Goal: Task Accomplishment & Management: Use online tool/utility

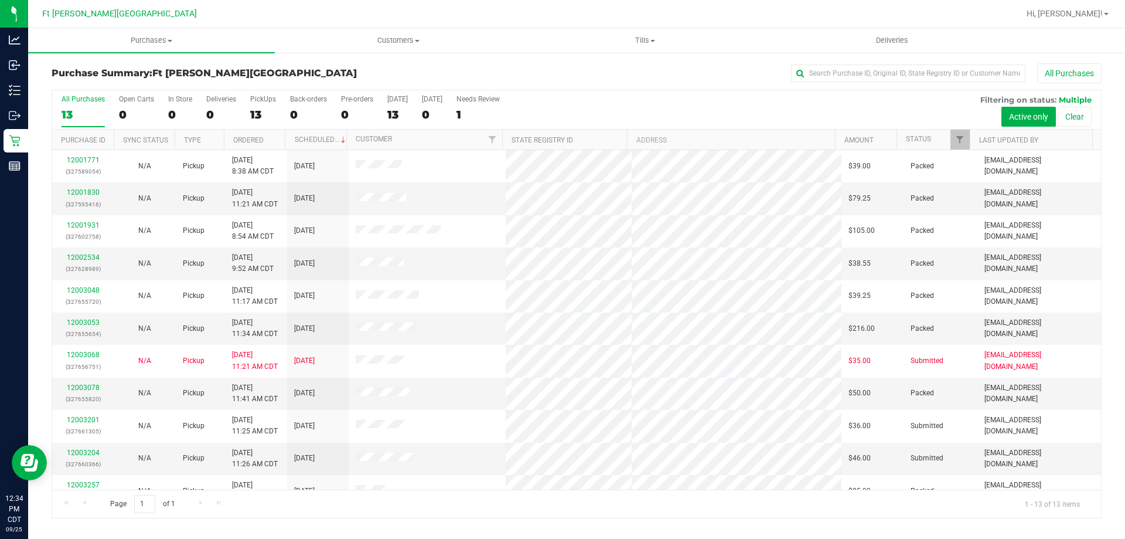
scroll to position [82, 0]
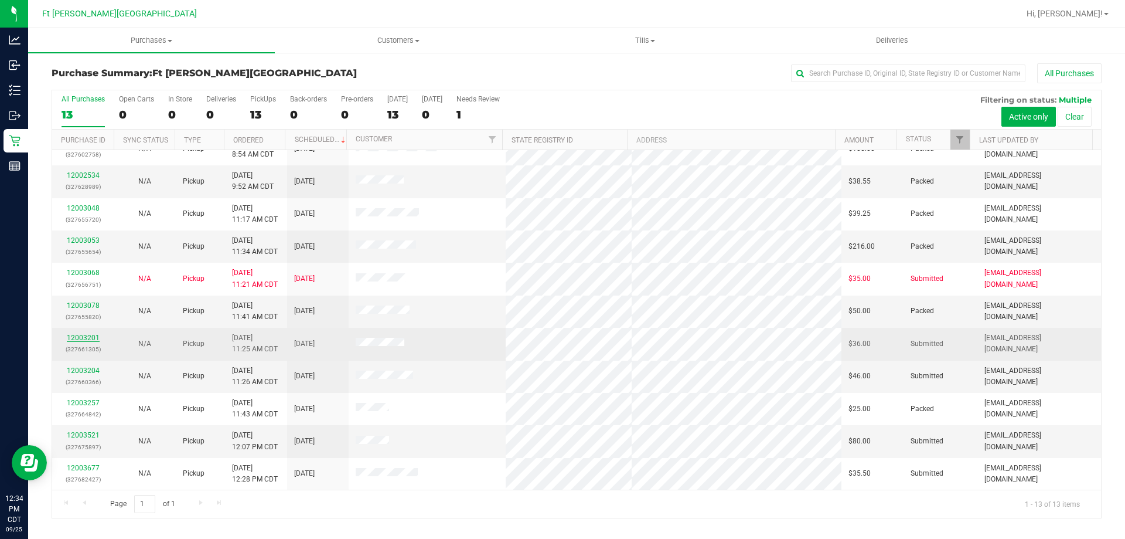
click at [75, 334] on link "12003201" at bounding box center [83, 337] width 33 height 8
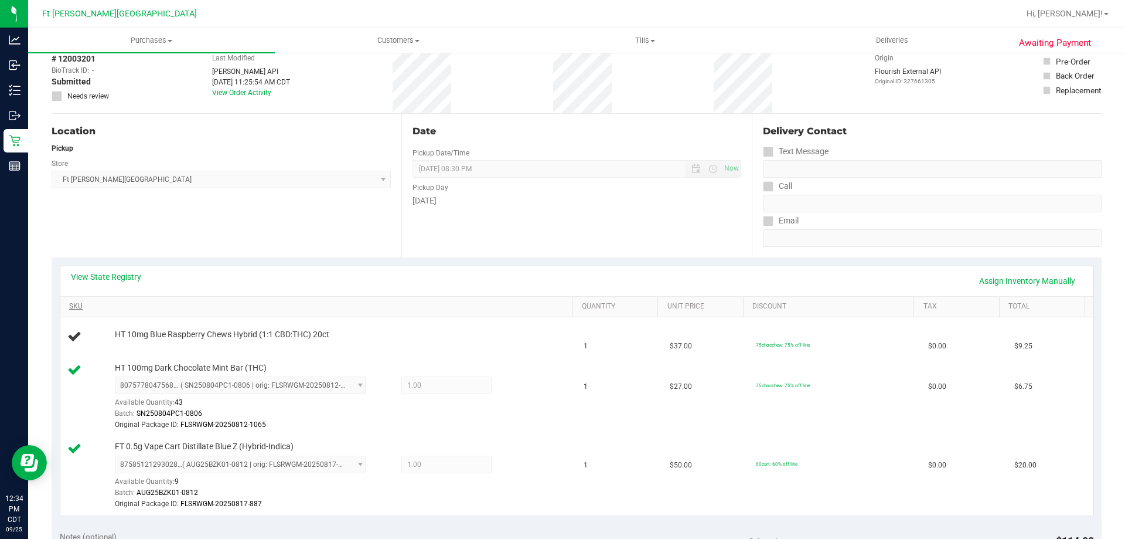
scroll to position [234, 0]
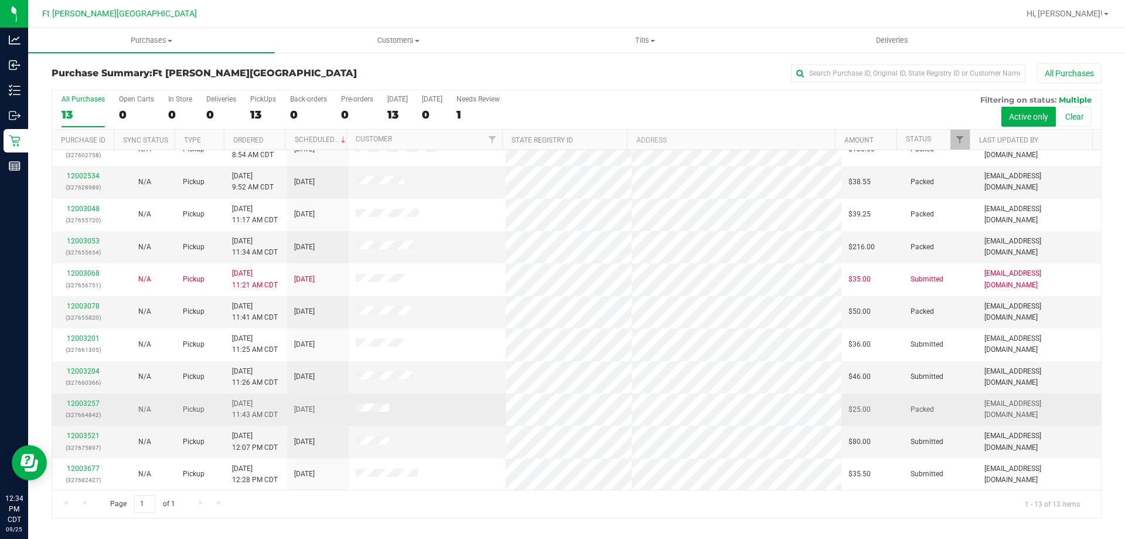
scroll to position [82, 0]
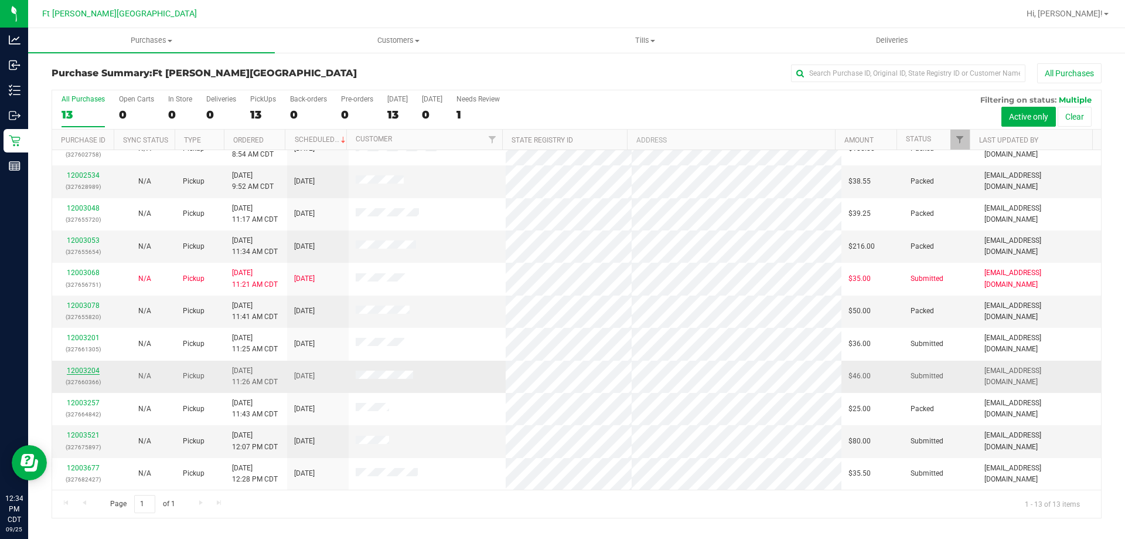
click at [90, 370] on link "12003204" at bounding box center [83, 370] width 33 height 8
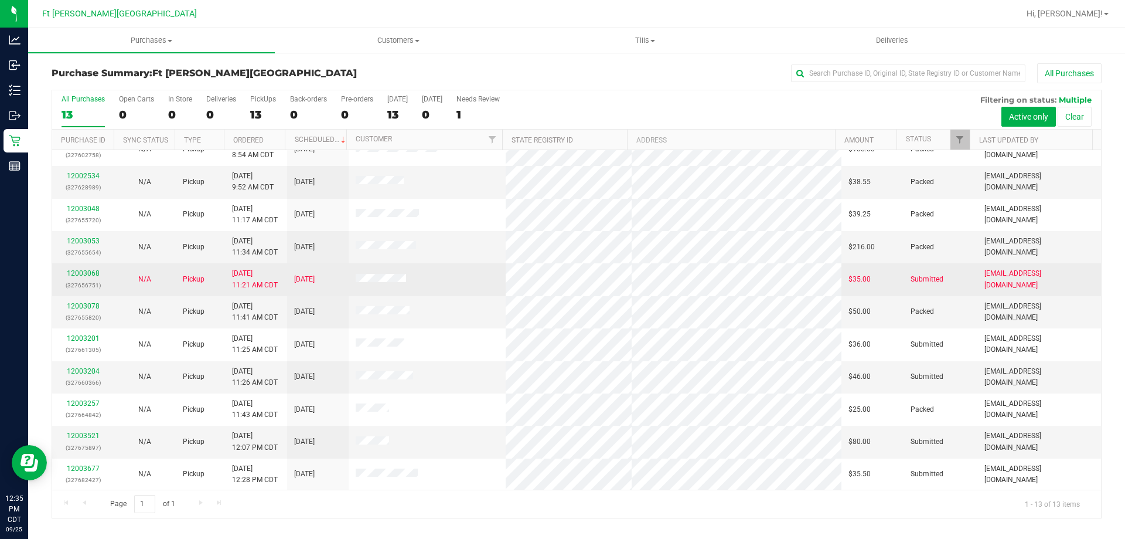
scroll to position [82, 0]
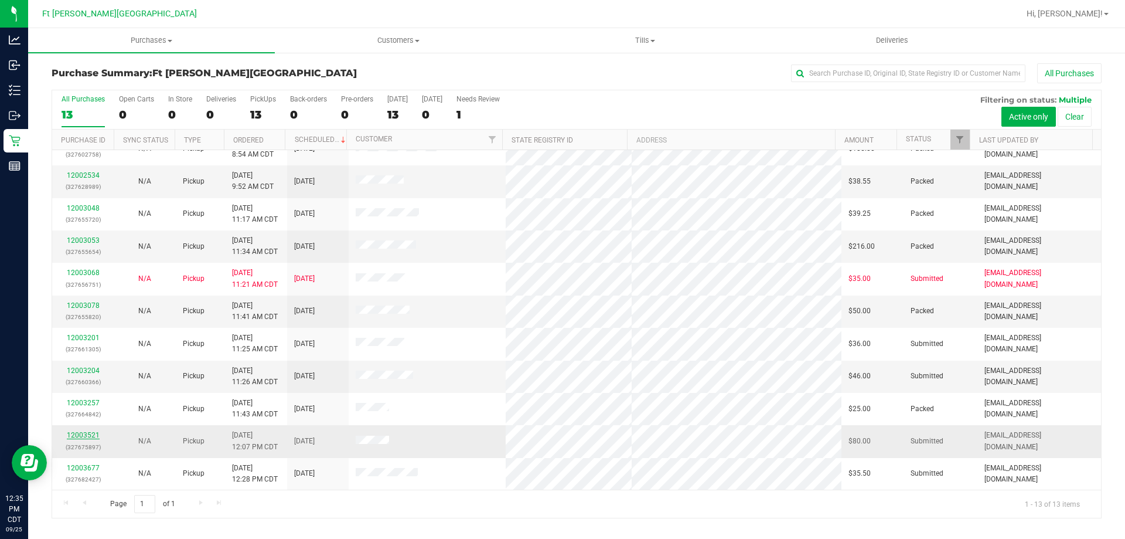
click at [84, 433] on link "12003521" at bounding box center [83, 435] width 33 height 8
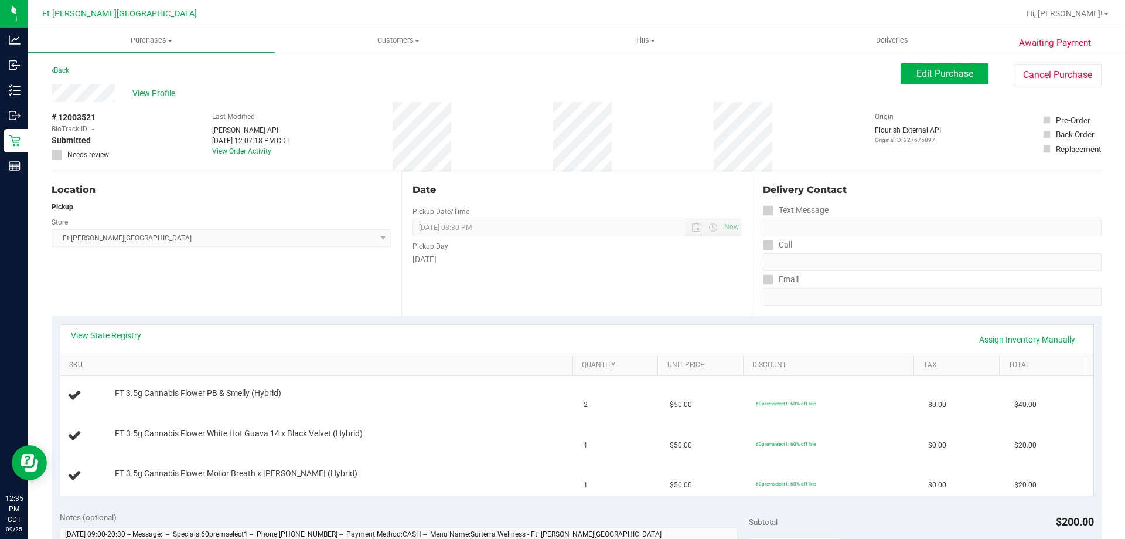
scroll to position [117, 0]
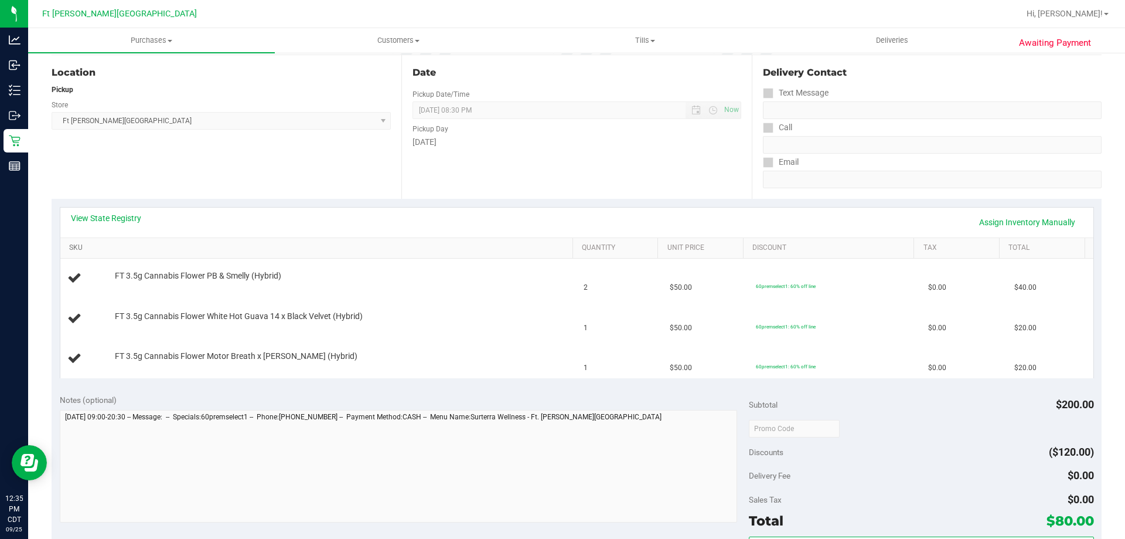
click at [77, 244] on link "SKU" at bounding box center [318, 247] width 499 height 9
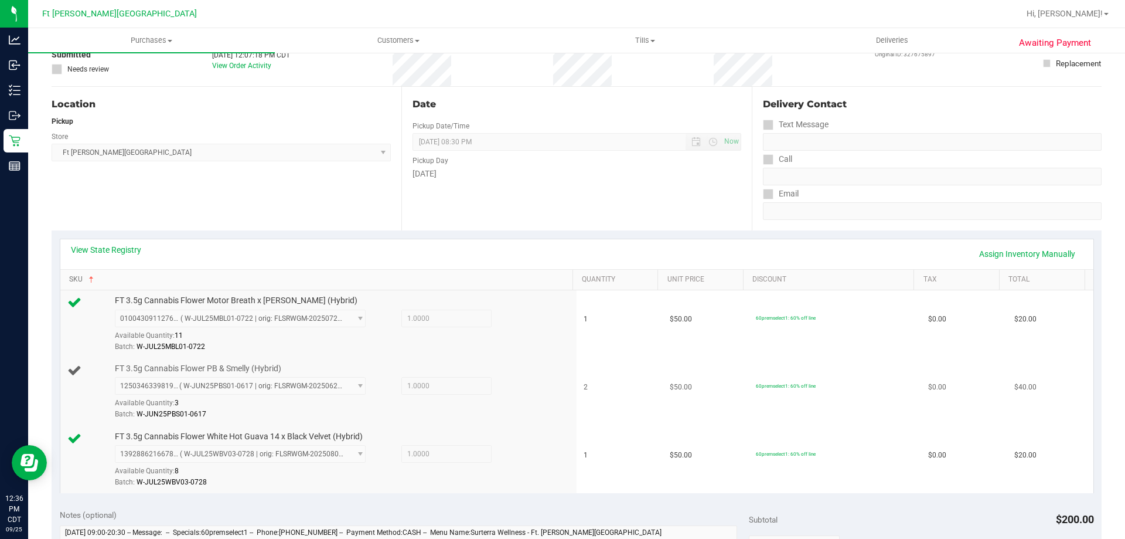
scroll to position [87, 0]
click at [88, 245] on link "View State Registry" at bounding box center [106, 249] width 70 height 12
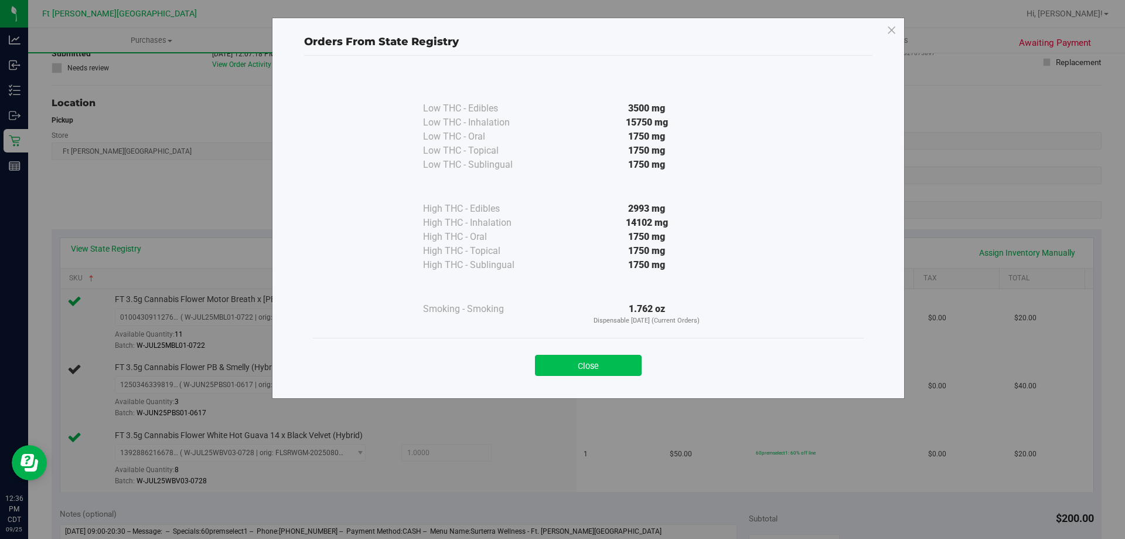
click at [583, 373] on button "Close" at bounding box center [588, 365] width 107 height 21
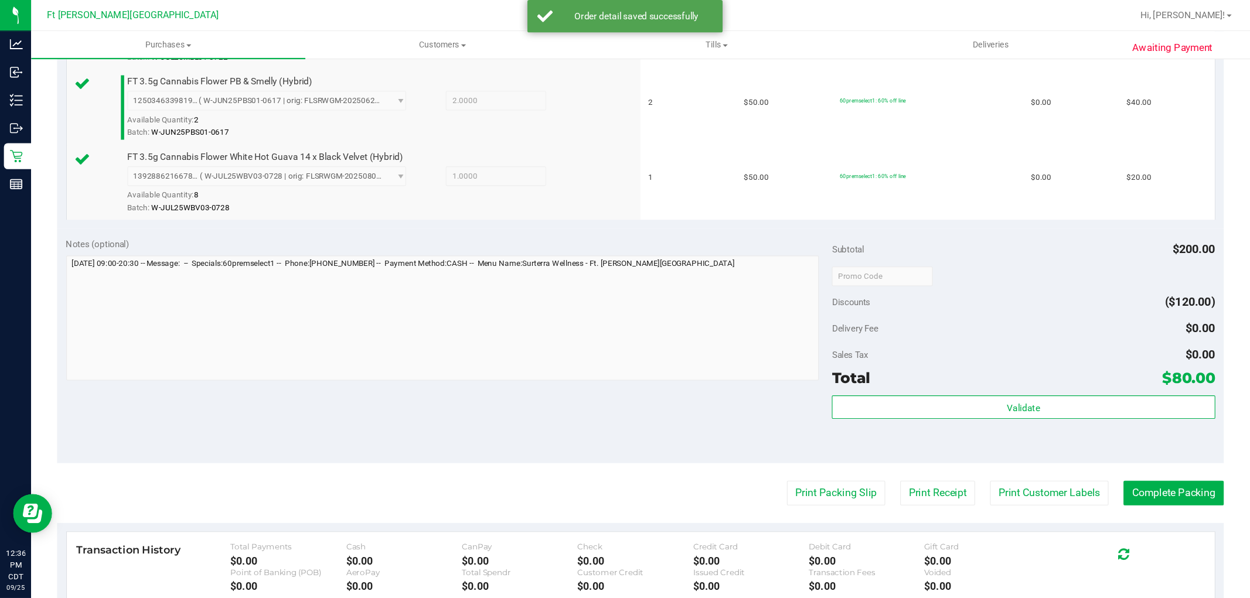
scroll to position [514, 0]
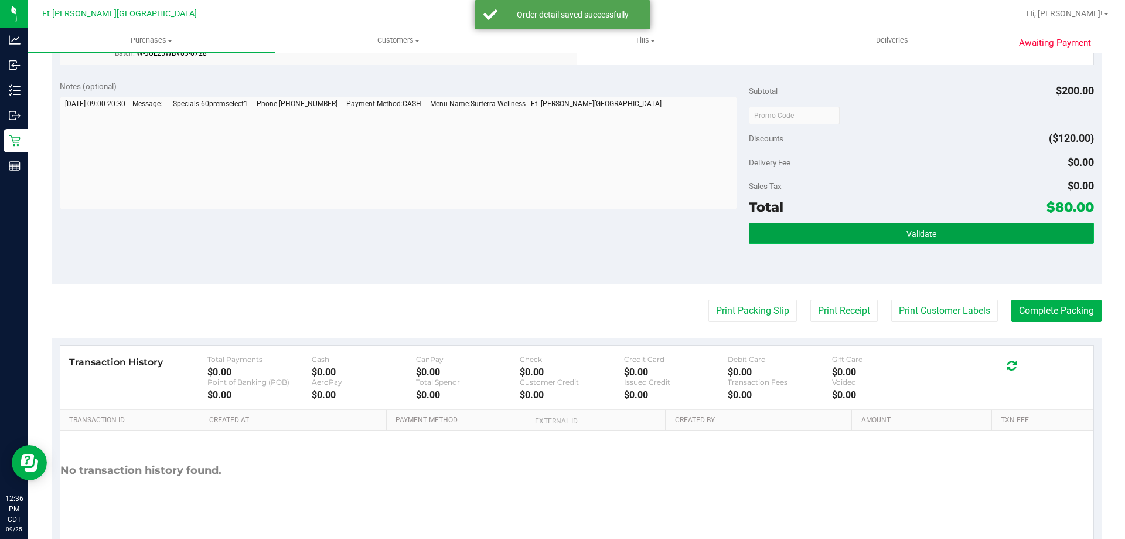
click at [855, 233] on button "Validate" at bounding box center [921, 233] width 345 height 21
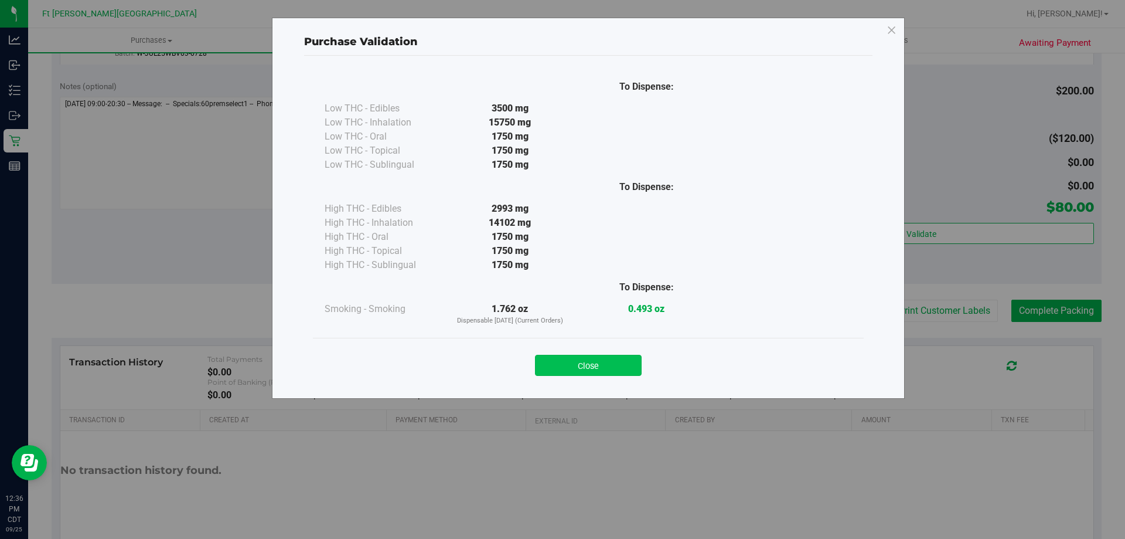
click at [631, 358] on button "Close" at bounding box center [588, 365] width 107 height 21
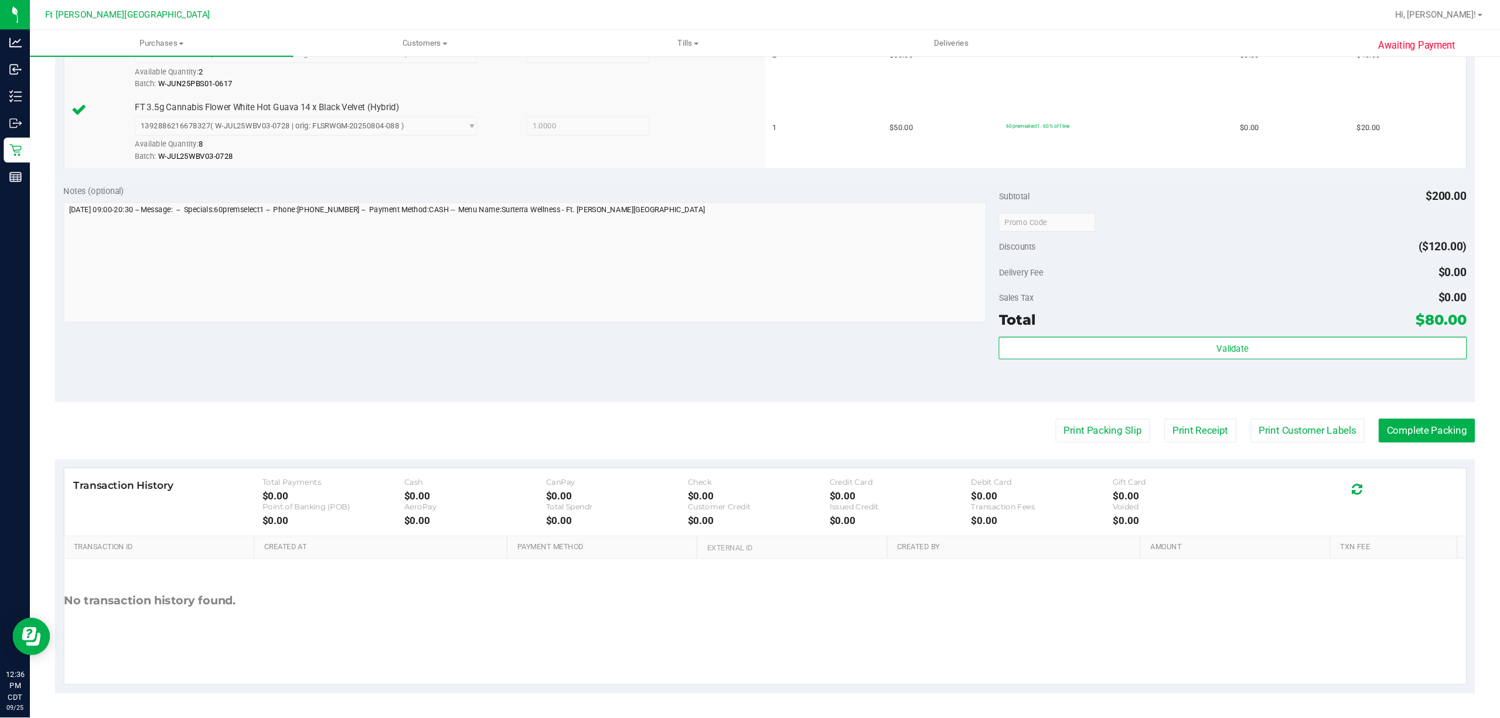
scroll to position [379, 0]
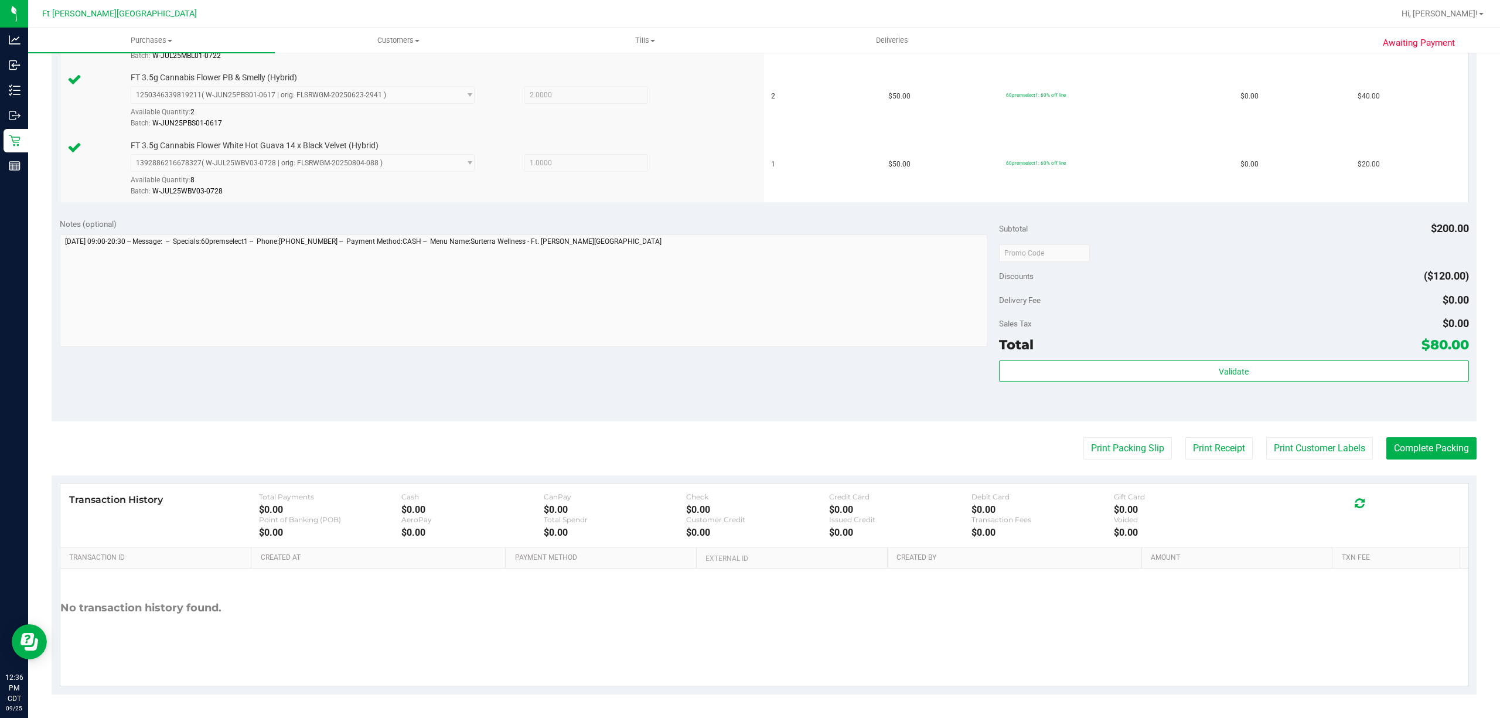
drag, startPoint x: 1125, startPoint y: 4, endPoint x: 1186, endPoint y: 267, distance: 270.3
click at [1125, 267] on div "Discounts ($120.00)" at bounding box center [1234, 276] width 470 height 21
click at [1125, 457] on button "Print Packing Slip" at bounding box center [1128, 448] width 89 height 22
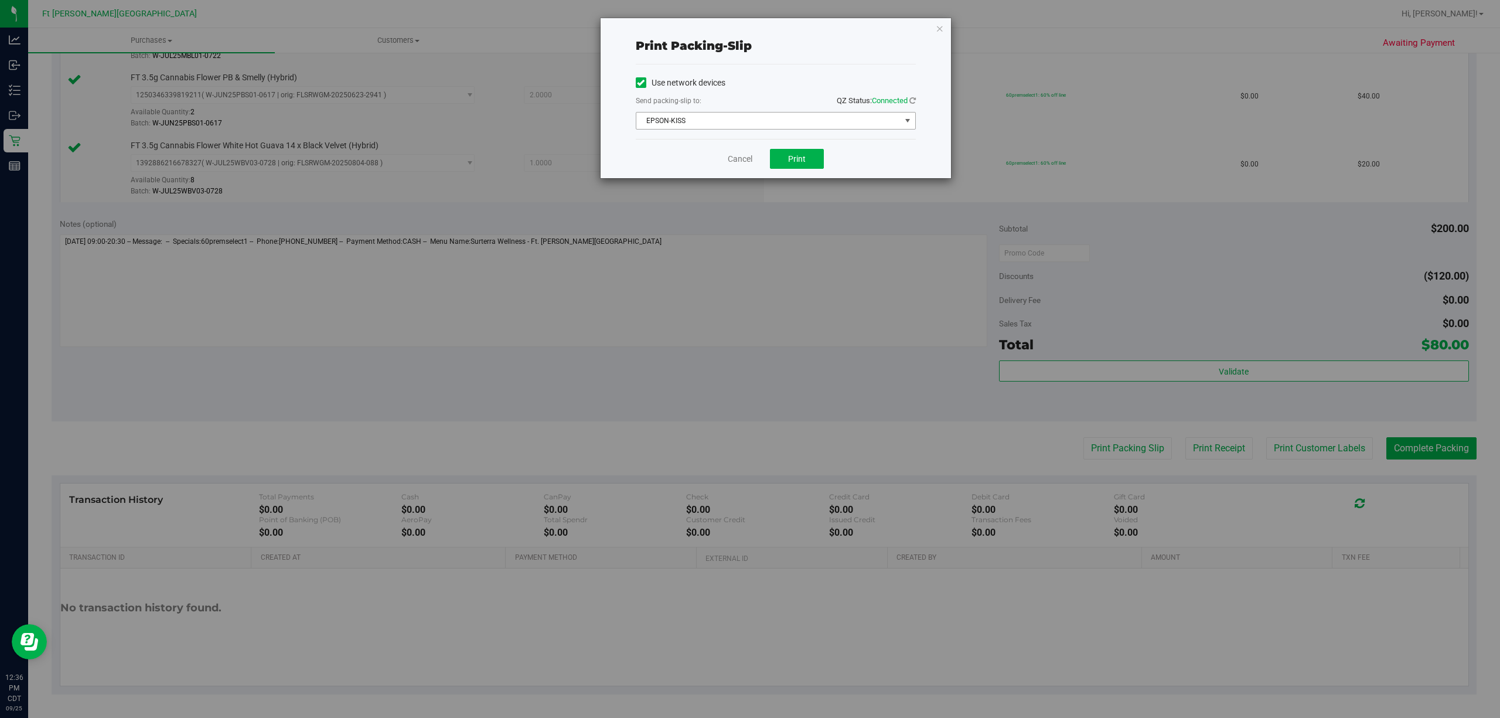
click at [808, 127] on span "EPSON-KISS" at bounding box center [769, 121] width 264 height 16
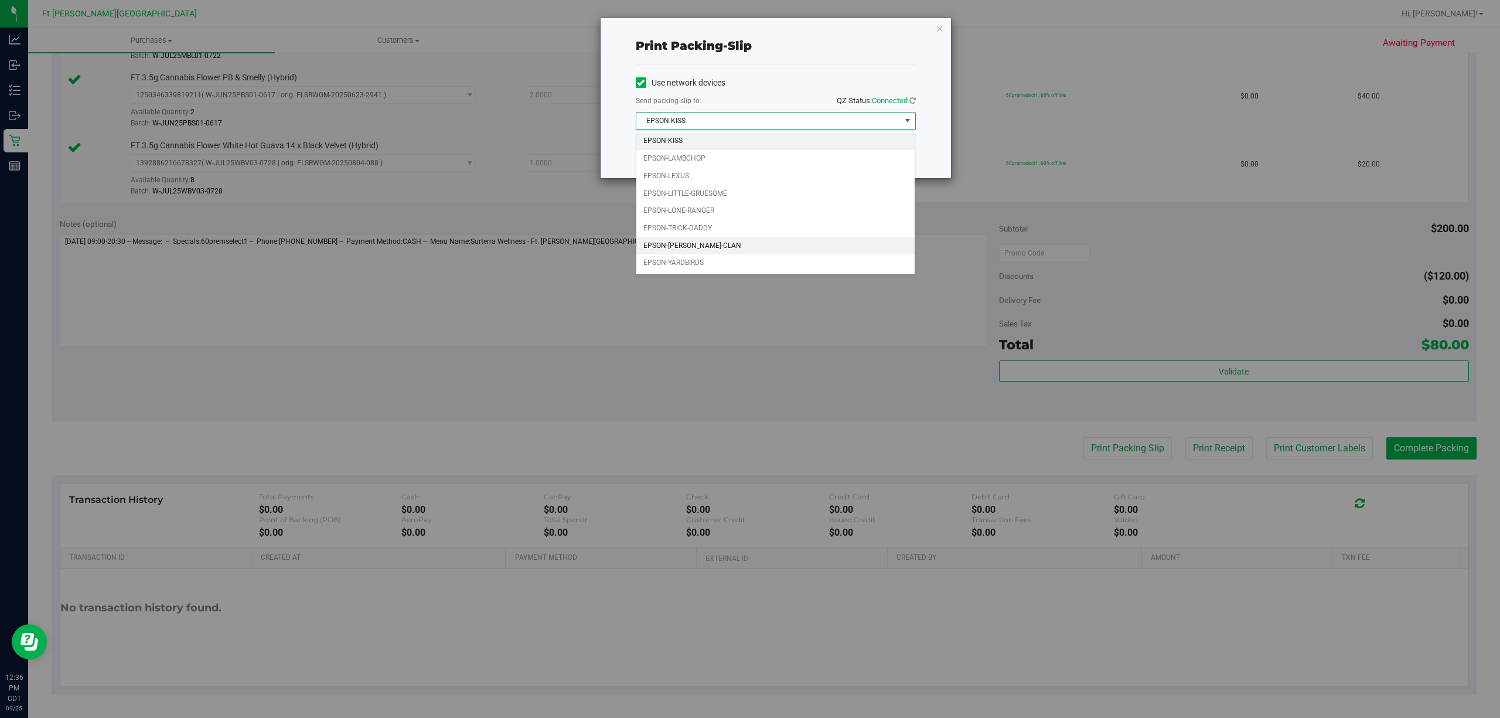
click at [727, 251] on li "EPSON-[PERSON_NAME]-CLAN" at bounding box center [776, 246] width 278 height 18
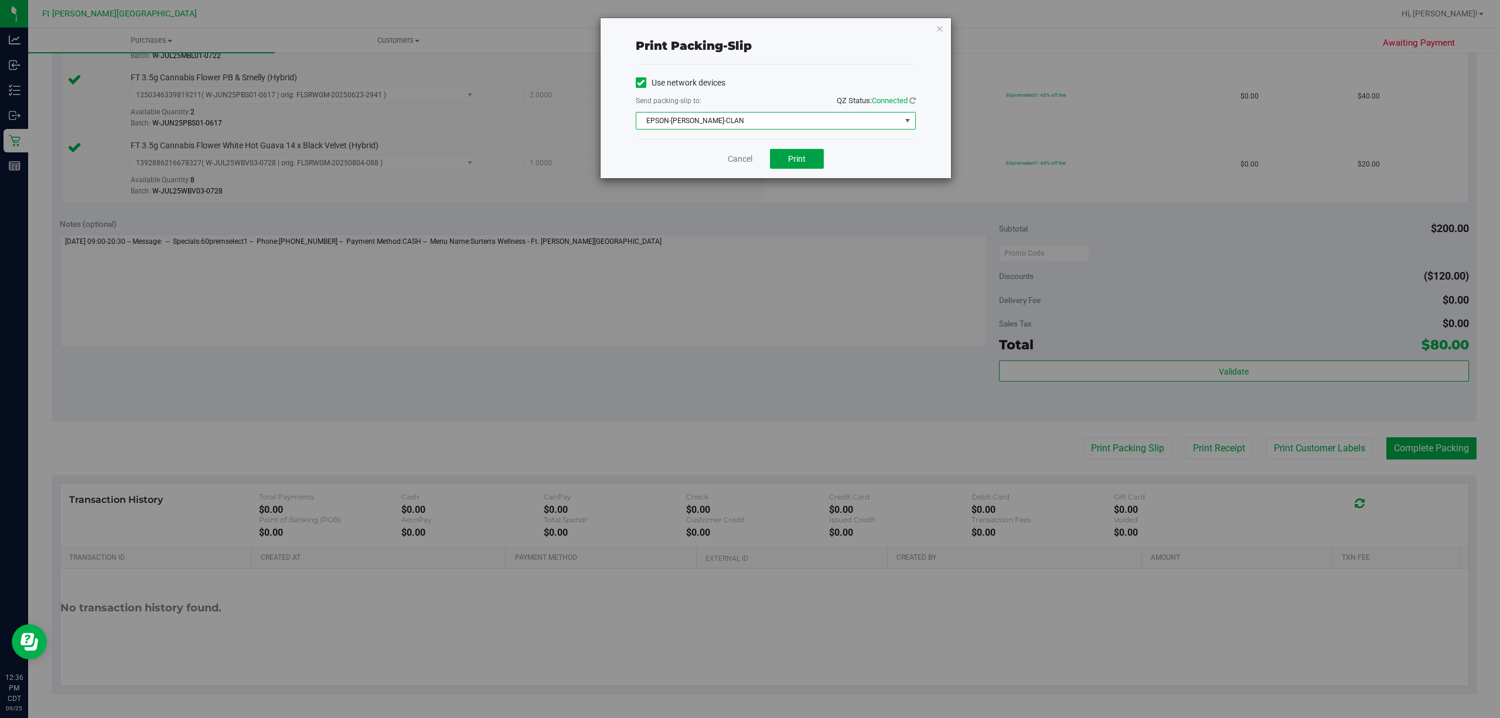
click at [802, 159] on span "Print" at bounding box center [797, 158] width 18 height 9
click at [746, 158] on link "Cancel" at bounding box center [740, 159] width 25 height 12
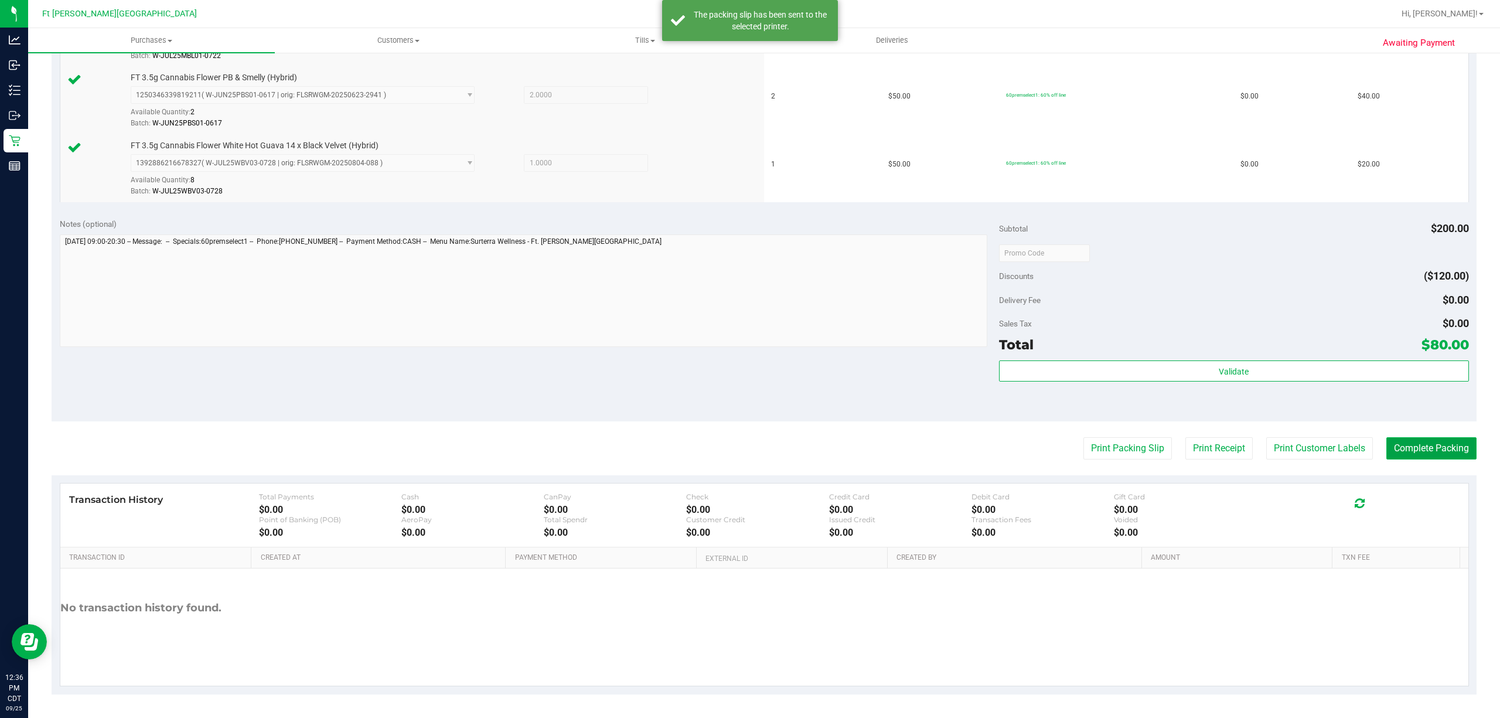
click at [1125, 443] on button "Complete Packing" at bounding box center [1432, 448] width 90 height 22
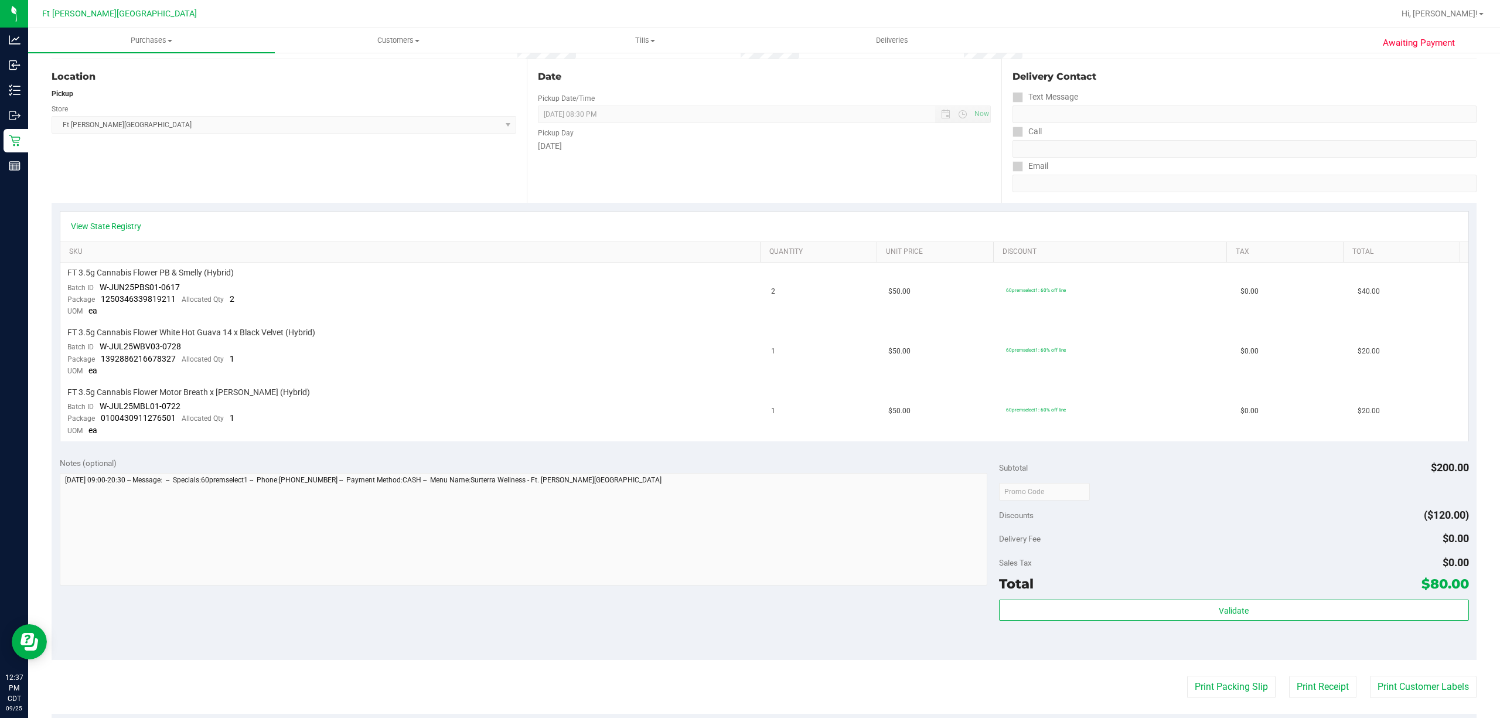
scroll to position [108, 0]
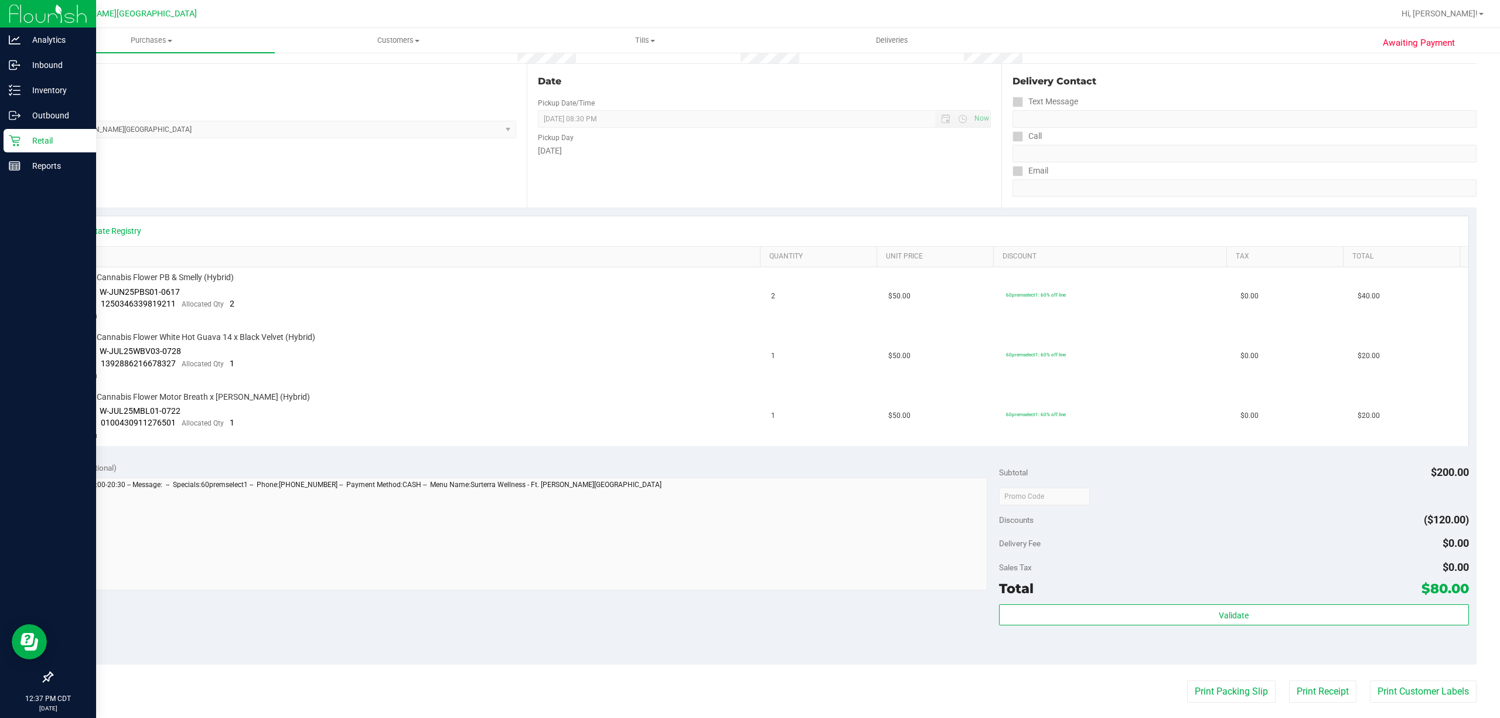
click at [41, 134] on p "Retail" at bounding box center [56, 141] width 70 height 14
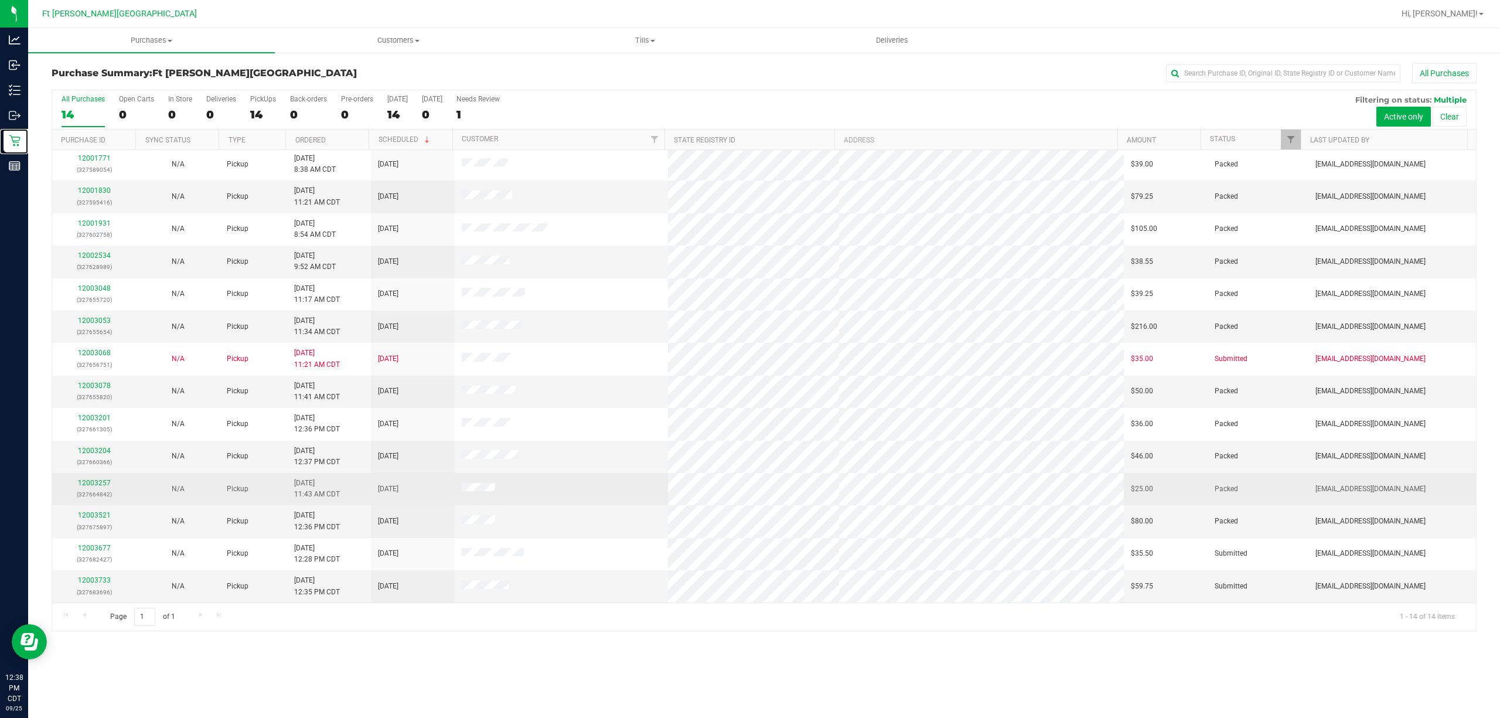
scroll to position [4, 0]
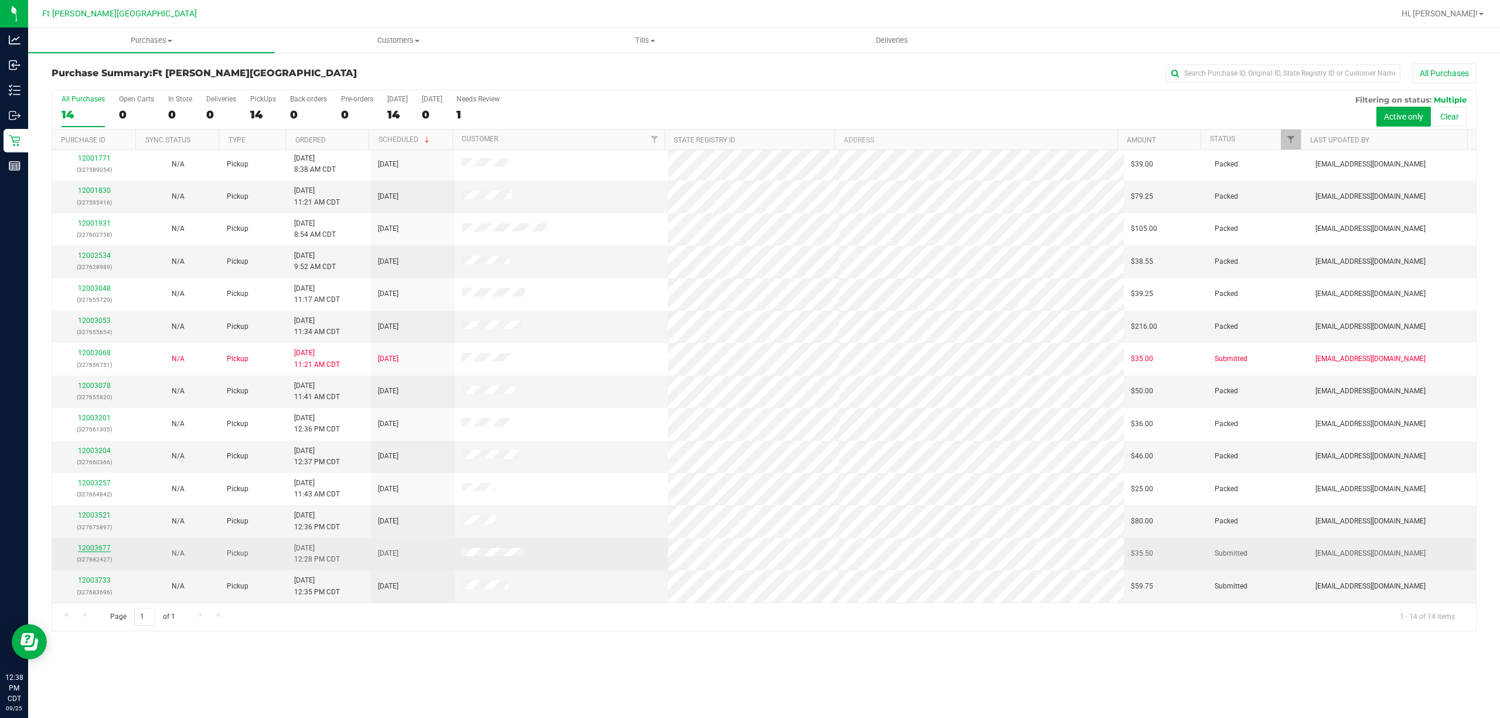
click at [102, 538] on link "12003677" at bounding box center [94, 548] width 33 height 8
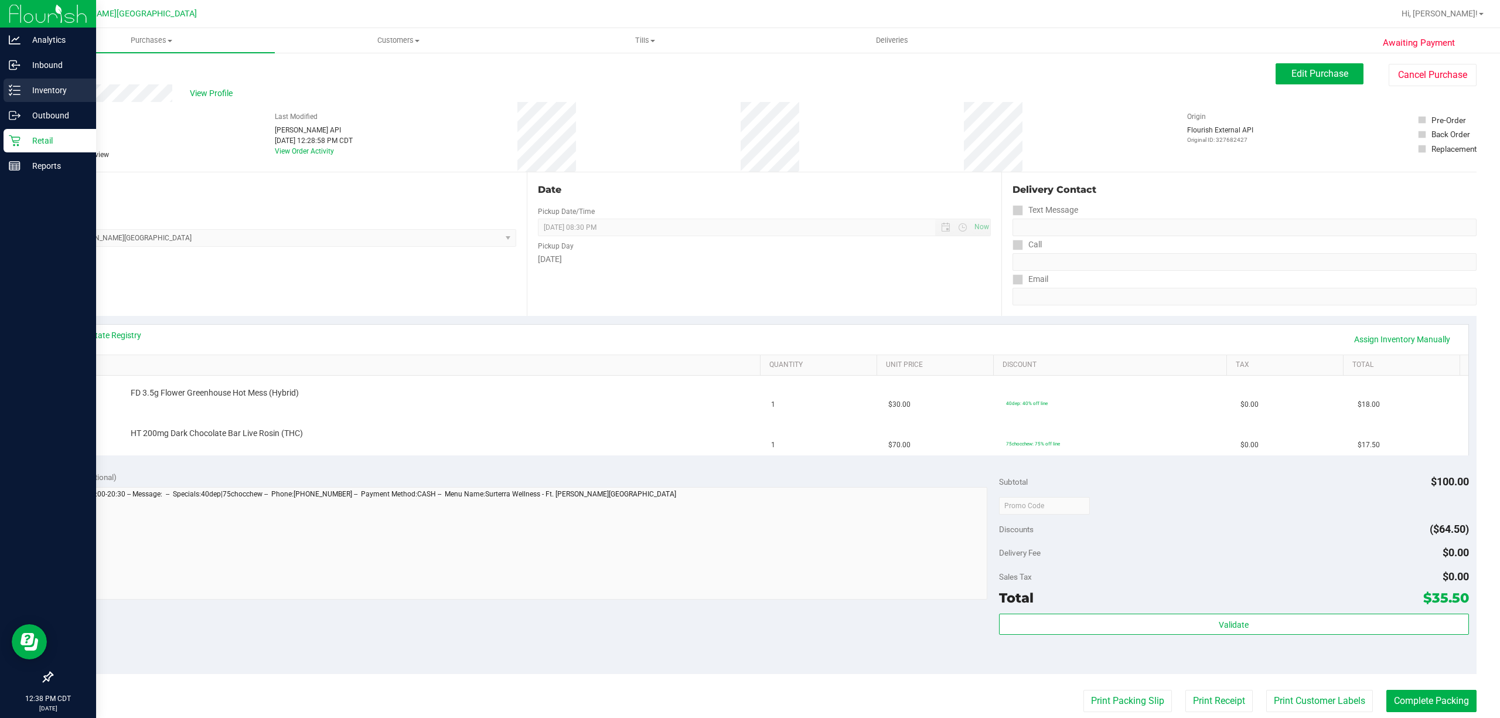
drag, startPoint x: 66, startPoint y: 80, endPoint x: 73, endPoint y: 78, distance: 6.7
click at [68, 79] on div "Inventory" at bounding box center [50, 90] width 93 height 23
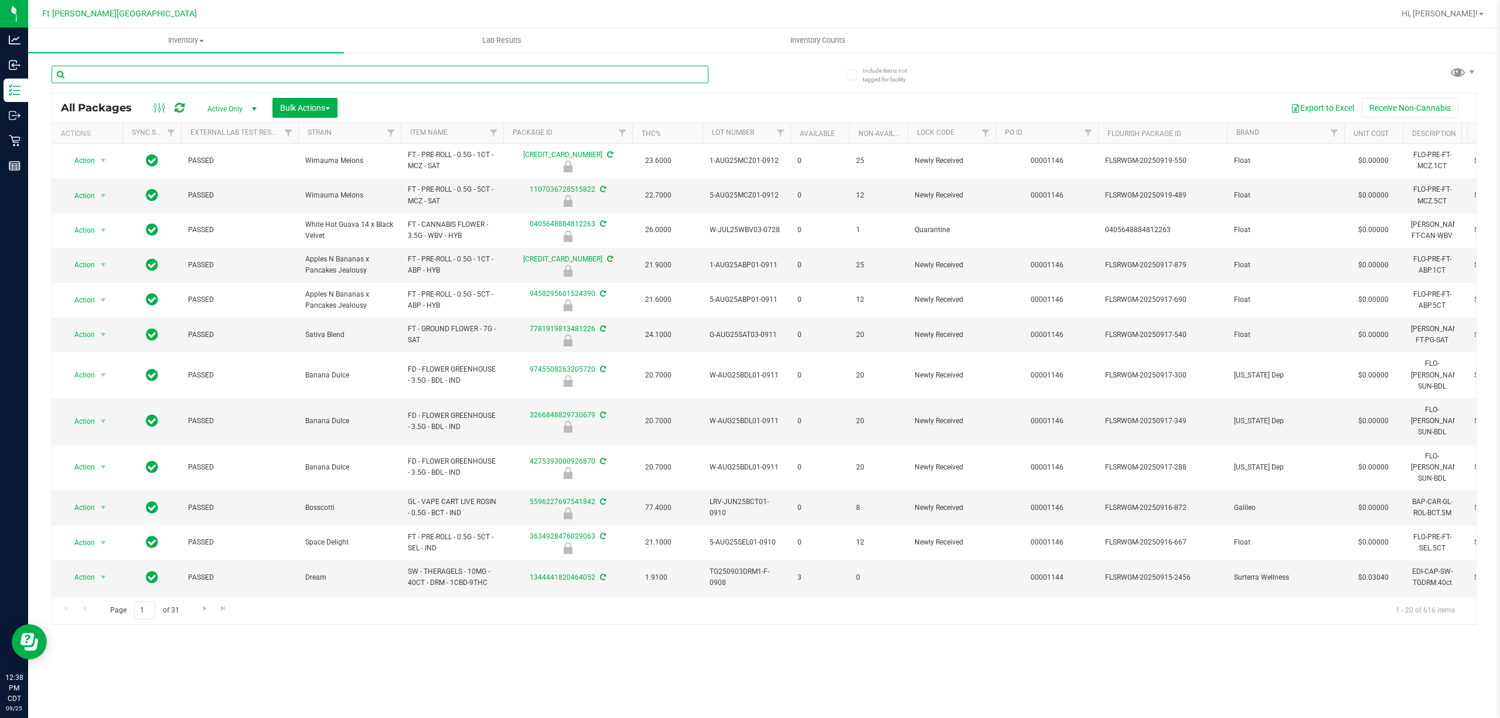
click at [303, 76] on input "text" at bounding box center [380, 75] width 657 height 18
click at [172, 56] on div at bounding box center [408, 74] width 713 height 38
click at [160, 72] on input "text" at bounding box center [380, 75] width 657 height 18
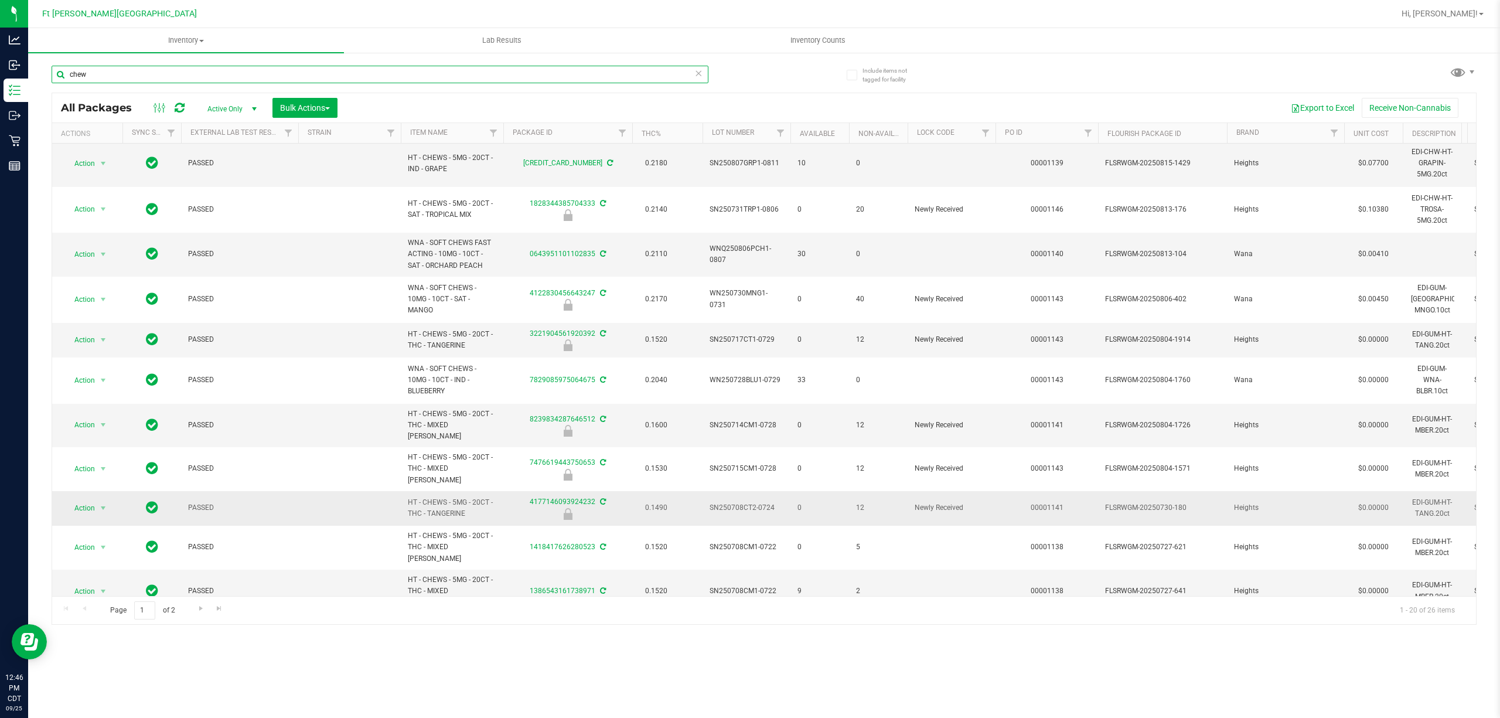
scroll to position [234, 0]
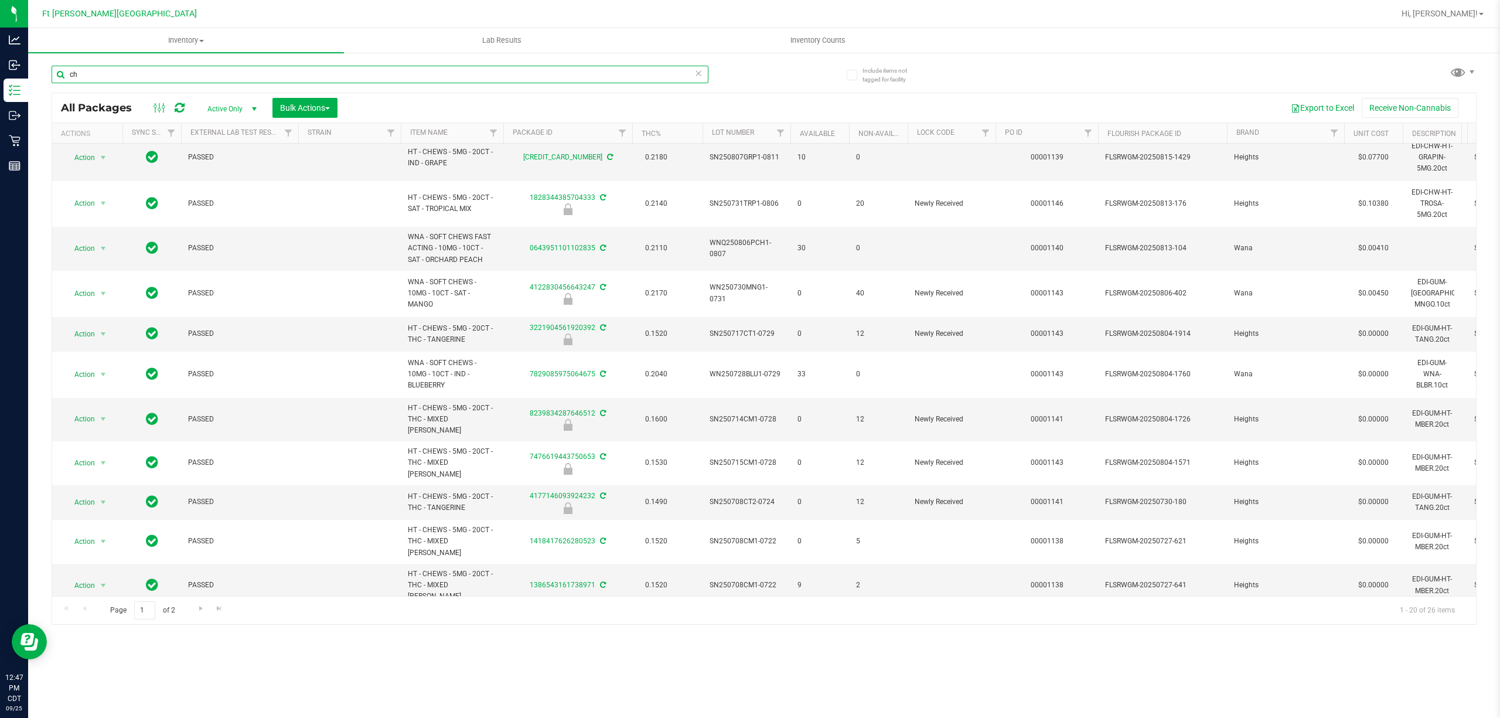
type input "c"
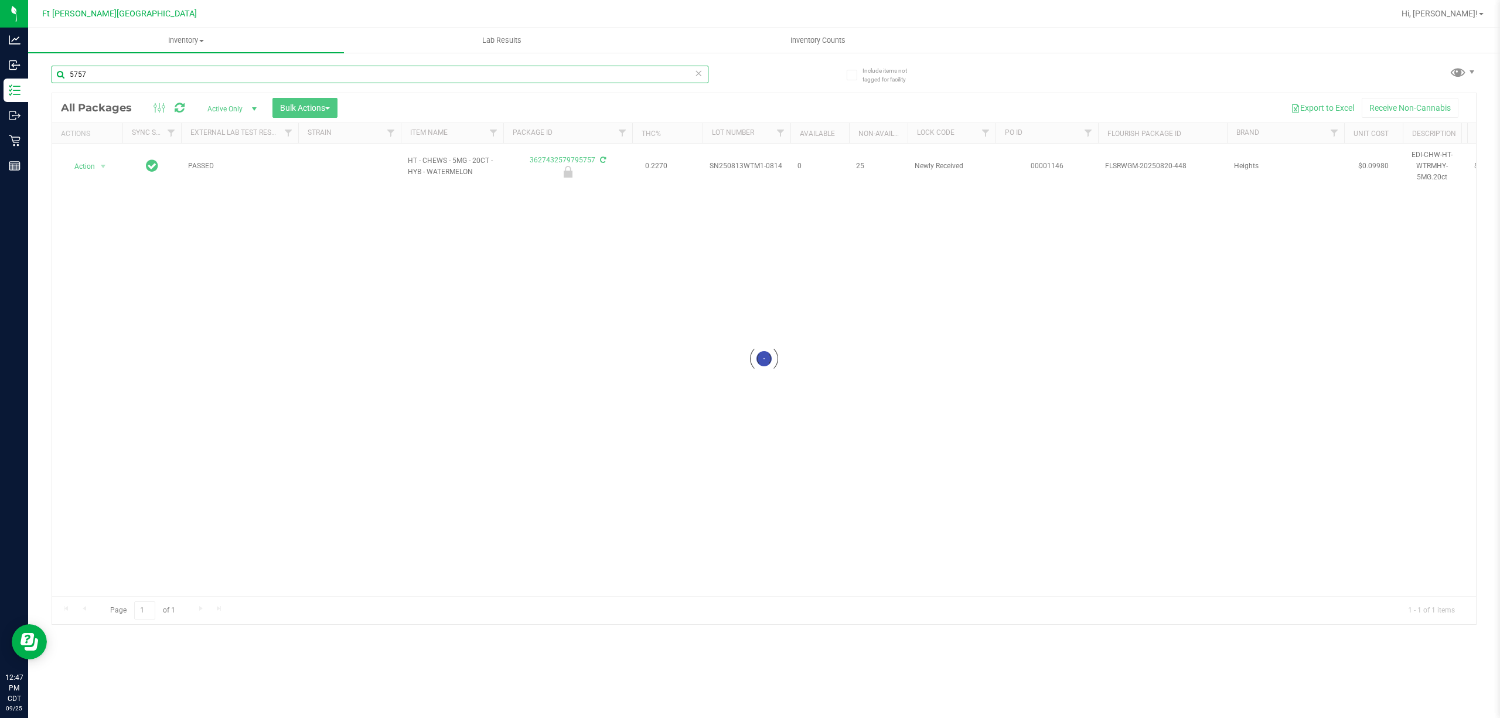
type input "5757"
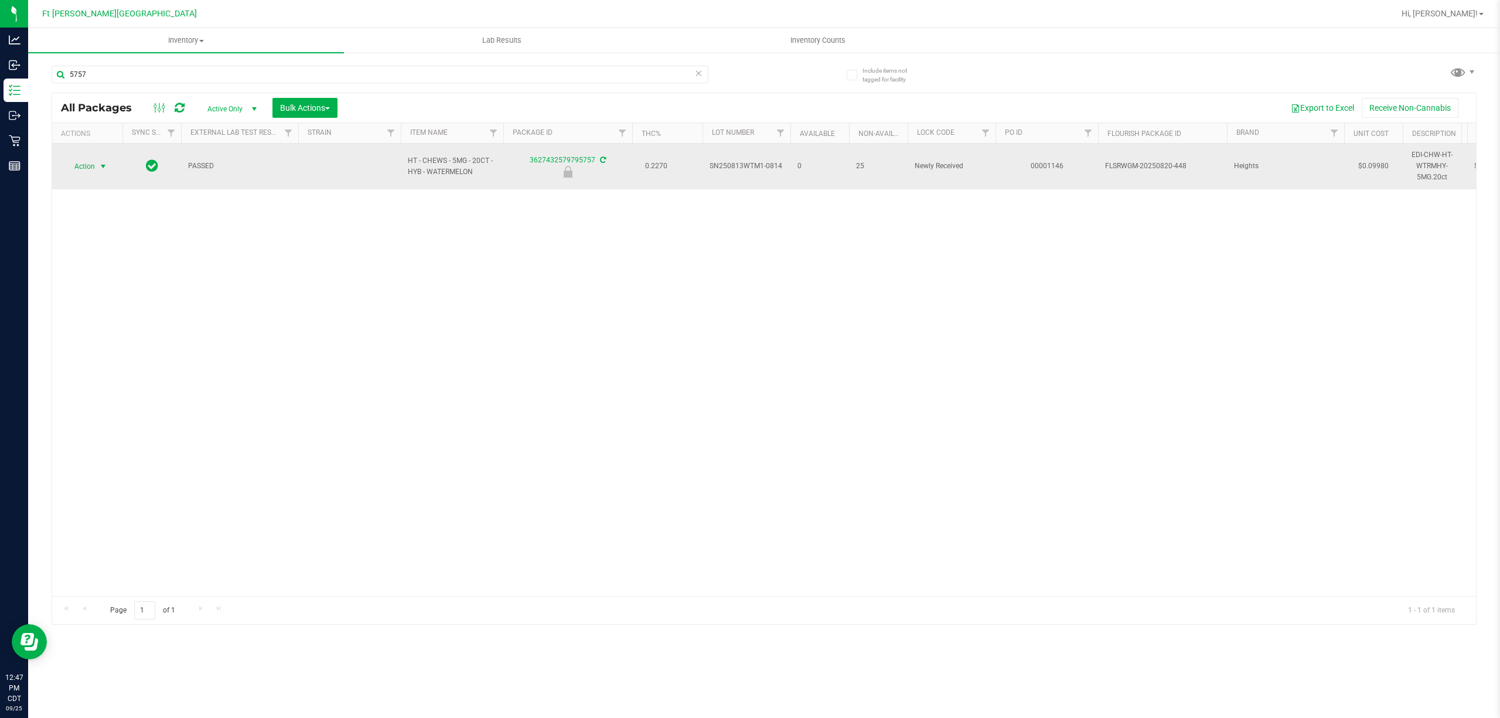
click at [100, 165] on span "select" at bounding box center [102, 166] width 9 height 9
click at [116, 318] on div "Action Edit attributes Global inventory Locate package Package audit log Print …" at bounding box center [102, 246] width 77 height 142
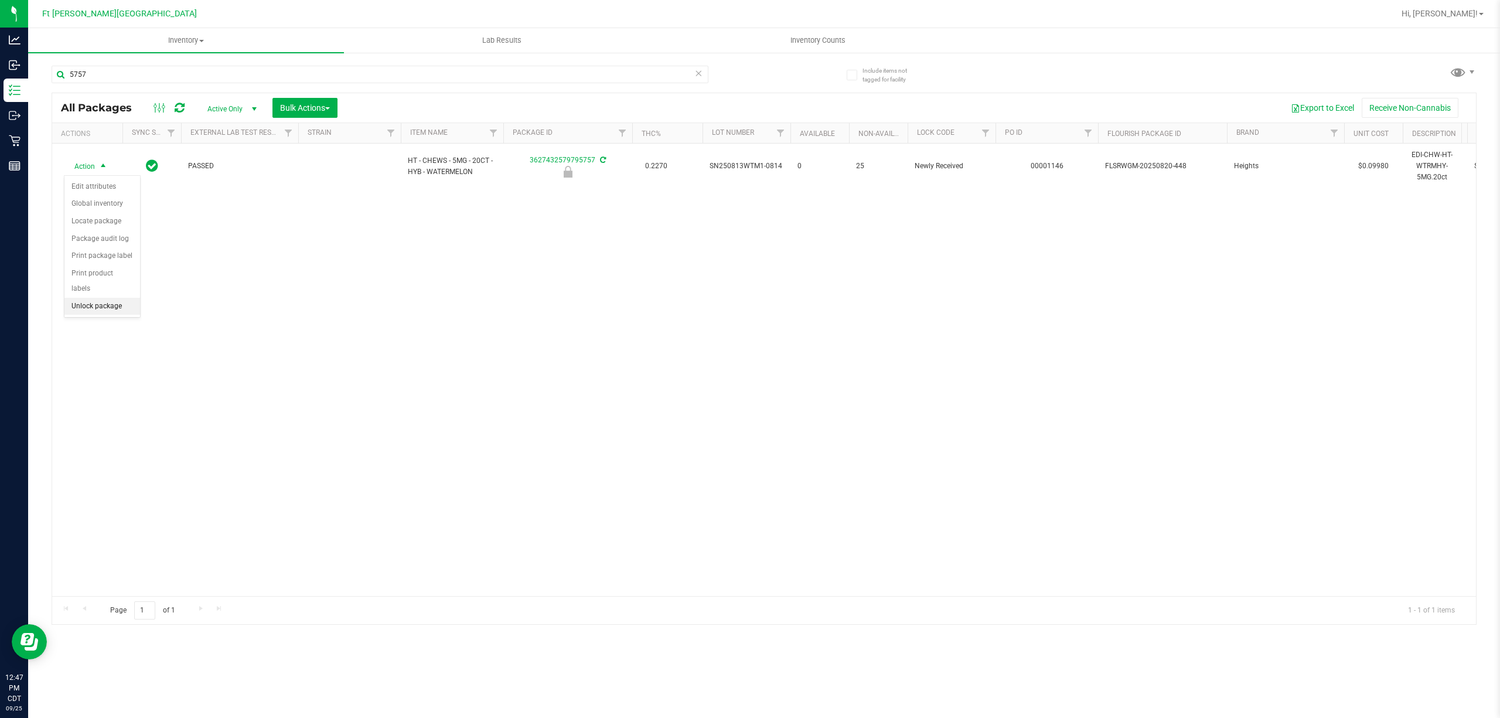
click at [103, 310] on li "Unlock package" at bounding box center [102, 307] width 76 height 18
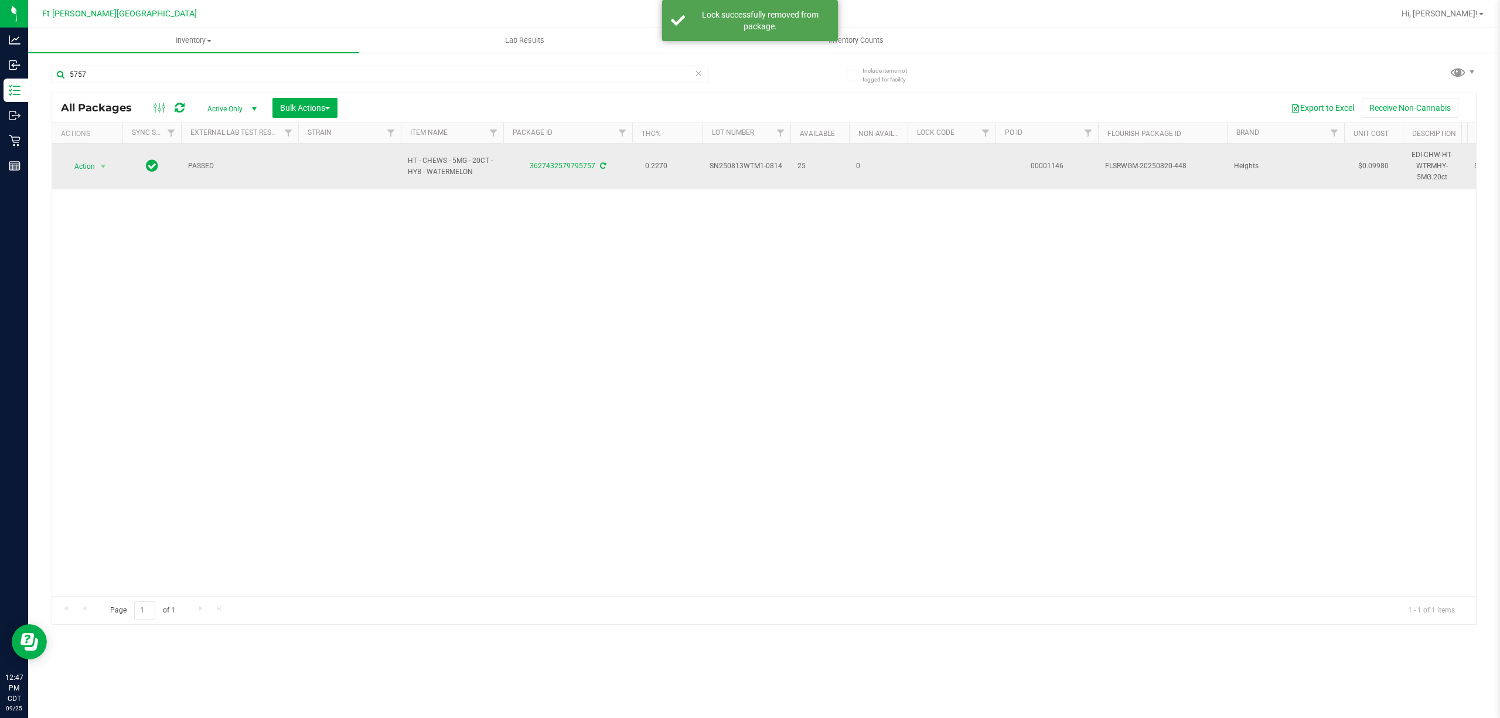
click at [83, 167] on span "Action" at bounding box center [80, 166] width 32 height 16
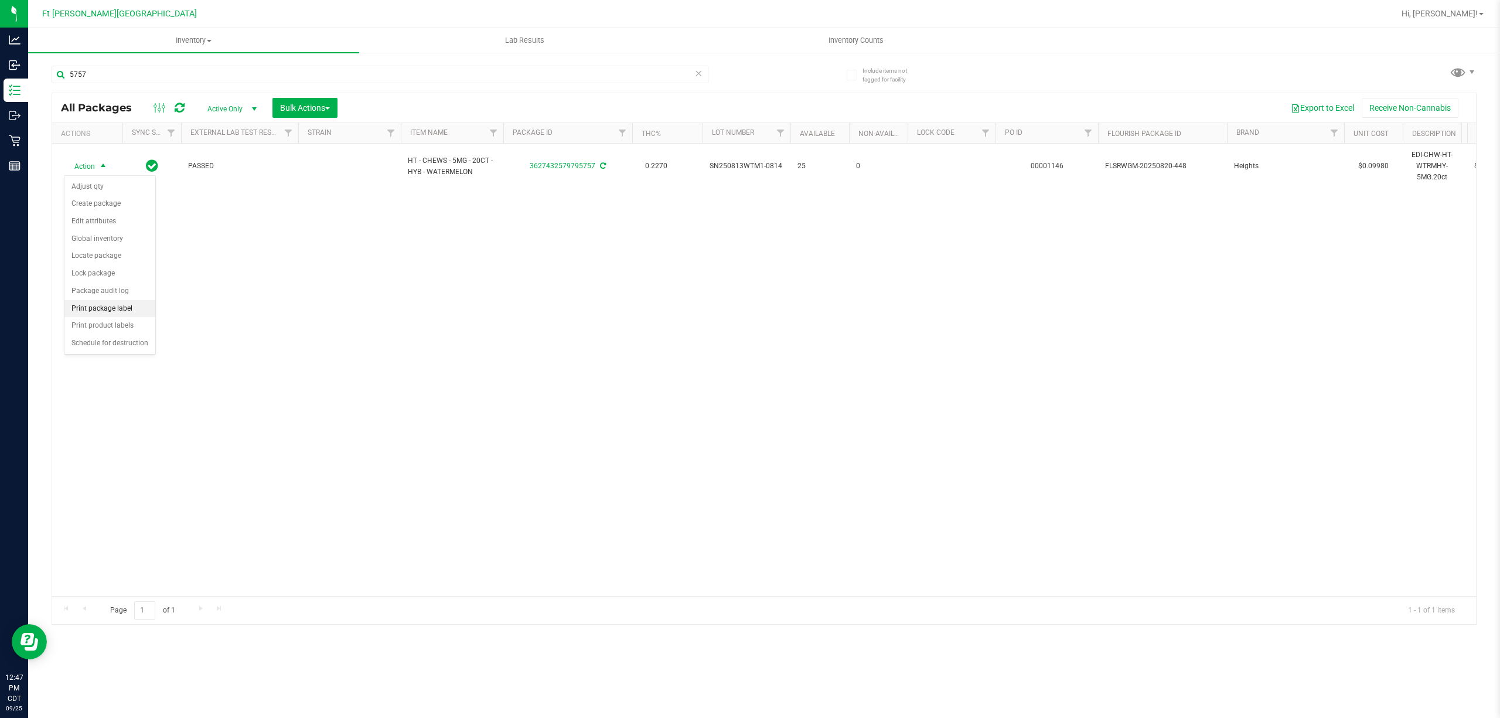
click at [113, 312] on li "Print package label" at bounding box center [109, 309] width 91 height 18
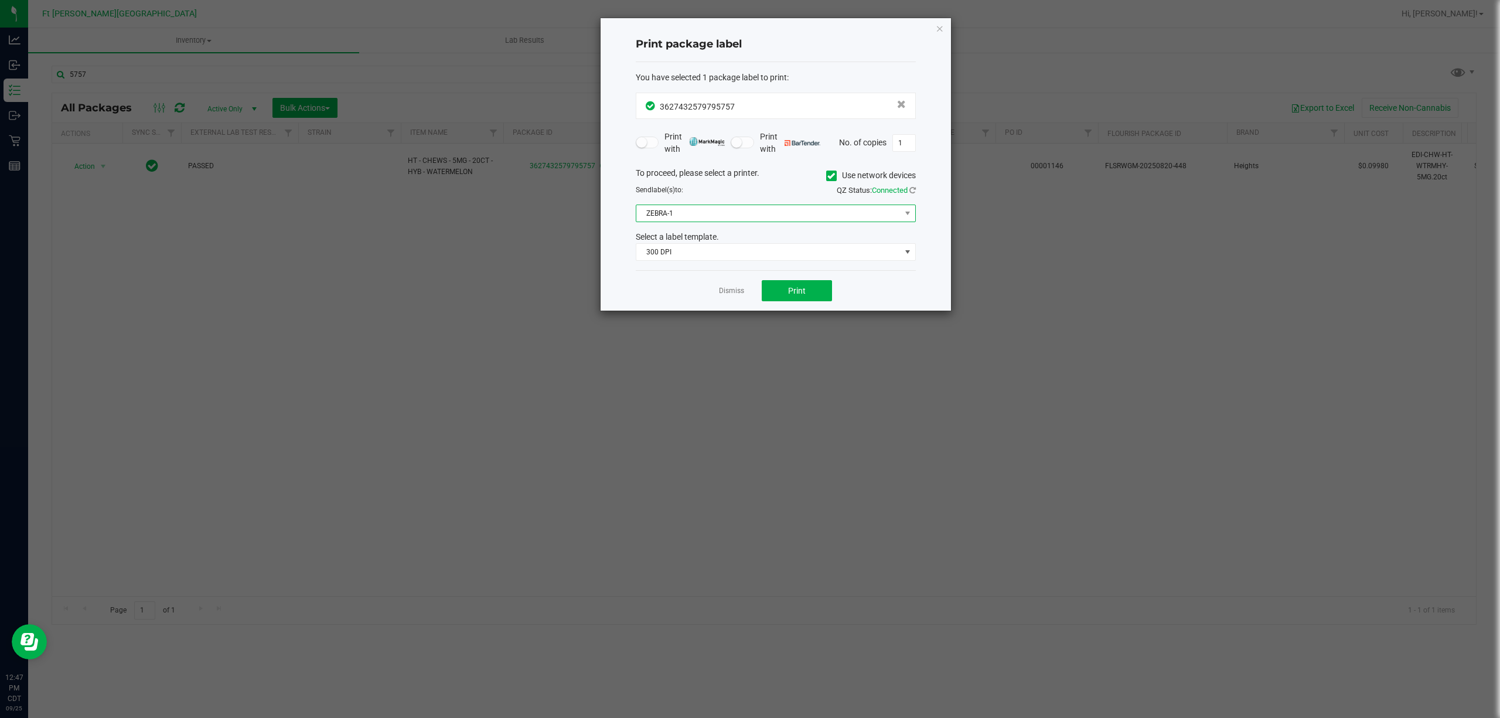
click at [731, 217] on span "ZEBRA-1" at bounding box center [769, 213] width 264 height 16
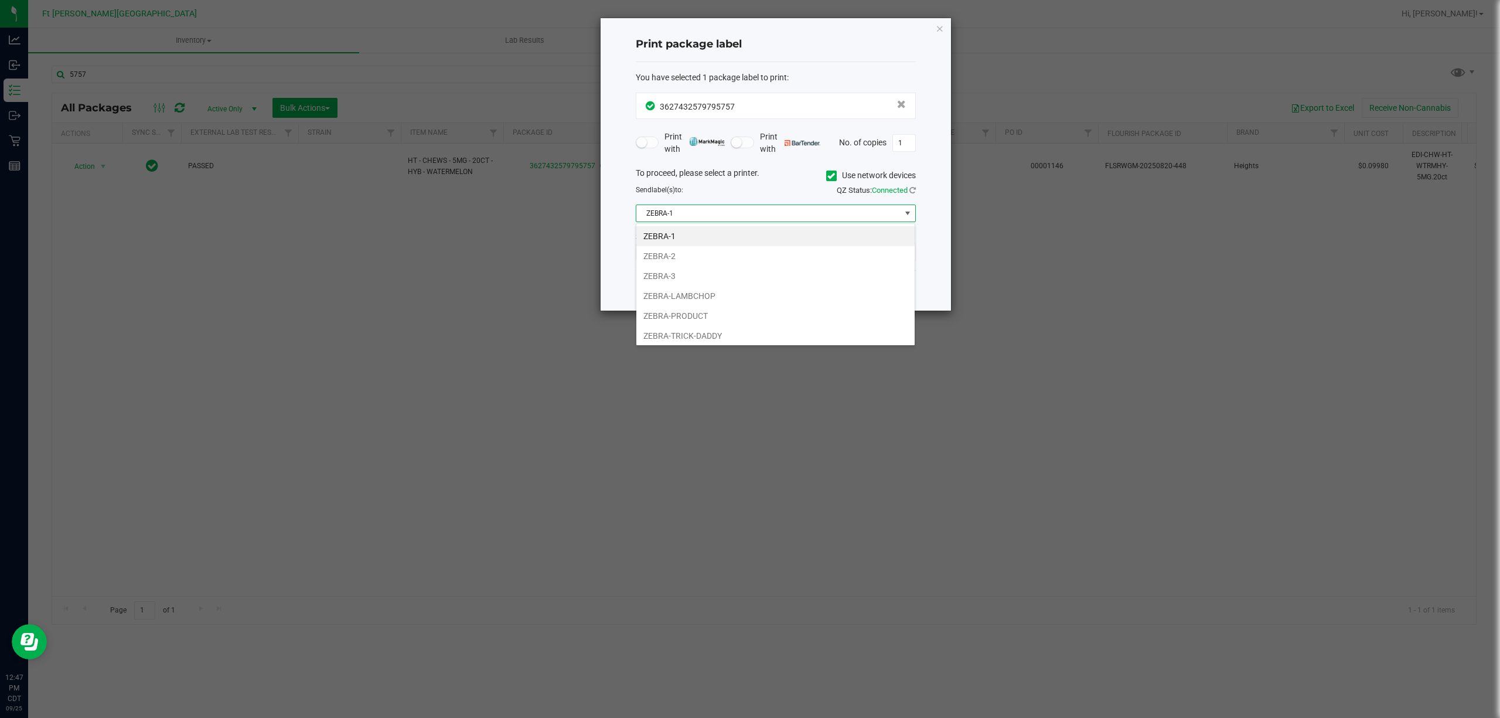
scroll to position [18, 280]
click at [674, 263] on li "ZEBRA-2" at bounding box center [776, 256] width 278 height 20
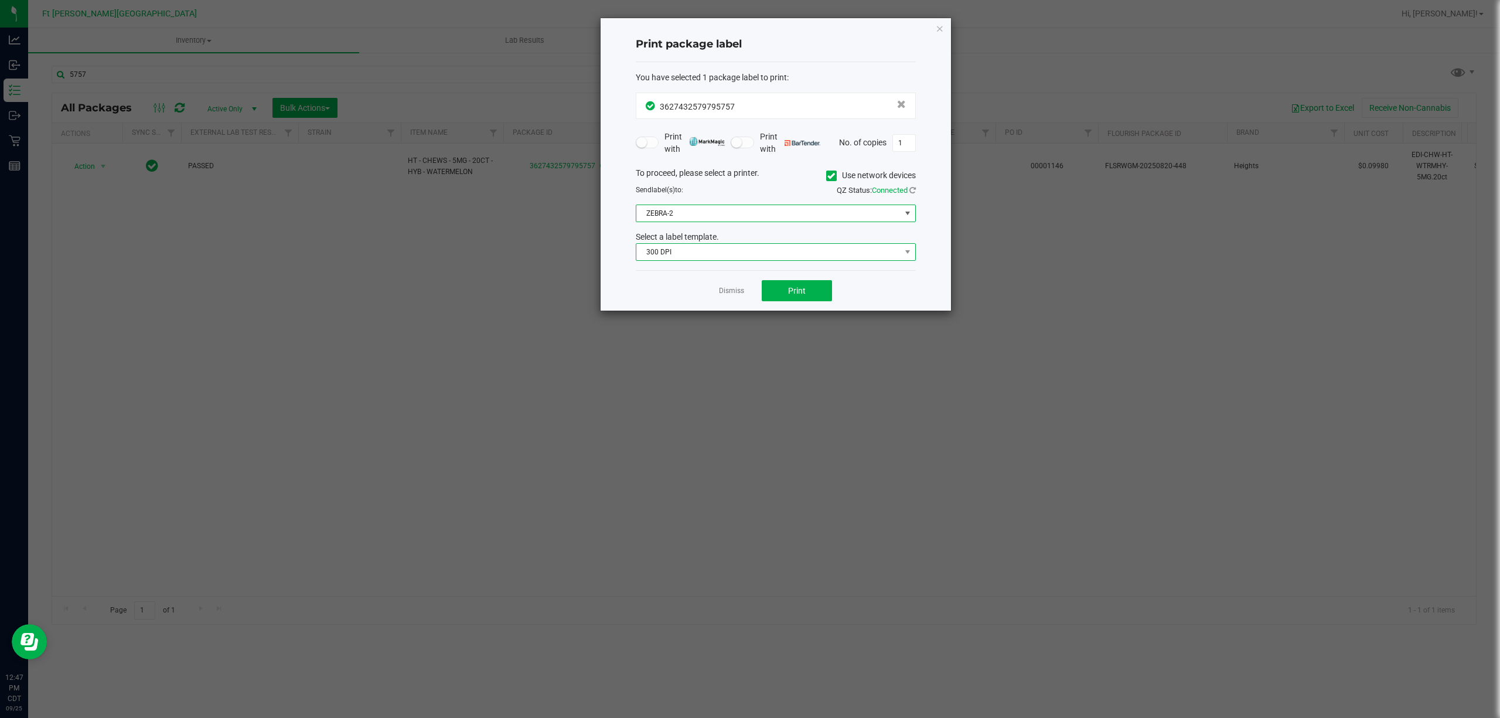
click at [717, 247] on span "300 DPI" at bounding box center [769, 252] width 264 height 16
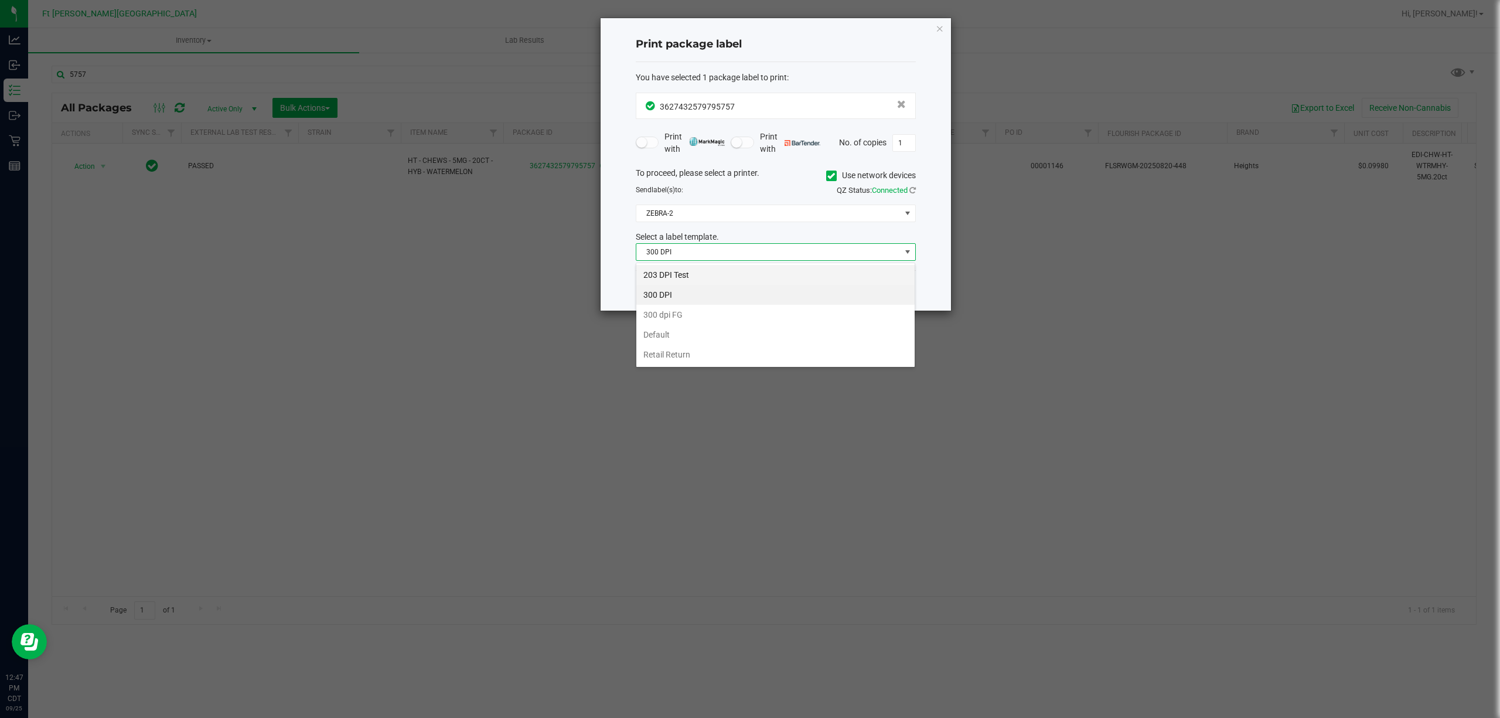
click at [680, 275] on li "203 DPI Test" at bounding box center [776, 275] width 278 height 20
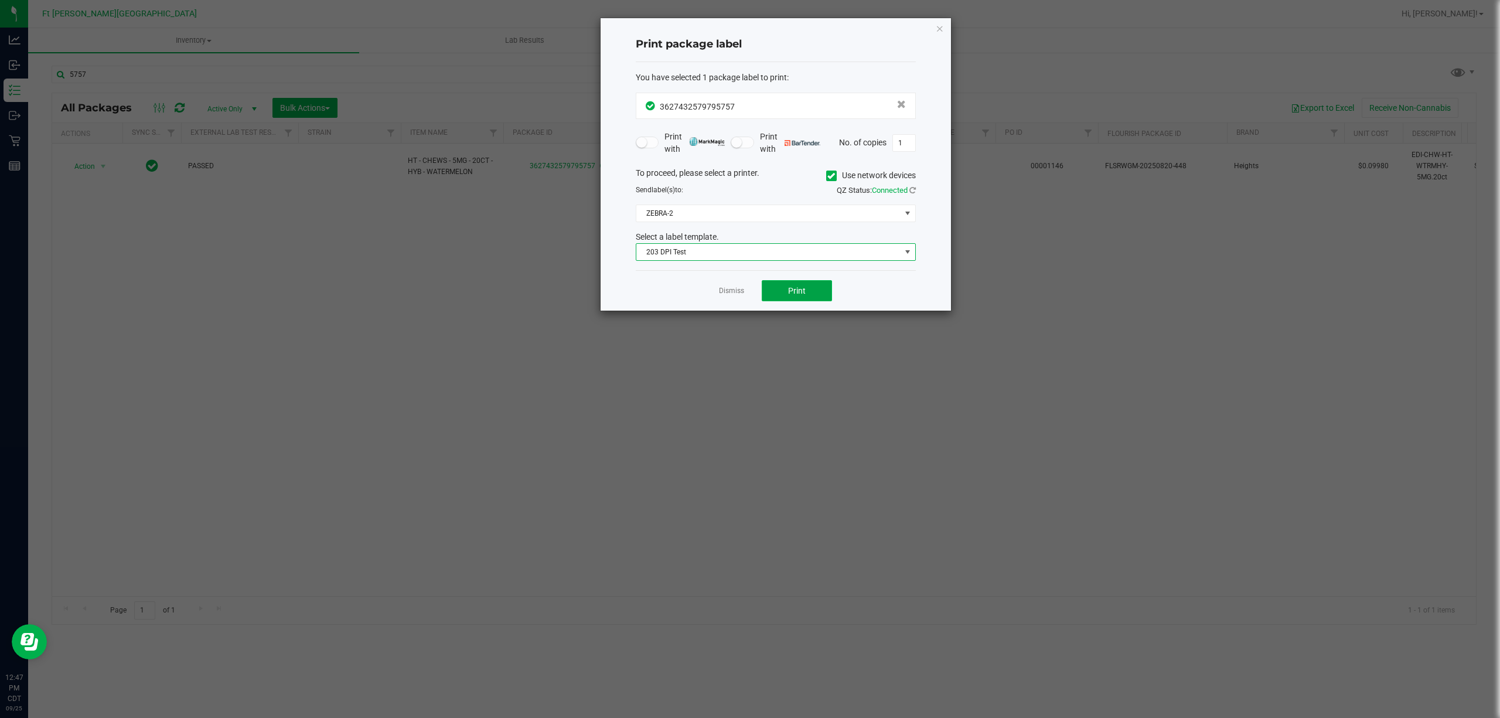
click at [788, 287] on span "Print" at bounding box center [797, 290] width 18 height 9
click at [734, 296] on link "Dismiss" at bounding box center [731, 291] width 25 height 10
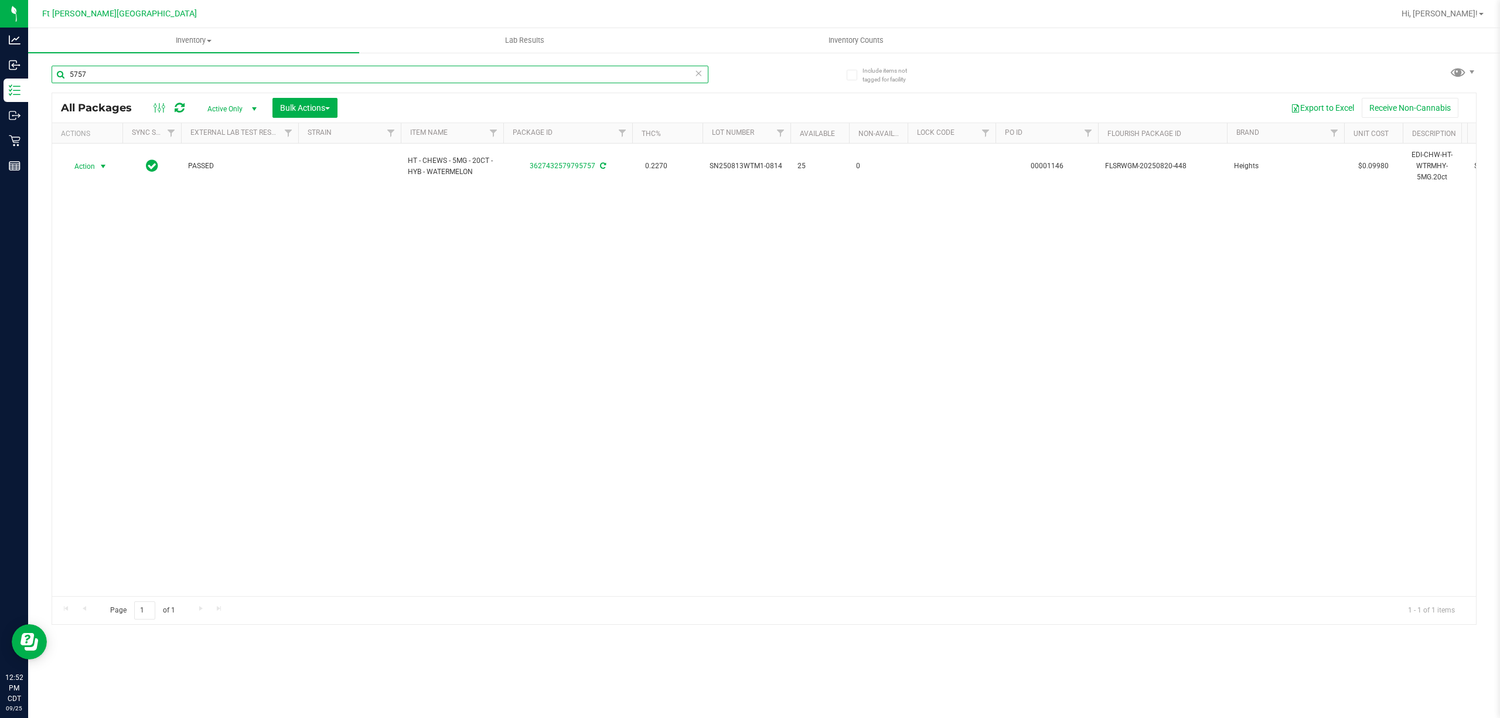
click at [132, 74] on input "5757" at bounding box center [380, 75] width 657 height 18
type input "5"
click at [250, 77] on input "3627432579795757" at bounding box center [380, 75] width 657 height 18
click at [252, 75] on input "3627432579795757" at bounding box center [380, 75] width 657 height 18
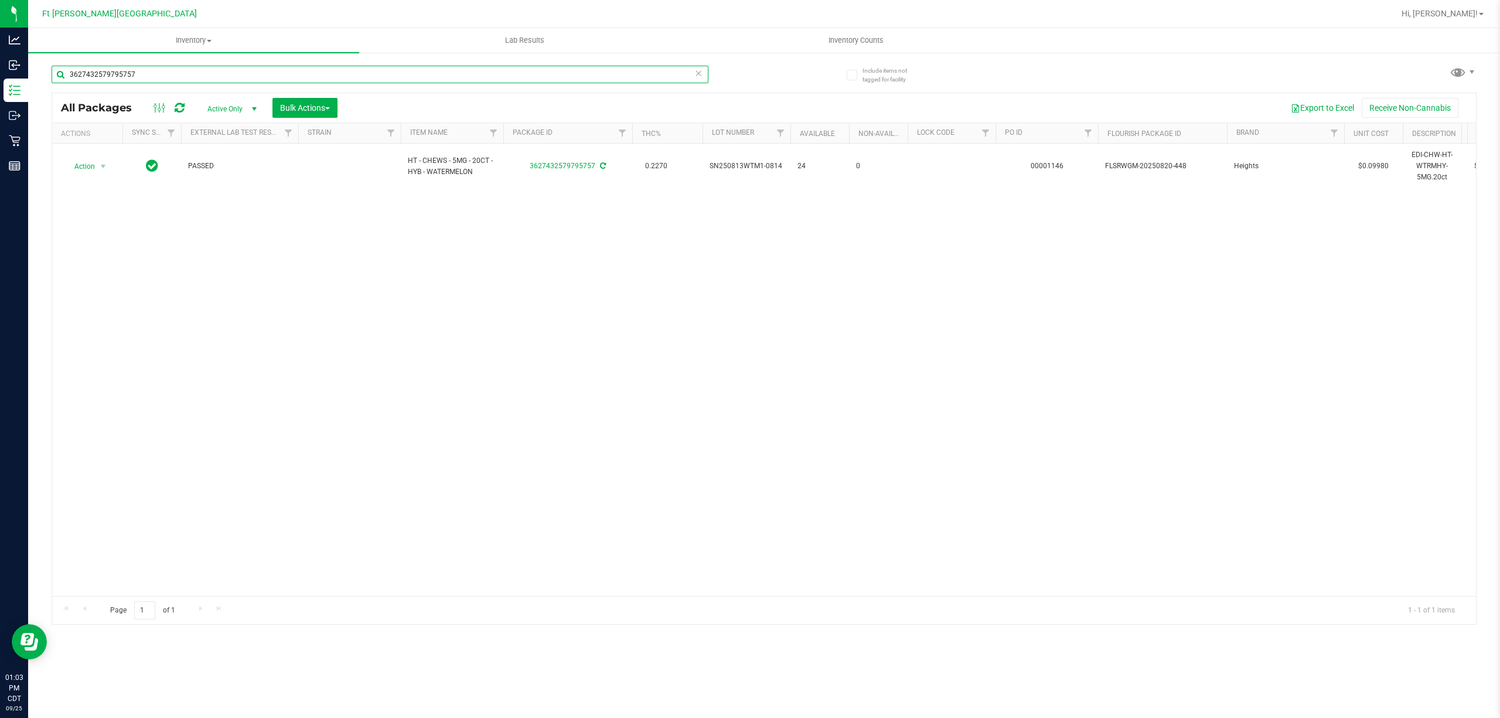
click at [252, 75] on input "3627432579795757" at bounding box center [380, 75] width 657 height 18
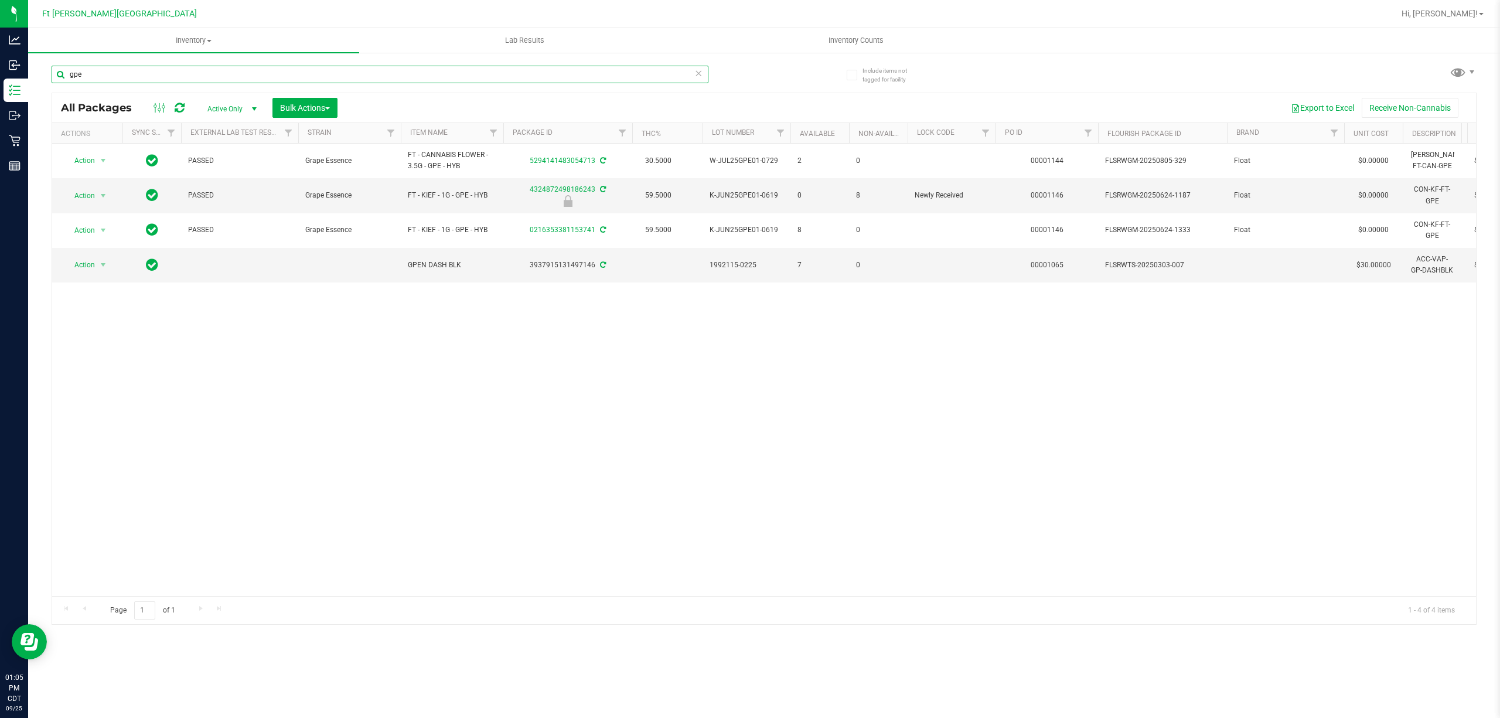
click at [252, 75] on input "gpe" at bounding box center [380, 75] width 657 height 18
click at [235, 72] on input "pine zap" at bounding box center [380, 75] width 657 height 18
click at [236, 72] on input "pine zap" at bounding box center [380, 75] width 657 height 18
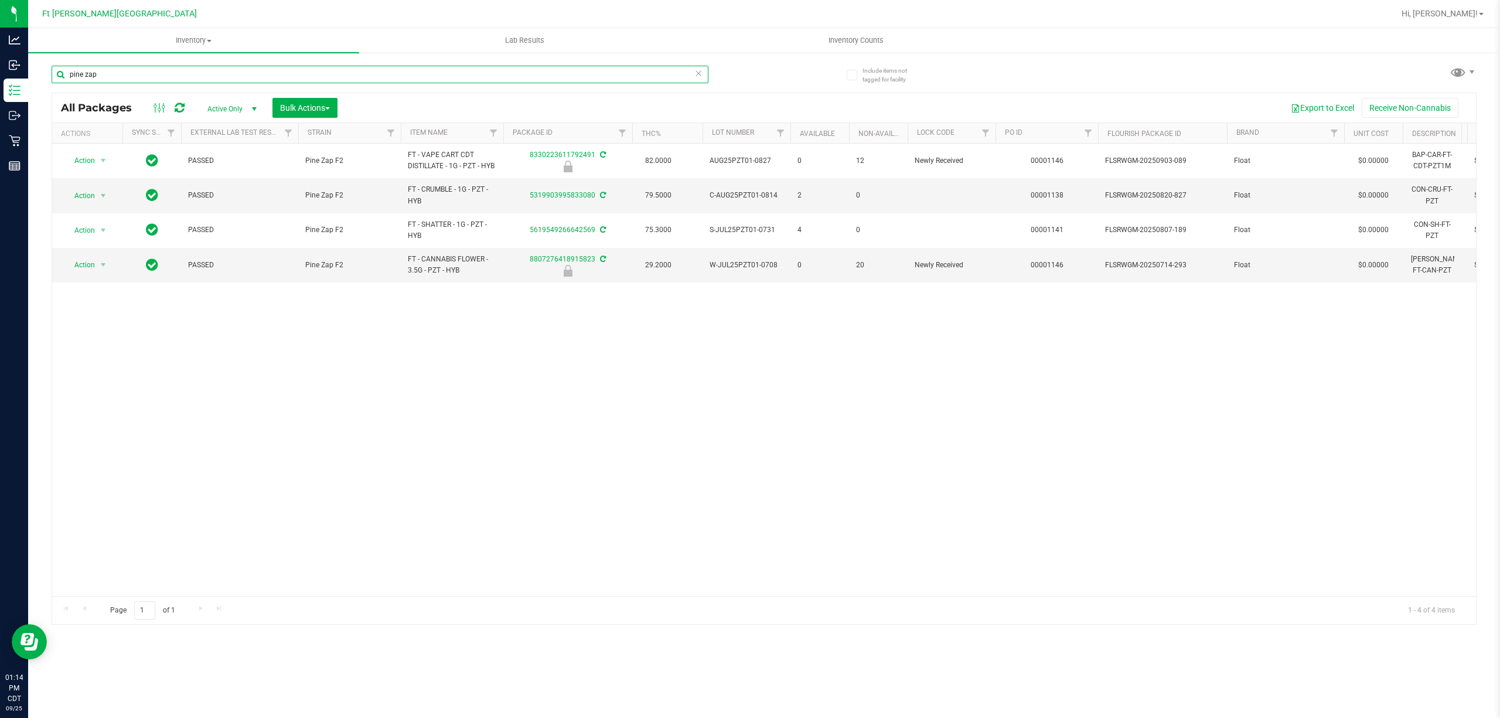
drag, startPoint x: 236, startPoint y: 72, endPoint x: 245, endPoint y: 67, distance: 10.5
click at [237, 72] on input "pine zap" at bounding box center [380, 75] width 657 height 18
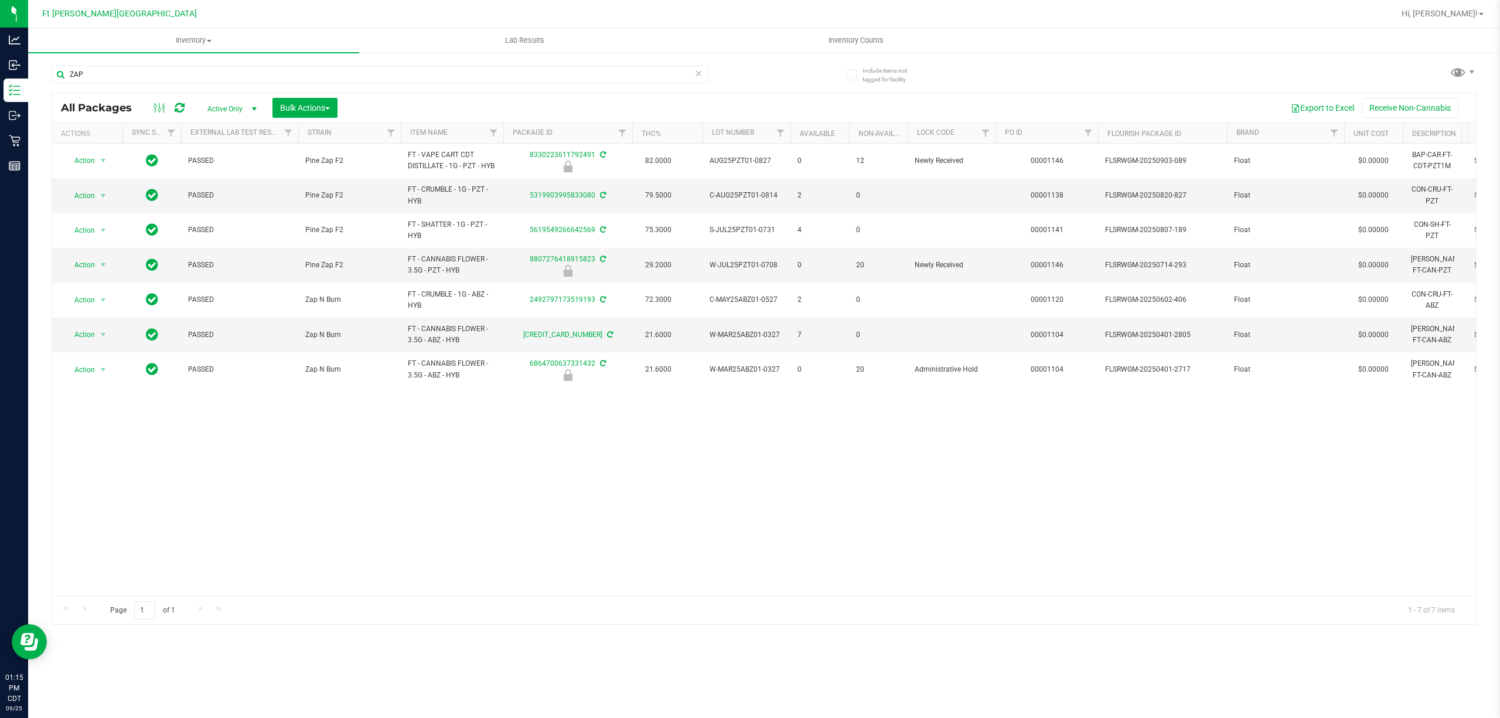
click at [240, 64] on div "ZAP" at bounding box center [408, 74] width 713 height 38
click at [240, 72] on input "ZAP" at bounding box center [380, 75] width 657 height 18
drag, startPoint x: 240, startPoint y: 72, endPoint x: 568, endPoint y: 53, distance: 328.2
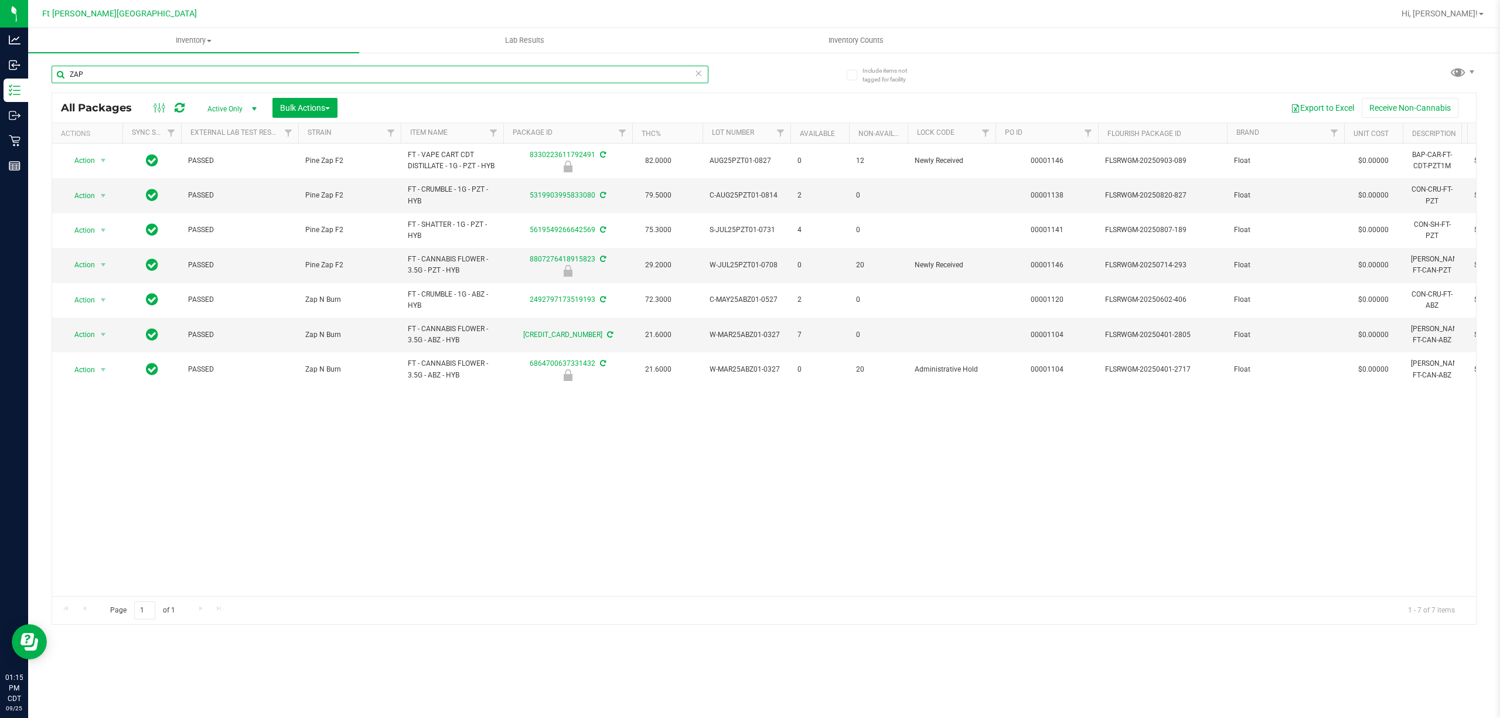
click at [241, 72] on input "ZAP" at bounding box center [380, 75] width 657 height 18
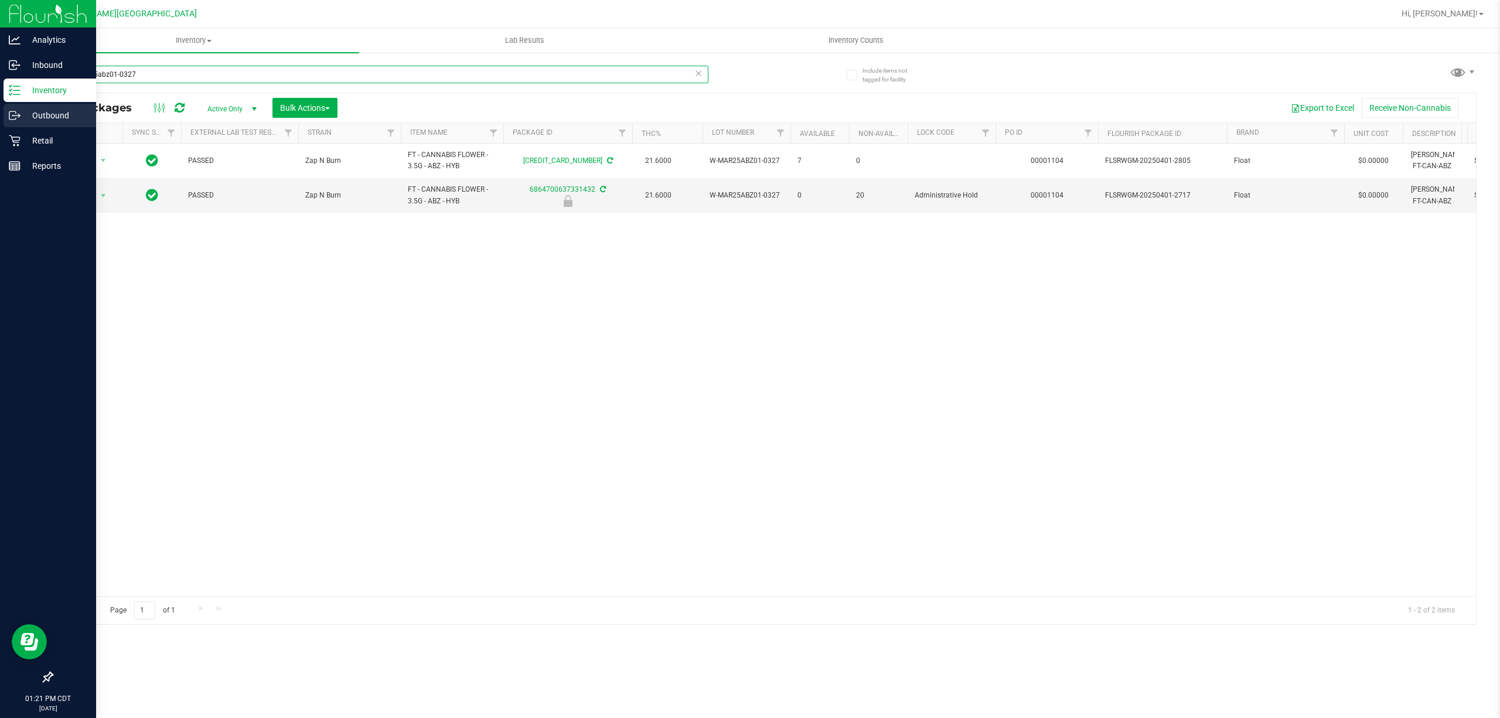
drag, startPoint x: 171, startPoint y: 81, endPoint x: 0, endPoint y: 104, distance: 172.7
click at [0, 104] on div "Analytics Inbound Inventory Outbound Retail Reports 01:21 PM CDT [DATE] 09/[GEO…" at bounding box center [750, 359] width 1500 height 718
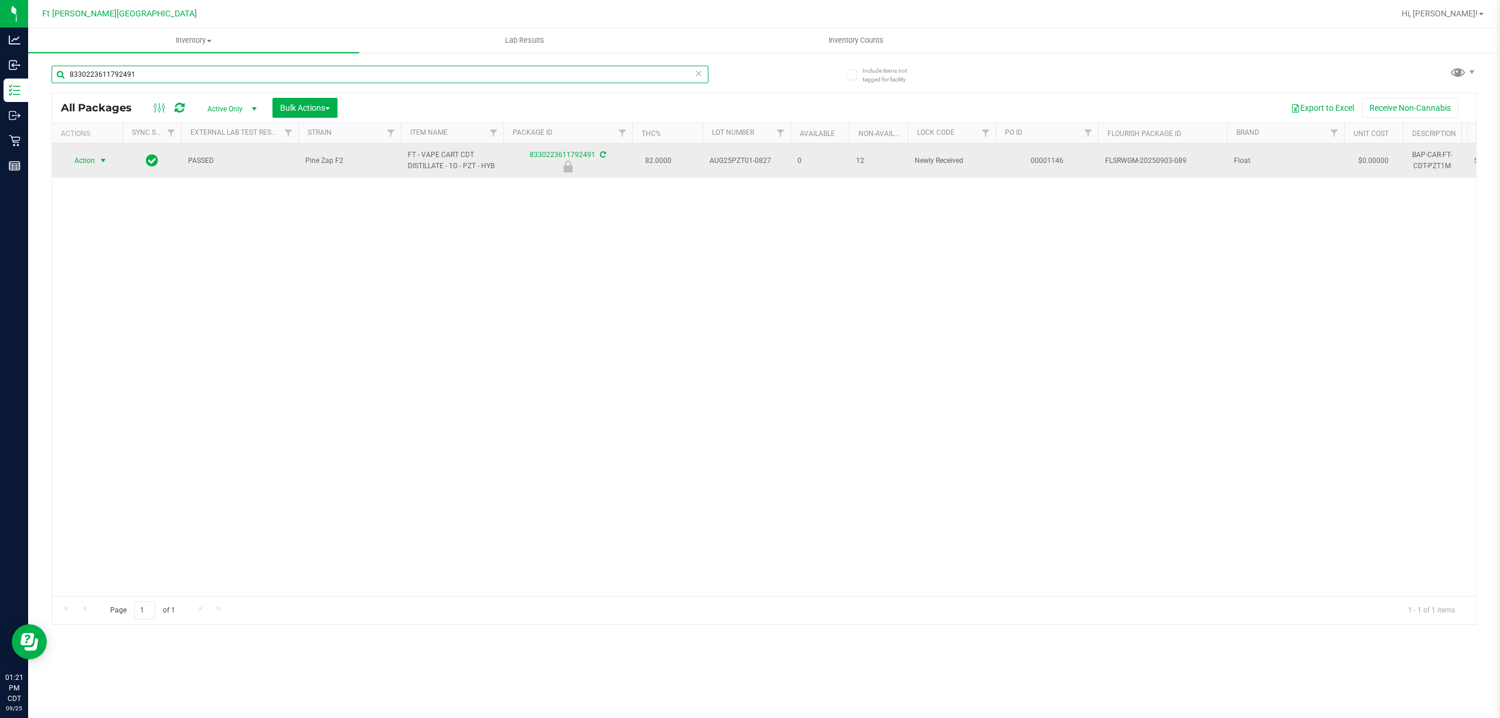
type input "8330223611792491"
click at [86, 163] on span "Action" at bounding box center [80, 160] width 32 height 16
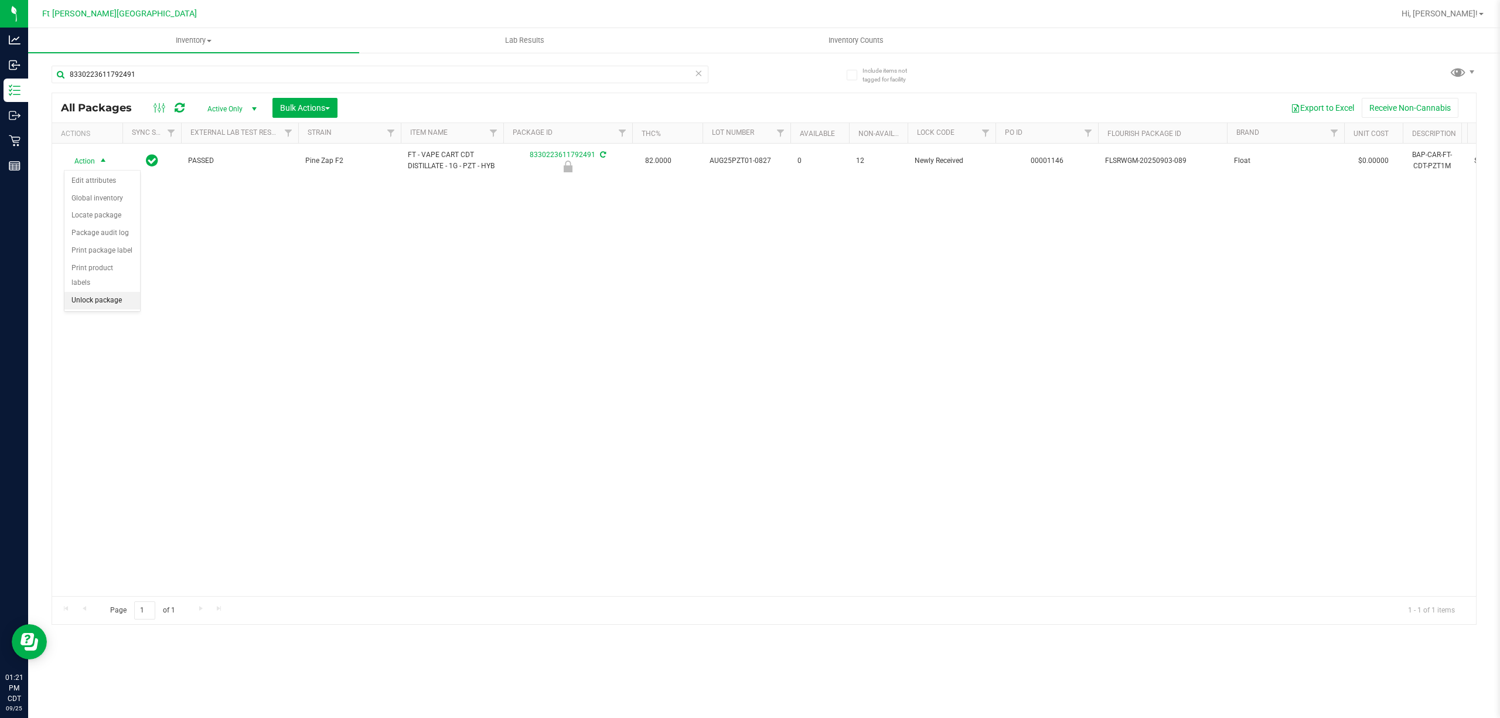
click at [99, 308] on li "Unlock package" at bounding box center [102, 301] width 76 height 18
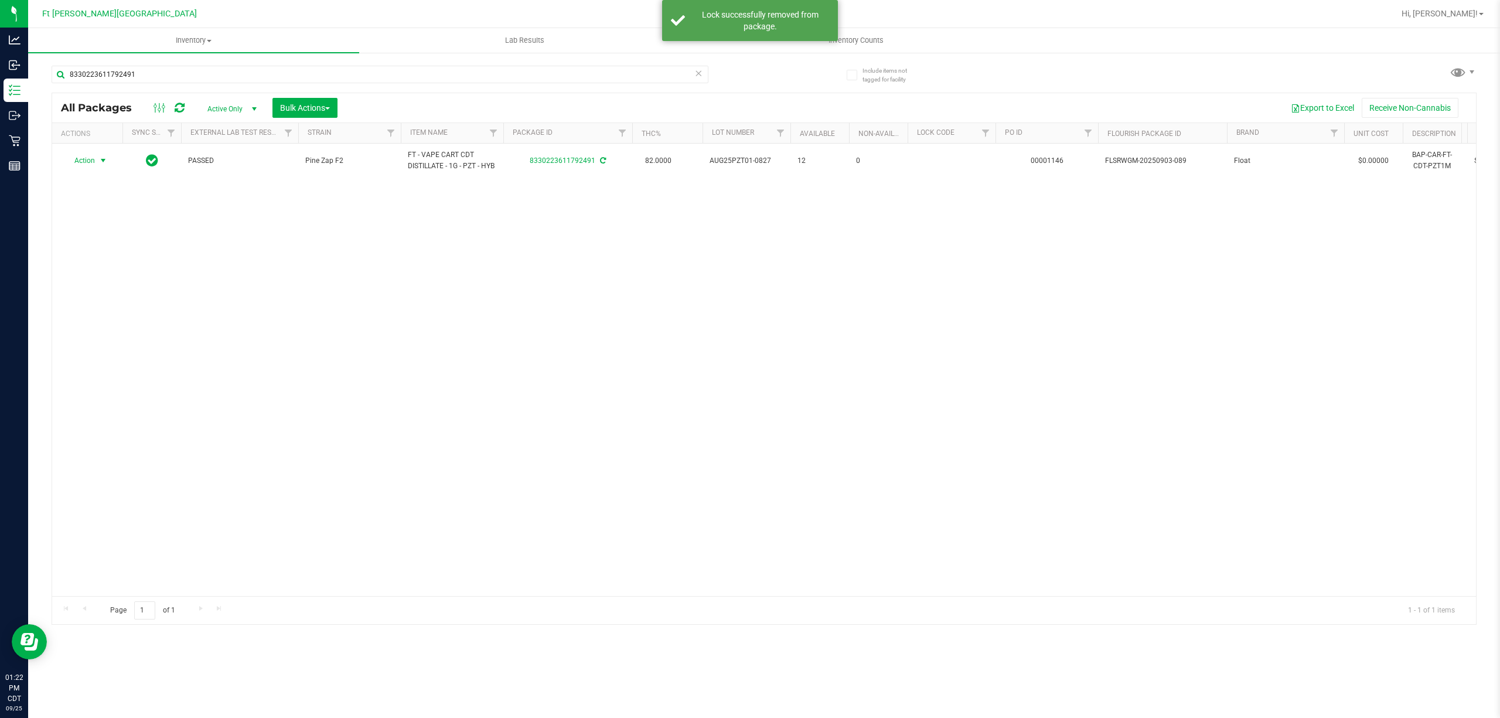
click at [101, 163] on span "select" at bounding box center [102, 160] width 9 height 9
click at [117, 307] on li "Print package label" at bounding box center [109, 303] width 91 height 18
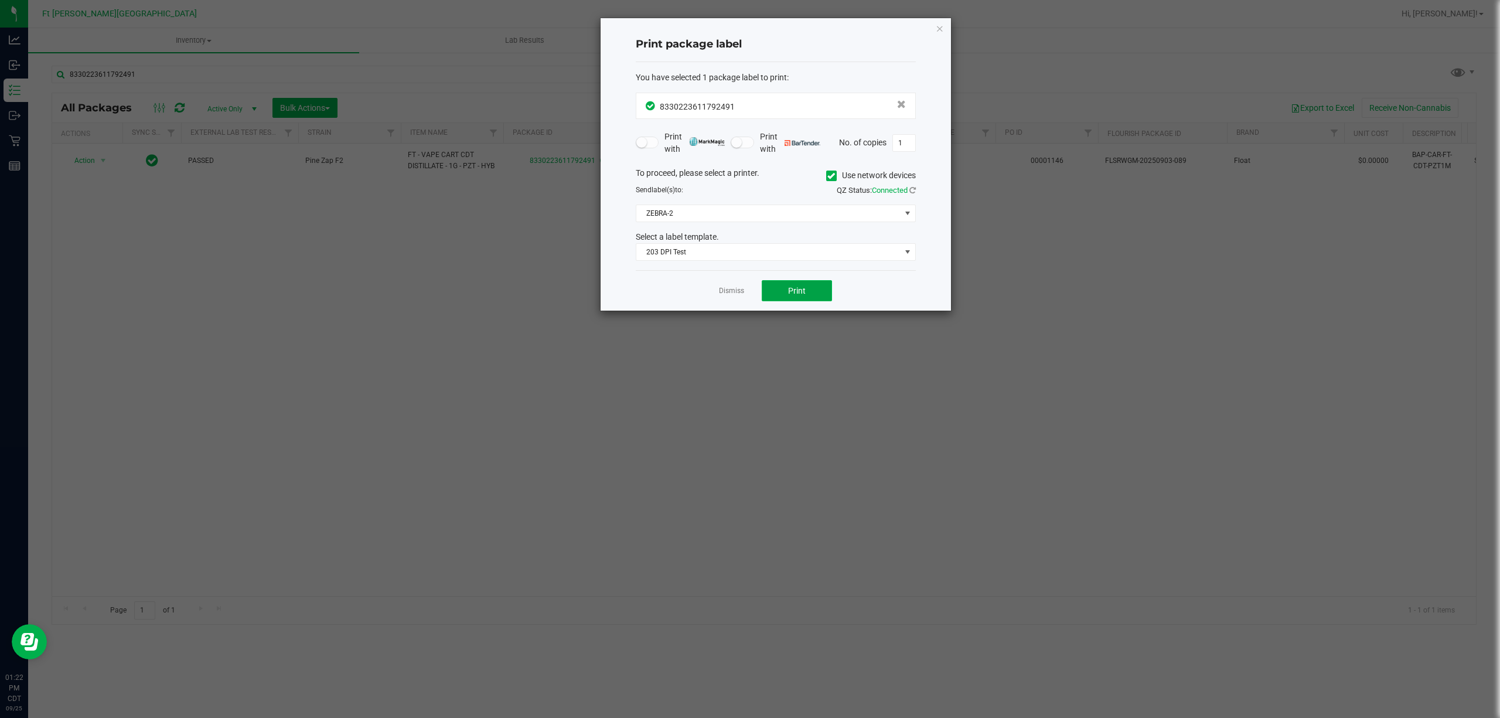
click at [792, 291] on span "Print" at bounding box center [797, 290] width 18 height 9
click at [735, 294] on link "Dismiss" at bounding box center [731, 291] width 25 height 10
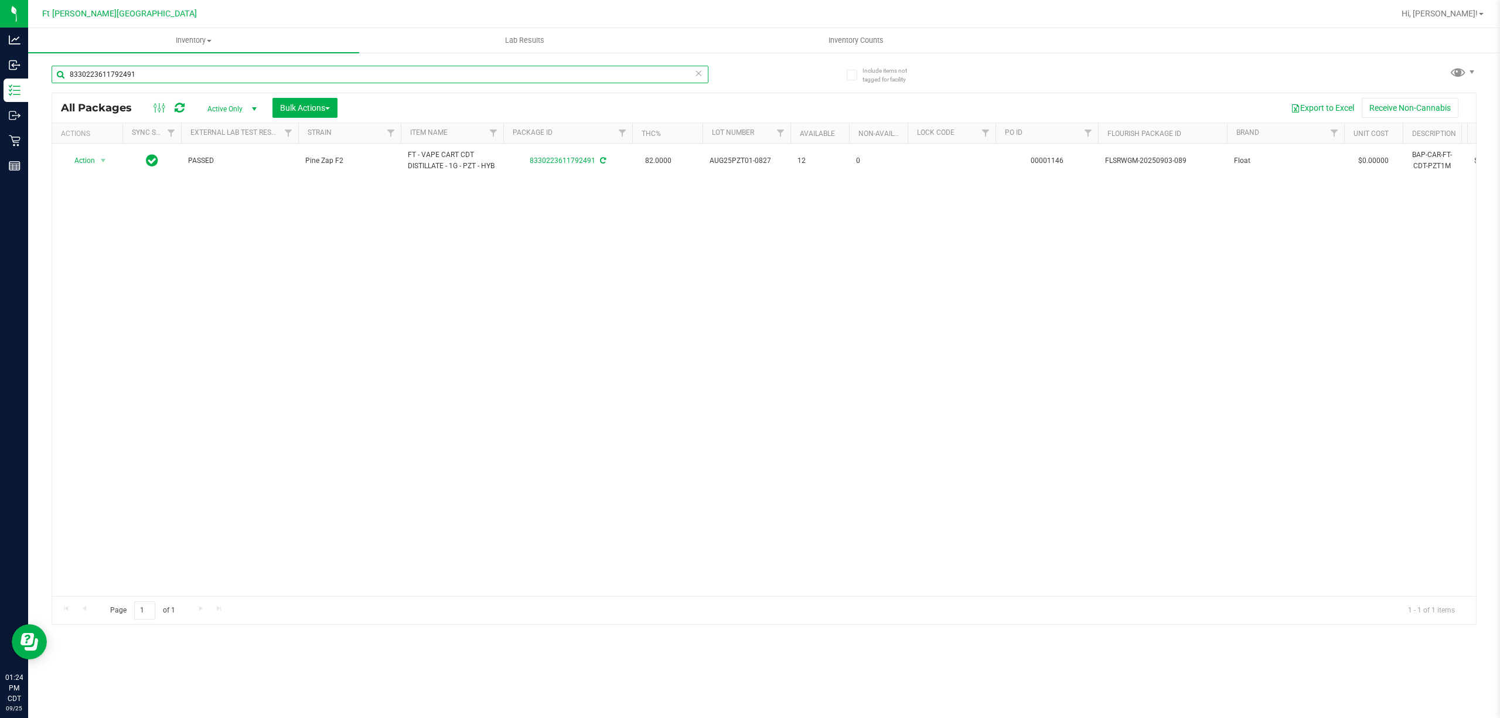
drag, startPoint x: 165, startPoint y: 69, endPoint x: 151, endPoint y: 73, distance: 15.1
click at [152, 73] on input "8330223611792491" at bounding box center [380, 75] width 657 height 18
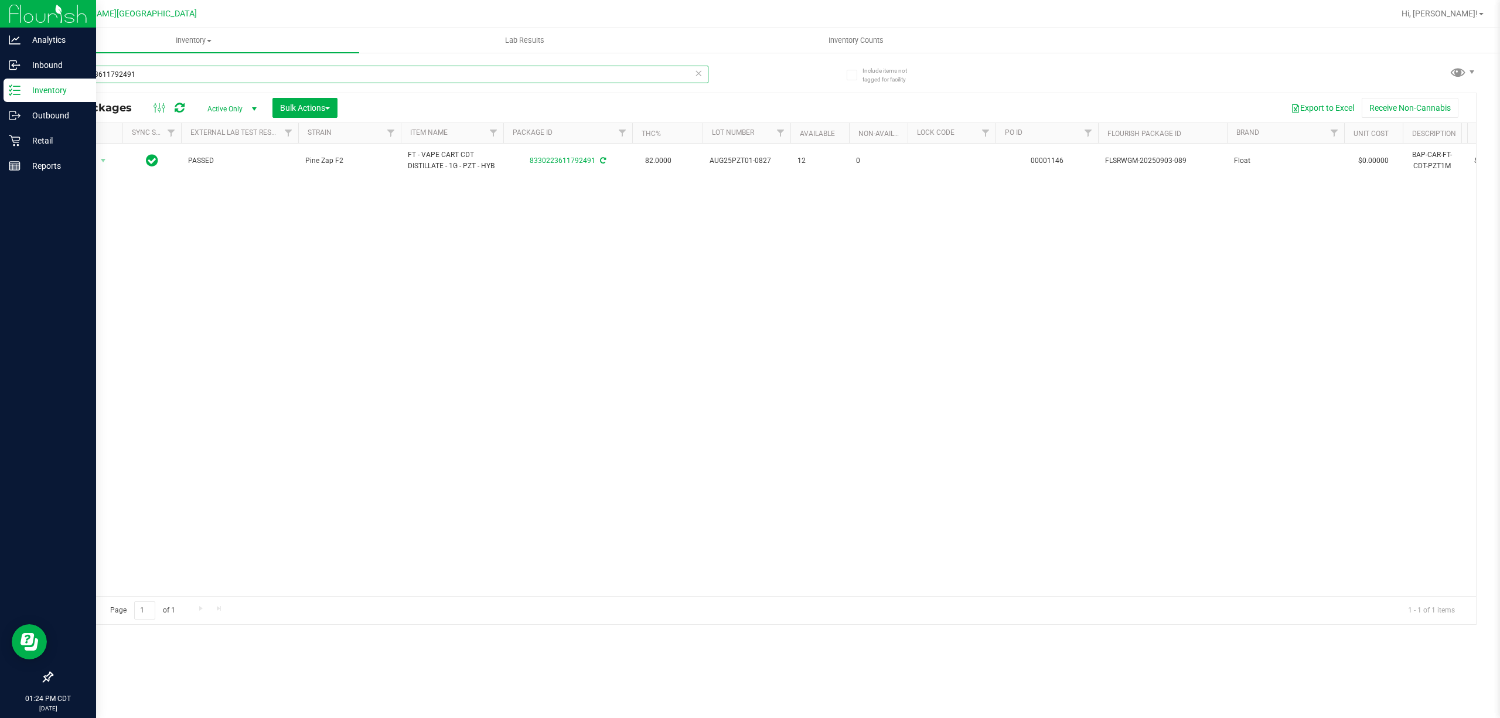
drag, startPoint x: 127, startPoint y: 73, endPoint x: 0, endPoint y: 86, distance: 127.8
click at [0, 86] on div "Analytics Inbound Inventory Outbound Retail Reports 01:24 PM CDT [DATE] 09/[GEO…" at bounding box center [750, 359] width 1500 height 718
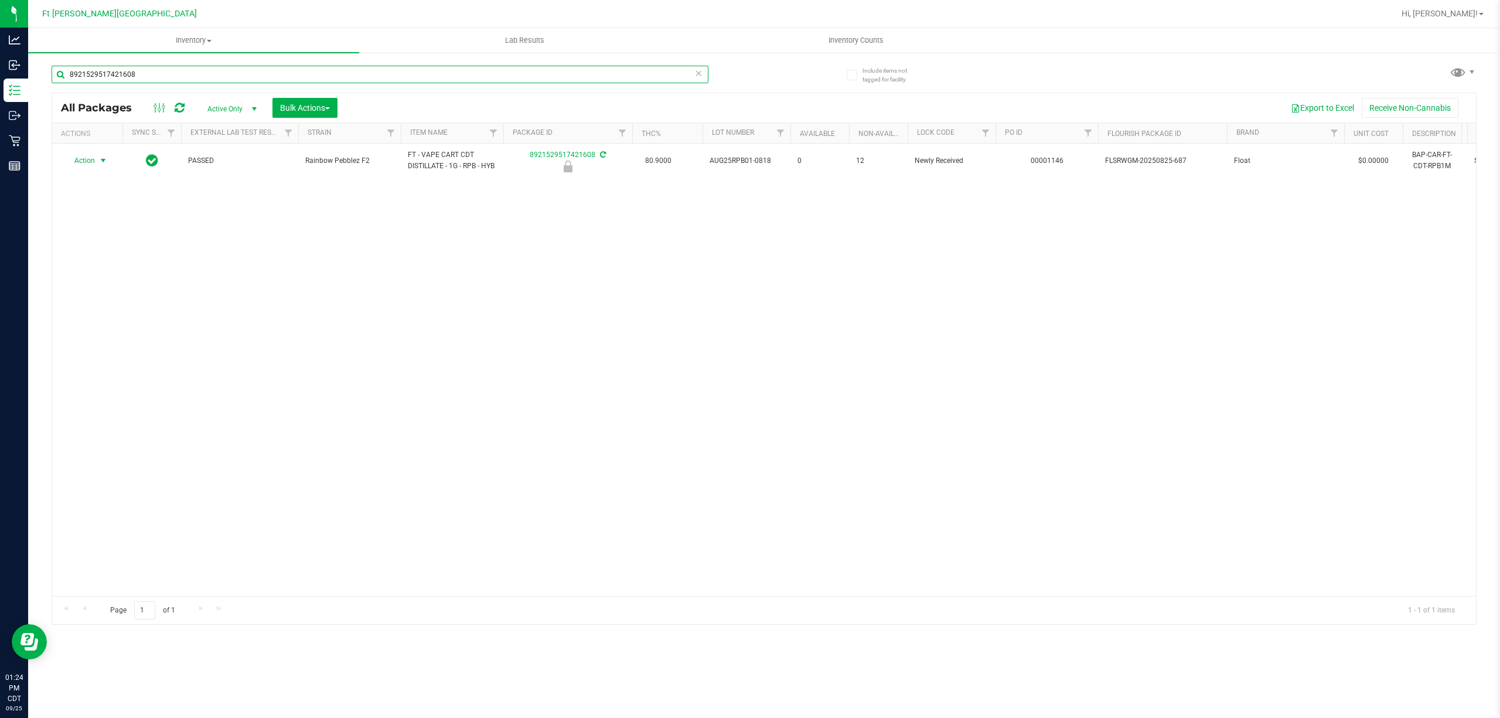
type input "8921529517421608"
click at [97, 169] on span "select" at bounding box center [103, 160] width 15 height 16
click at [105, 299] on li "Unlock package" at bounding box center [102, 306] width 76 height 18
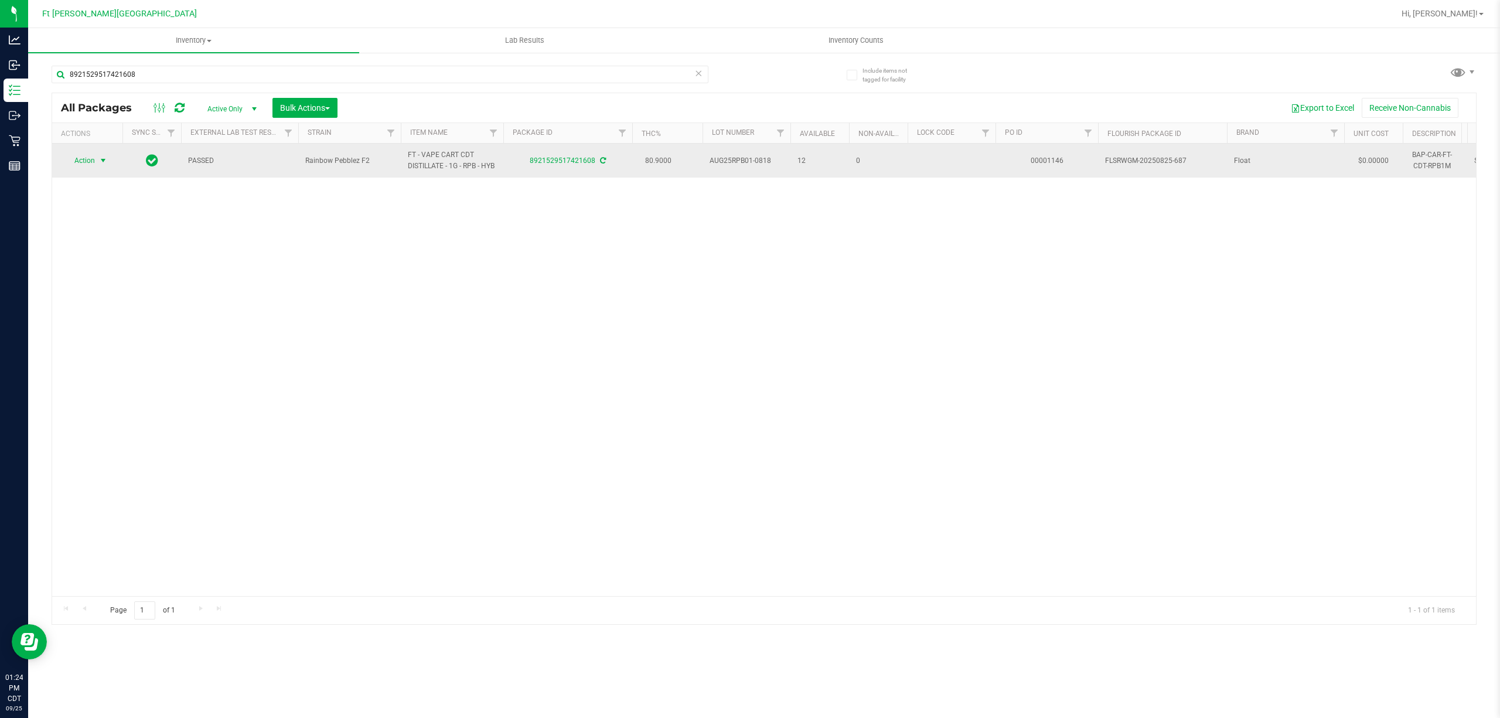
click at [85, 167] on span "Action" at bounding box center [80, 160] width 32 height 16
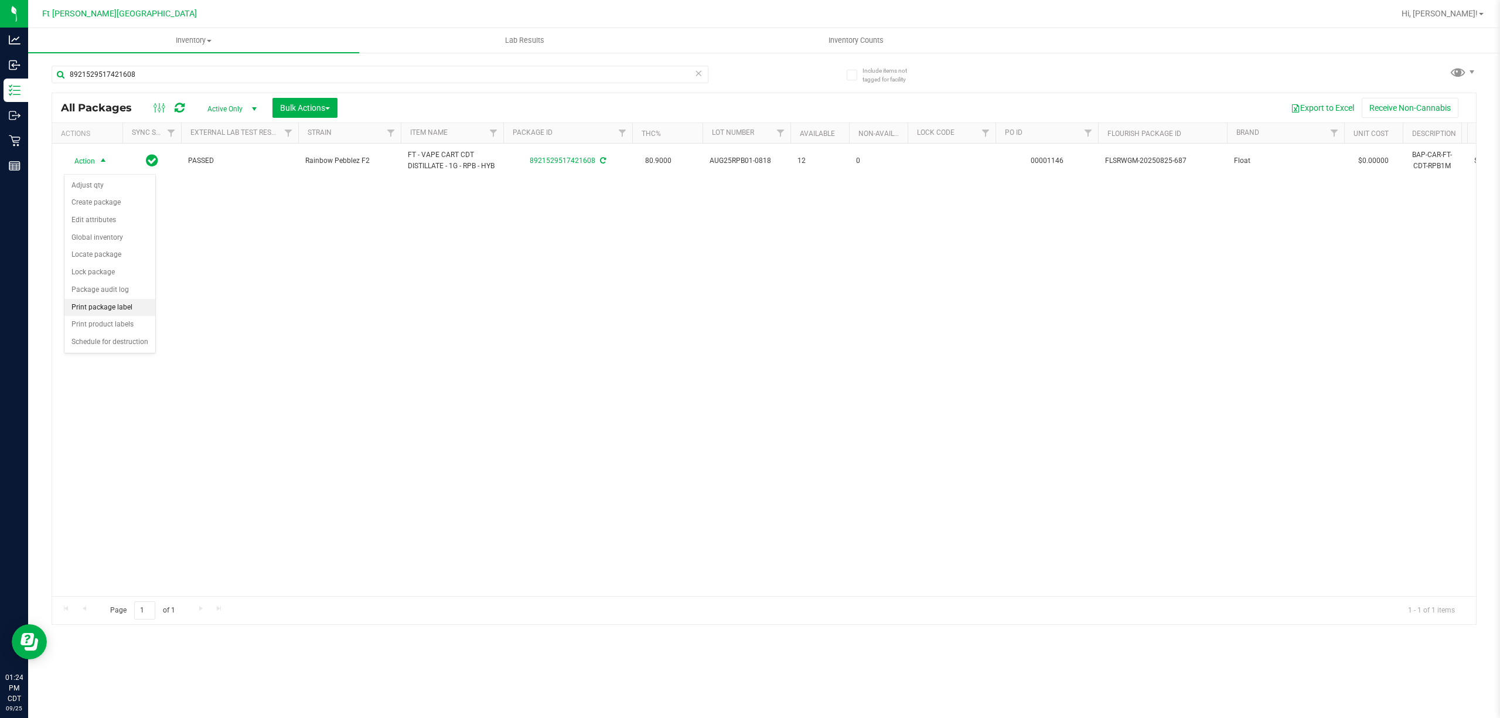
click at [101, 311] on li "Print package label" at bounding box center [109, 308] width 91 height 18
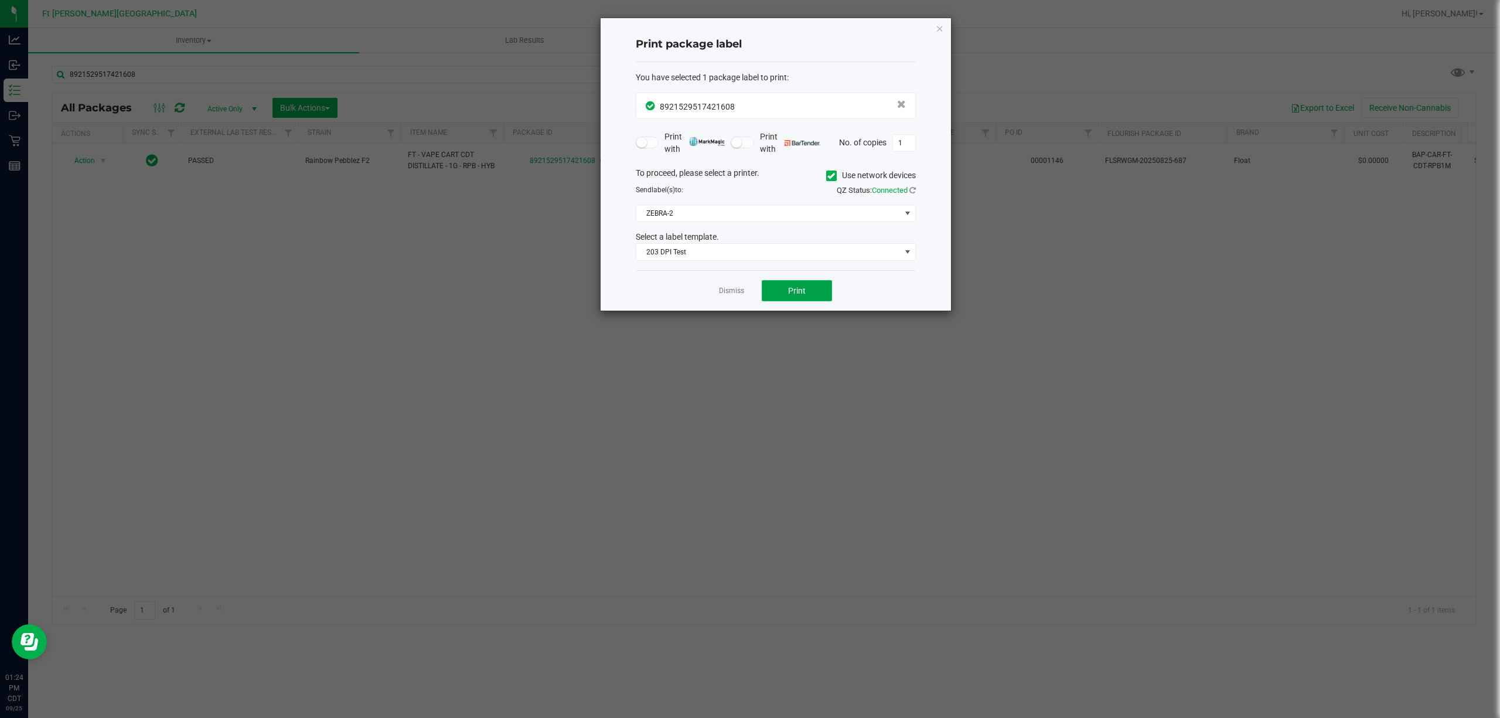
click at [795, 289] on span "Print" at bounding box center [797, 290] width 18 height 9
click at [751, 293] on div "Dismiss Print" at bounding box center [776, 290] width 280 height 40
click at [729, 294] on link "Dismiss" at bounding box center [731, 291] width 25 height 10
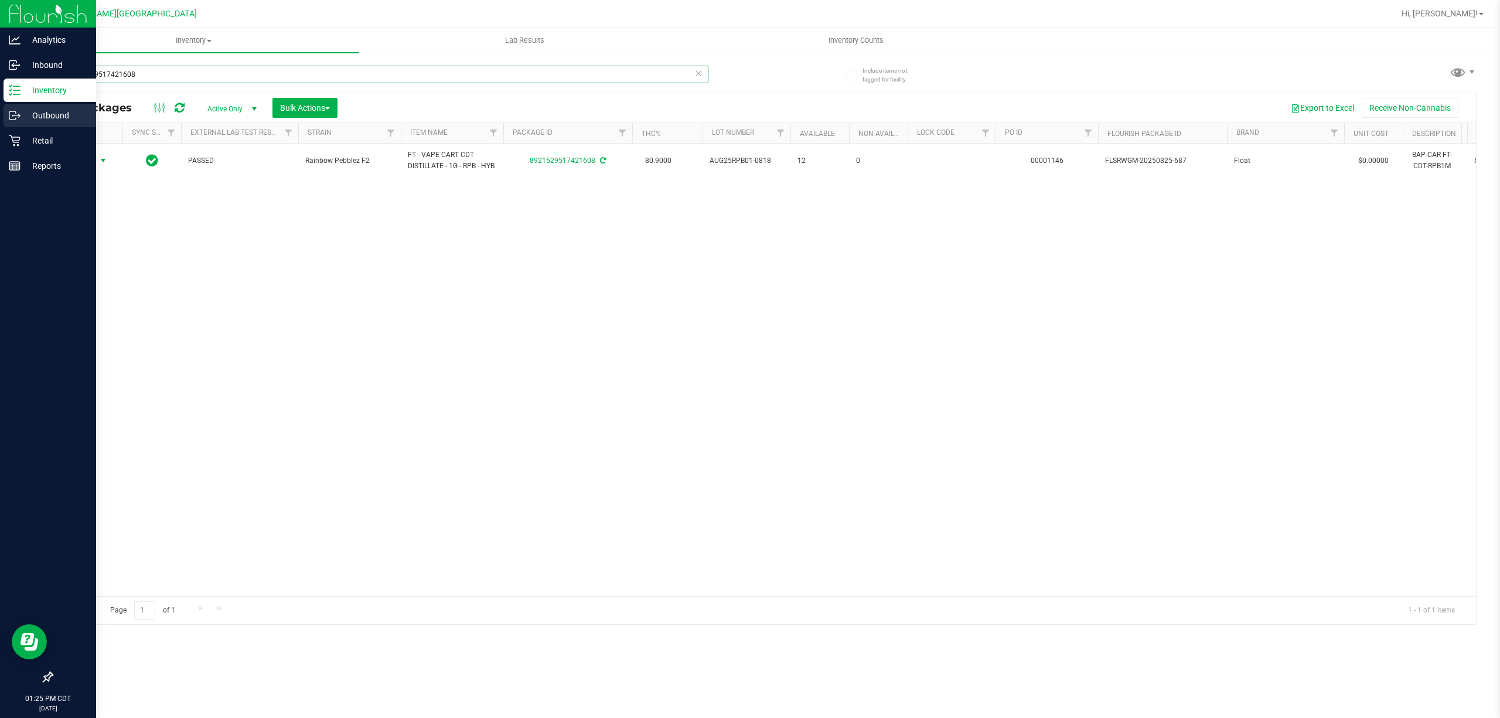
drag, startPoint x: 158, startPoint y: 72, endPoint x: 0, endPoint y: 108, distance: 162.5
click at [0, 108] on div "Analytics Inbound Inventory Outbound Retail Reports 01:25 PM CDT [DATE] 09/[GEO…" at bounding box center [750, 359] width 1500 height 718
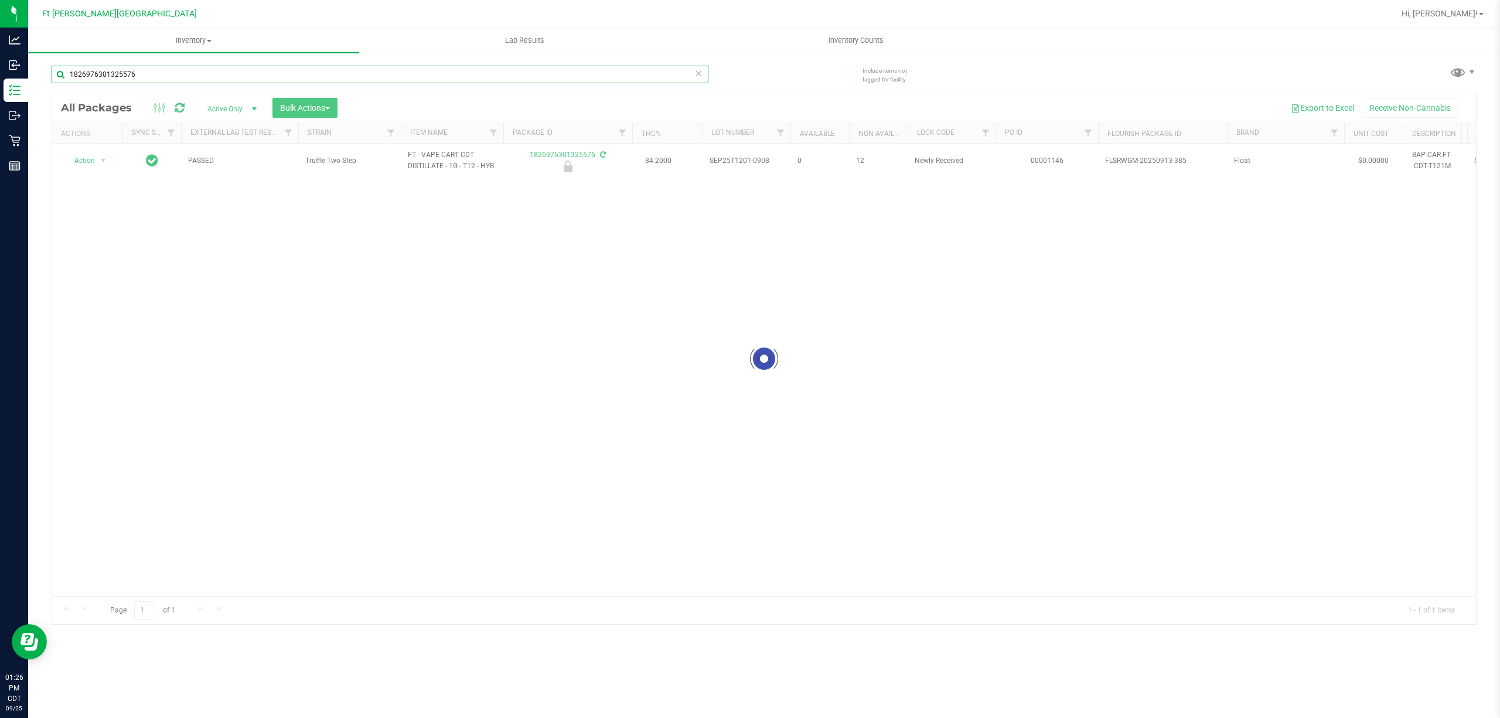
type input "1826976301325576"
click at [89, 164] on span "Action" at bounding box center [80, 160] width 32 height 16
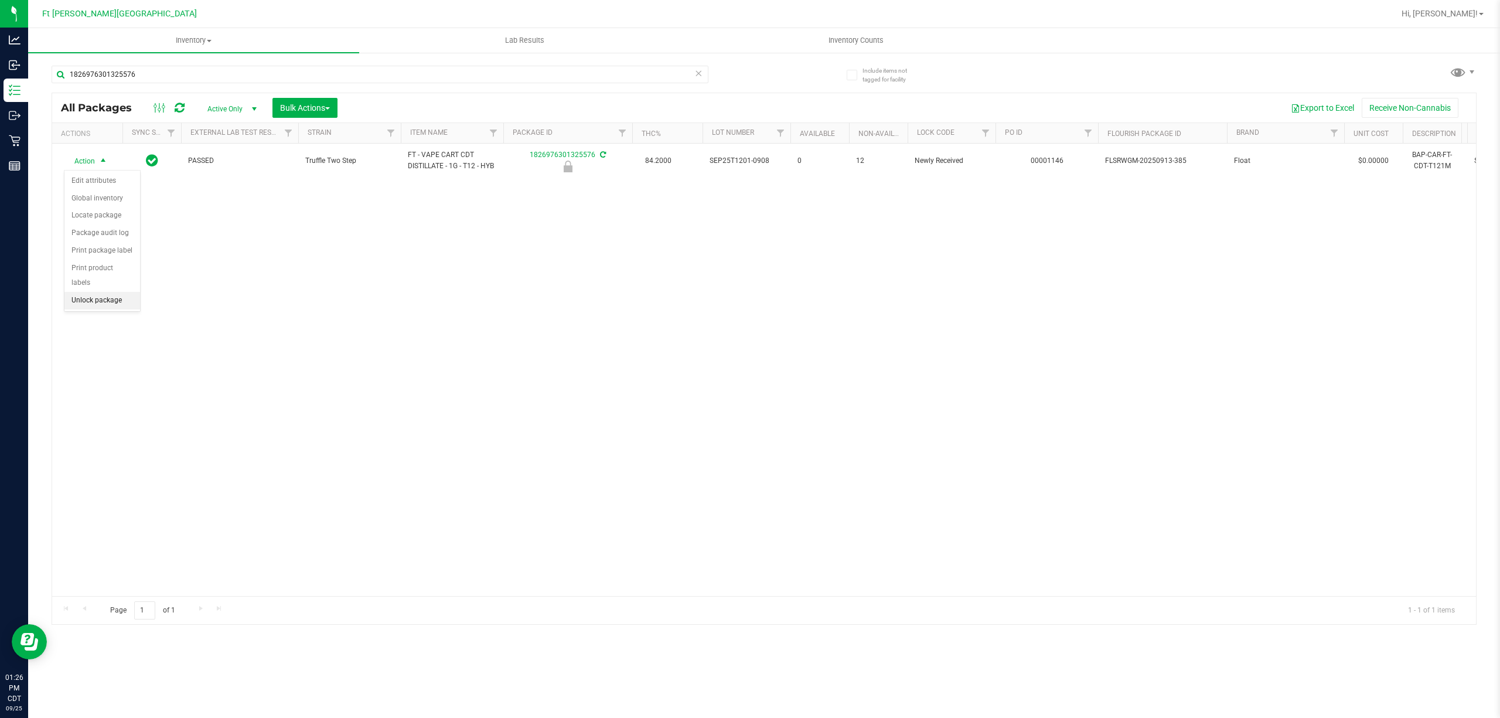
click at [90, 303] on li "Unlock package" at bounding box center [102, 301] width 76 height 18
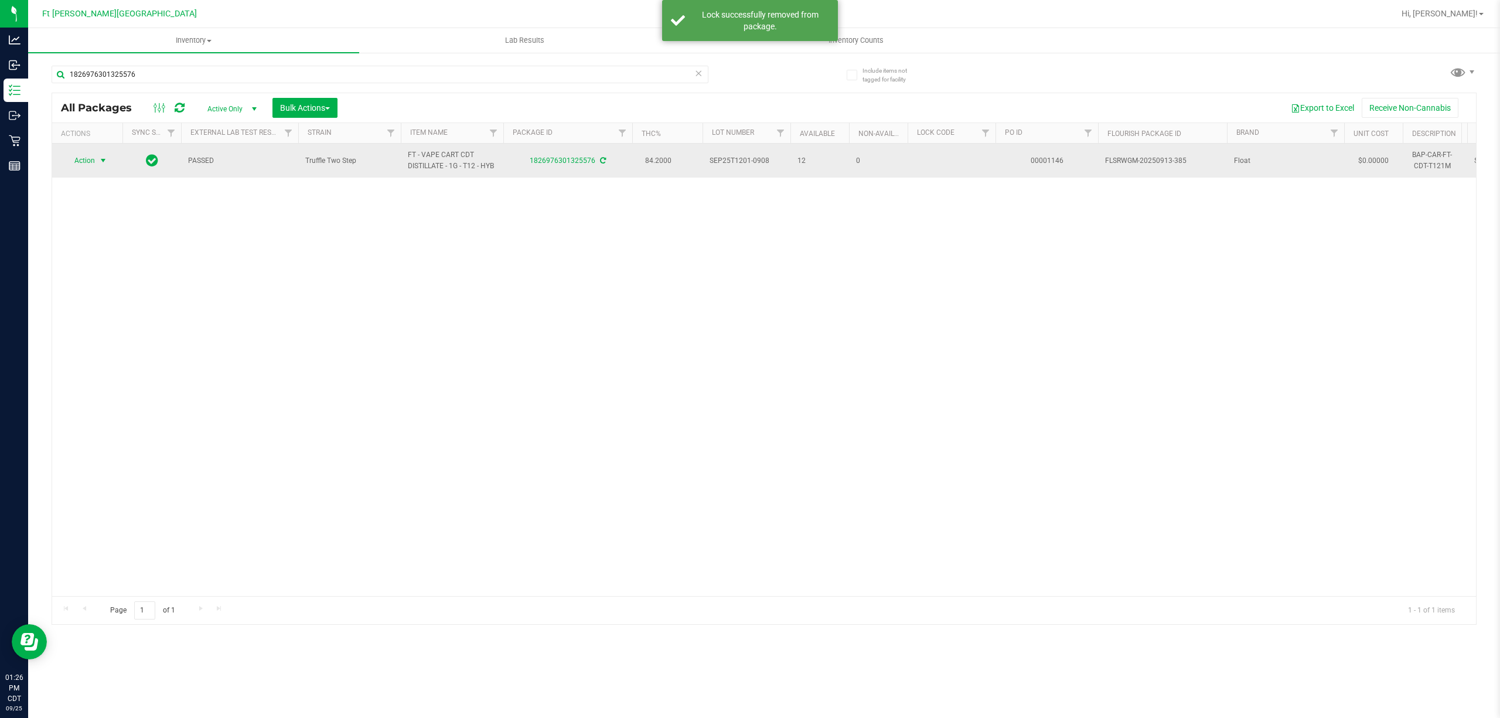
click at [96, 165] on span "select" at bounding box center [103, 160] width 15 height 16
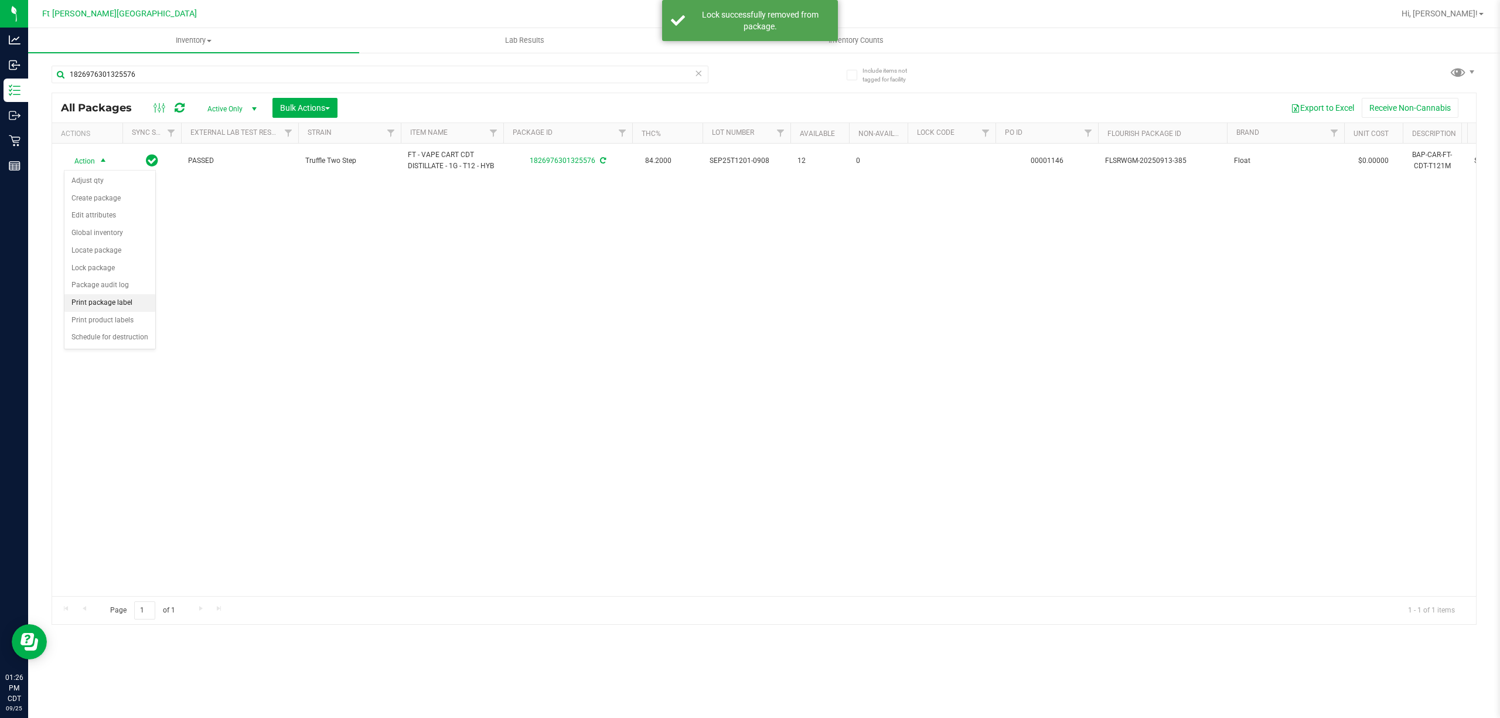
click at [116, 308] on li "Print package label" at bounding box center [109, 303] width 91 height 18
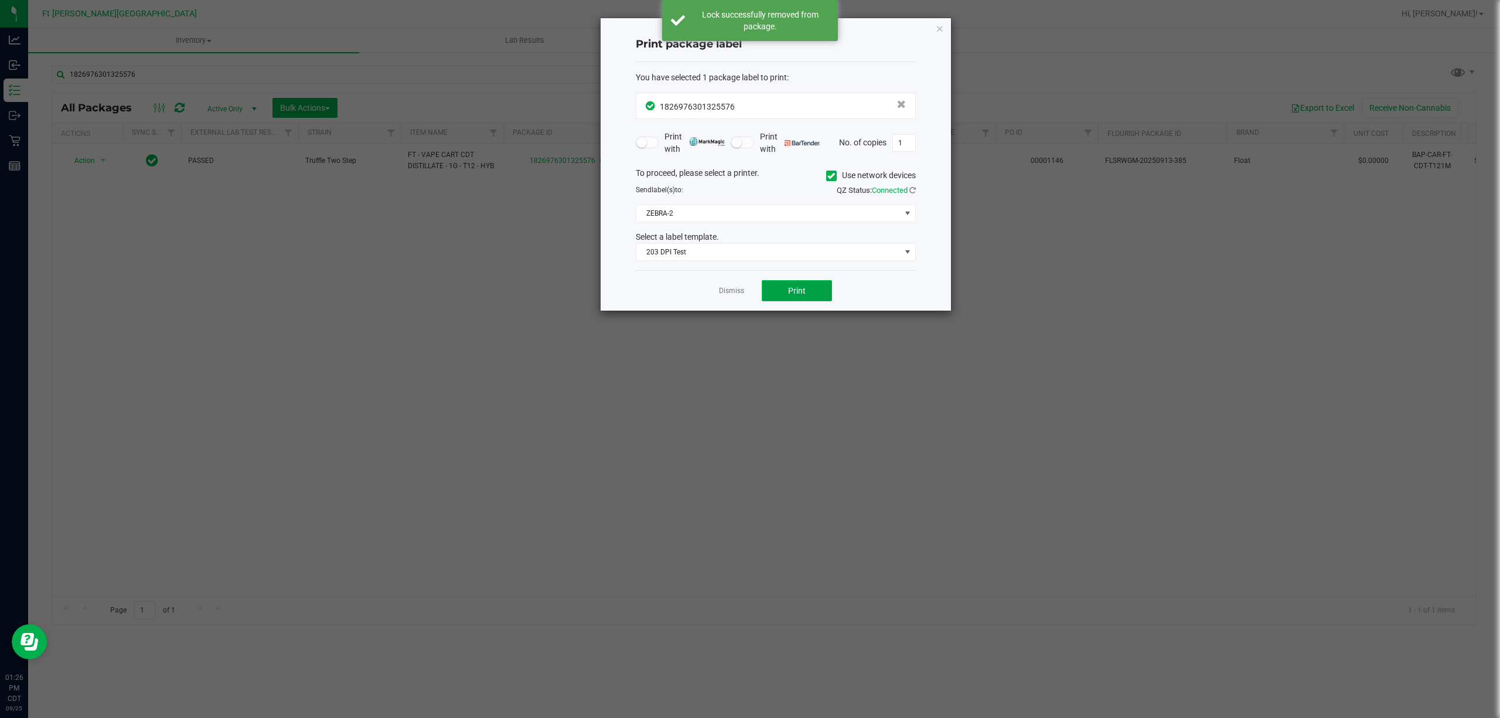
click at [783, 292] on button "Print" at bounding box center [797, 290] width 70 height 21
click at [730, 287] on app-cancel-button "Dismiss" at bounding box center [731, 291] width 25 height 12
click at [737, 293] on link "Dismiss" at bounding box center [731, 291] width 25 height 10
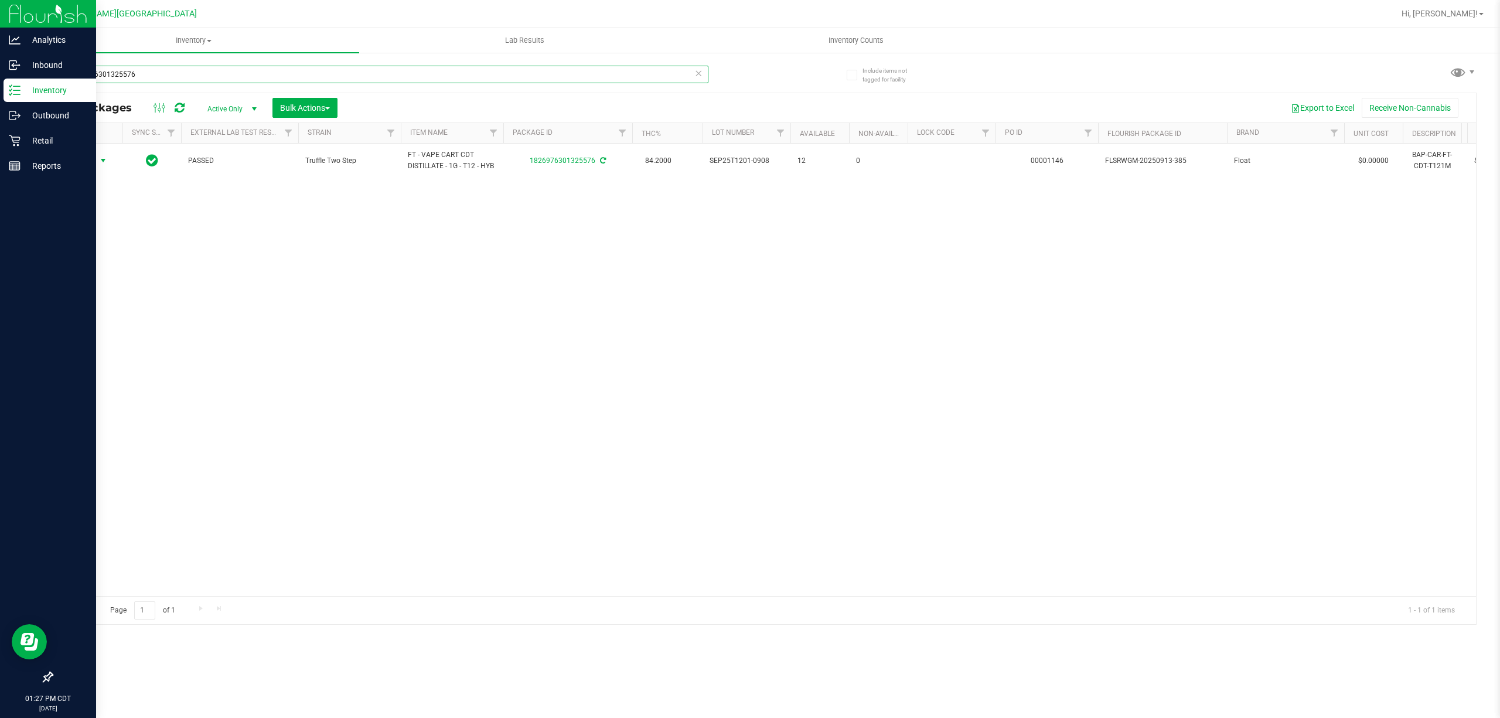
drag, startPoint x: 158, startPoint y: 80, endPoint x: 0, endPoint y: 222, distance: 212.1
click at [0, 221] on div "Analytics Inbound Inventory Outbound Retail Reports 01:27 PM CDT [DATE] 09/[GEO…" at bounding box center [750, 359] width 1500 height 718
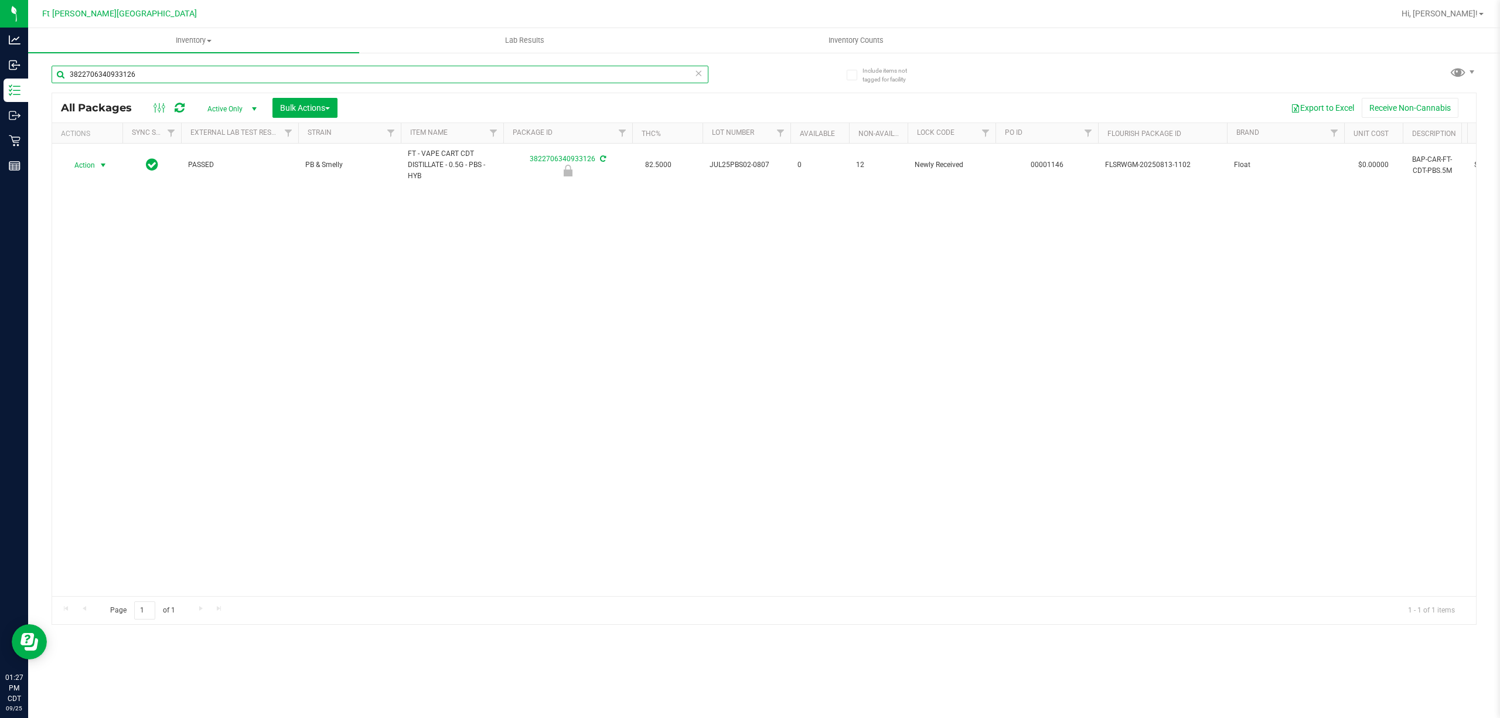
type input "3822706340933126"
click at [101, 168] on span "select" at bounding box center [102, 165] width 9 height 9
click at [108, 307] on li "Unlock package" at bounding box center [102, 306] width 76 height 18
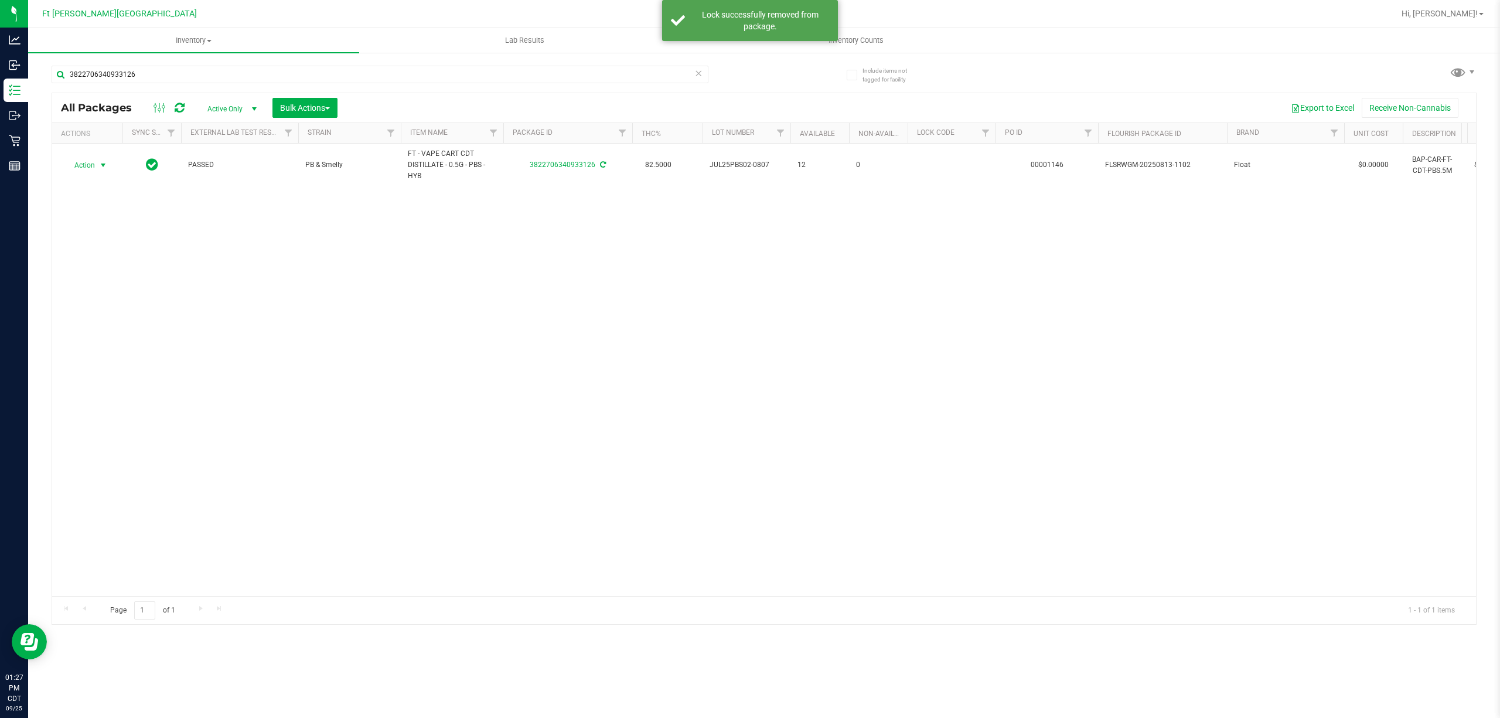
click at [94, 169] on span "Action" at bounding box center [80, 165] width 32 height 16
click at [134, 312] on li "Print package label" at bounding box center [109, 308] width 91 height 18
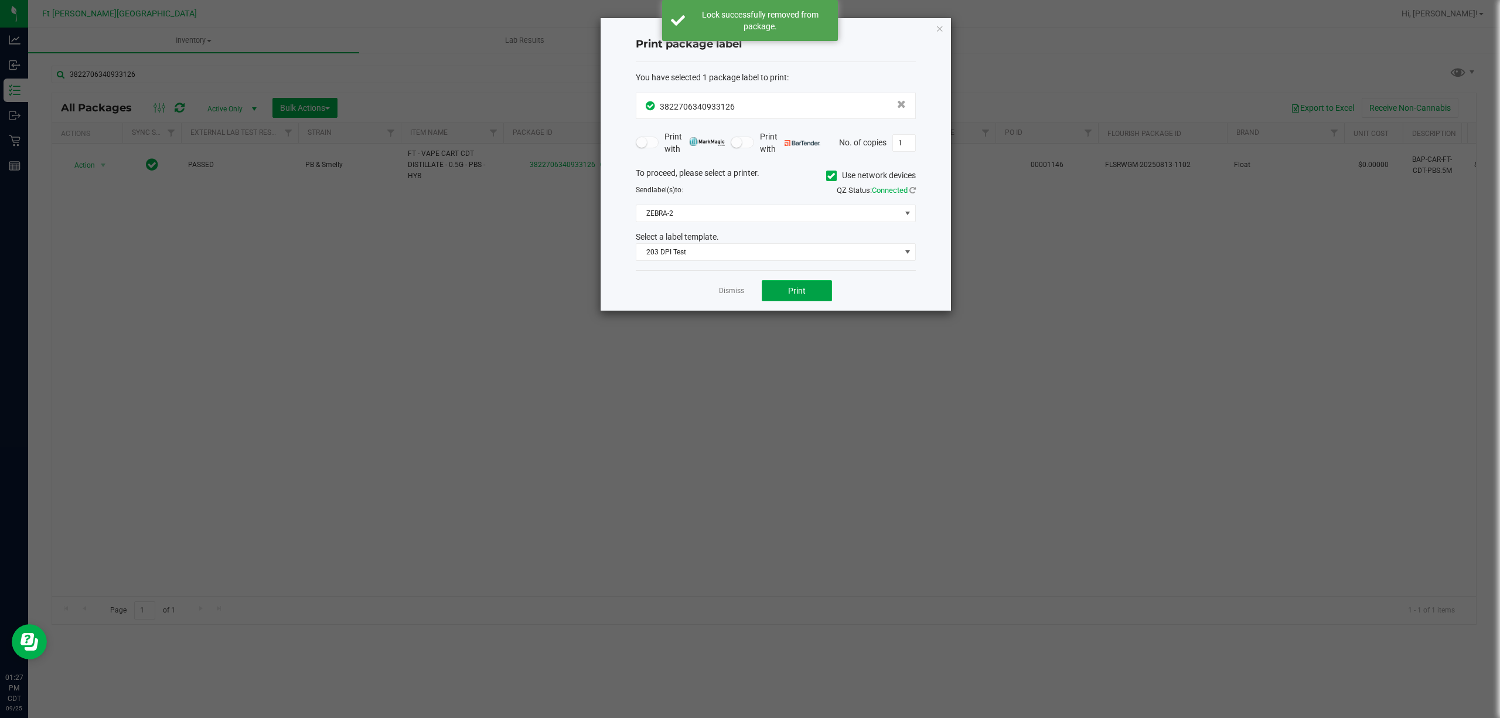
click at [789, 292] on span "Print" at bounding box center [797, 290] width 18 height 9
click at [731, 290] on link "Dismiss" at bounding box center [731, 291] width 25 height 10
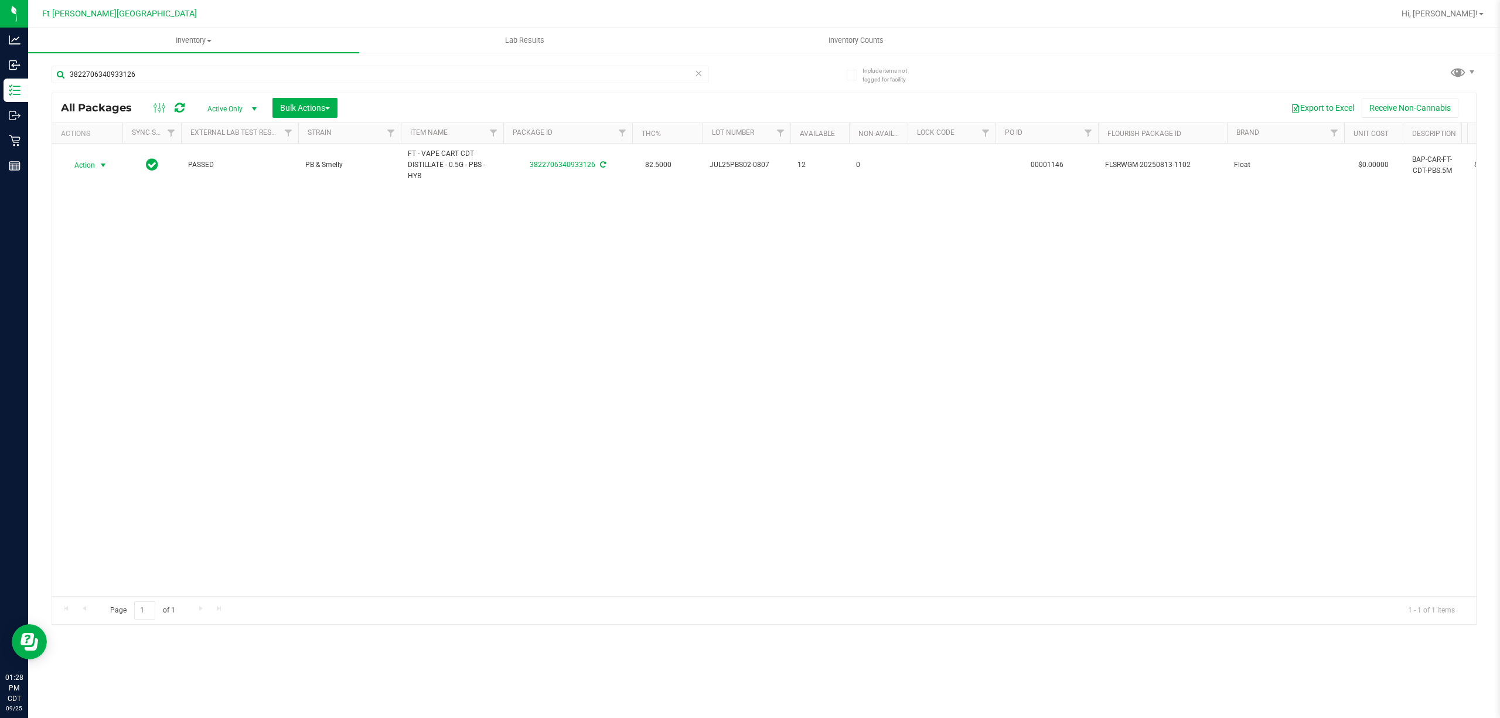
click at [158, 84] on div "3822706340933126" at bounding box center [380, 79] width 657 height 27
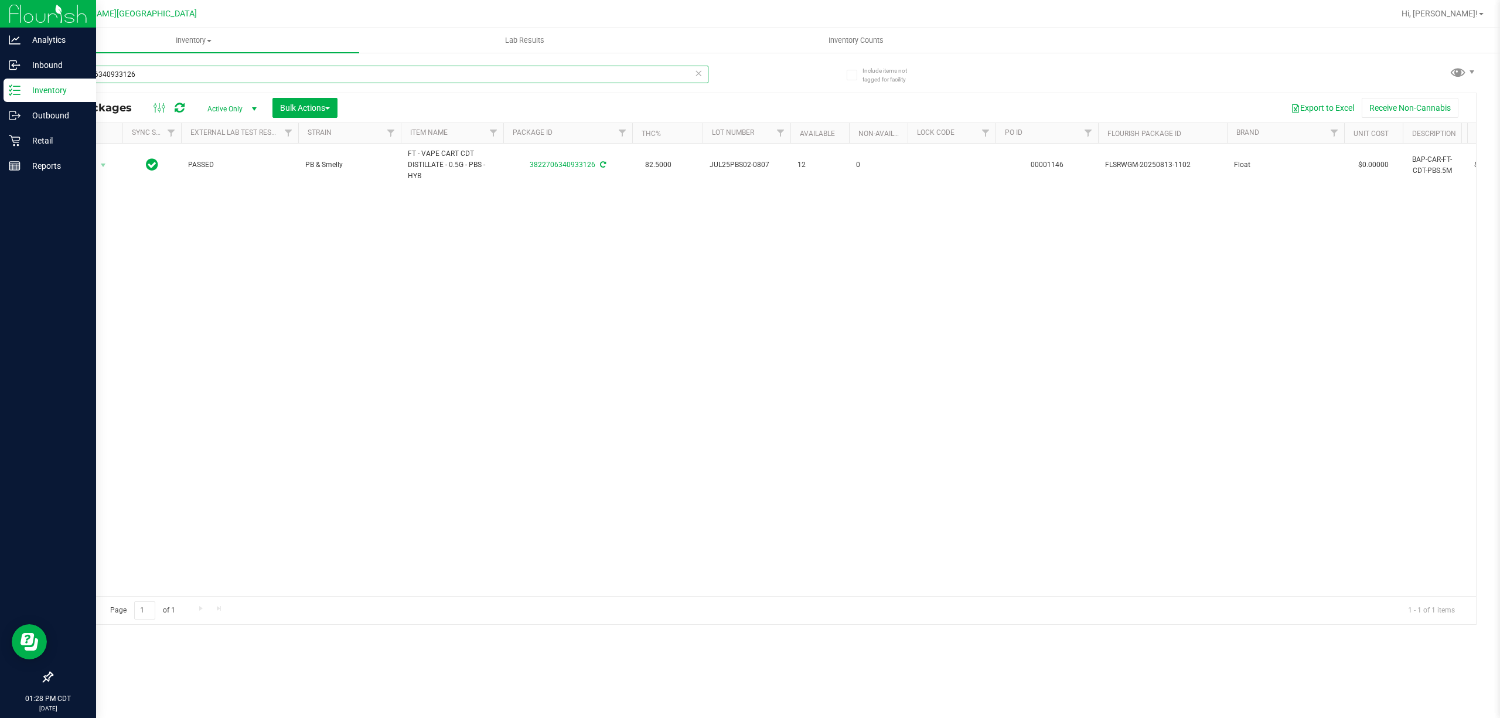
drag, startPoint x: 155, startPoint y: 71, endPoint x: 0, endPoint y: 96, distance: 156.8
click at [0, 96] on div "Analytics Inbound Inventory Outbound Retail Reports 01:28 PM CDT [DATE] 09/[GEO…" at bounding box center [750, 359] width 1500 height 718
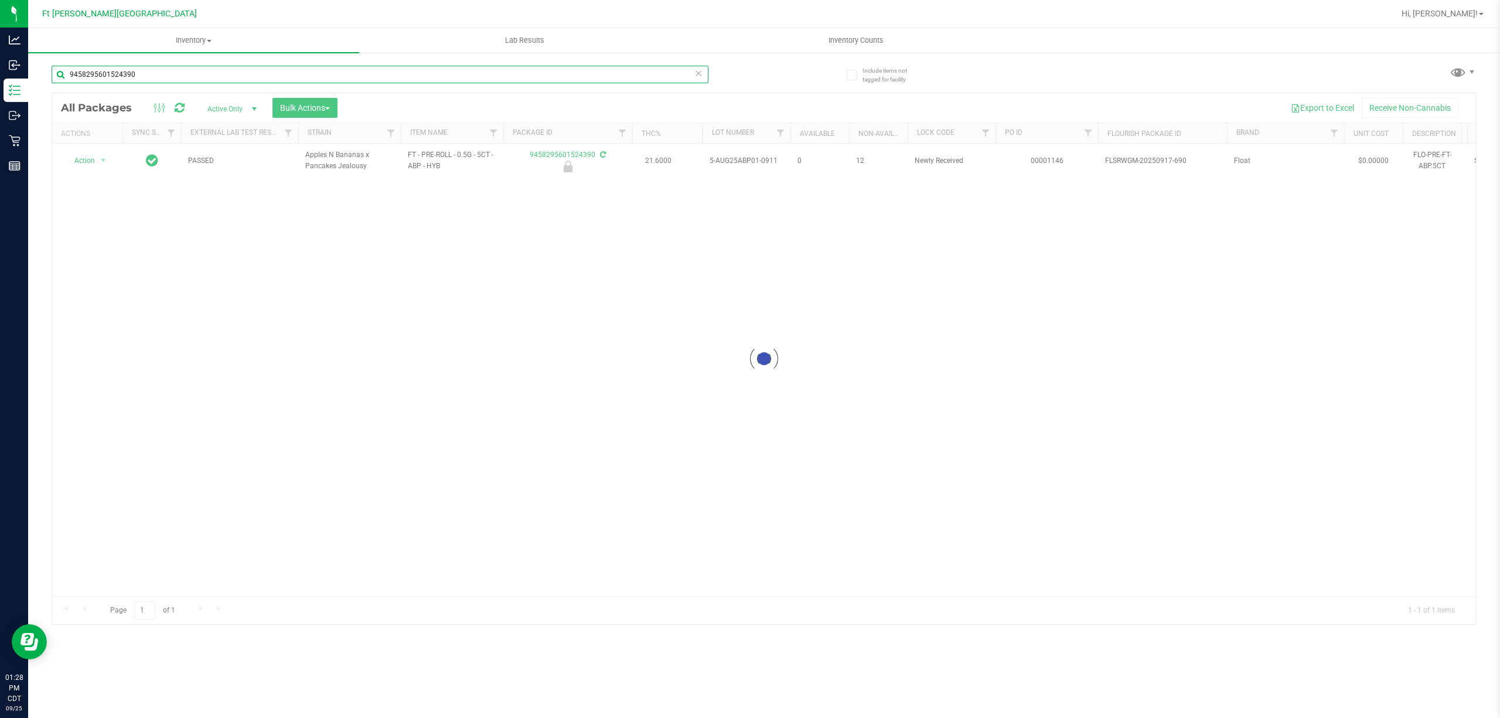
type input "9458295601524390"
click at [94, 162] on div at bounding box center [764, 358] width 1424 height 531
click at [97, 162] on span "select" at bounding box center [103, 160] width 15 height 16
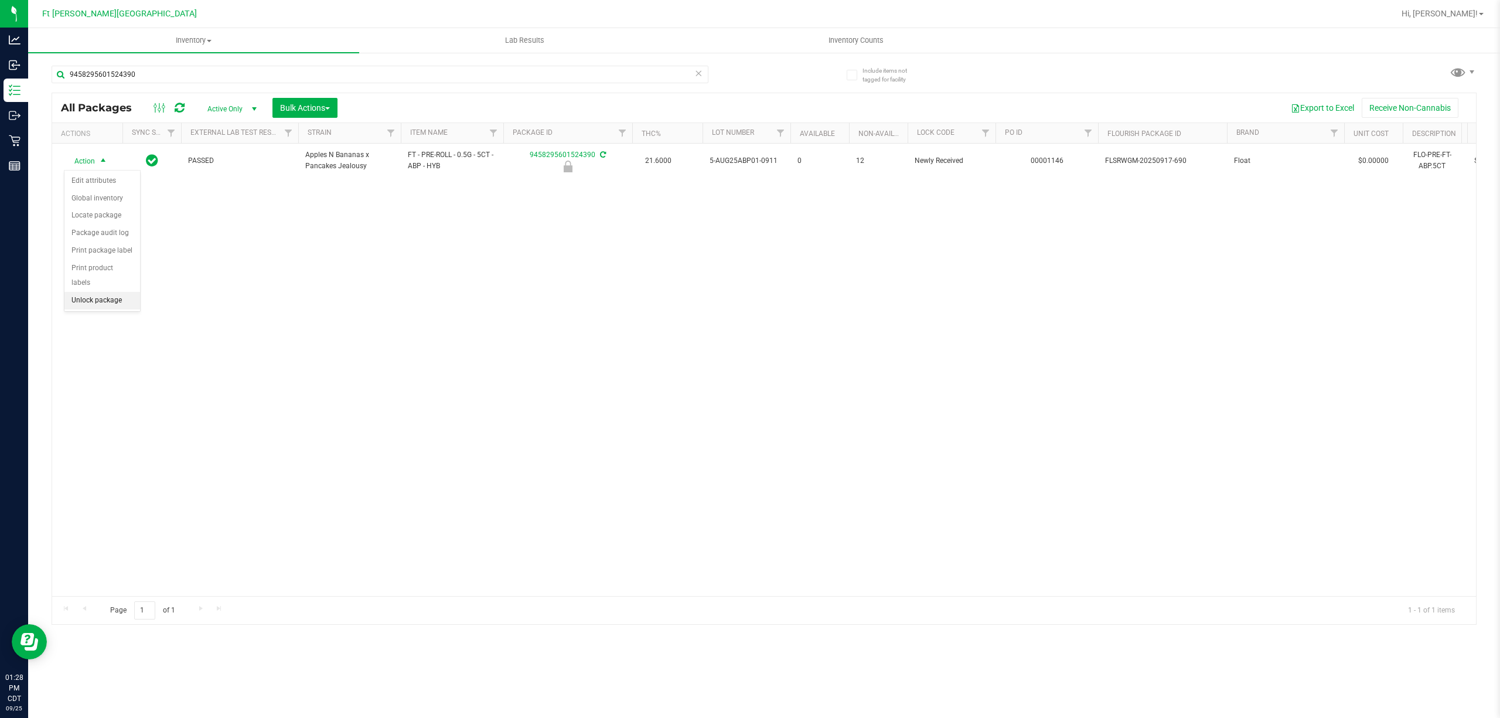
click at [115, 306] on li "Unlock package" at bounding box center [102, 301] width 76 height 18
drag, startPoint x: 265, startPoint y: 89, endPoint x: 254, endPoint y: 82, distance: 13.2
click at [258, 84] on div "9458295601524390" at bounding box center [380, 79] width 657 height 27
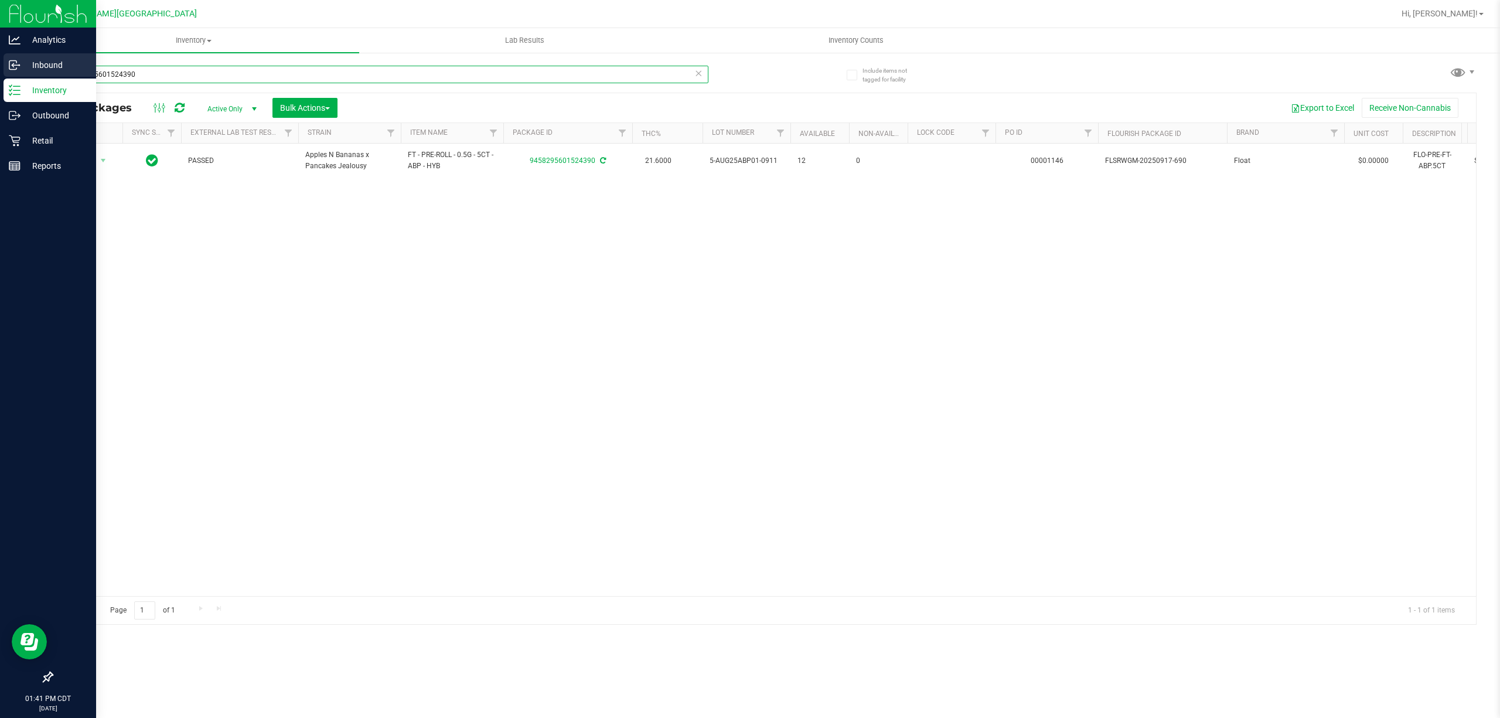
drag, startPoint x: 241, startPoint y: 75, endPoint x: 0, endPoint y: 54, distance: 242.4
click at [0, 54] on div "Analytics Inbound Inventory Outbound Retail Reports 01:41 PM CDT [DATE] 09/[GEO…" at bounding box center [750, 359] width 1500 height 718
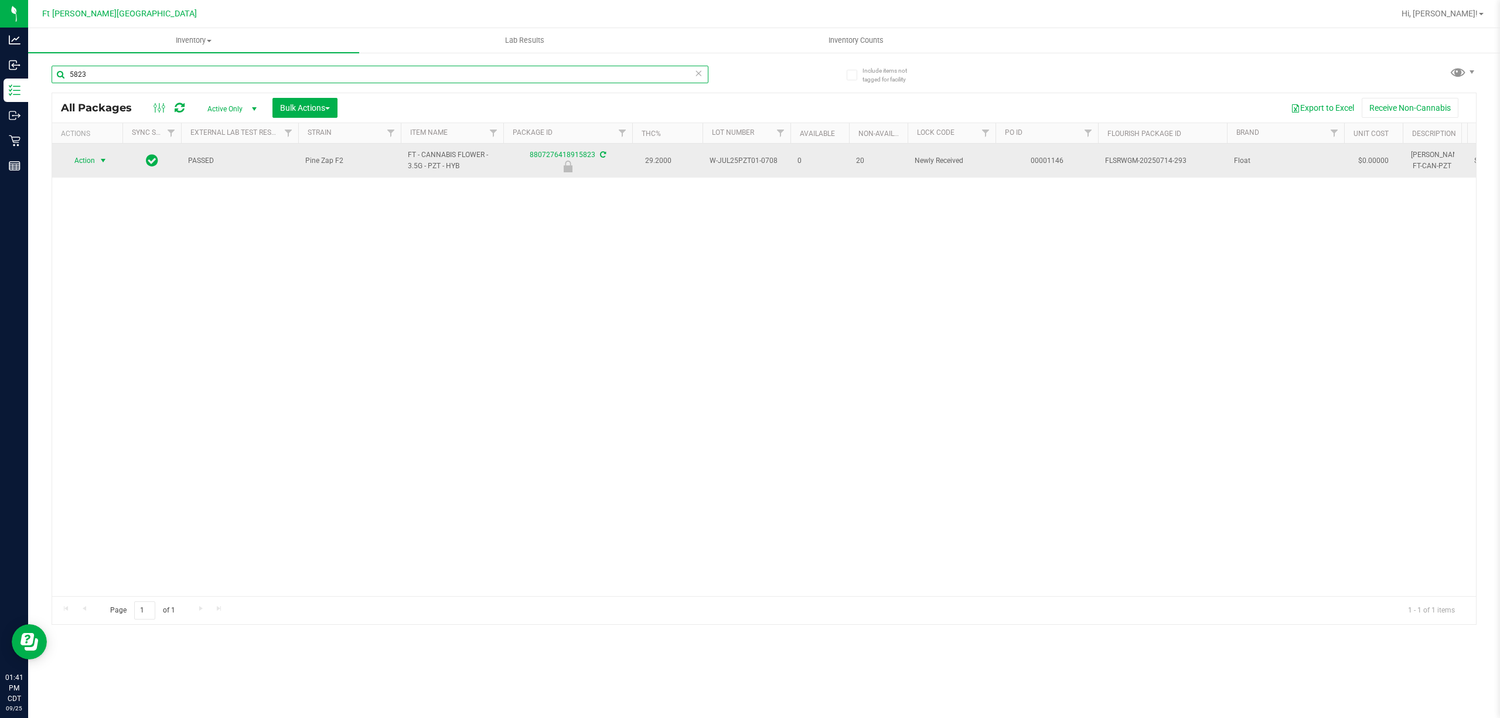
type input "5823"
click at [84, 164] on span "Action" at bounding box center [80, 160] width 32 height 16
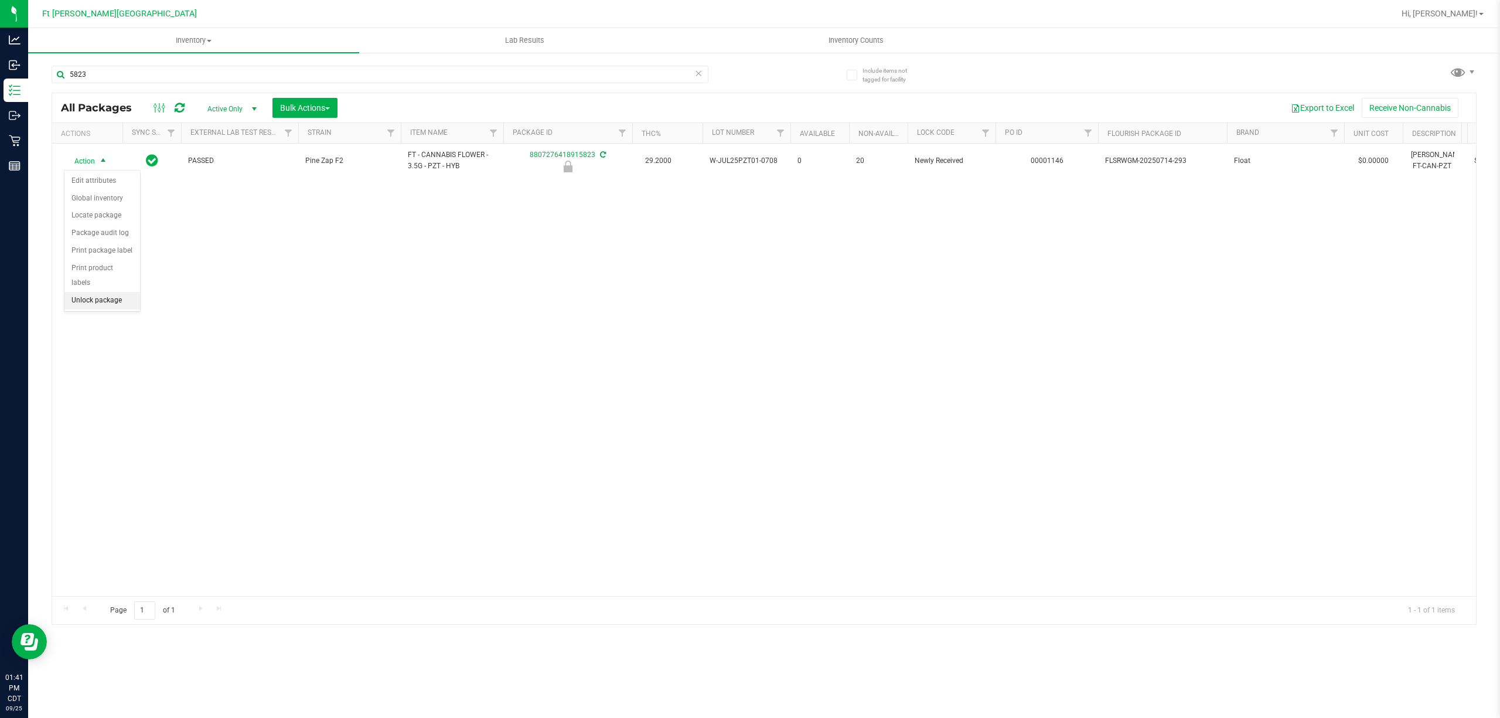
click at [102, 305] on li "Unlock package" at bounding box center [102, 301] width 76 height 18
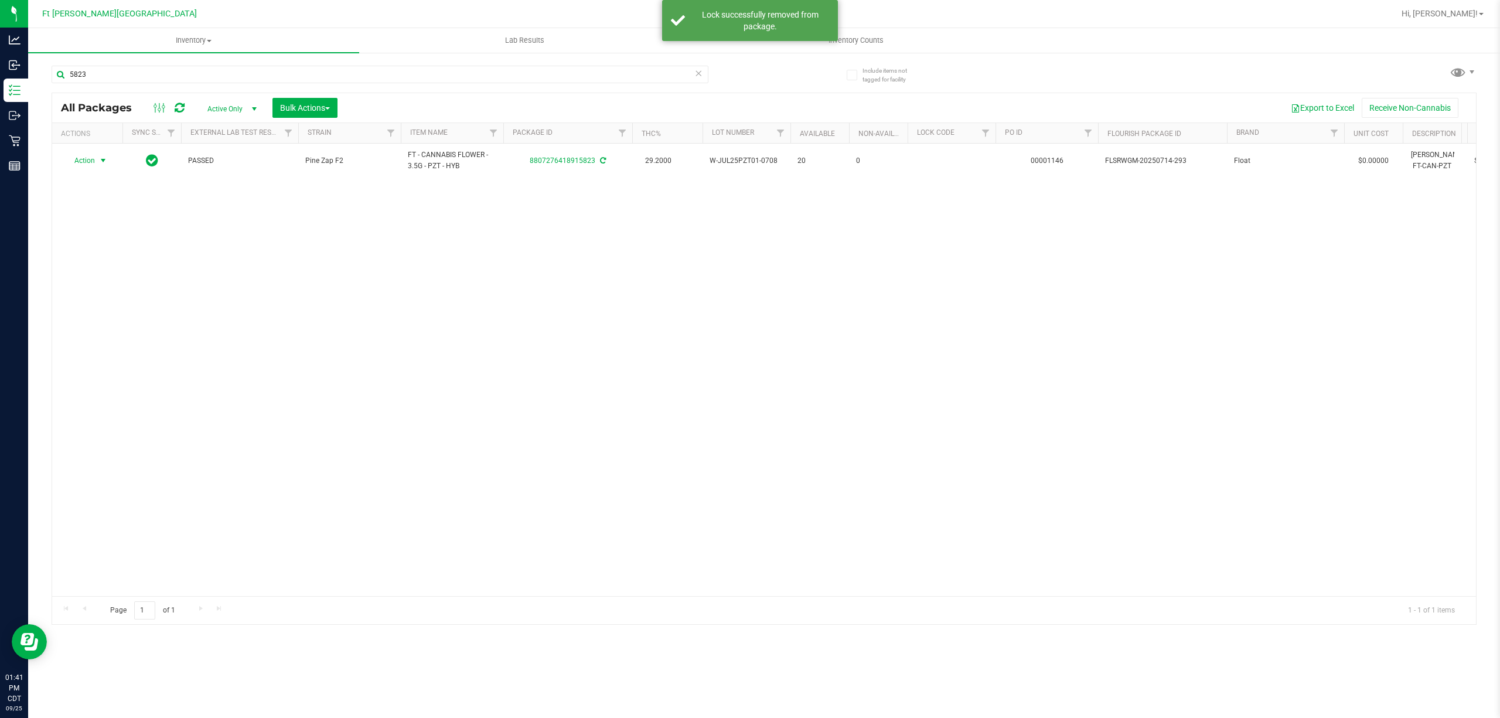
click at [97, 161] on span "select" at bounding box center [103, 160] width 15 height 16
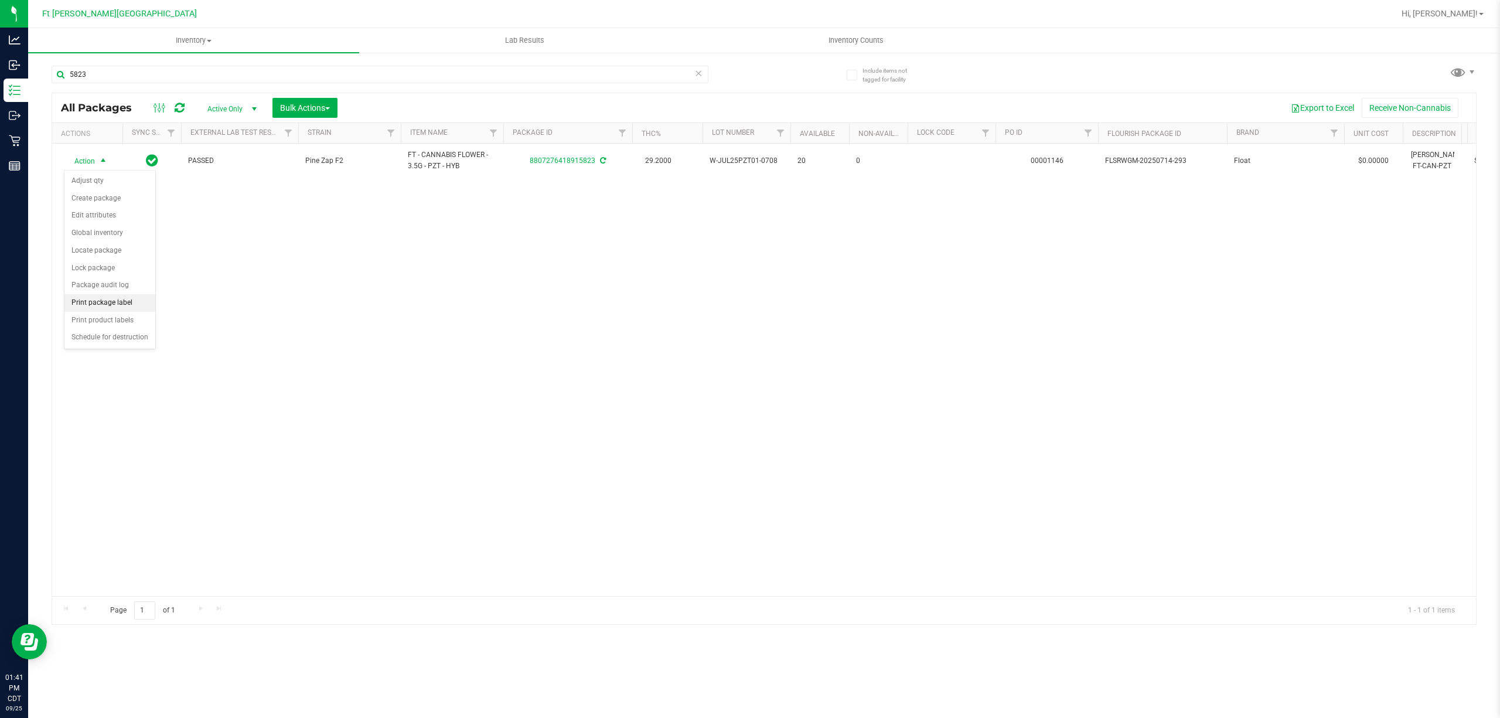
click at [103, 306] on li "Print package label" at bounding box center [109, 303] width 91 height 18
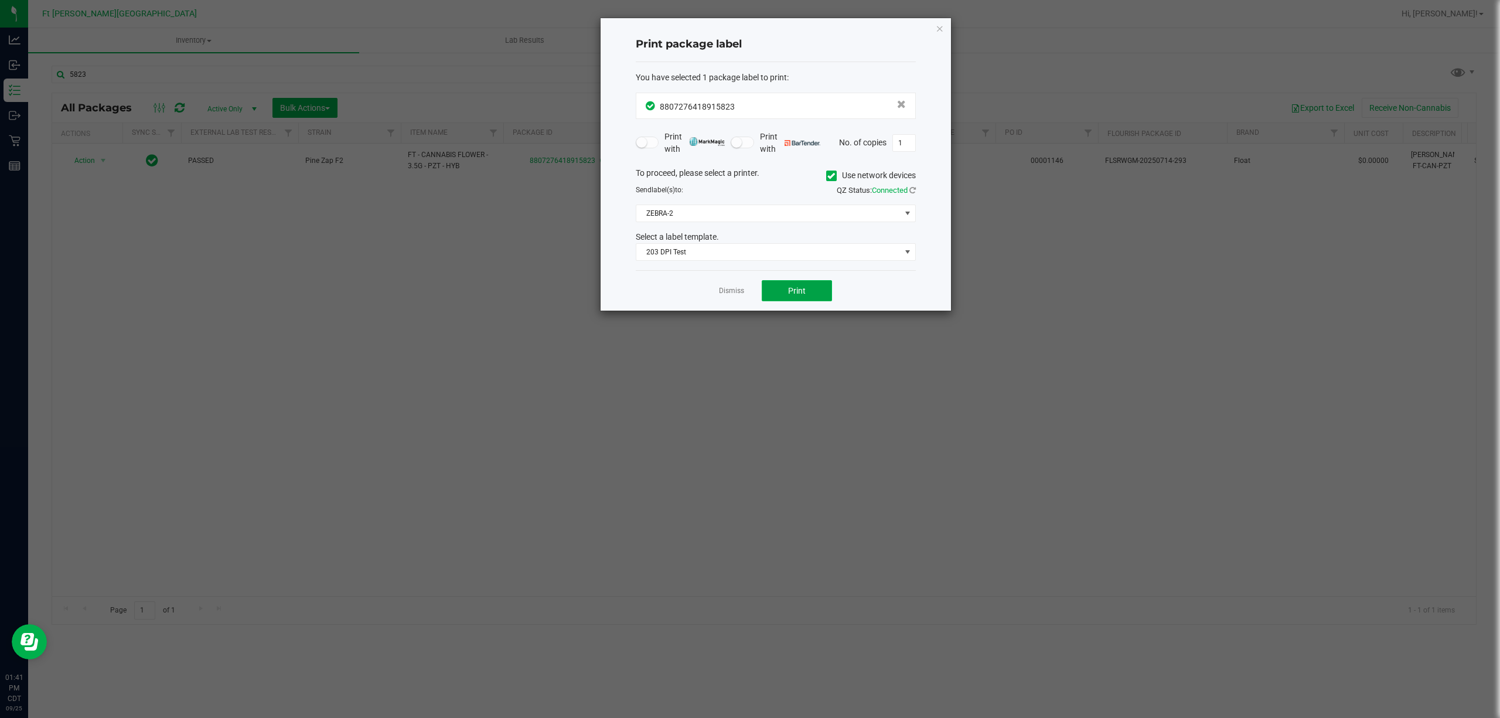
click at [763, 294] on button "Print" at bounding box center [797, 290] width 70 height 21
click at [734, 292] on link "Dismiss" at bounding box center [731, 291] width 25 height 10
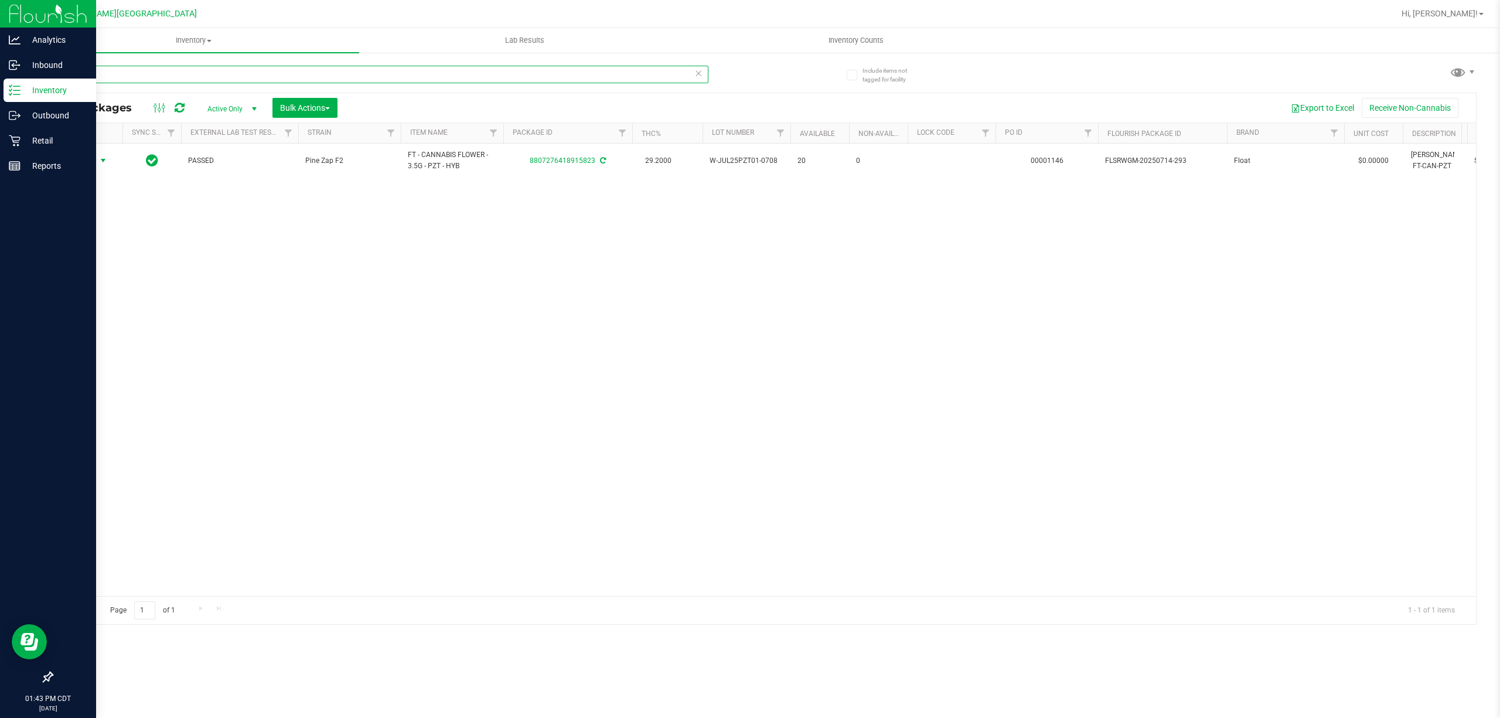
drag, startPoint x: 124, startPoint y: 76, endPoint x: 0, endPoint y: 85, distance: 124.6
click at [0, 85] on div "Analytics Inbound Inventory Outbound Retail Reports 01:43 PM CDT [DATE] 09/[GEO…" at bounding box center [750, 359] width 1500 height 718
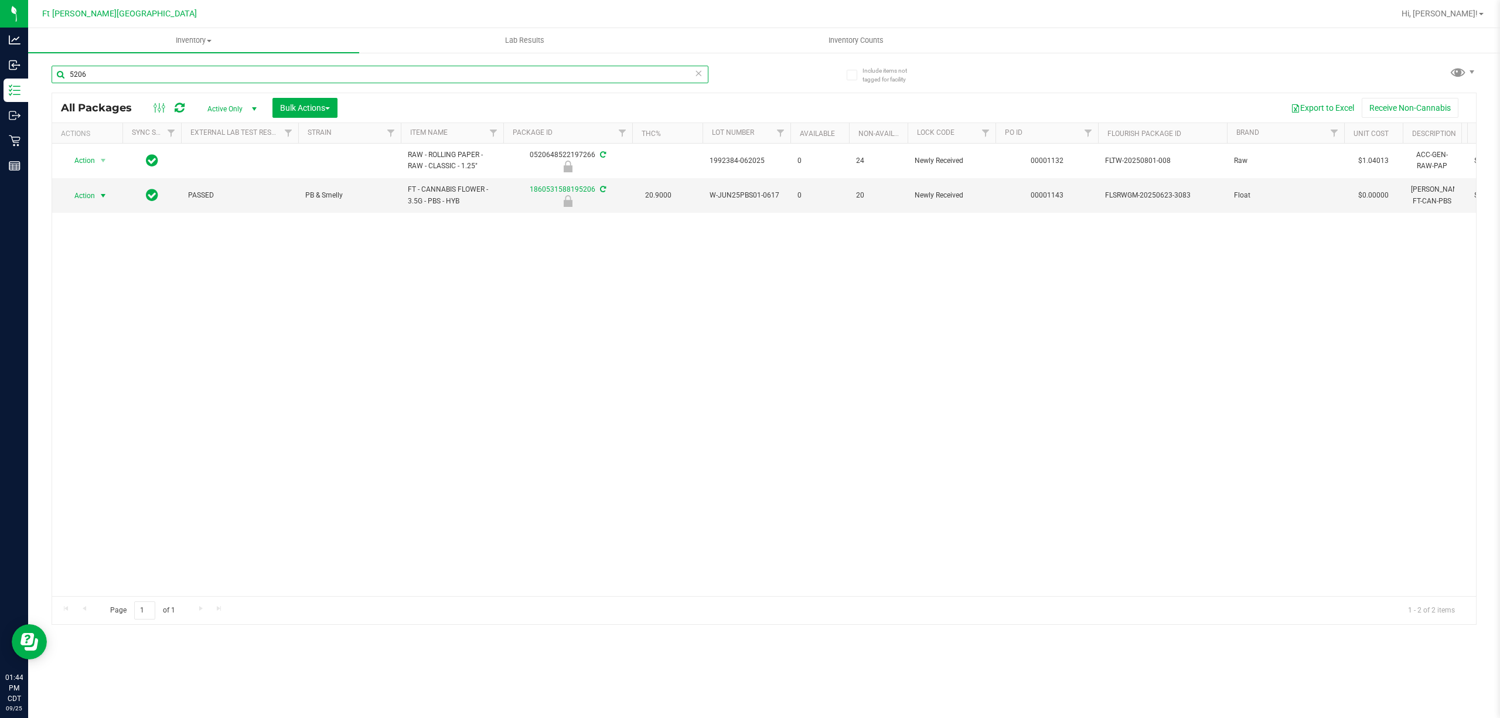
type input "5206"
click at [91, 191] on span "Action" at bounding box center [80, 196] width 32 height 16
click at [114, 341] on li "Unlock package" at bounding box center [102, 336] width 76 height 18
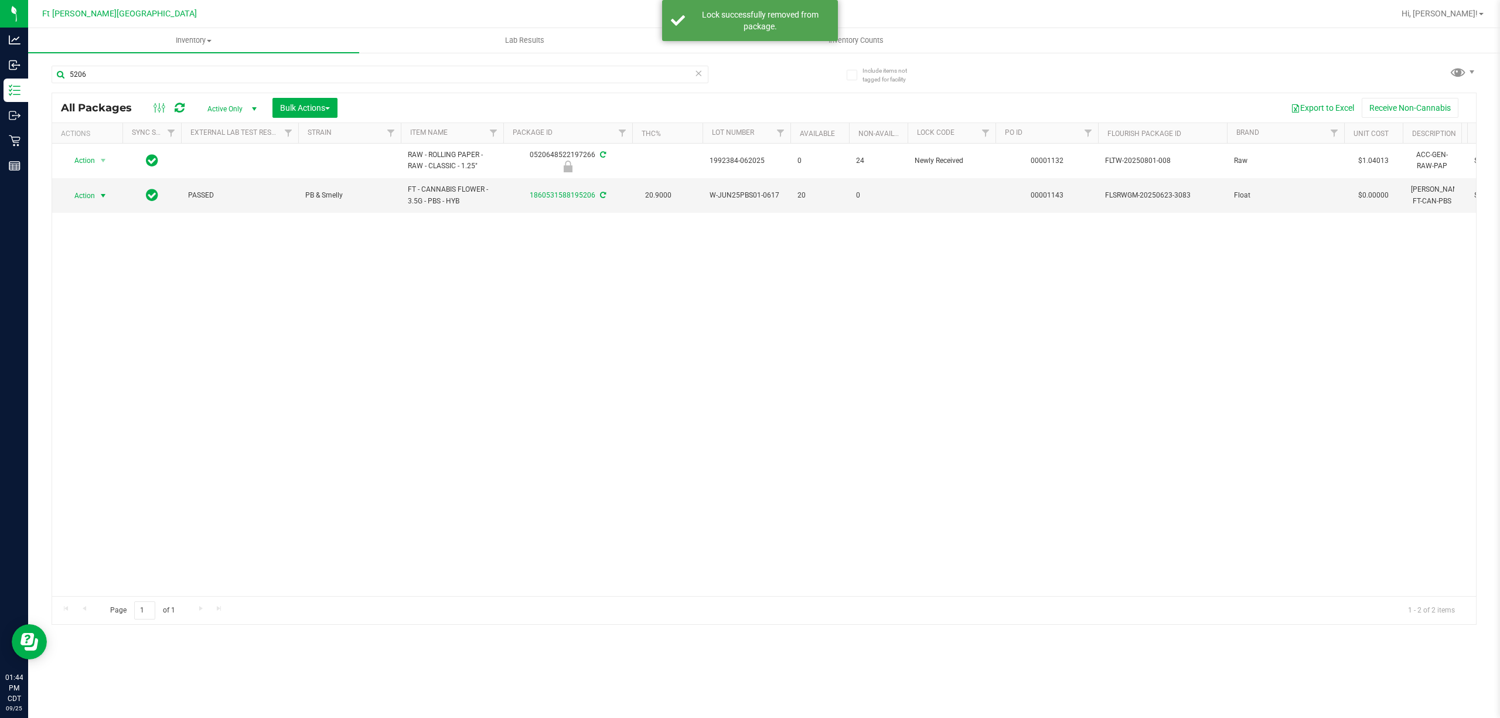
click at [86, 196] on span "Action" at bounding box center [80, 196] width 32 height 16
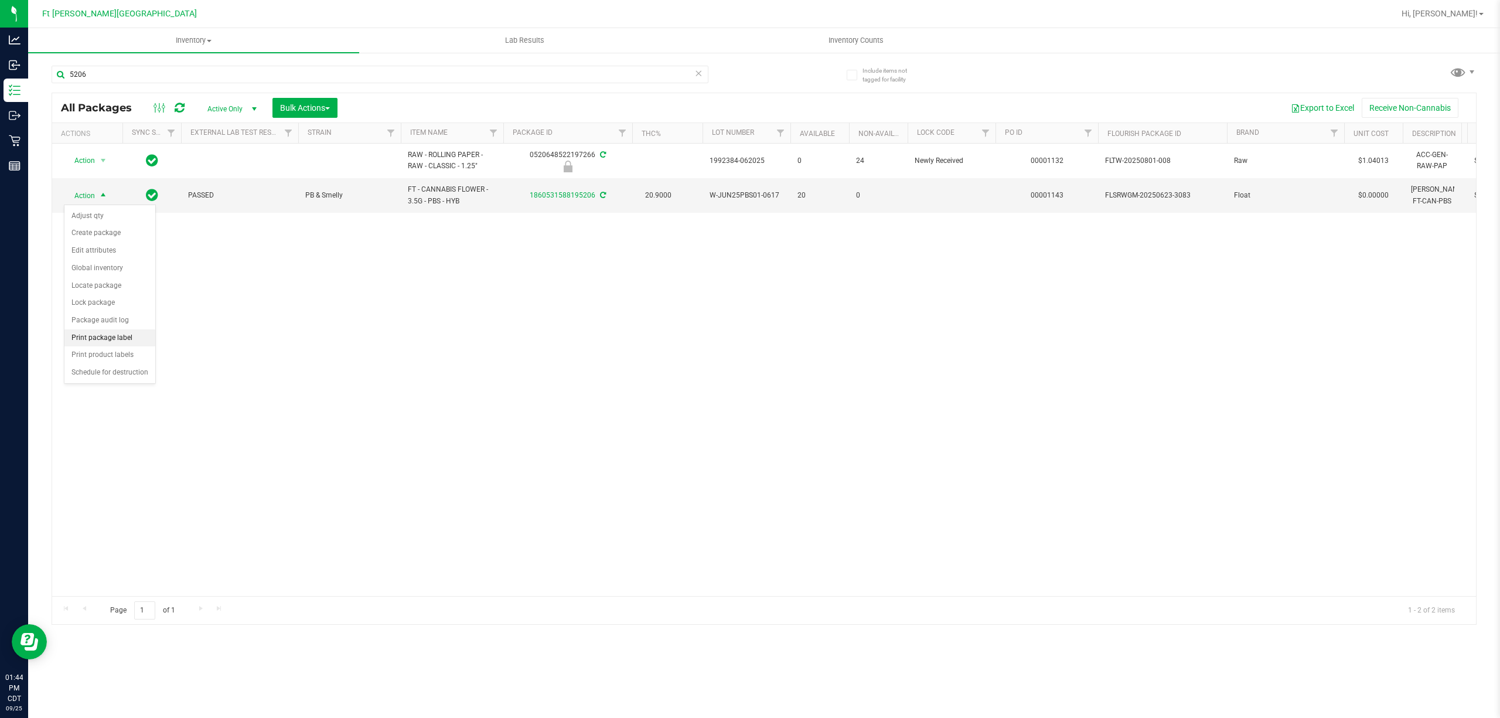
click at [135, 346] on li "Print package label" at bounding box center [109, 338] width 91 height 18
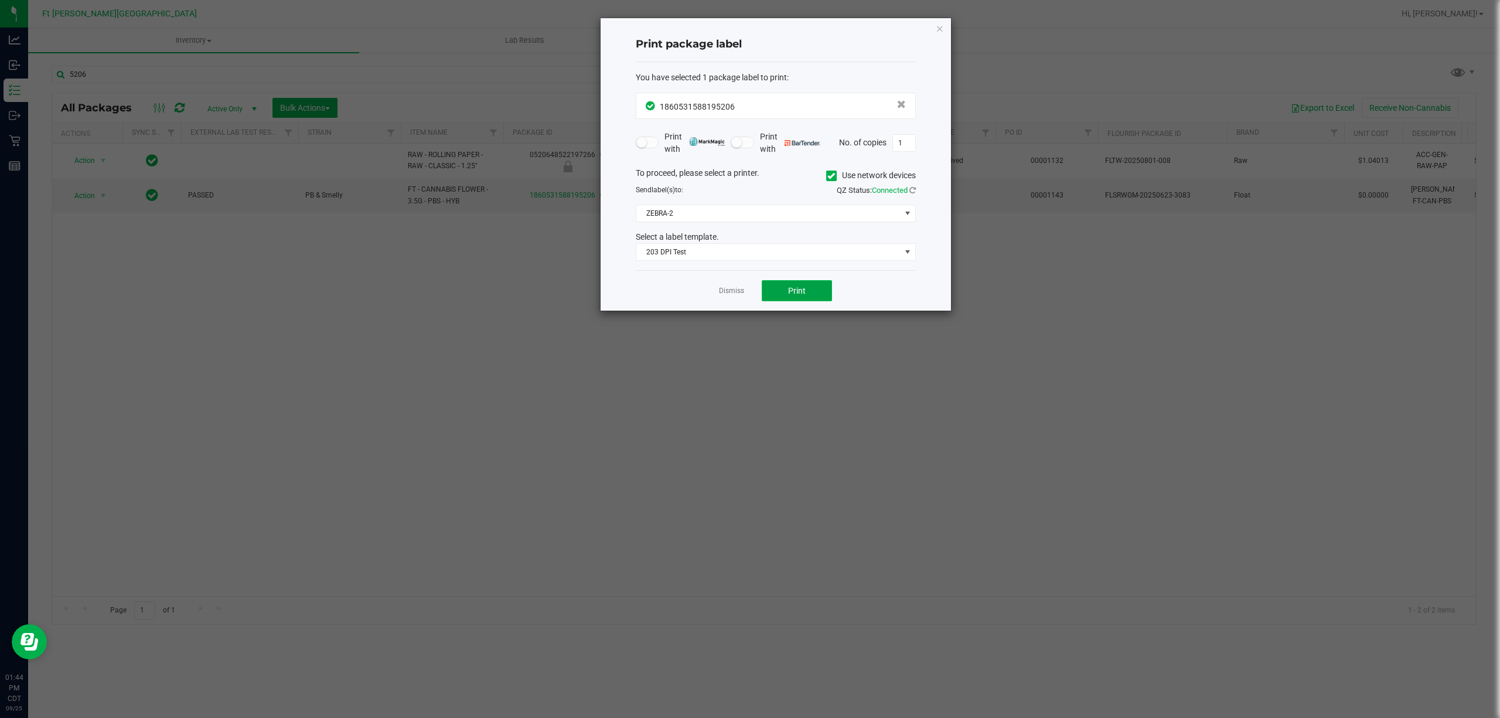
click at [799, 291] on span "Print" at bounding box center [797, 290] width 18 height 9
click at [733, 297] on app-cancel-button "Dismiss" at bounding box center [731, 291] width 25 height 12
click at [731, 296] on link "Dismiss" at bounding box center [731, 291] width 25 height 10
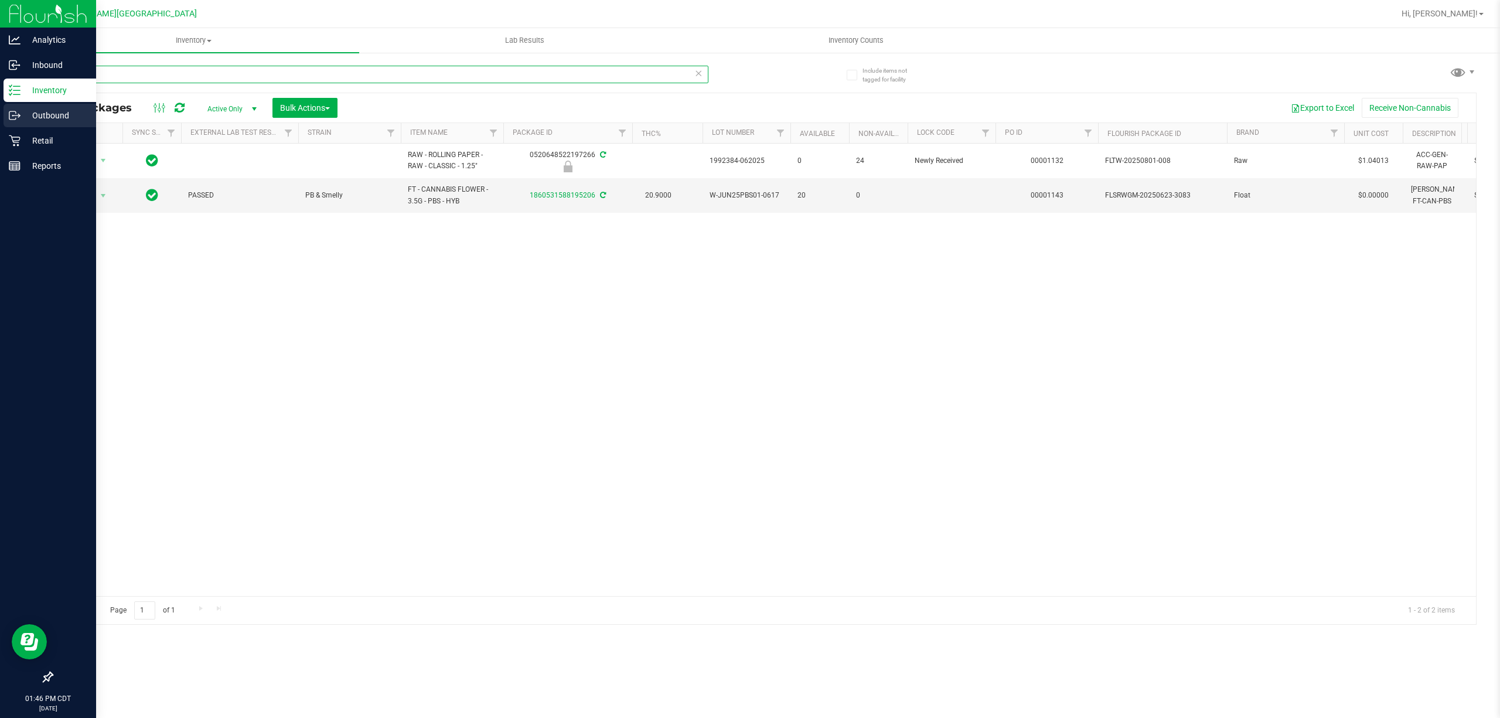
drag, startPoint x: 106, startPoint y: 73, endPoint x: 0, endPoint y: 107, distance: 111.2
click at [0, 107] on div "Analytics Inbound Inventory Outbound Retail Reports 01:46 PM CDT [DATE] 09/[GEO…" at bounding box center [750, 359] width 1500 height 718
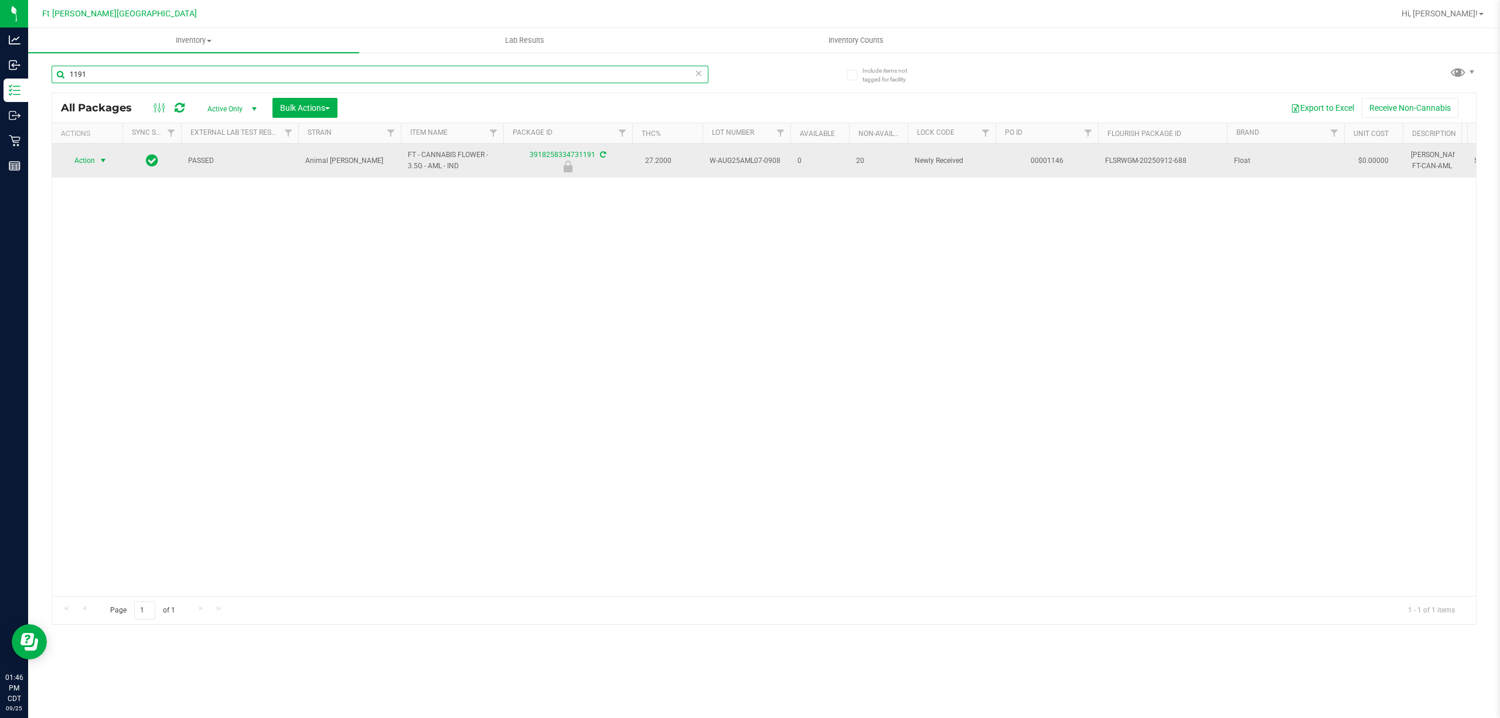
type input "1191"
click at [86, 162] on span "Action" at bounding box center [80, 160] width 32 height 16
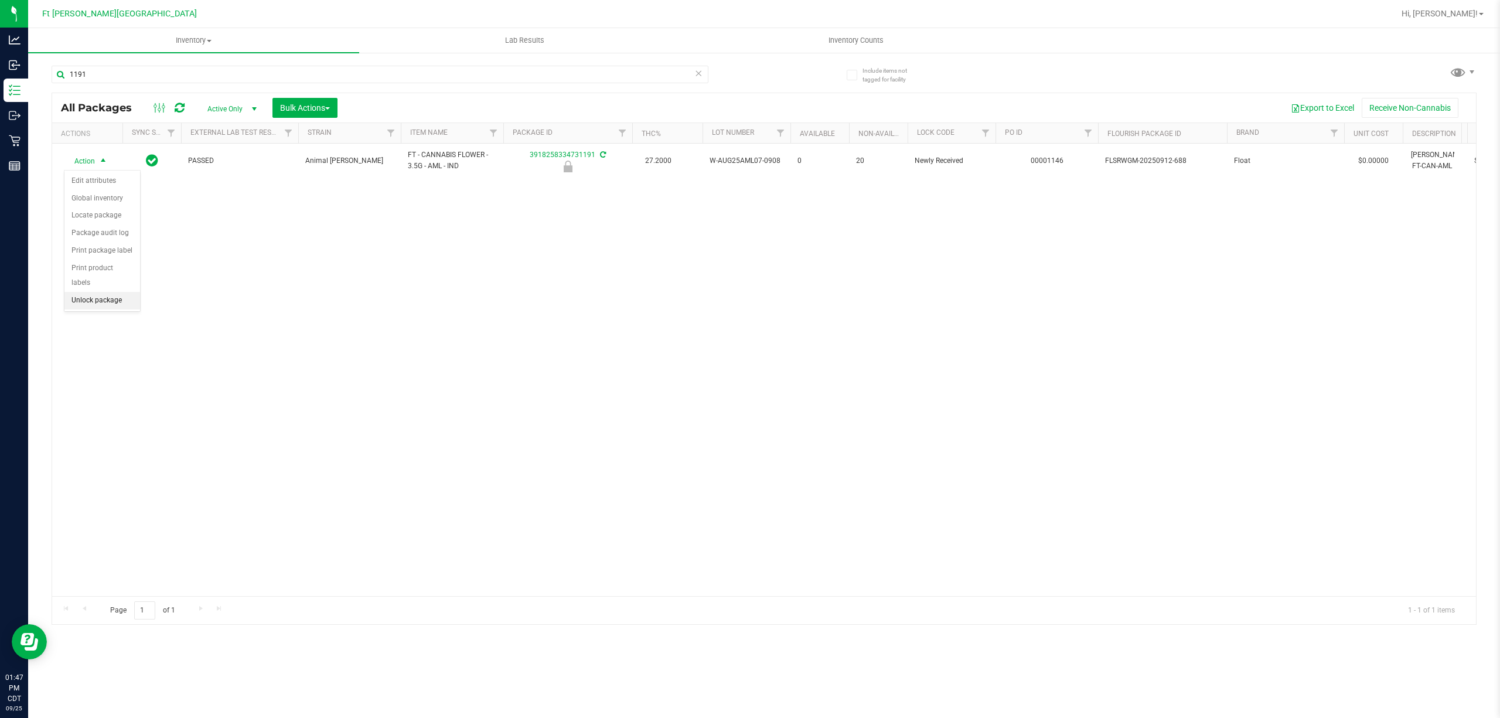
click at [115, 297] on li "Unlock package" at bounding box center [102, 301] width 76 height 18
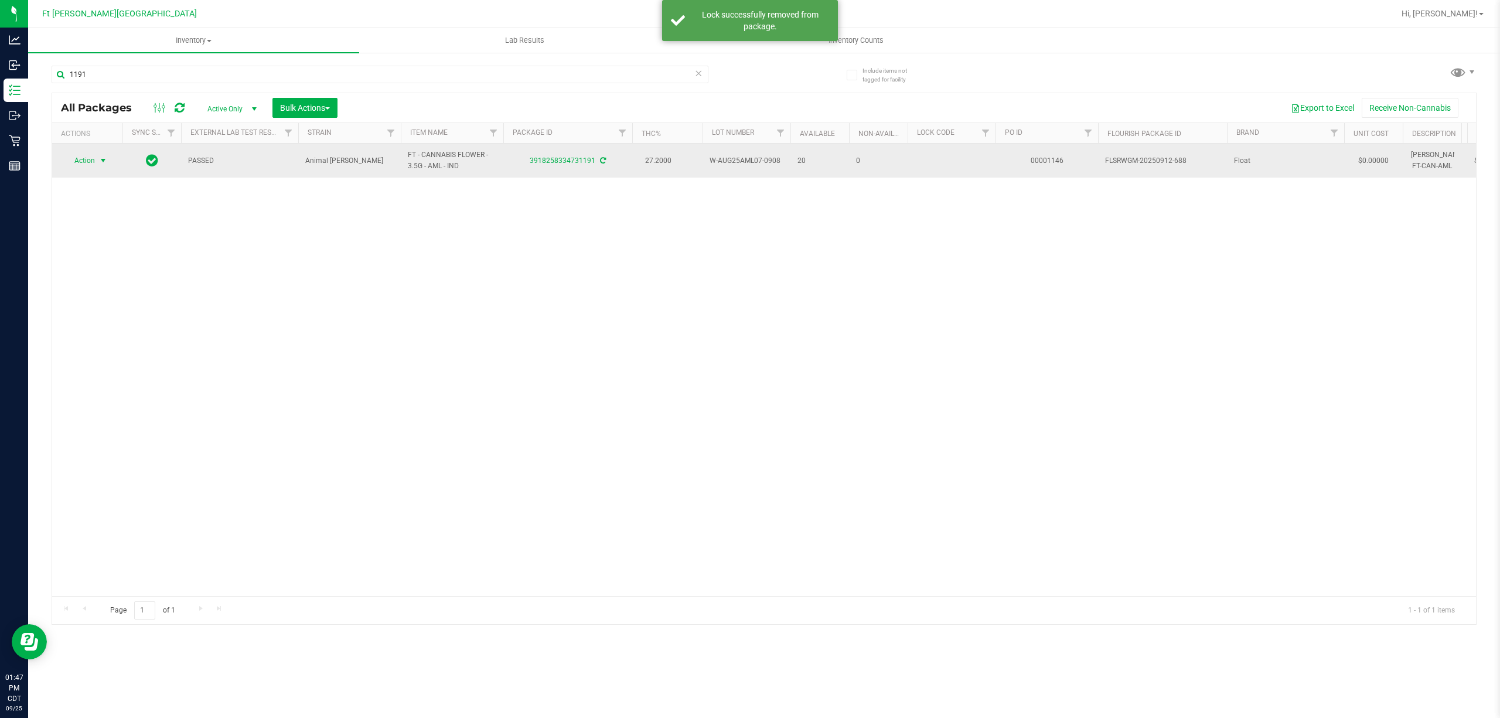
click at [98, 162] on span "select" at bounding box center [102, 160] width 9 height 9
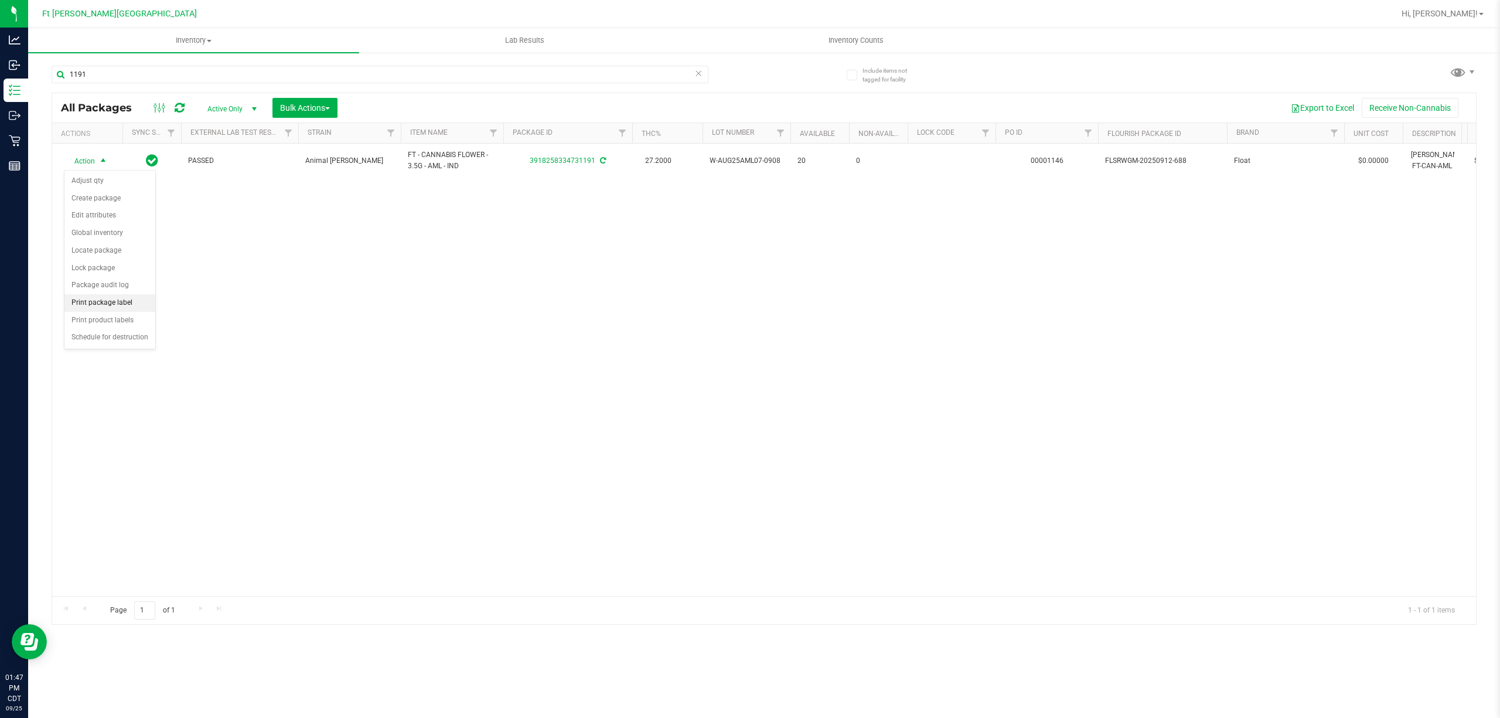
click at [102, 307] on li "Print package label" at bounding box center [109, 303] width 91 height 18
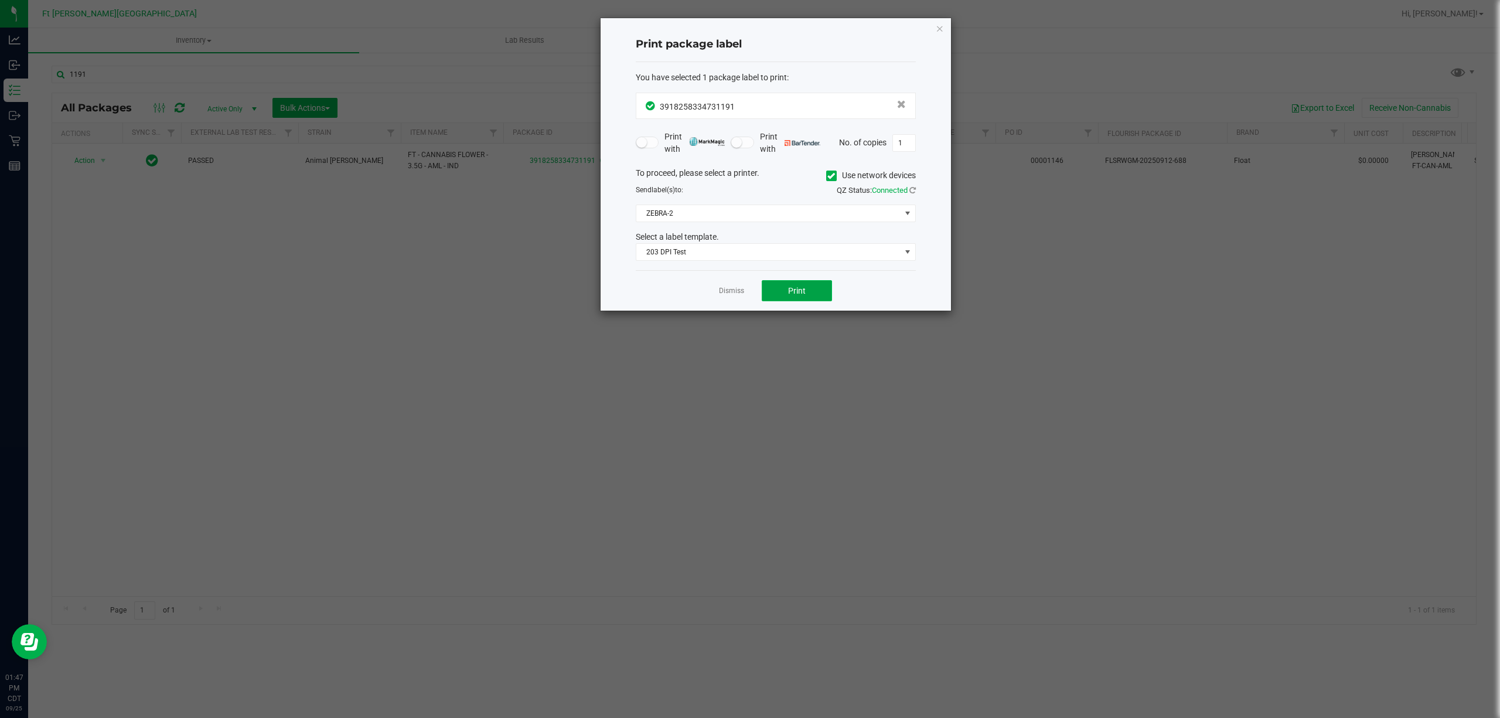
click at [812, 290] on button "Print" at bounding box center [797, 290] width 70 height 21
click at [741, 293] on link "Dismiss" at bounding box center [731, 291] width 25 height 10
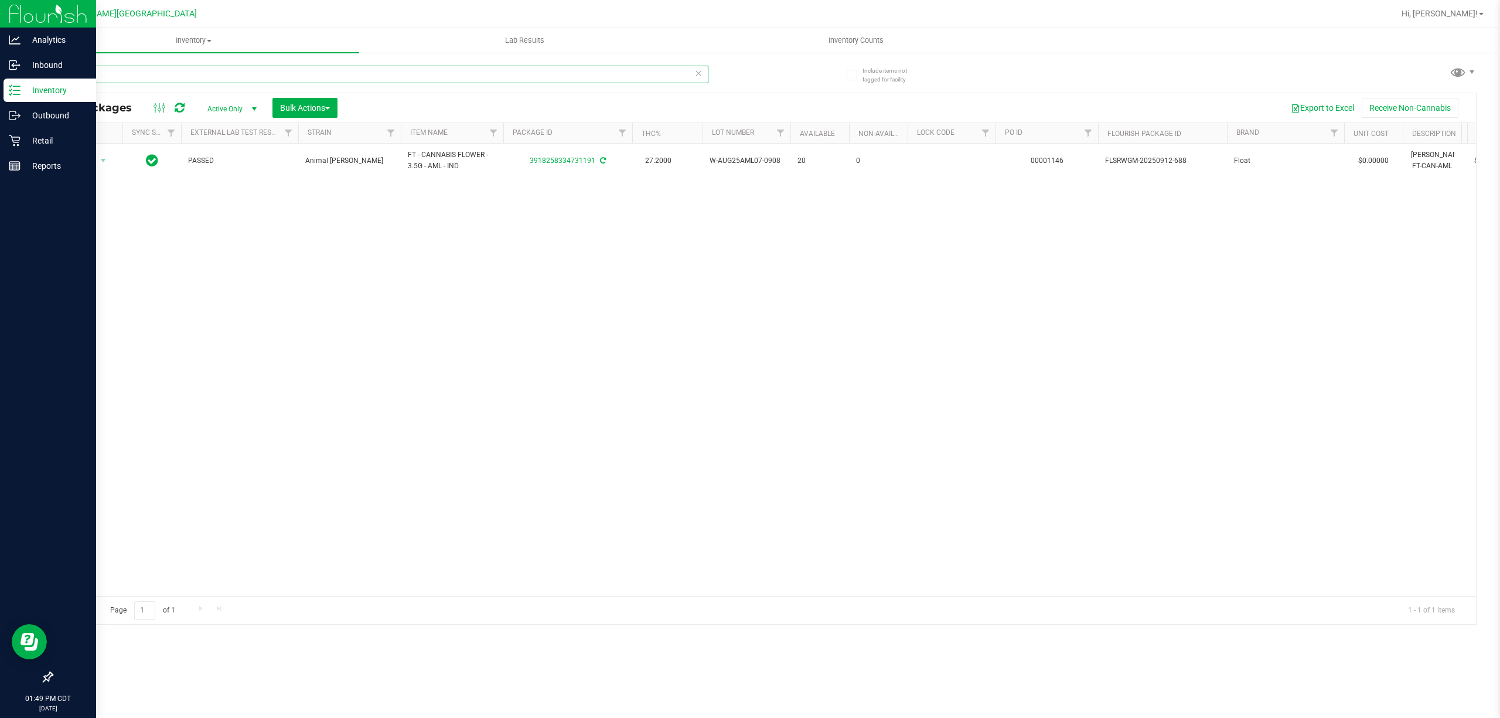
drag, startPoint x: 117, startPoint y: 71, endPoint x: 0, endPoint y: 85, distance: 118.1
click at [0, 85] on div "Analytics Inbound Inventory Outbound Retail Reports 01:49 PM CDT [DATE] 09/[GEO…" at bounding box center [750, 359] width 1500 height 718
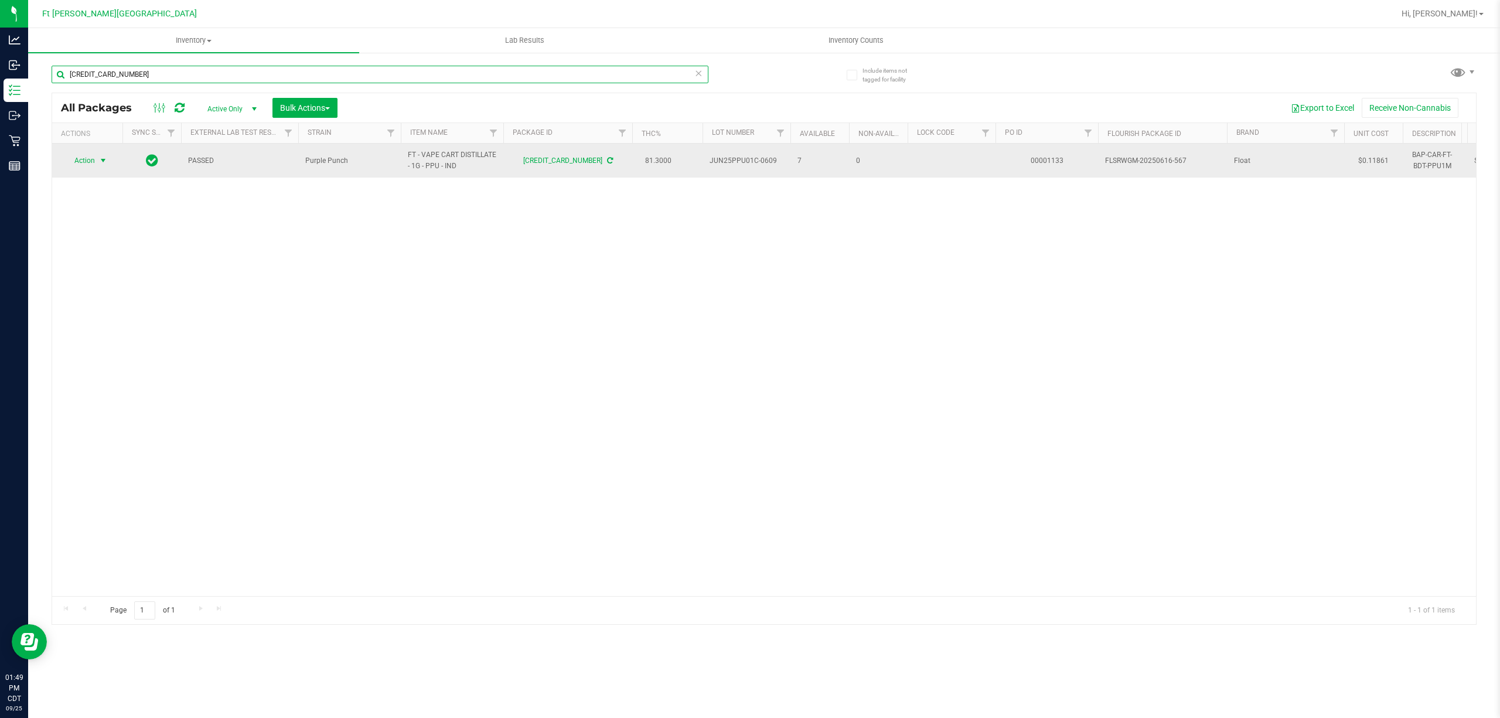
type input "[CREDIT_CARD_NUMBER]"
click at [84, 156] on span "Action" at bounding box center [80, 160] width 32 height 16
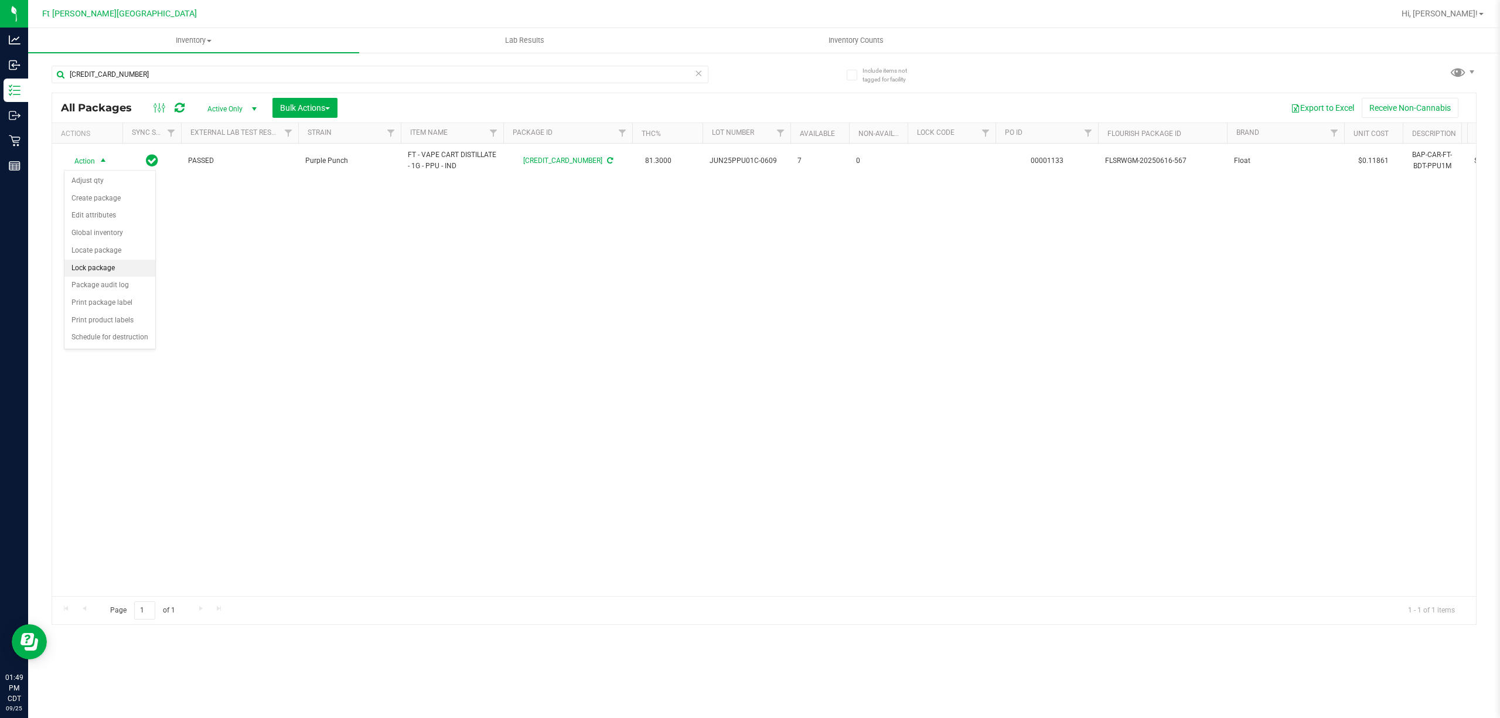
click at [110, 274] on li "Lock package" at bounding box center [109, 269] width 91 height 18
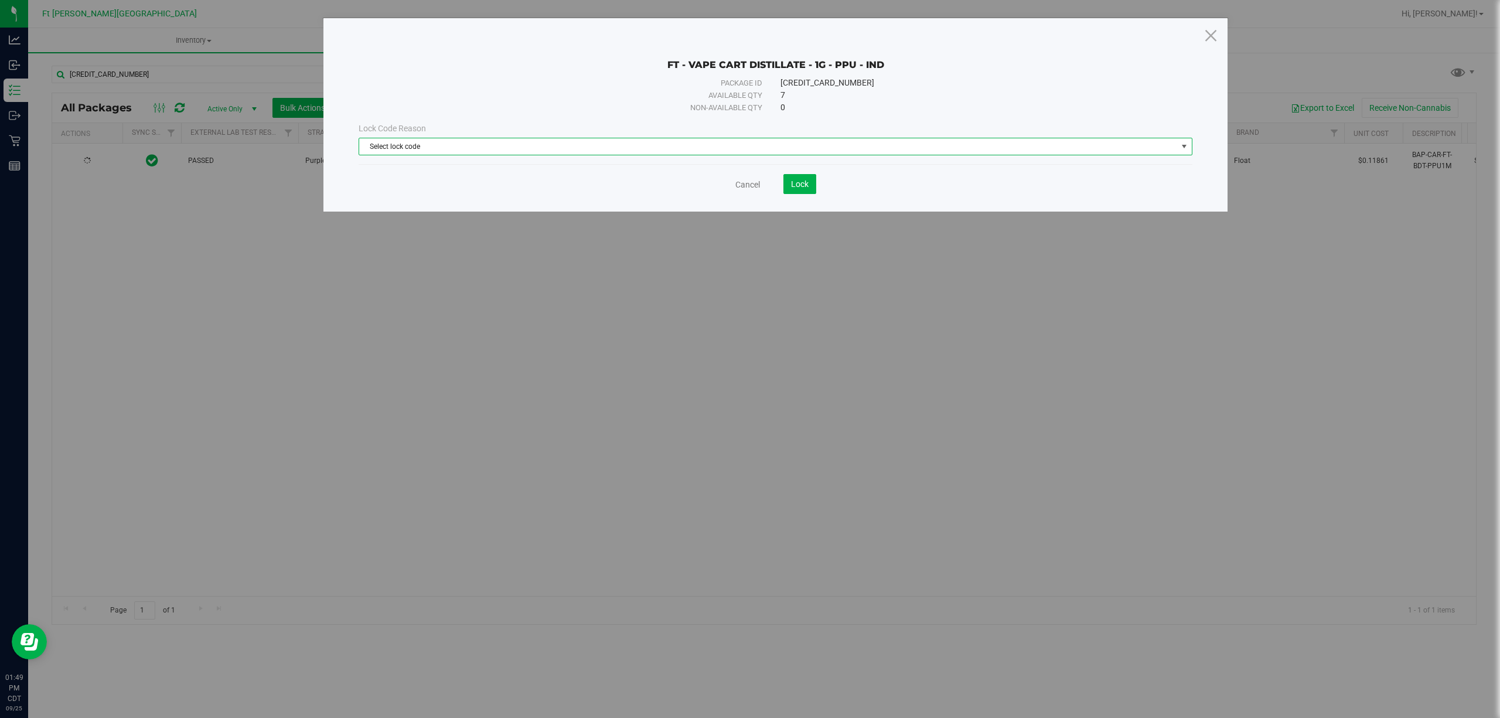
click at [708, 145] on span "Select lock code" at bounding box center [768, 146] width 818 height 16
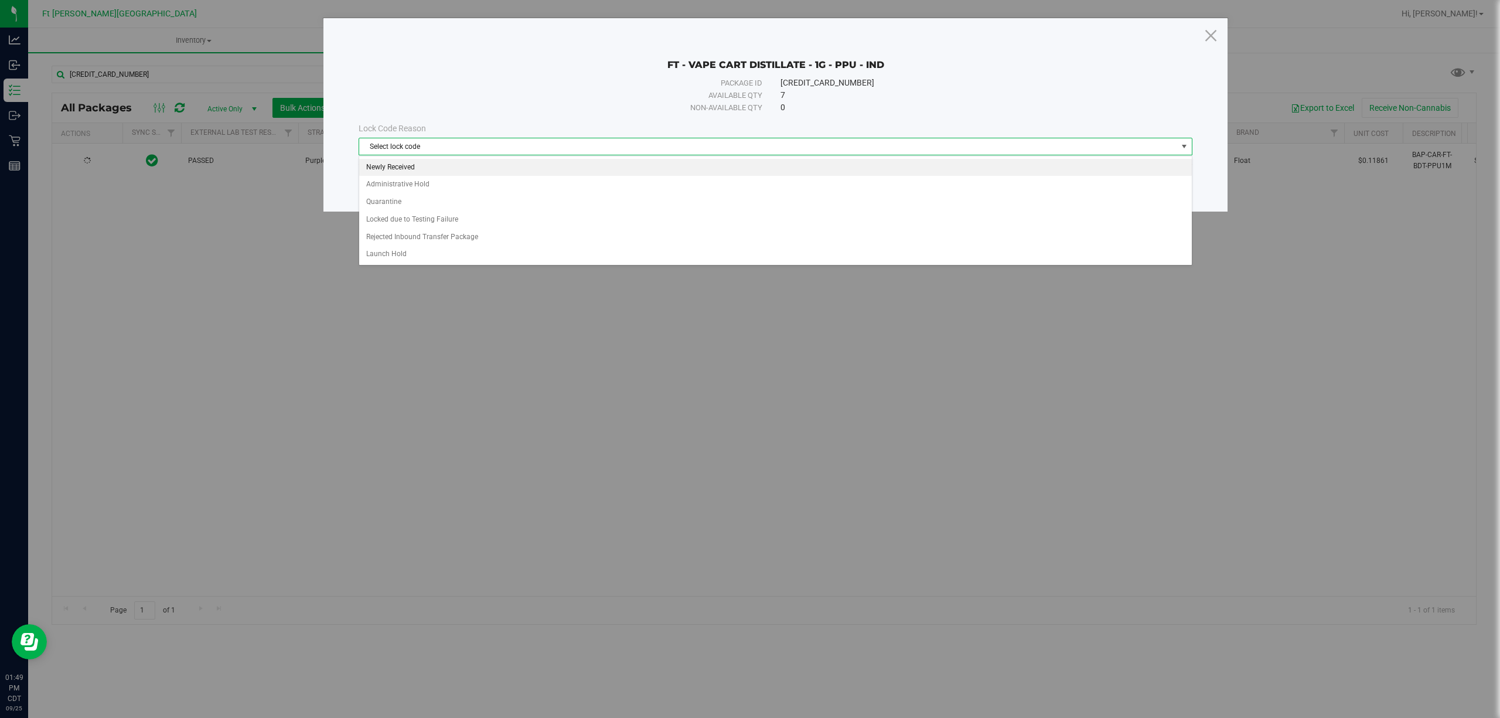
click at [415, 167] on li "Newly Received" at bounding box center [775, 168] width 832 height 18
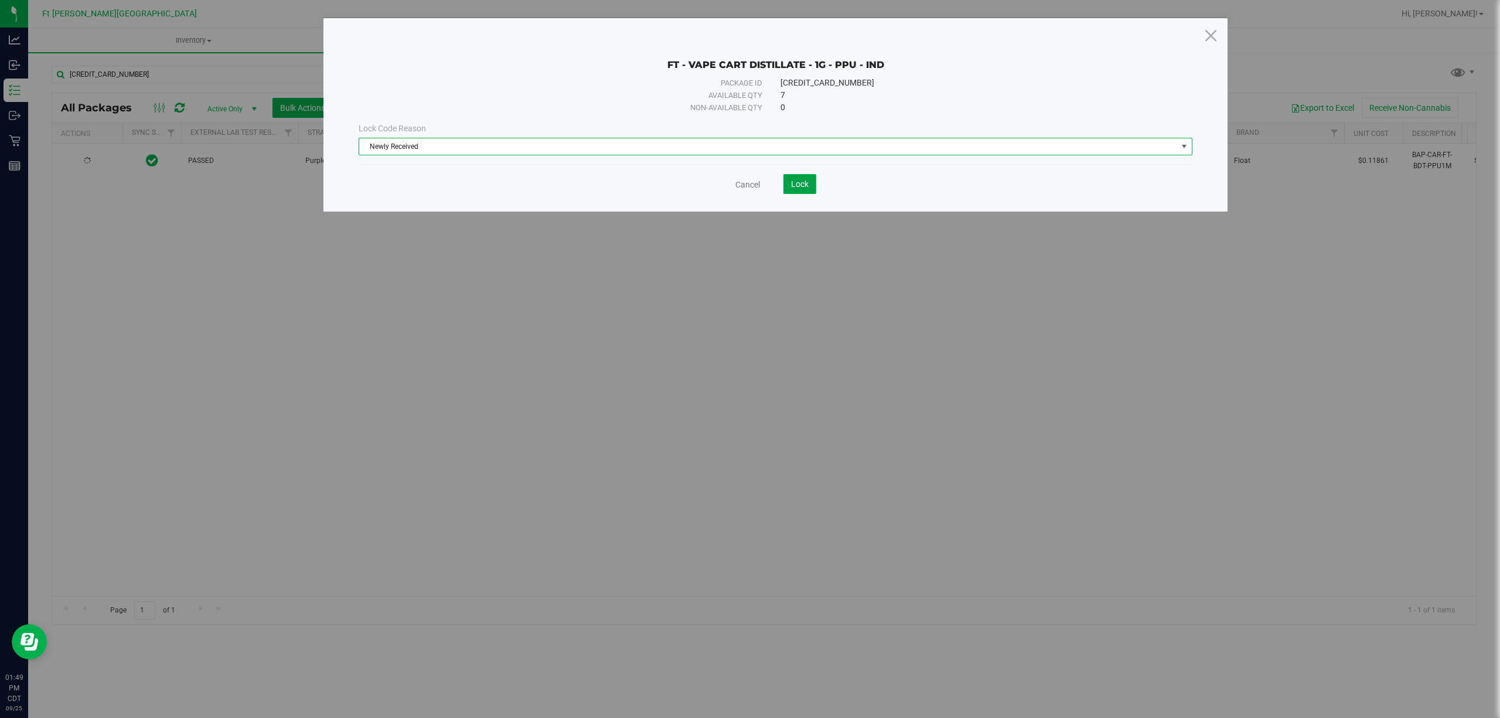
click at [805, 186] on span "Lock" at bounding box center [800, 183] width 18 height 9
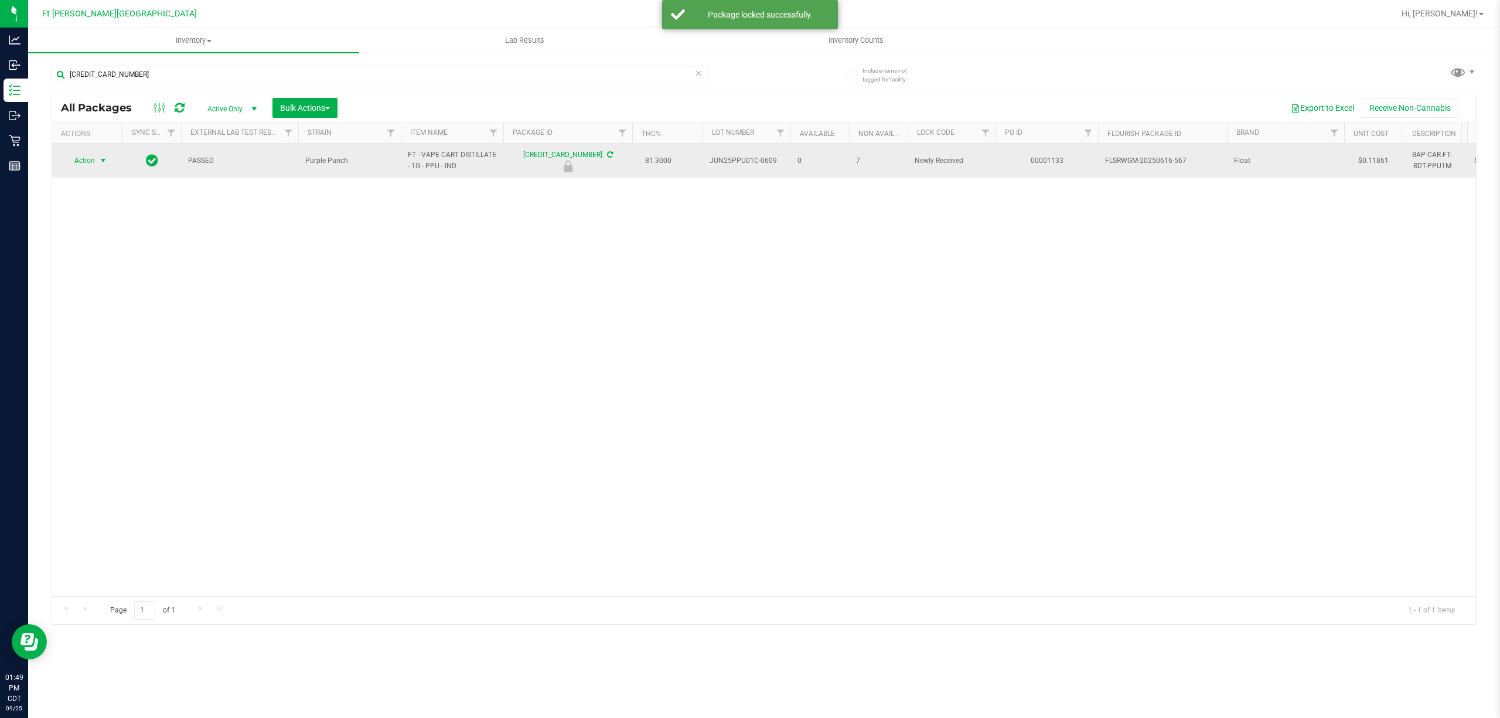
click at [90, 162] on span "Action" at bounding box center [80, 160] width 32 height 16
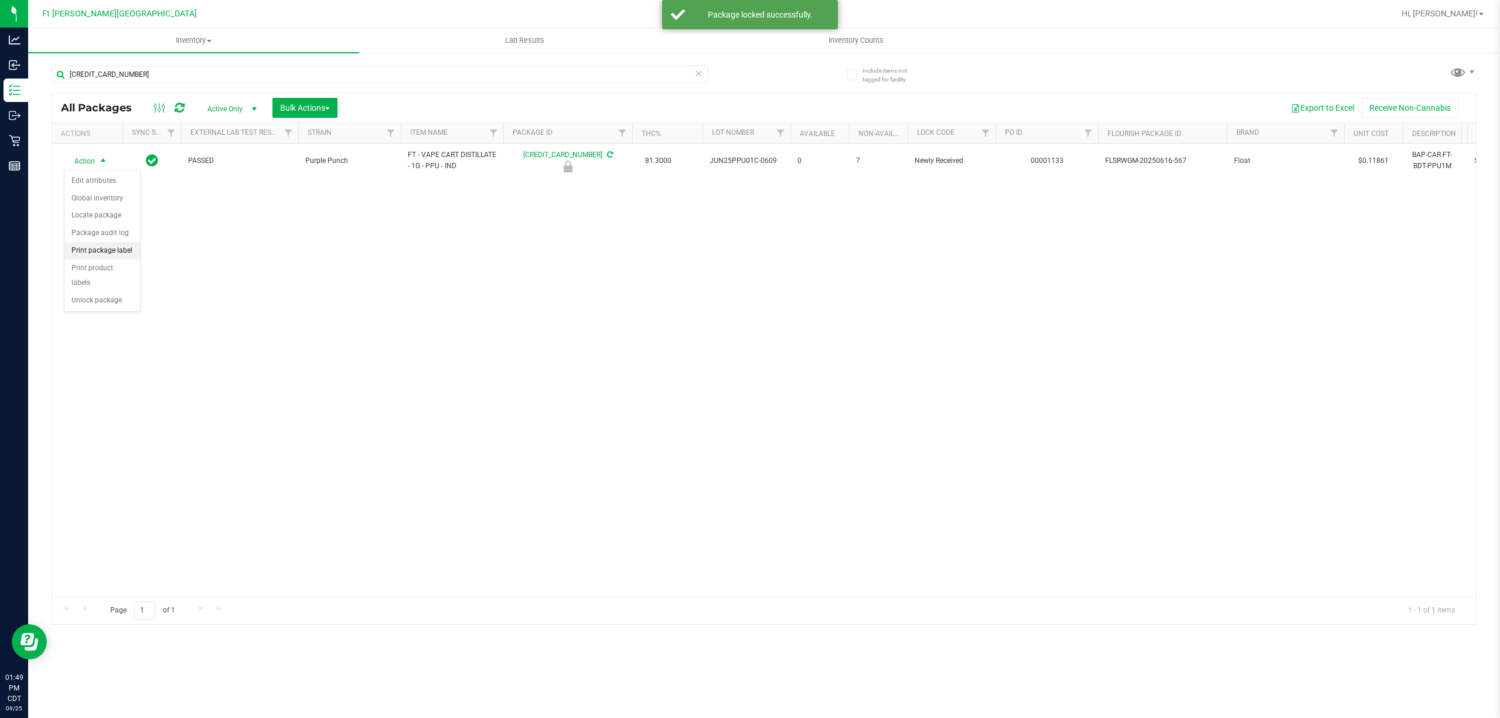
click at [116, 247] on li "Print package label" at bounding box center [102, 251] width 76 height 18
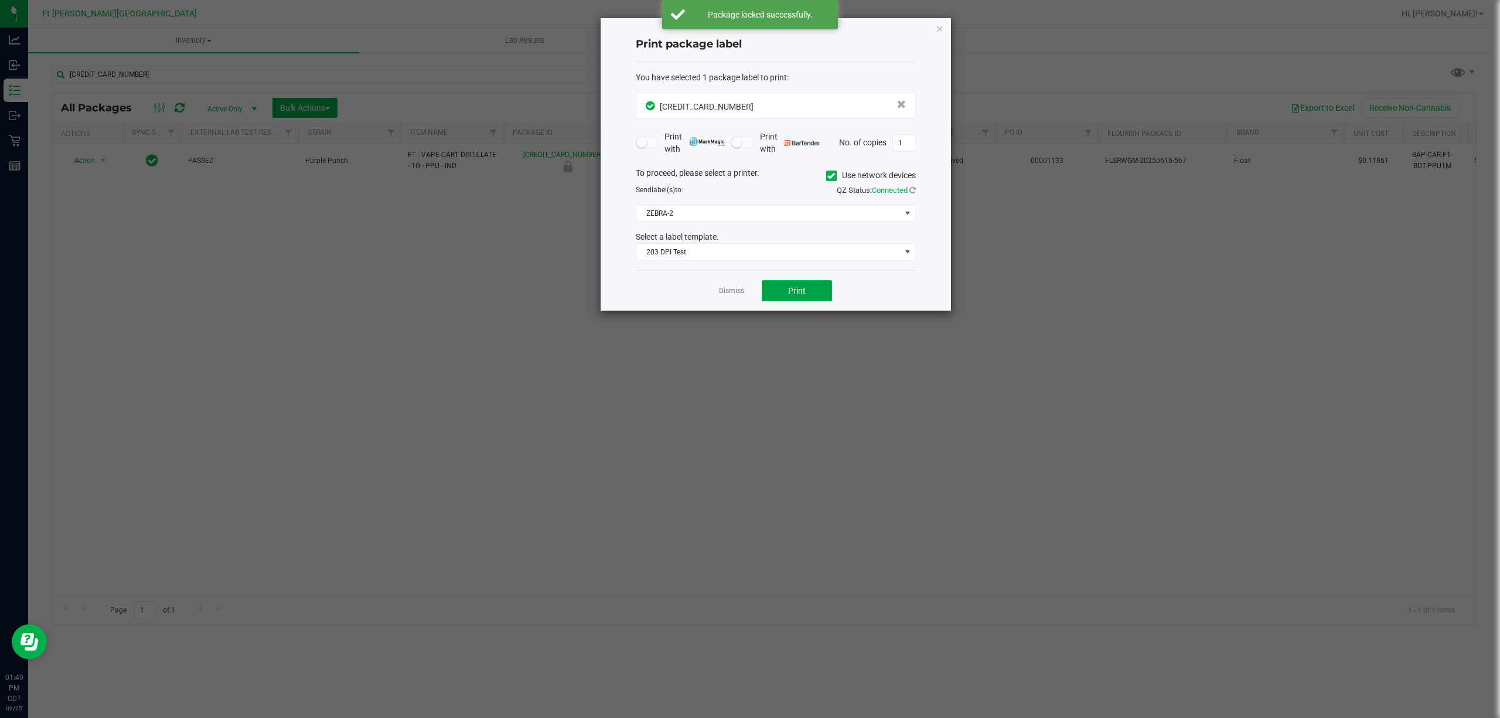
click at [782, 293] on button "Print" at bounding box center [797, 290] width 70 height 21
click at [730, 299] on div "Dismiss Print" at bounding box center [776, 290] width 280 height 40
click at [730, 296] on link "Dismiss" at bounding box center [731, 291] width 25 height 10
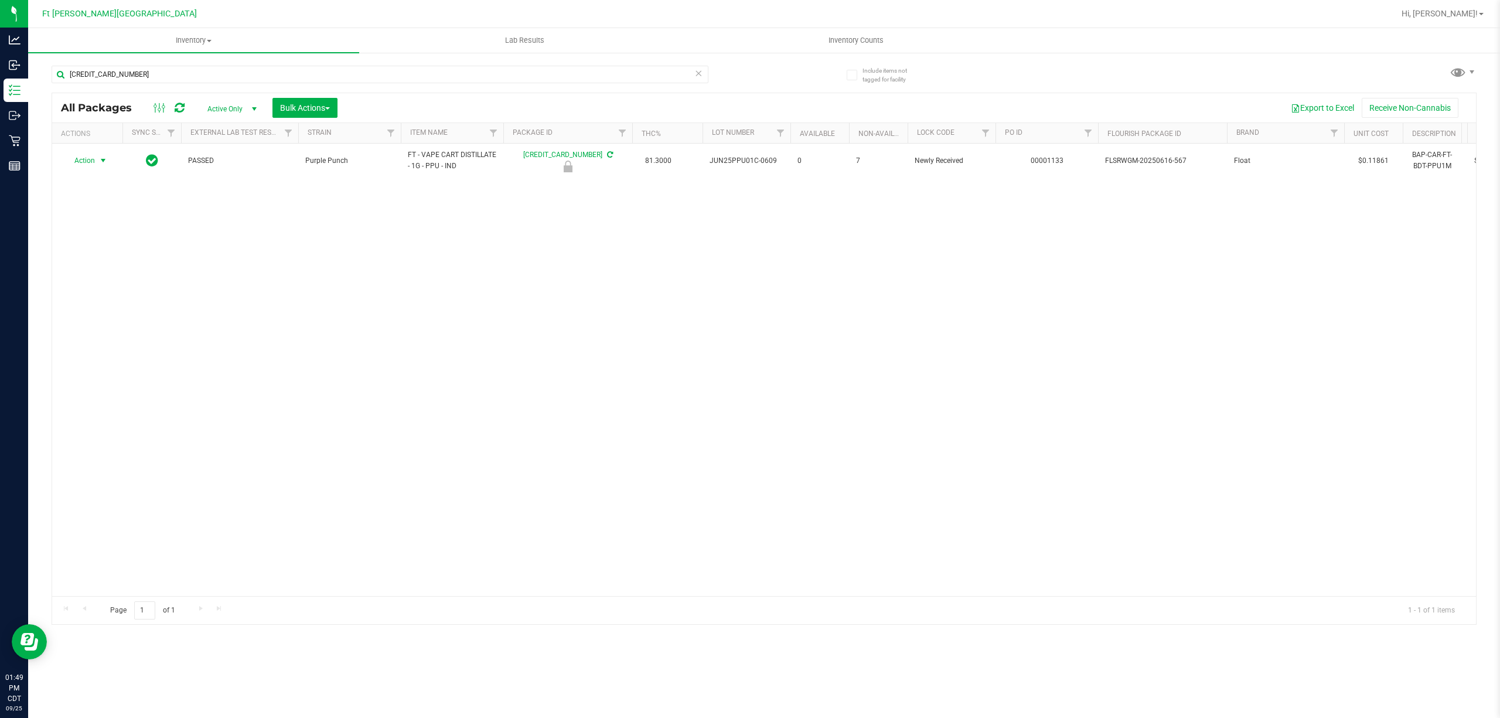
click at [143, 87] on div "[CREDIT_CARD_NUMBER]" at bounding box center [380, 79] width 657 height 27
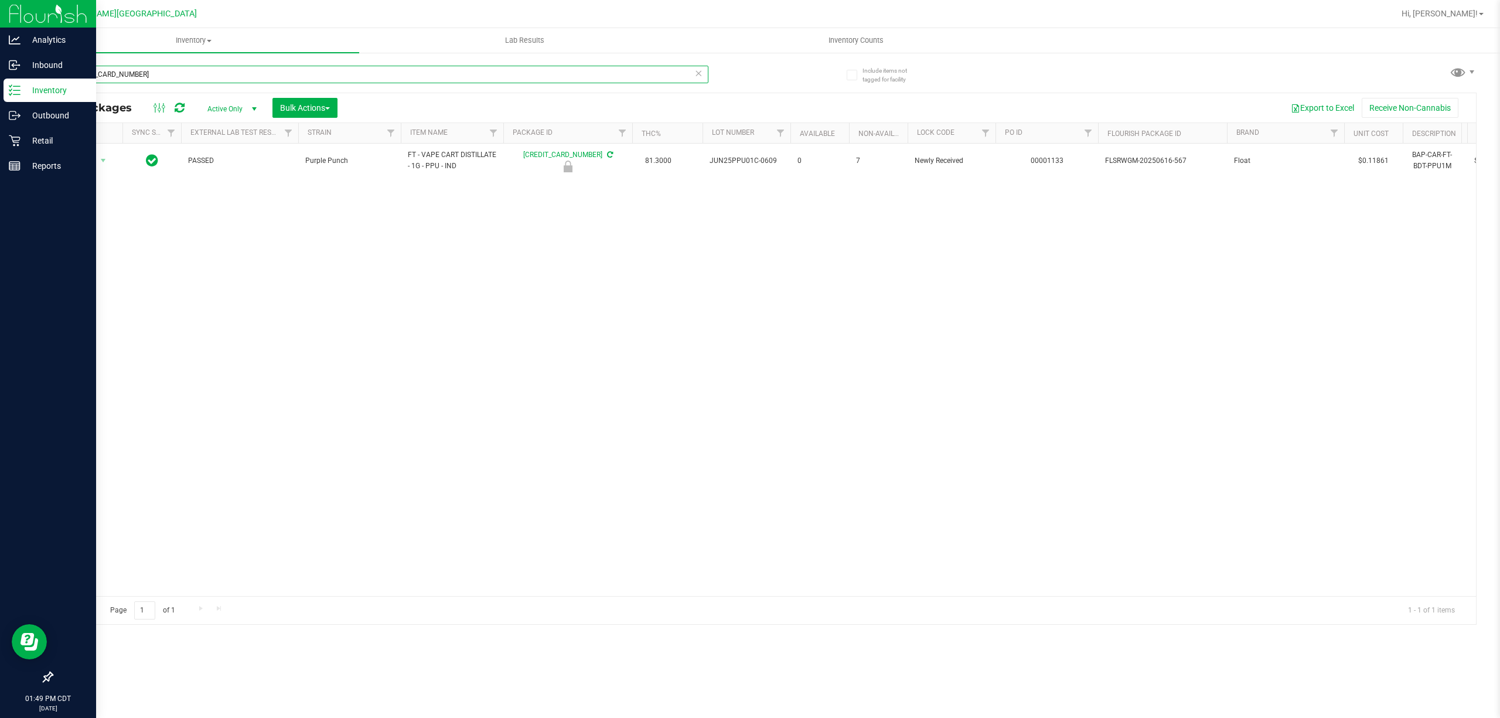
drag, startPoint x: 153, startPoint y: 72, endPoint x: 0, endPoint y: 84, distance: 153.5
click at [0, 84] on div "Analytics Inbound Inventory Outbound Retail Reports 01:49 PM CDT [DATE] 09/[GEO…" at bounding box center [750, 359] width 1500 height 718
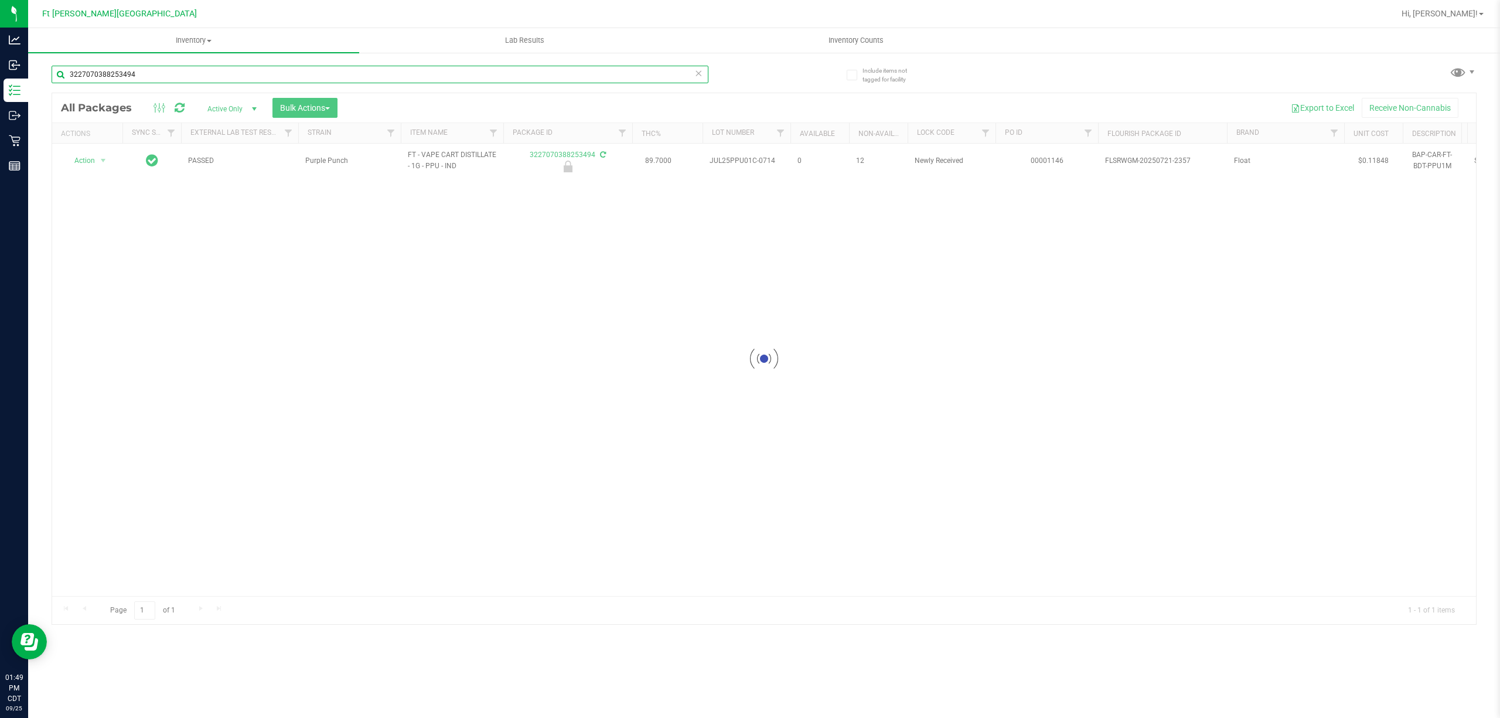
type input "3227070388253494"
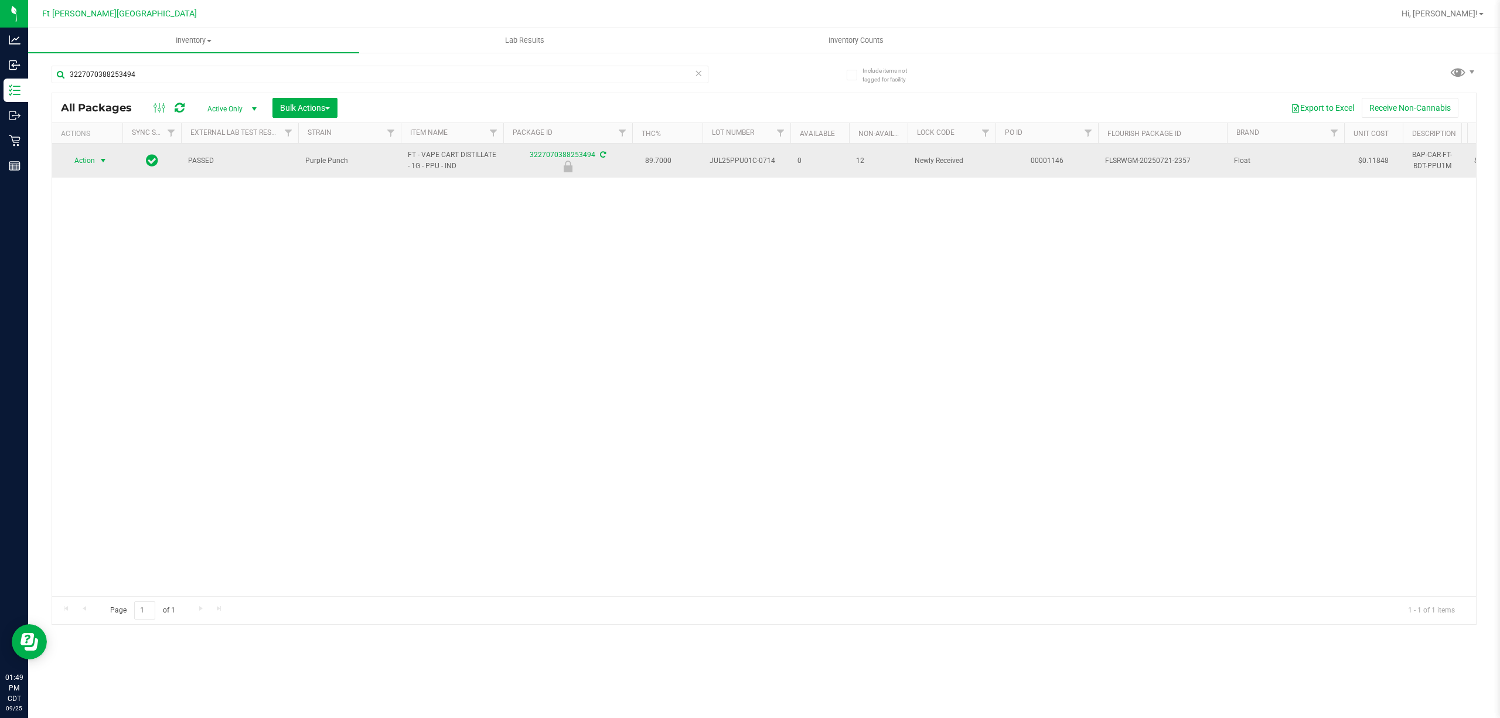
click at [87, 160] on span "Action" at bounding box center [80, 160] width 32 height 16
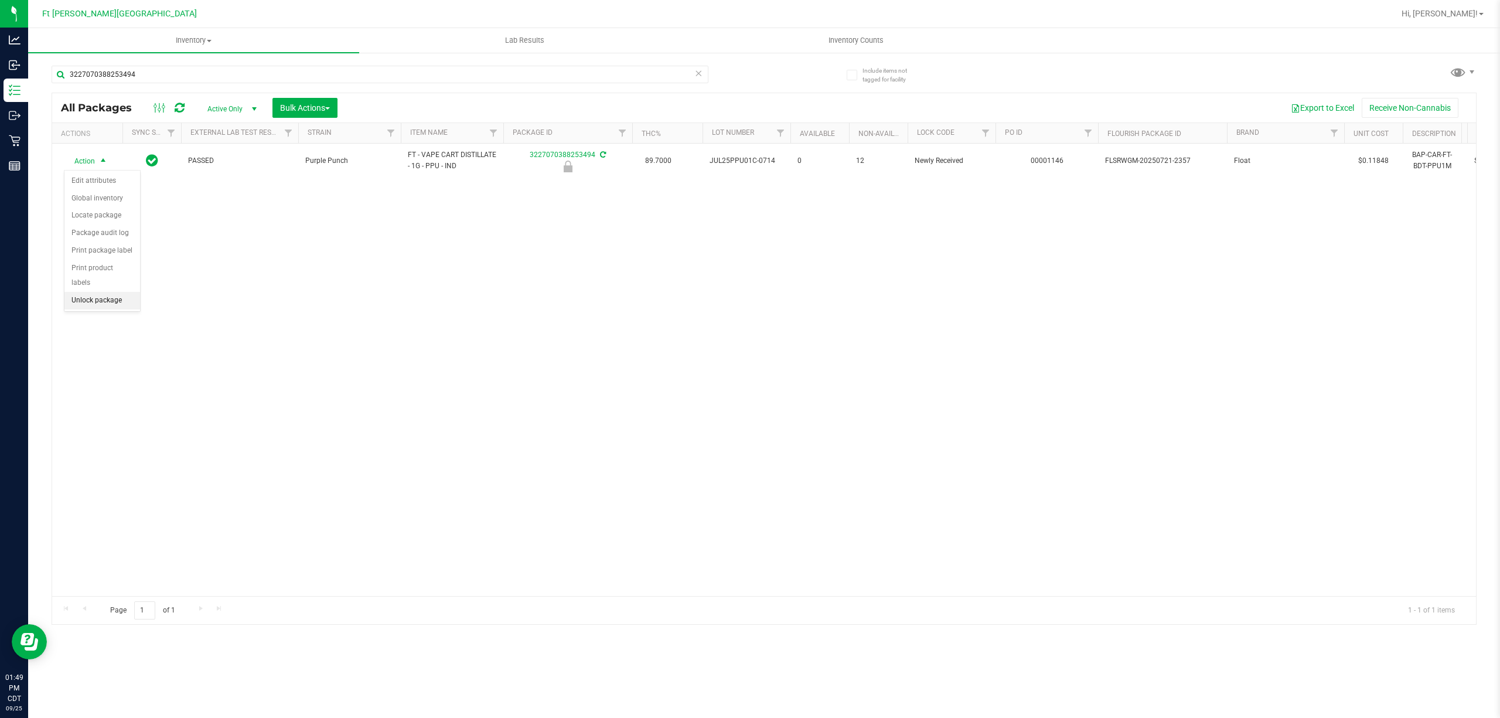
click at [118, 308] on li "Unlock package" at bounding box center [102, 301] width 76 height 18
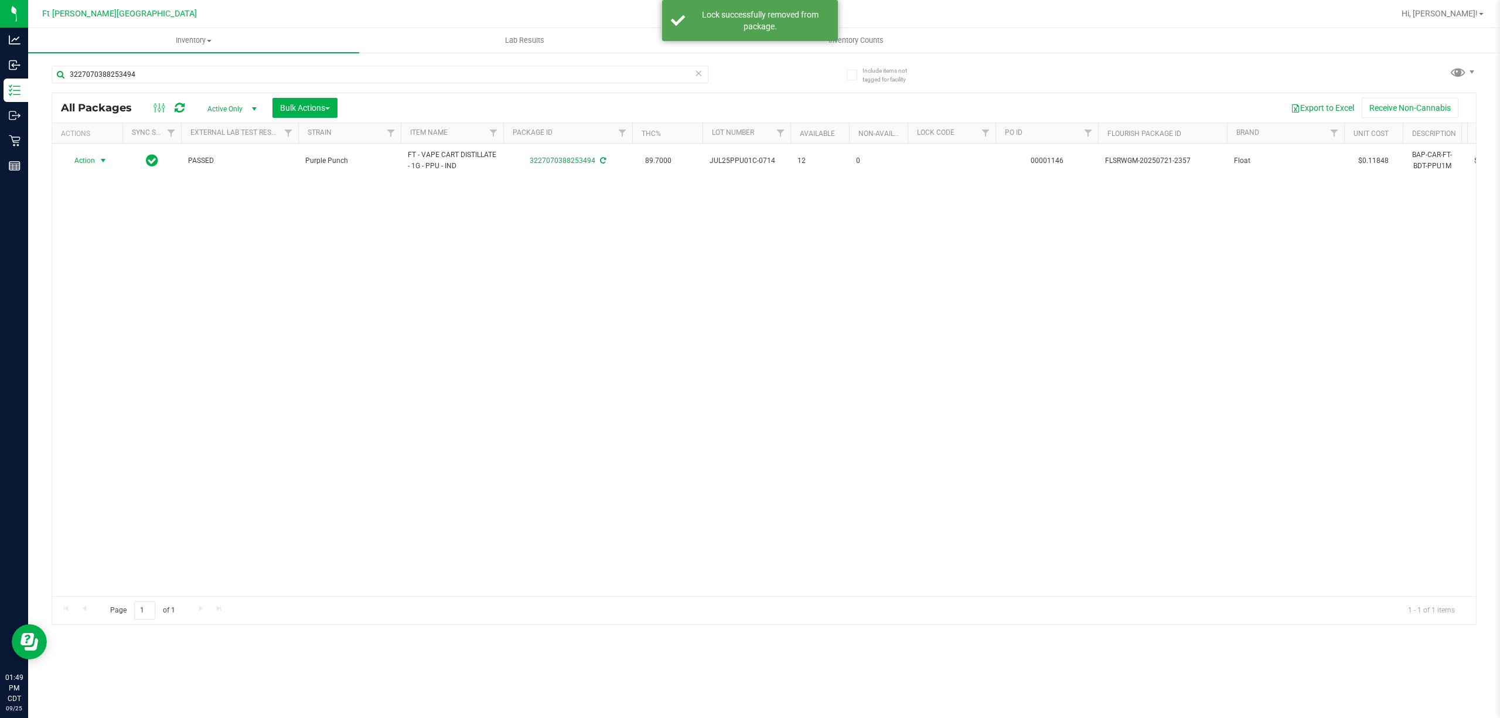
drag, startPoint x: 93, startPoint y: 164, endPoint x: 99, endPoint y: 195, distance: 31.7
click at [93, 167] on span "Action" at bounding box center [80, 160] width 32 height 16
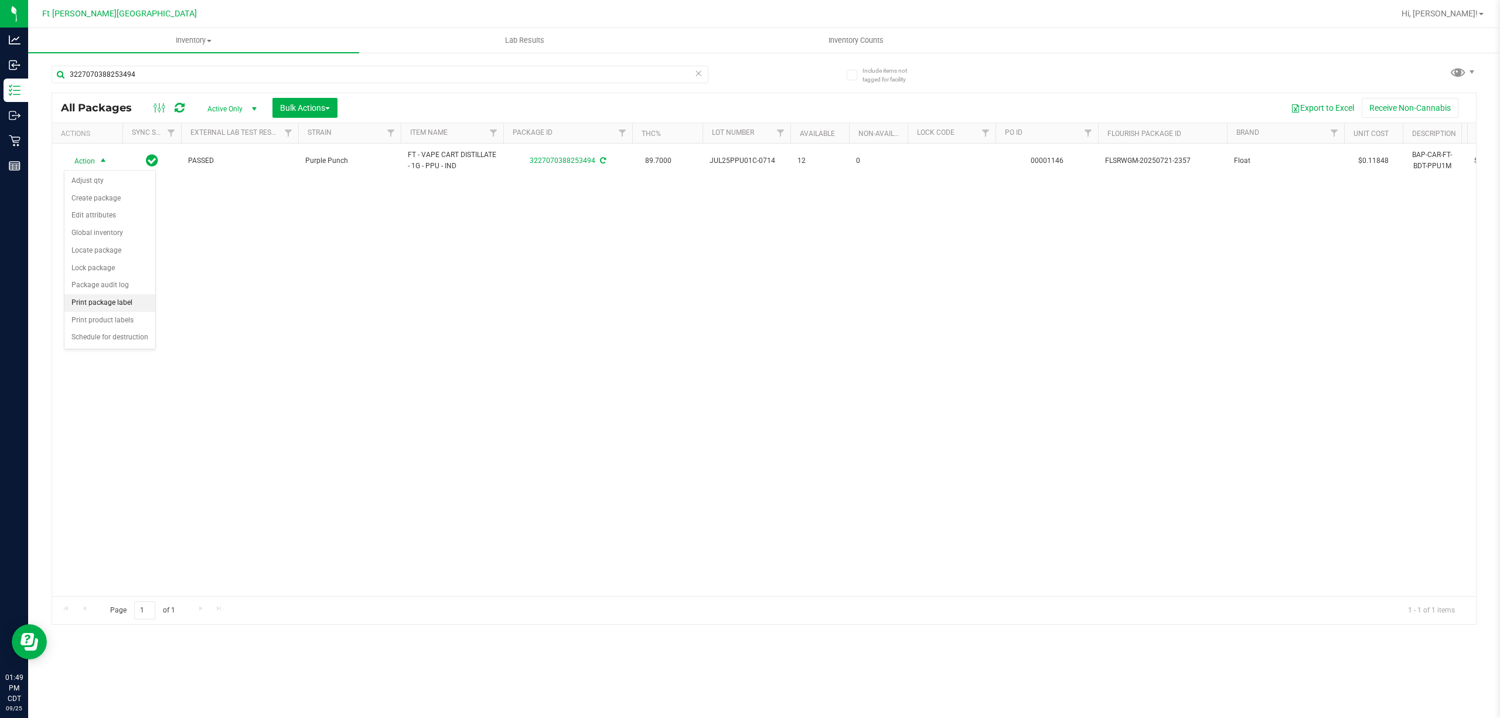
click at [118, 307] on li "Print package label" at bounding box center [109, 303] width 91 height 18
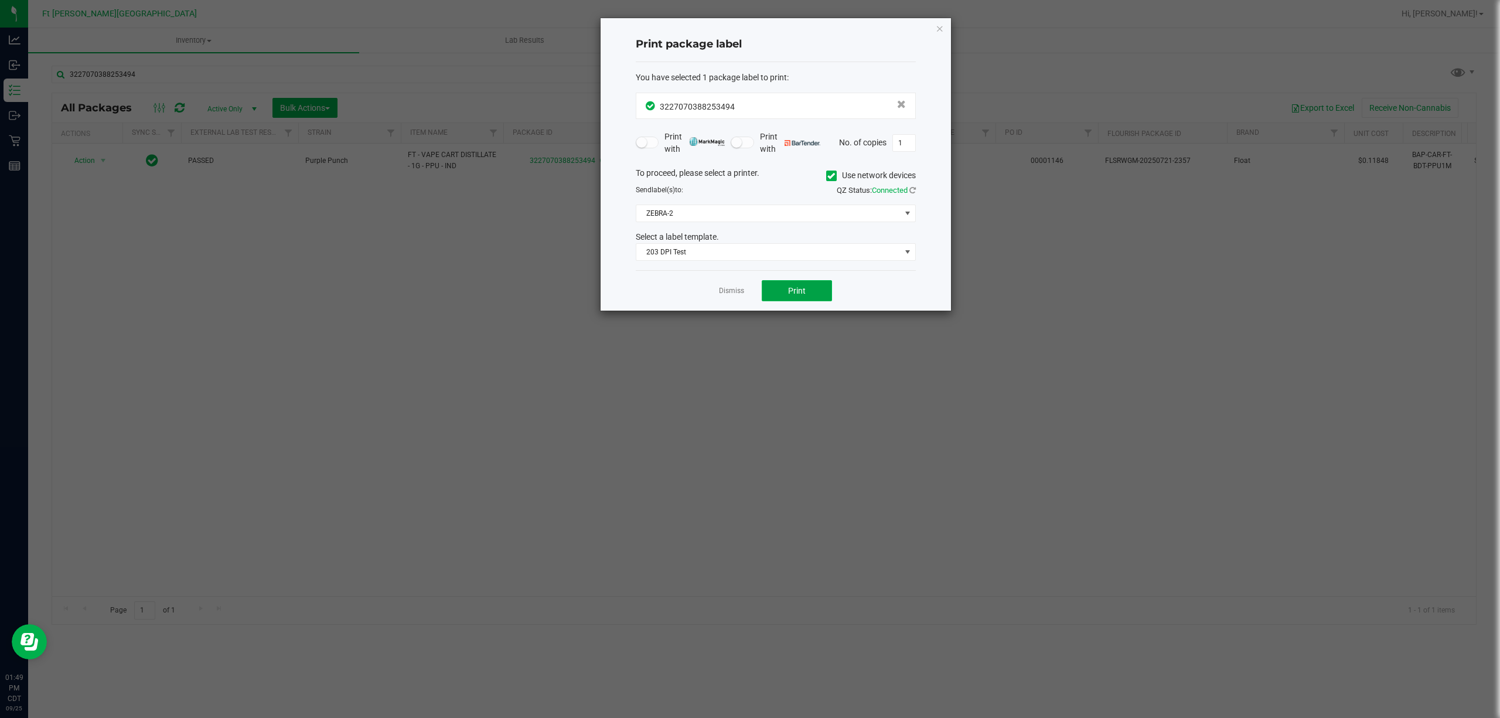
click at [777, 287] on button "Print" at bounding box center [797, 290] width 70 height 21
click at [724, 286] on app-cancel-button "Dismiss" at bounding box center [731, 291] width 25 height 12
click at [726, 291] on link "Dismiss" at bounding box center [731, 291] width 25 height 10
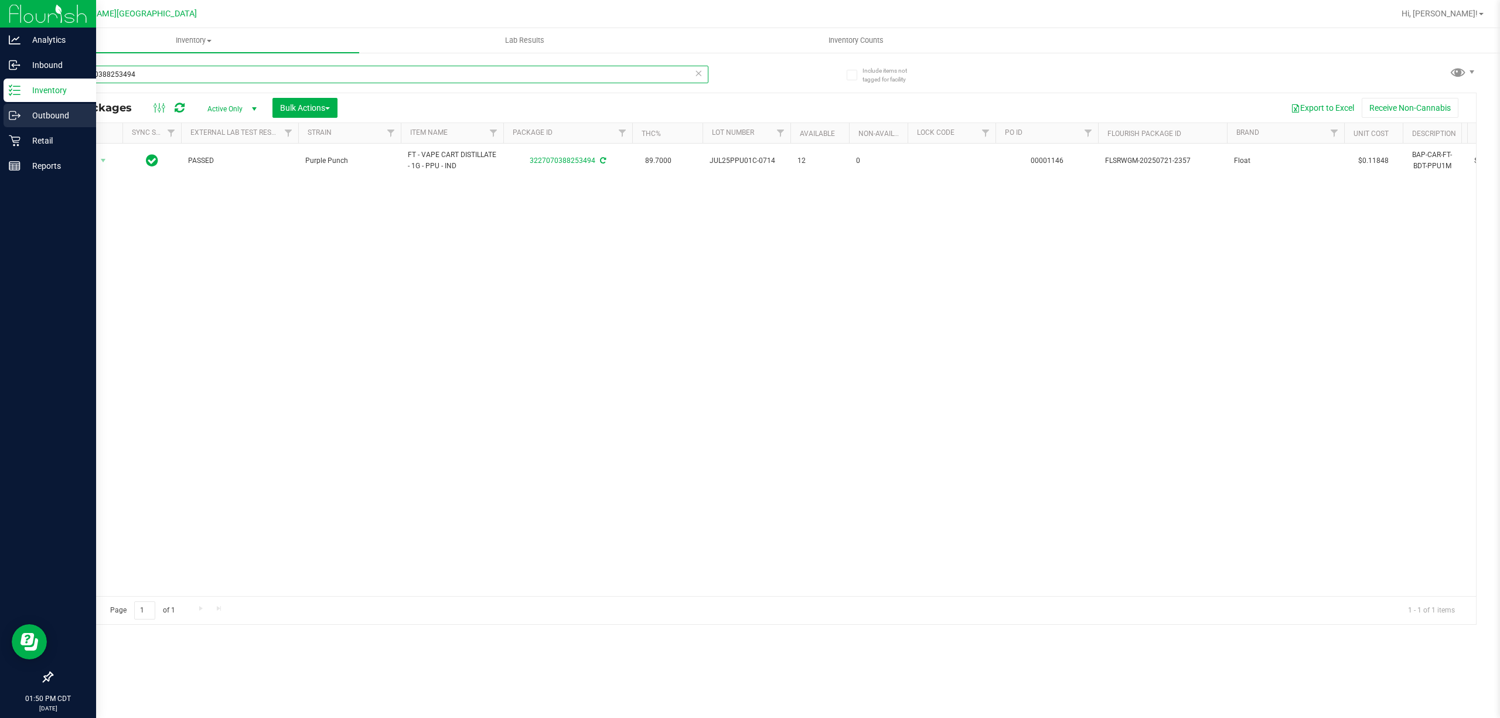
drag, startPoint x: 183, startPoint y: 64, endPoint x: 0, endPoint y: 113, distance: 189.6
click at [0, 113] on div "Analytics Inbound Inventory Outbound Retail Reports 01:50 PM CDT [DATE] 09/[GEO…" at bounding box center [750, 359] width 1500 height 718
drag, startPoint x: 123, startPoint y: 79, endPoint x: 0, endPoint y: 93, distance: 123.9
click at [0, 93] on div "Analytics Inbound Inventory Outbound Retail Reports 01:51 PM CDT [DATE] 09/[GEO…" at bounding box center [750, 359] width 1500 height 718
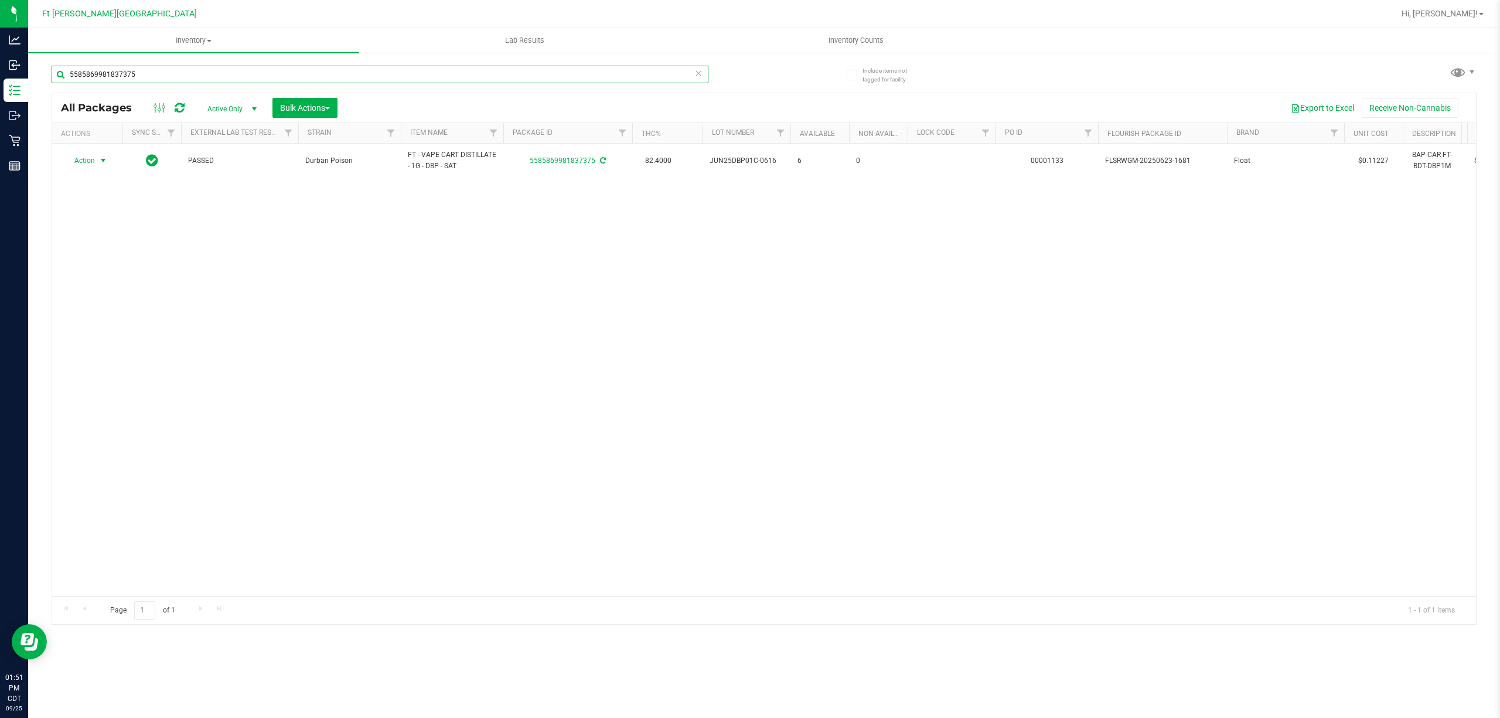
type input "5585869981837375"
click at [88, 161] on span "Action" at bounding box center [80, 160] width 32 height 16
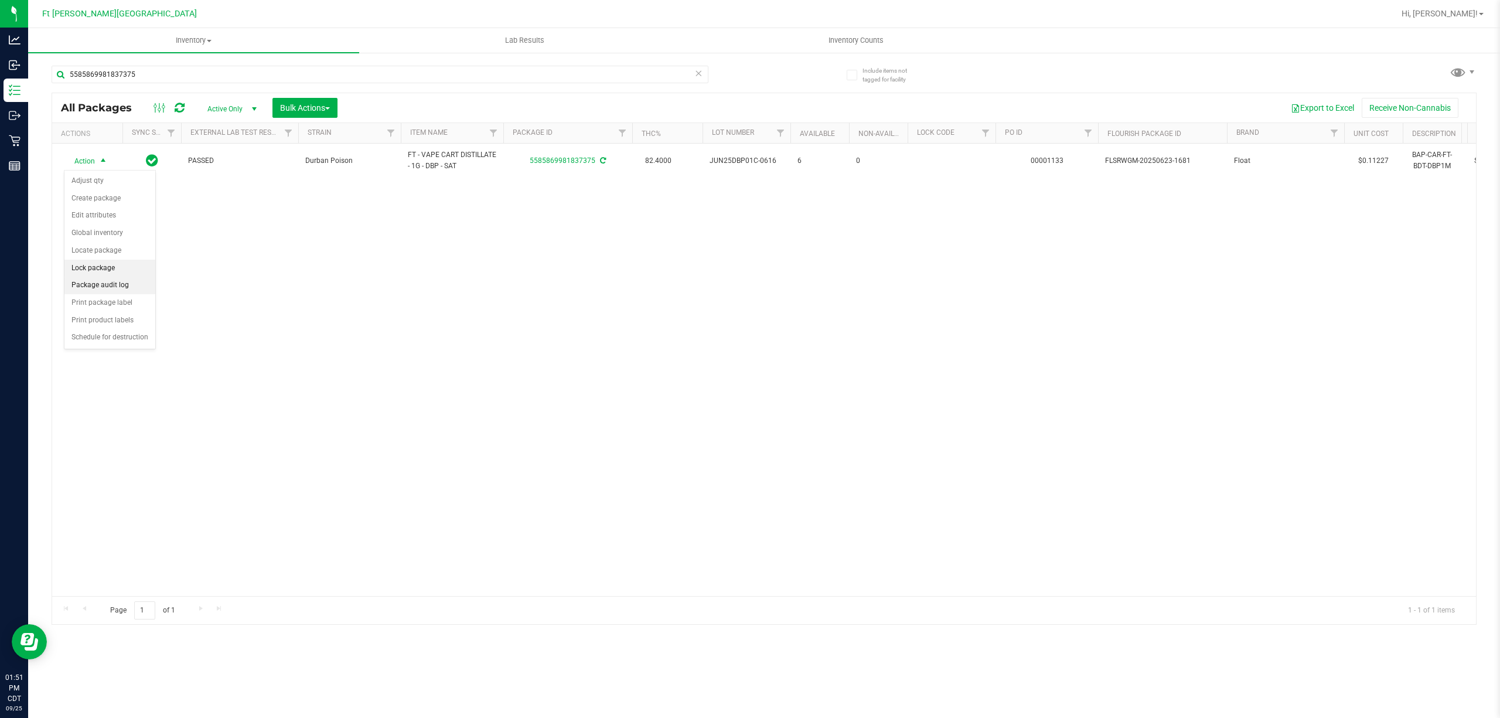
click at [103, 275] on li "Lock package" at bounding box center [109, 269] width 91 height 18
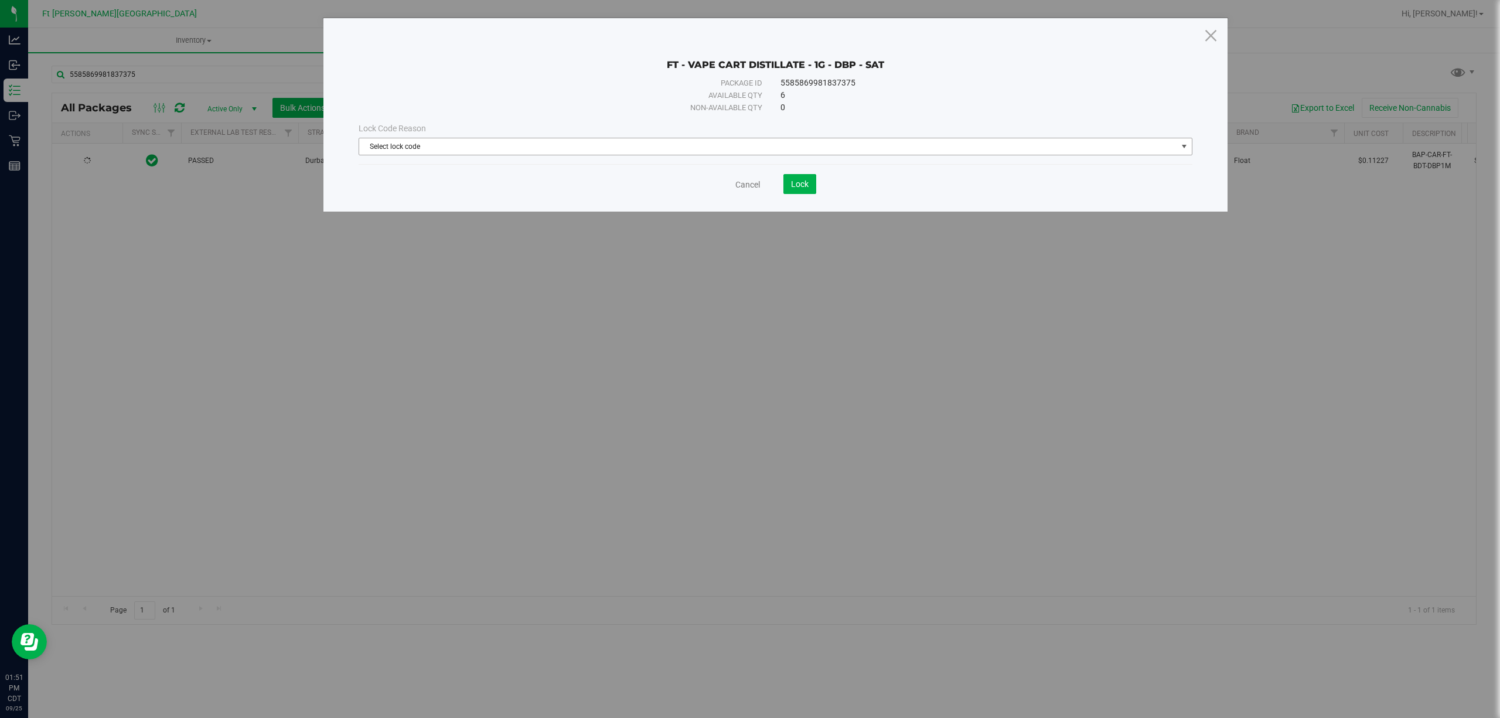
click at [537, 145] on span "Select lock code" at bounding box center [768, 146] width 818 height 16
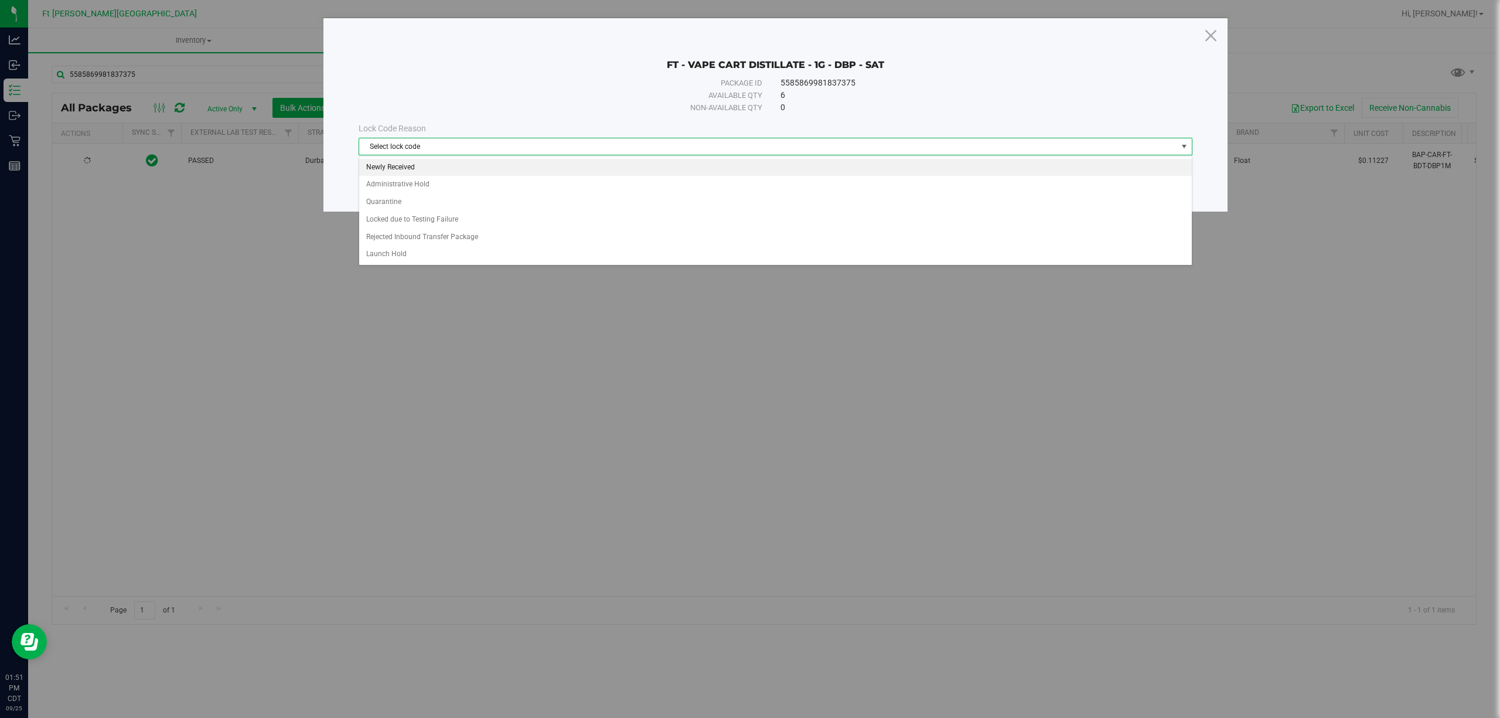
click at [404, 171] on li "Newly Received" at bounding box center [775, 168] width 832 height 18
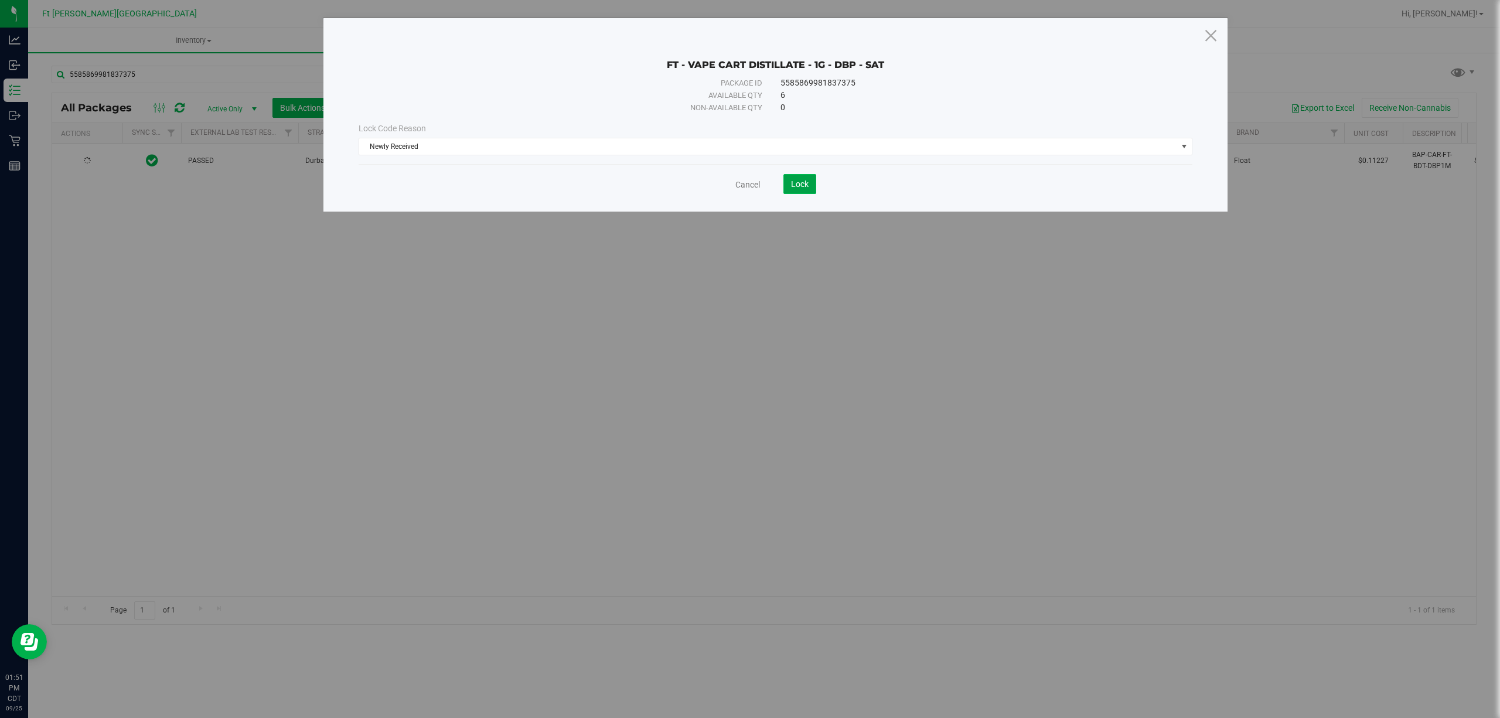
click at [790, 182] on button "Lock" at bounding box center [800, 184] width 33 height 20
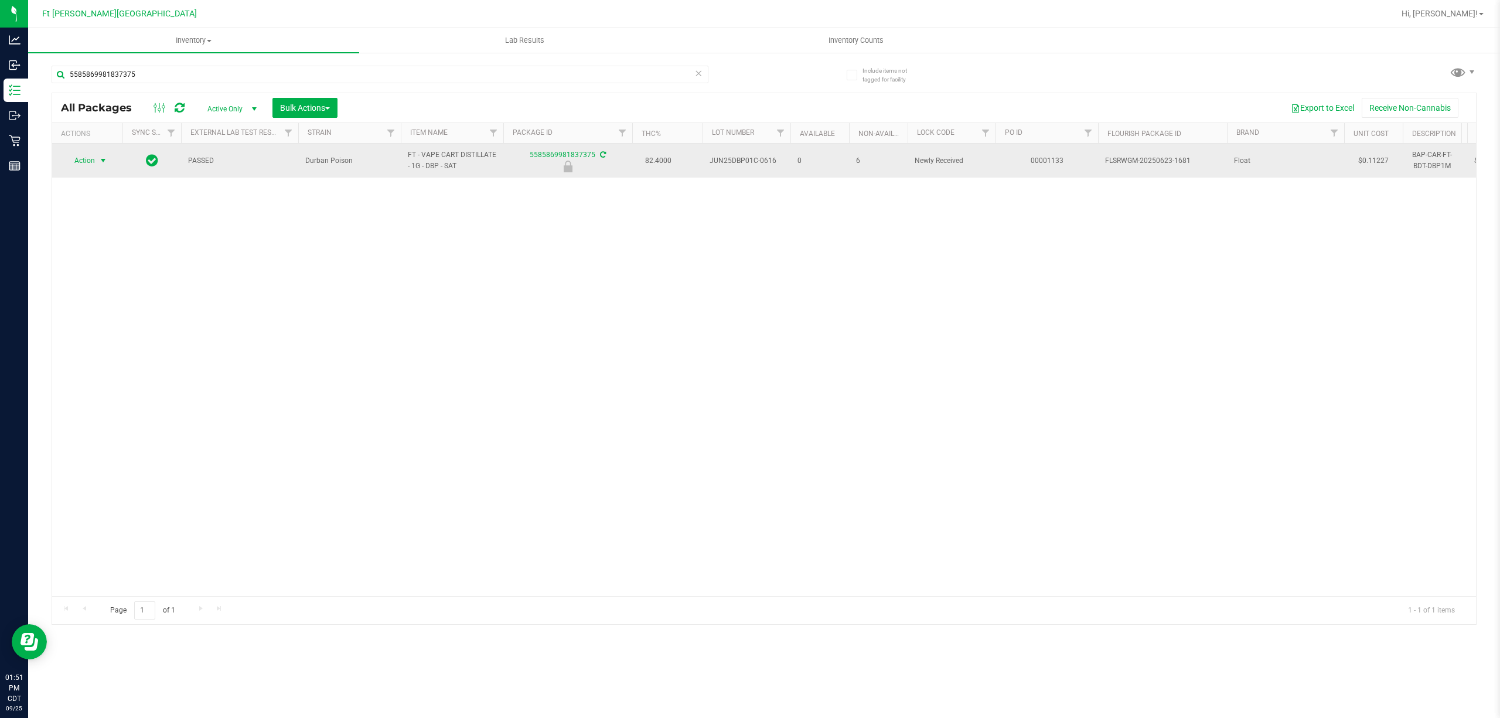
click at [92, 164] on span "Action" at bounding box center [80, 160] width 32 height 16
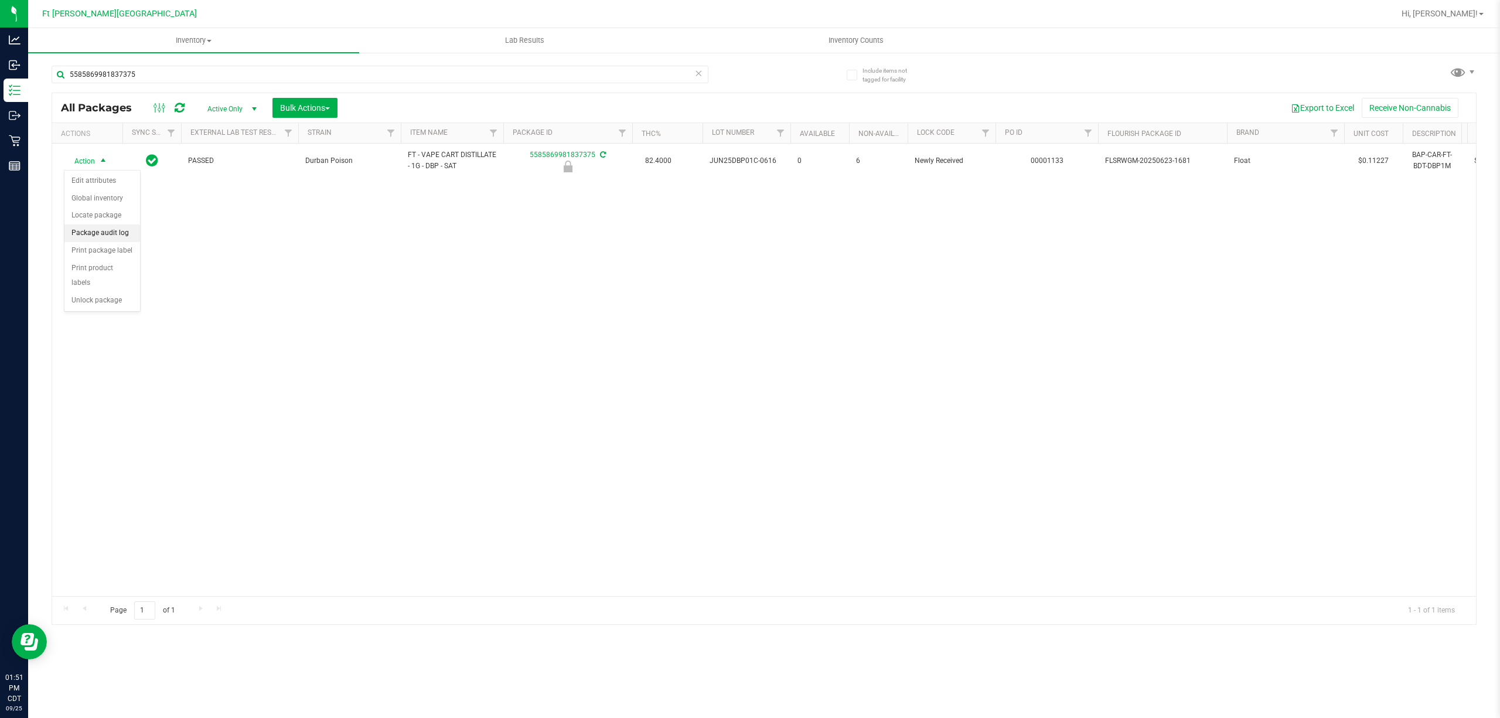
click at [121, 234] on li "Package audit log" at bounding box center [102, 233] width 76 height 18
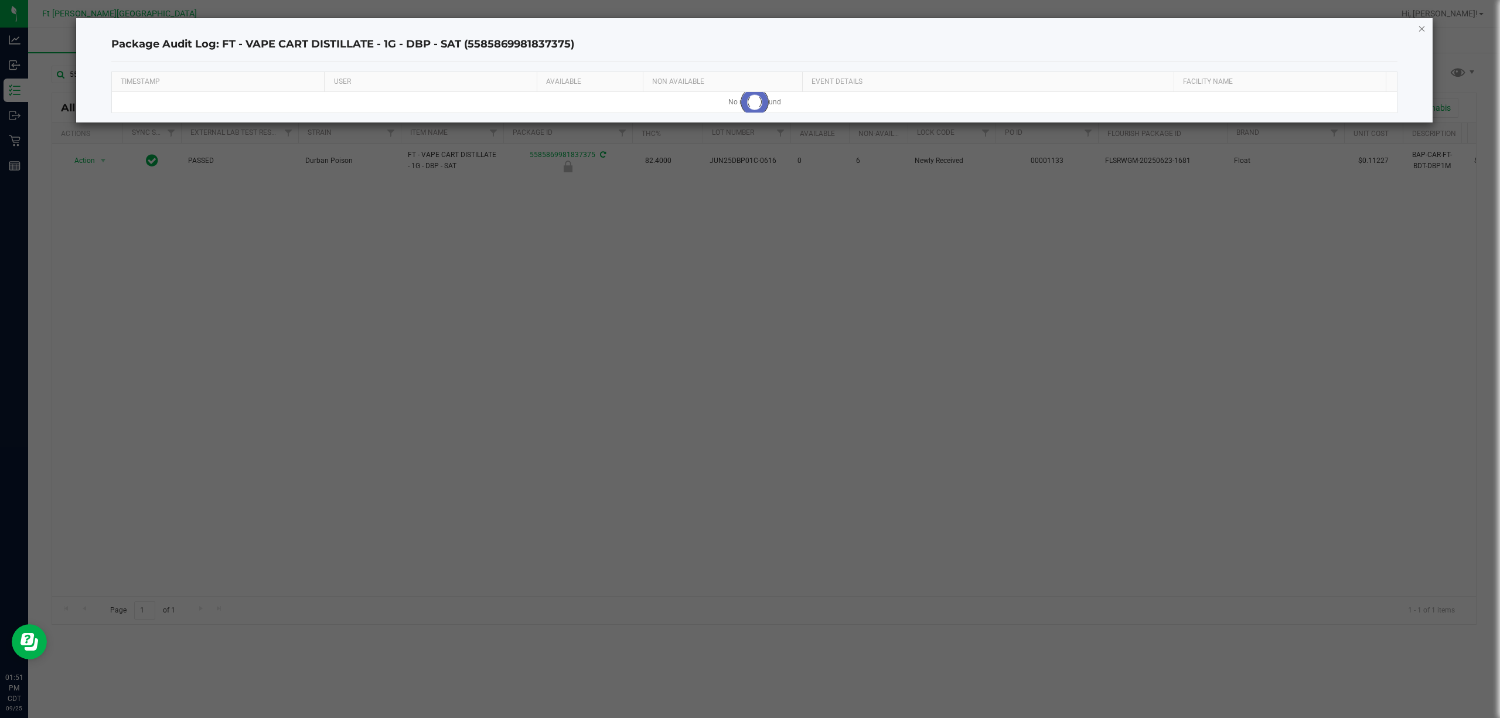
click at [1125, 30] on icon "button" at bounding box center [1422, 28] width 8 height 14
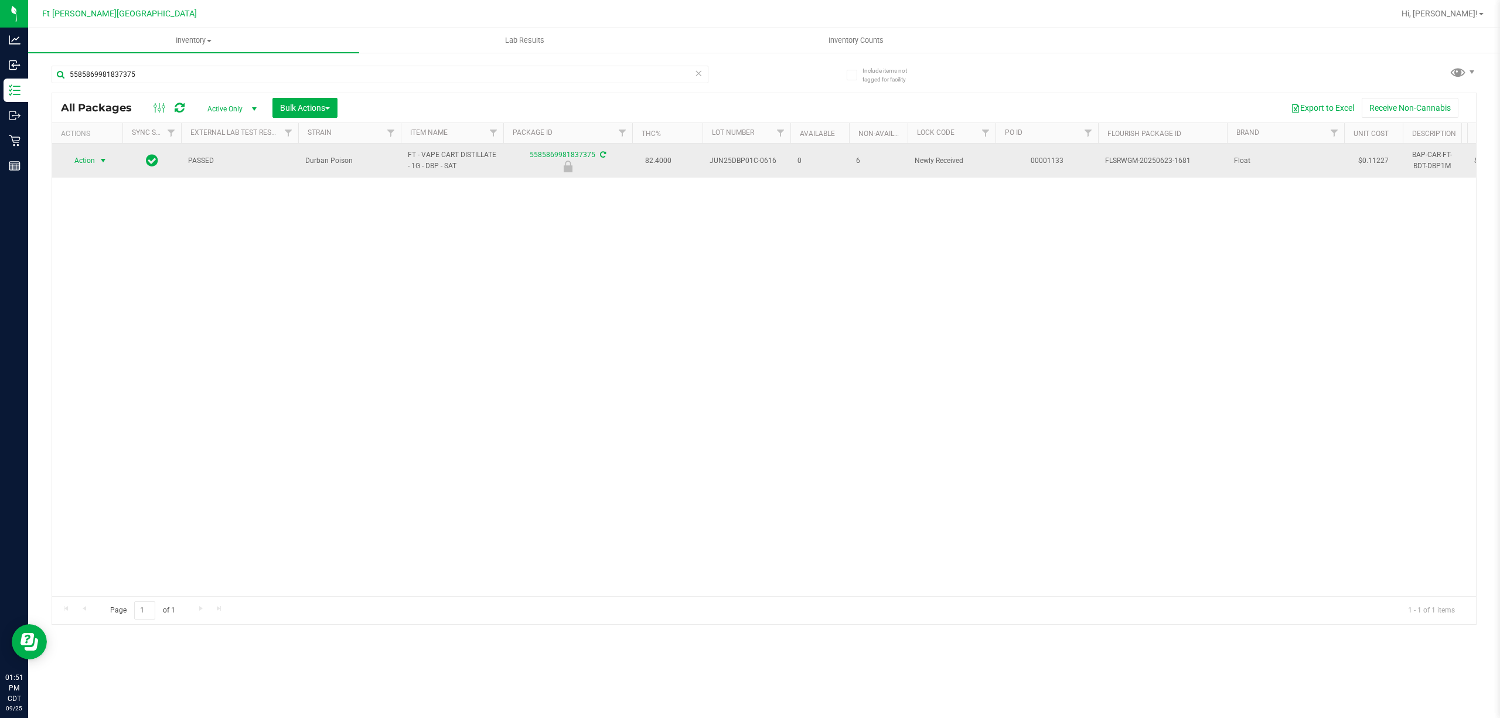
click at [97, 159] on span "select" at bounding box center [103, 160] width 15 height 16
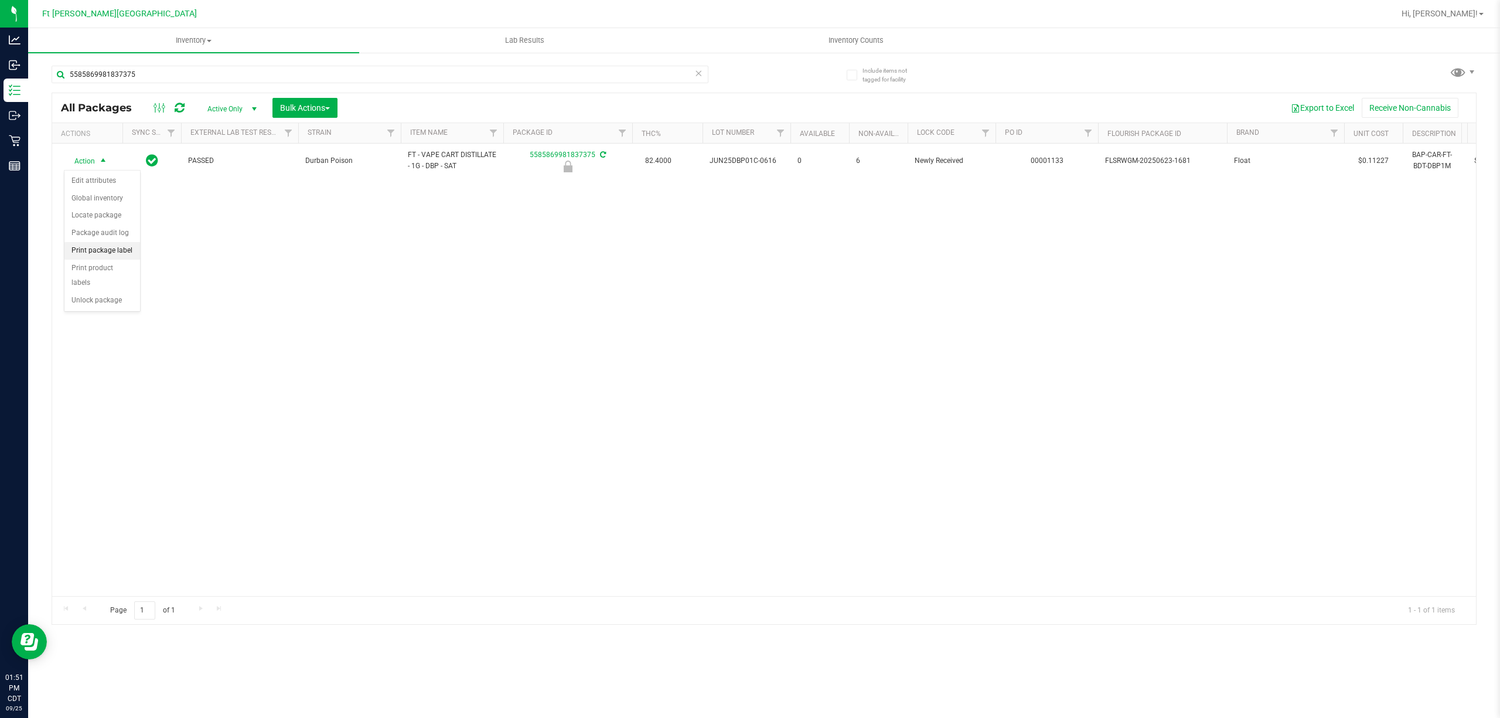
click at [117, 256] on li "Print package label" at bounding box center [102, 251] width 76 height 18
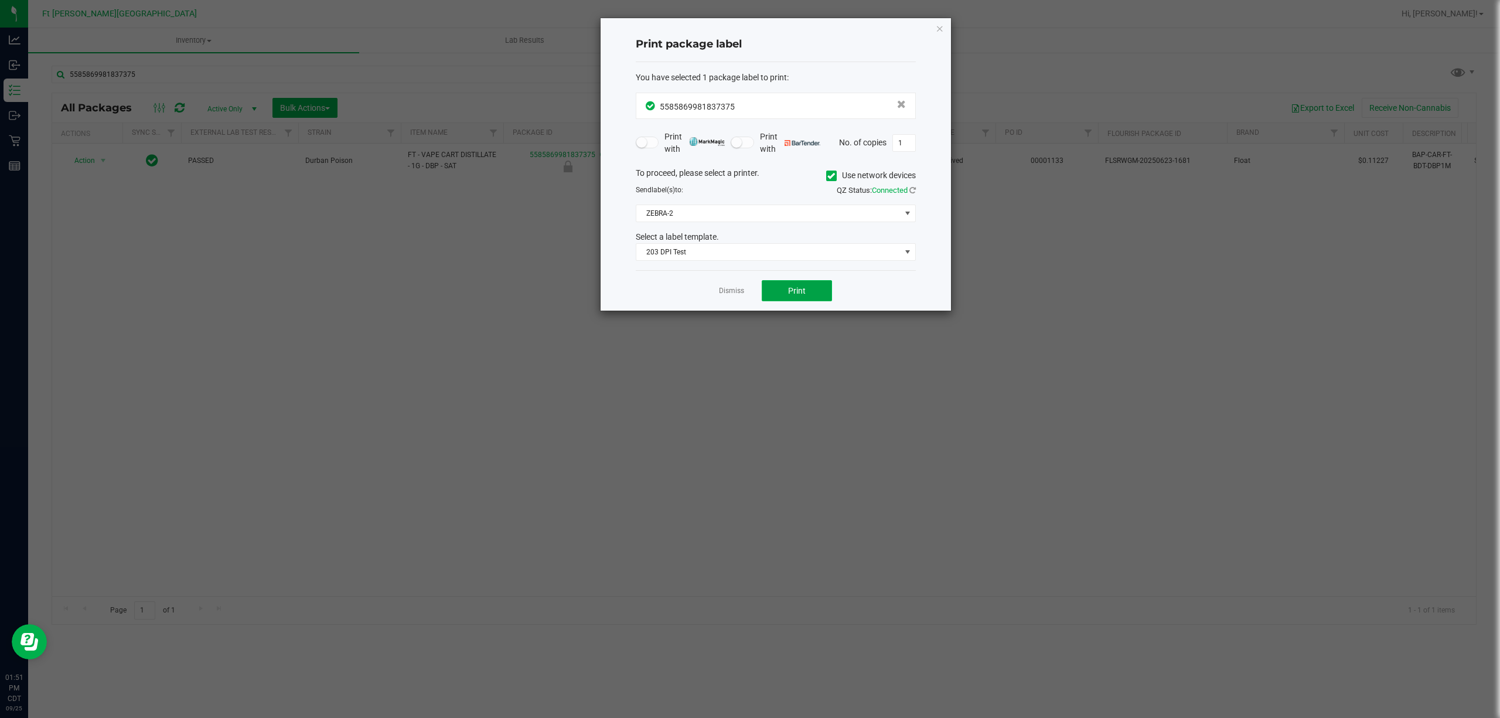
click at [789, 298] on button "Print" at bounding box center [797, 290] width 70 height 21
click at [730, 285] on div "Dismiss Print" at bounding box center [776, 290] width 280 height 40
click at [727, 294] on link "Dismiss" at bounding box center [731, 291] width 25 height 10
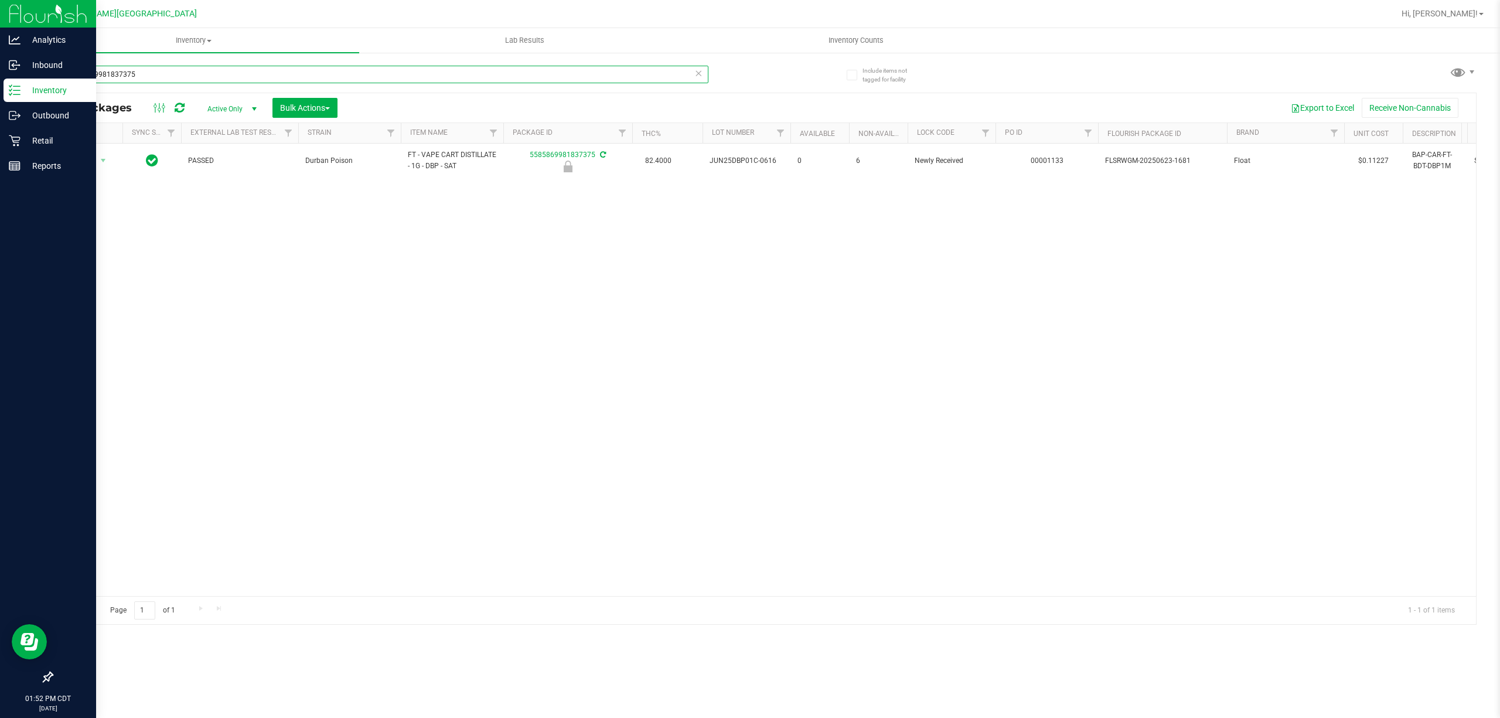
drag, startPoint x: 149, startPoint y: 69, endPoint x: 0, endPoint y: 80, distance: 149.3
click at [0, 80] on div "Analytics Inbound Inventory Outbound Retail Reports 01:52 PM CDT [DATE] 09/[GEO…" at bounding box center [750, 359] width 1500 height 718
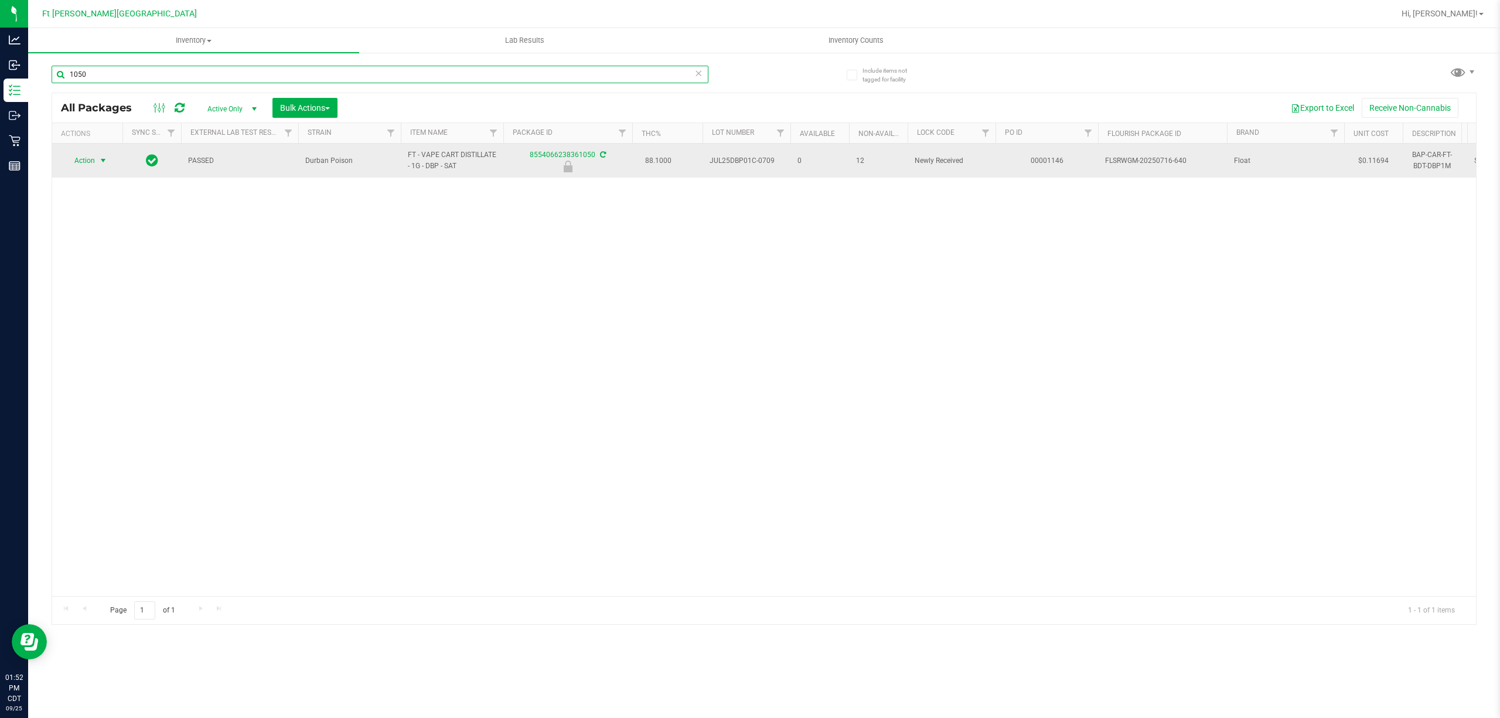
type input "1050"
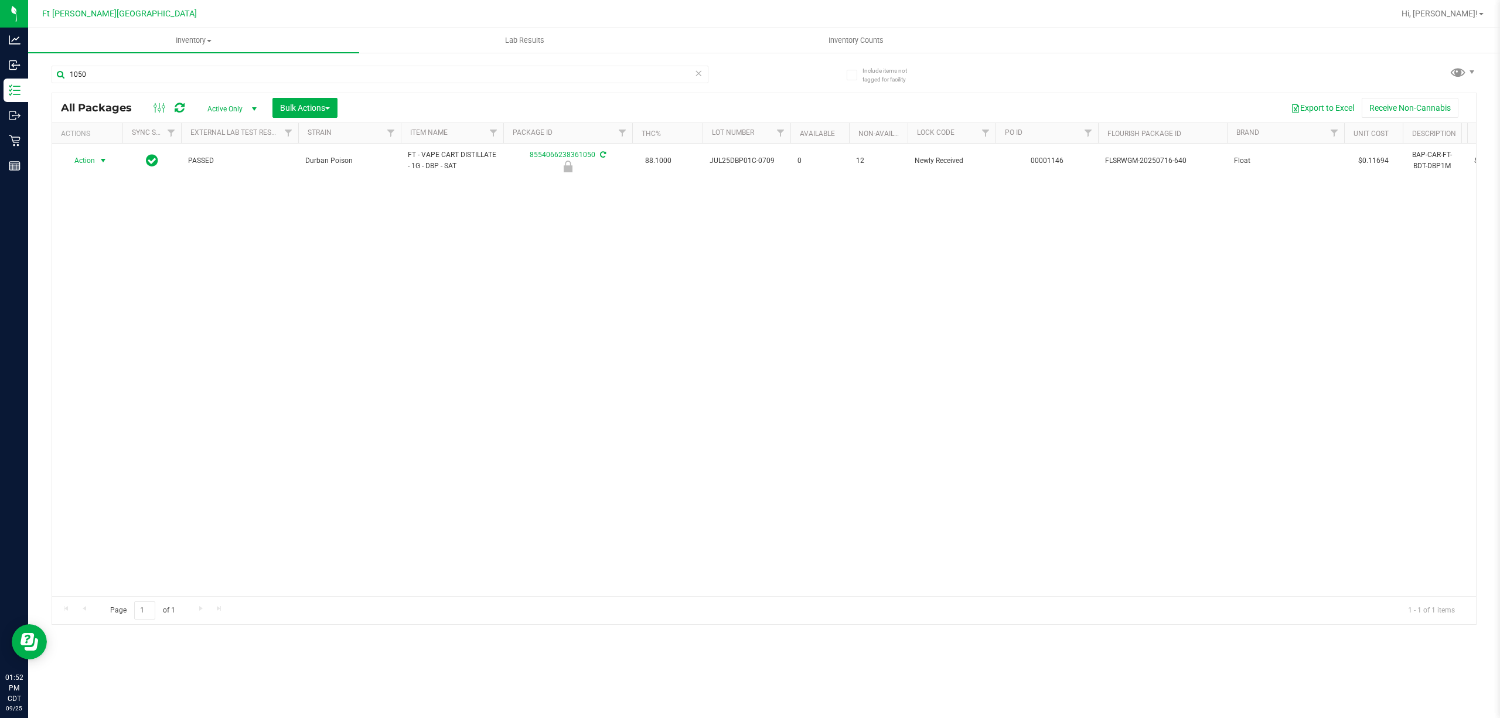
drag, startPoint x: 102, startPoint y: 161, endPoint x: 136, endPoint y: 218, distance: 66.7
click at [102, 160] on span "select" at bounding box center [102, 160] width 9 height 9
click at [115, 305] on li "Unlock package" at bounding box center [102, 301] width 76 height 18
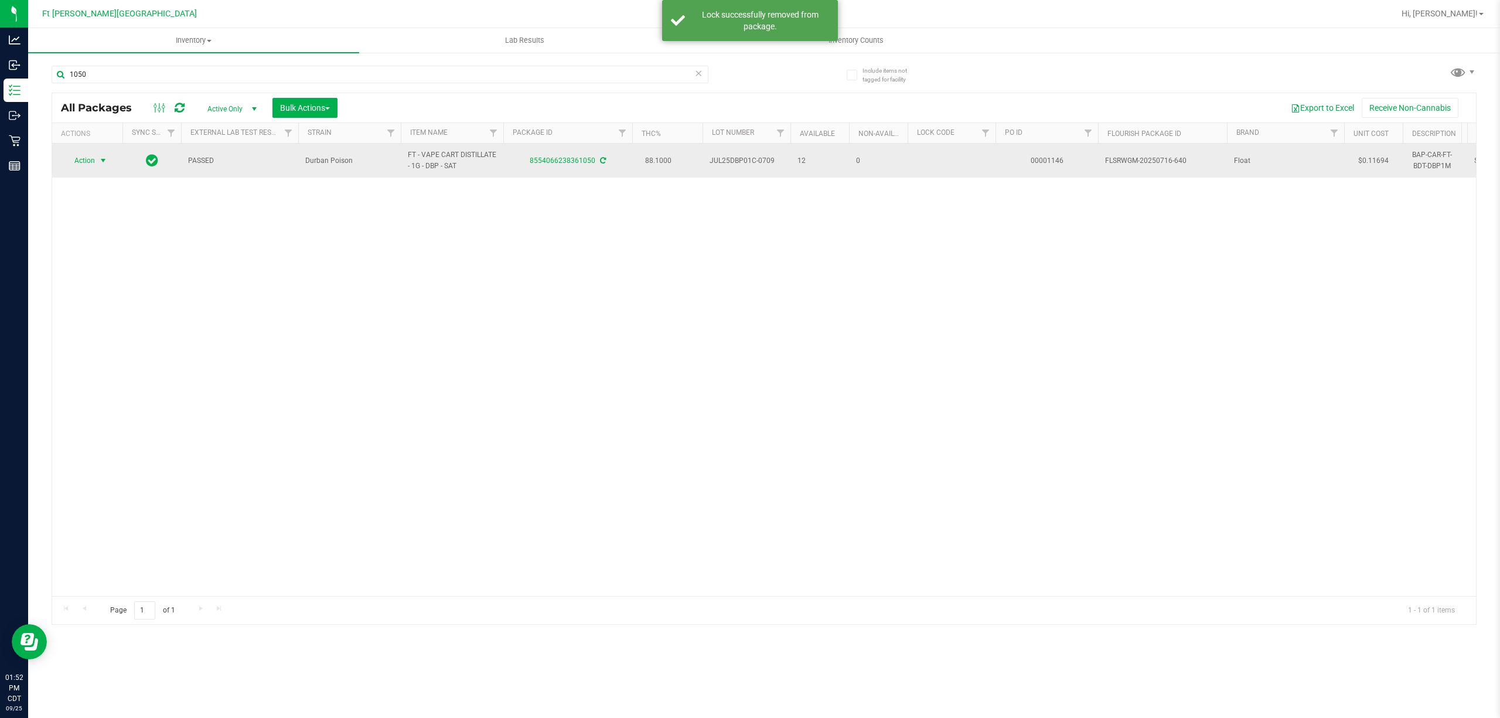
click at [80, 163] on span "Action" at bounding box center [80, 160] width 32 height 16
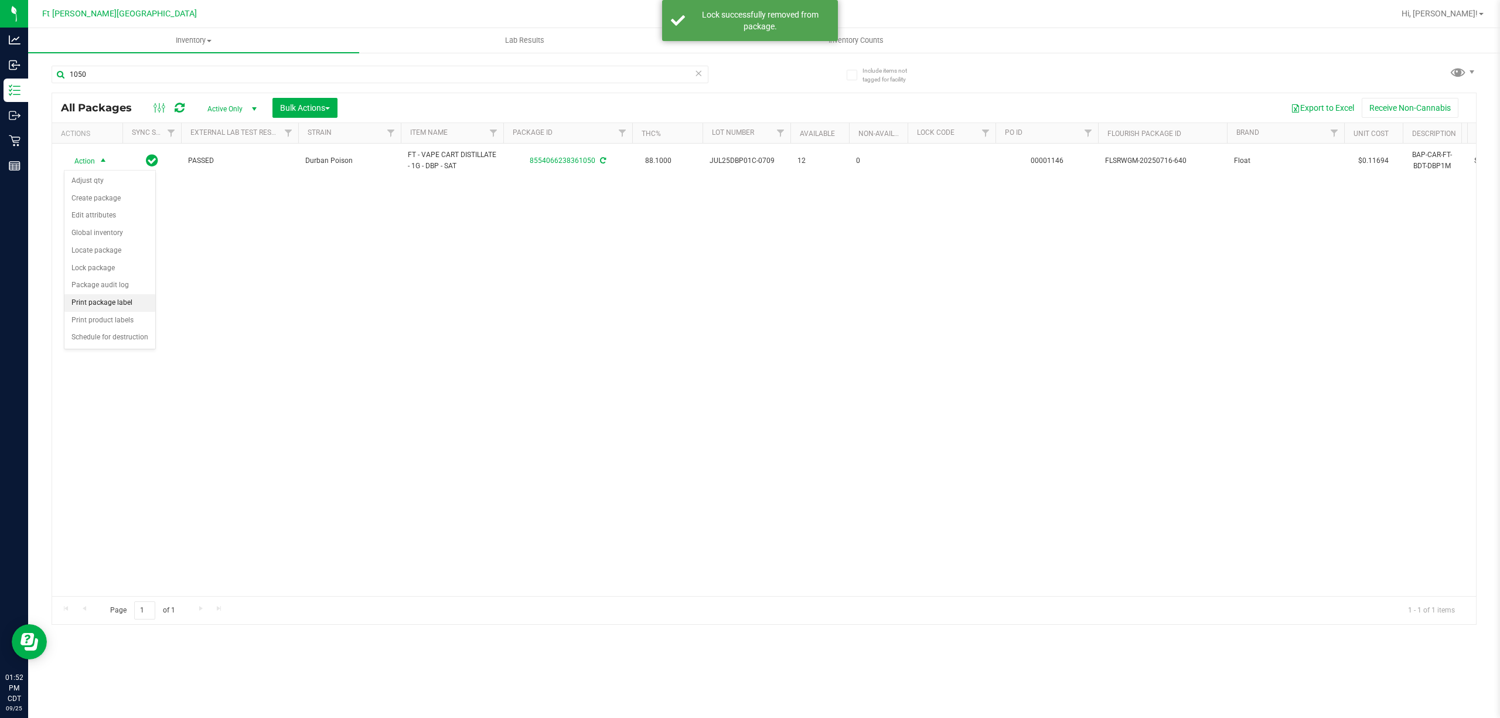
click at [120, 305] on li "Print package label" at bounding box center [109, 303] width 91 height 18
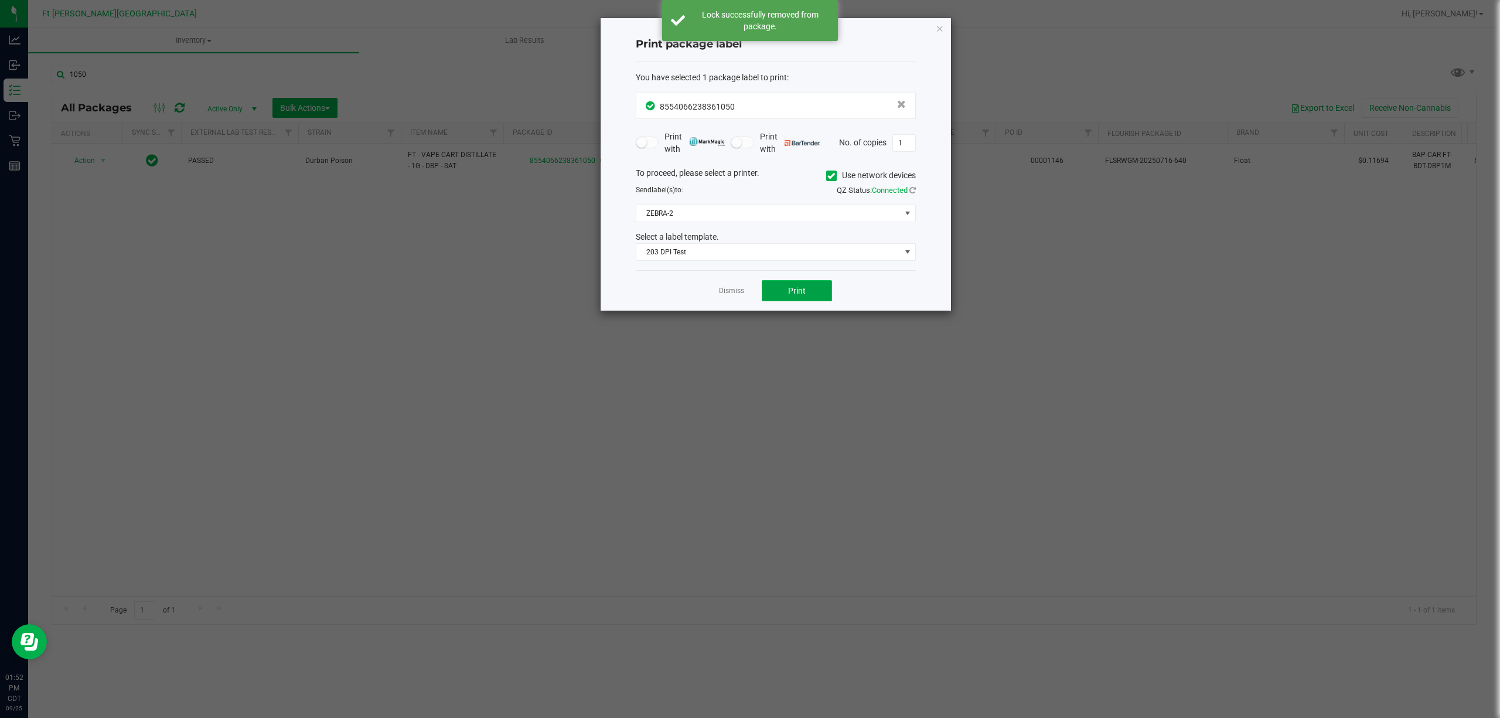
click at [812, 292] on button "Print" at bounding box center [797, 290] width 70 height 21
click at [728, 292] on link "Dismiss" at bounding box center [731, 291] width 25 height 10
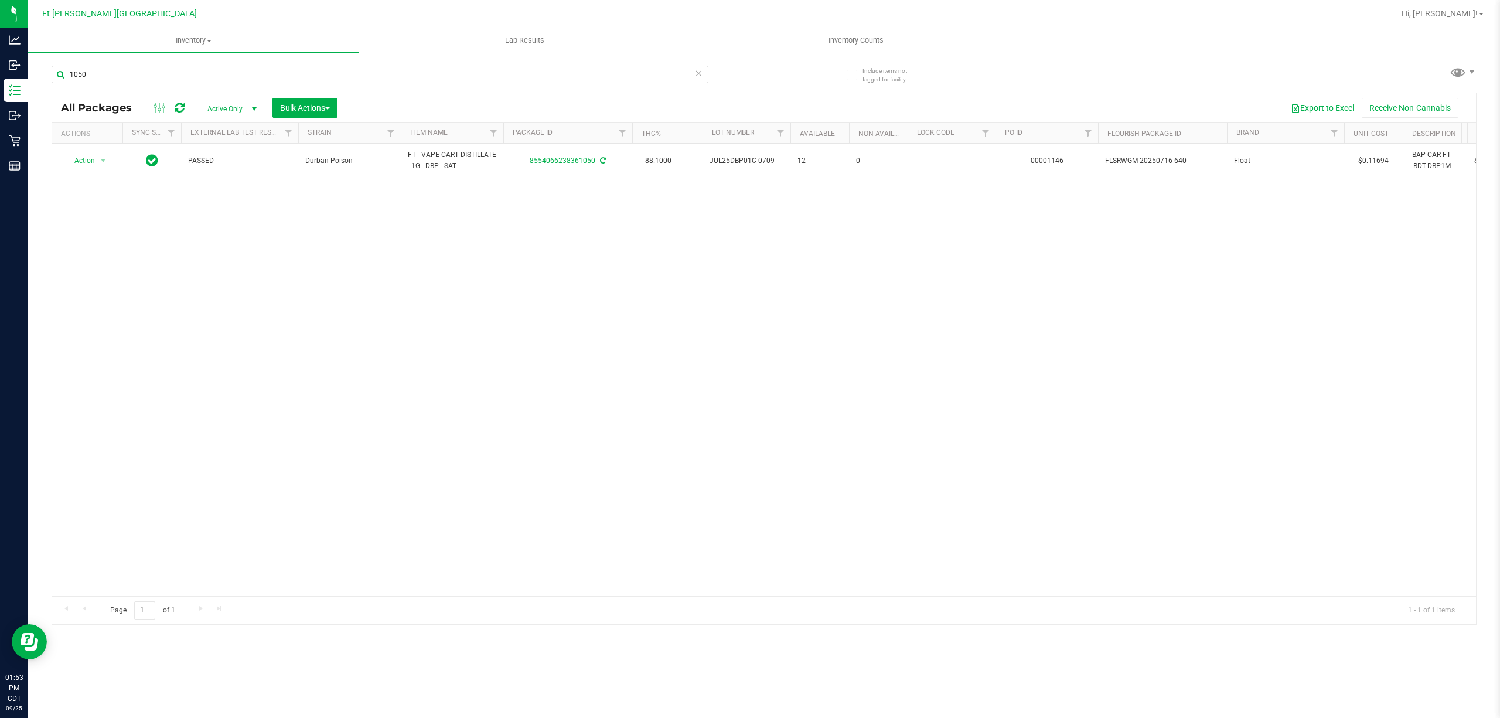
drag, startPoint x: 158, startPoint y: 59, endPoint x: 136, endPoint y: 78, distance: 29.1
click at [156, 60] on div "1050" at bounding box center [408, 74] width 713 height 38
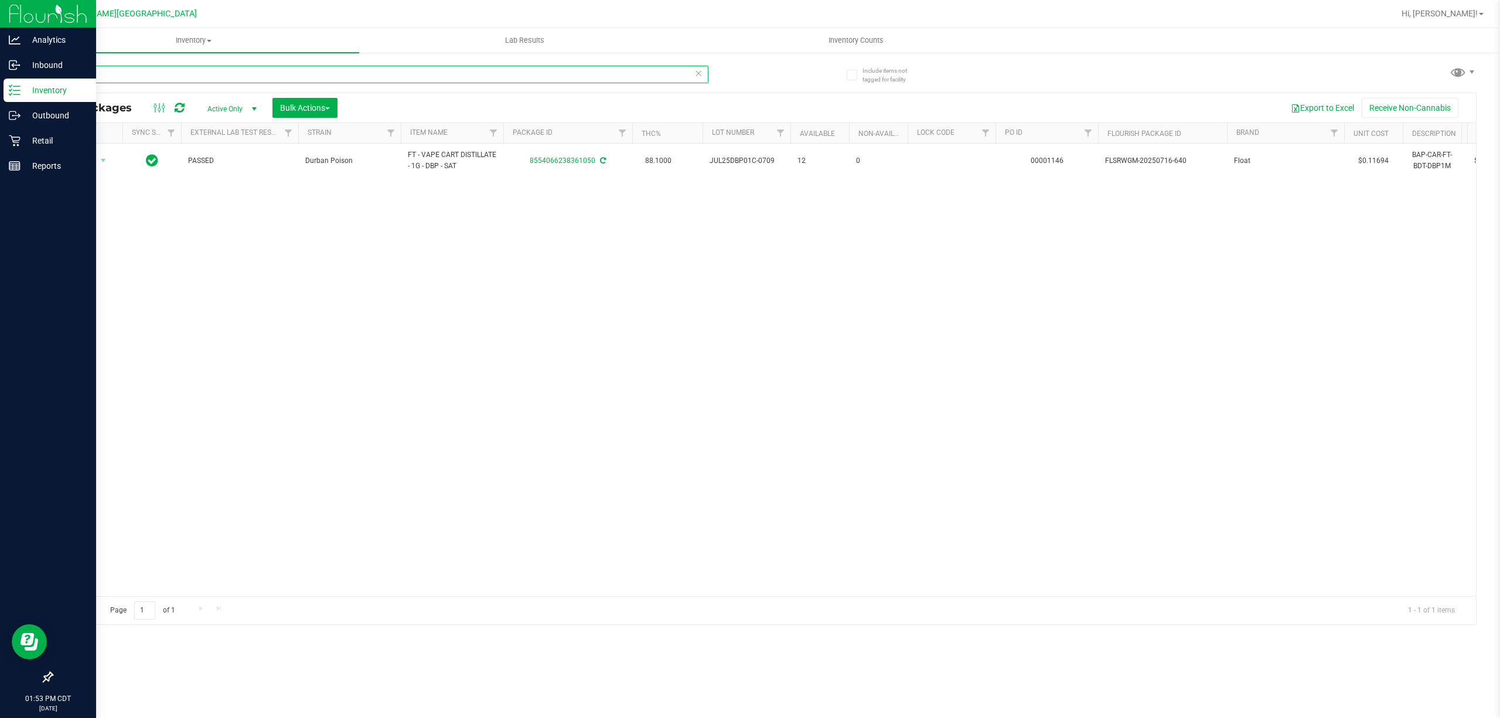
drag, startPoint x: 136, startPoint y: 78, endPoint x: 0, endPoint y: 89, distance: 136.4
click at [0, 89] on div "Analytics Inbound Inventory Outbound Retail Reports 01:53 PM CDT [DATE] 09/[GEO…" at bounding box center [750, 359] width 1500 height 718
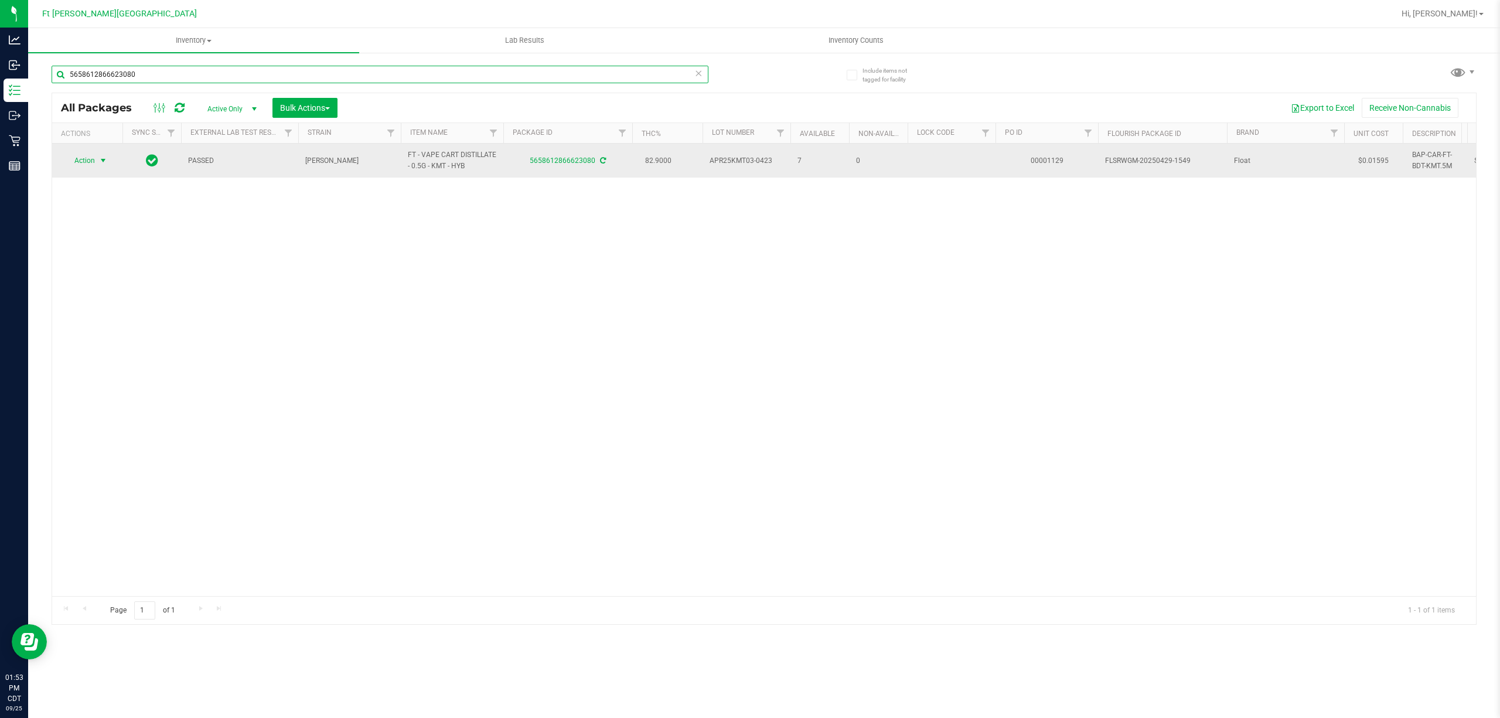
type input "5658612866623080"
click at [100, 162] on span "select" at bounding box center [102, 160] width 9 height 9
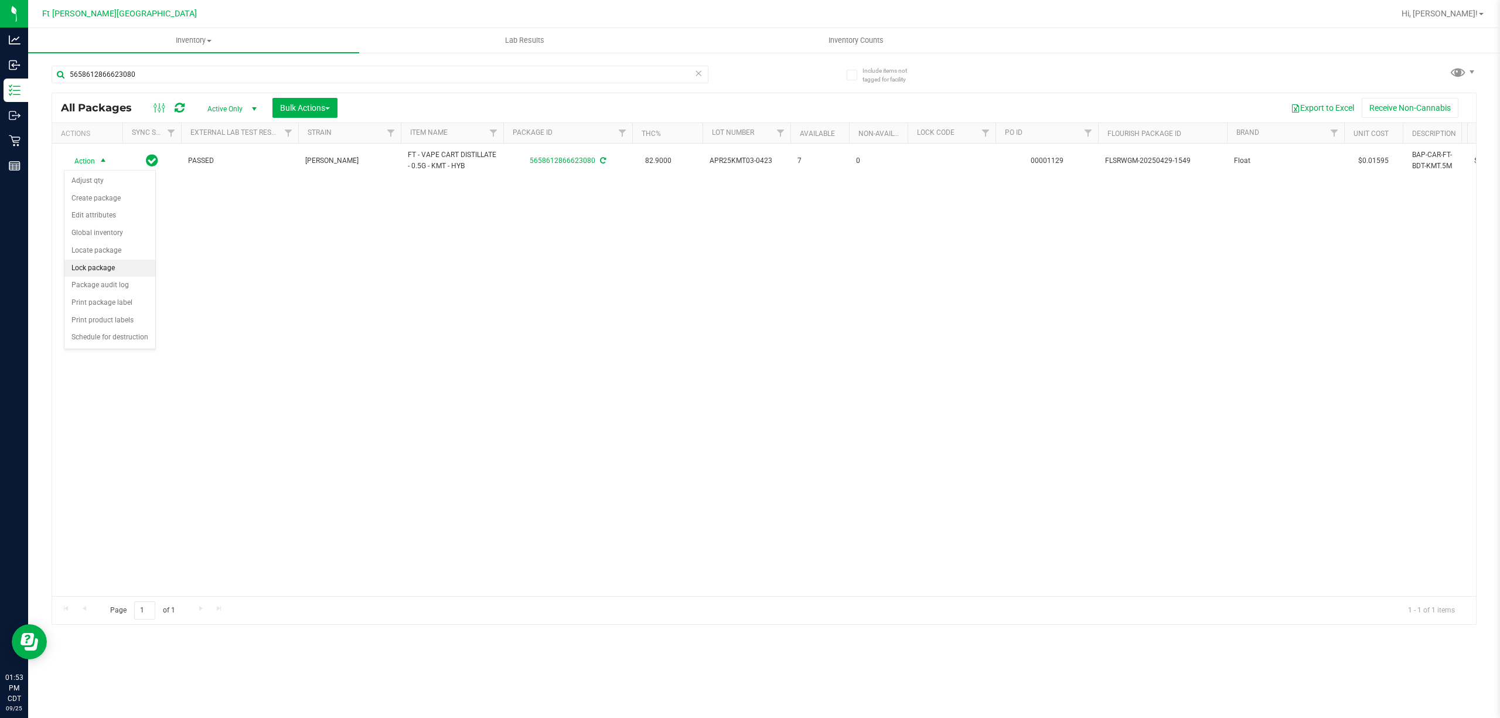
click at [97, 275] on li "Lock package" at bounding box center [109, 269] width 91 height 18
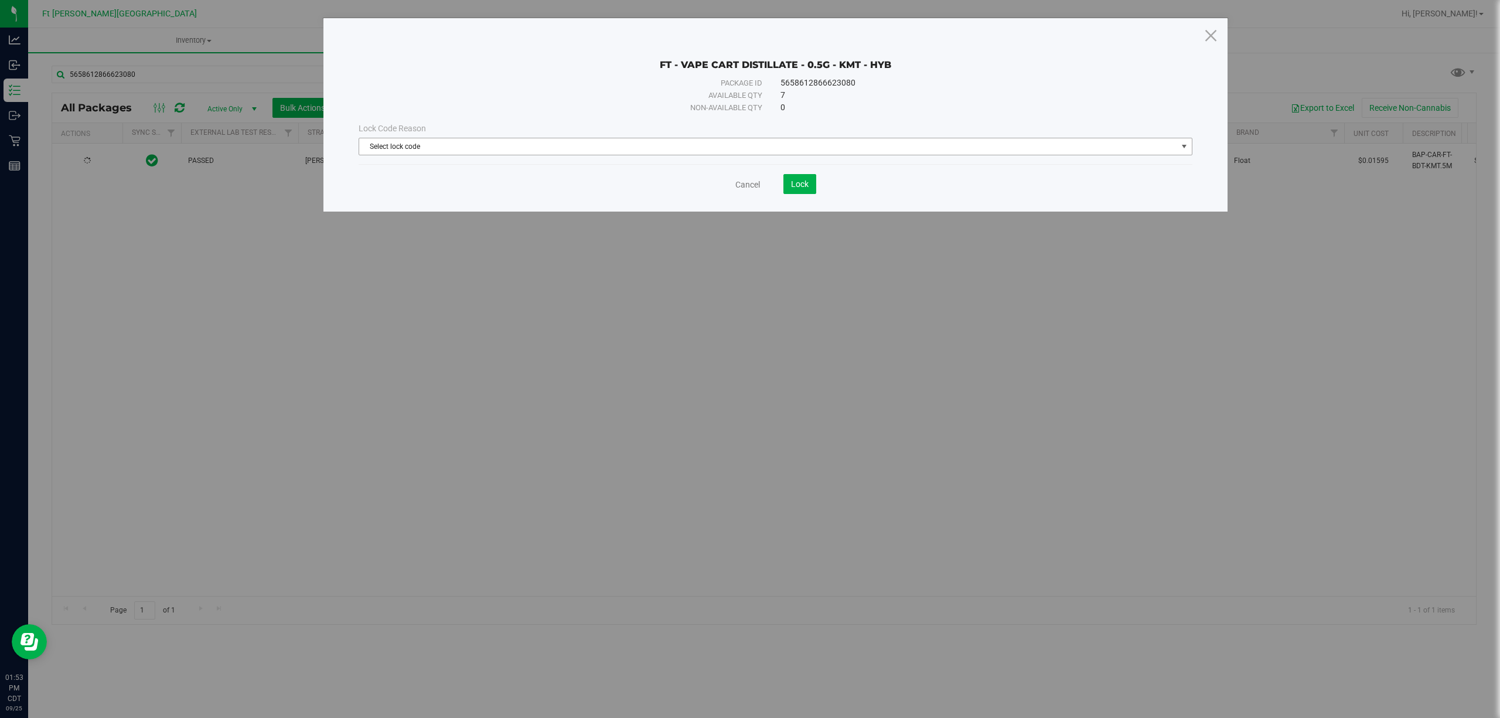
click at [781, 145] on span "Select lock code" at bounding box center [768, 146] width 818 height 16
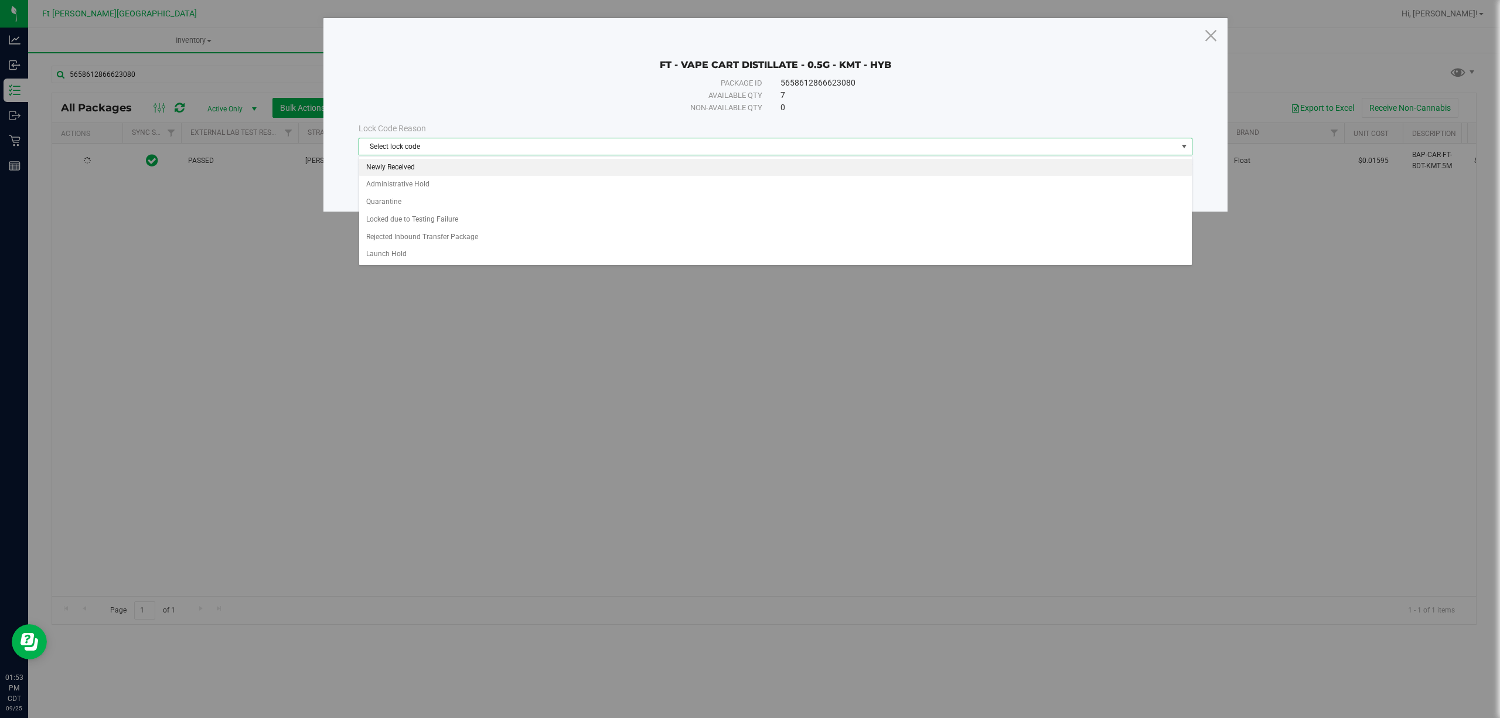
click at [444, 166] on li "Newly Received" at bounding box center [775, 168] width 832 height 18
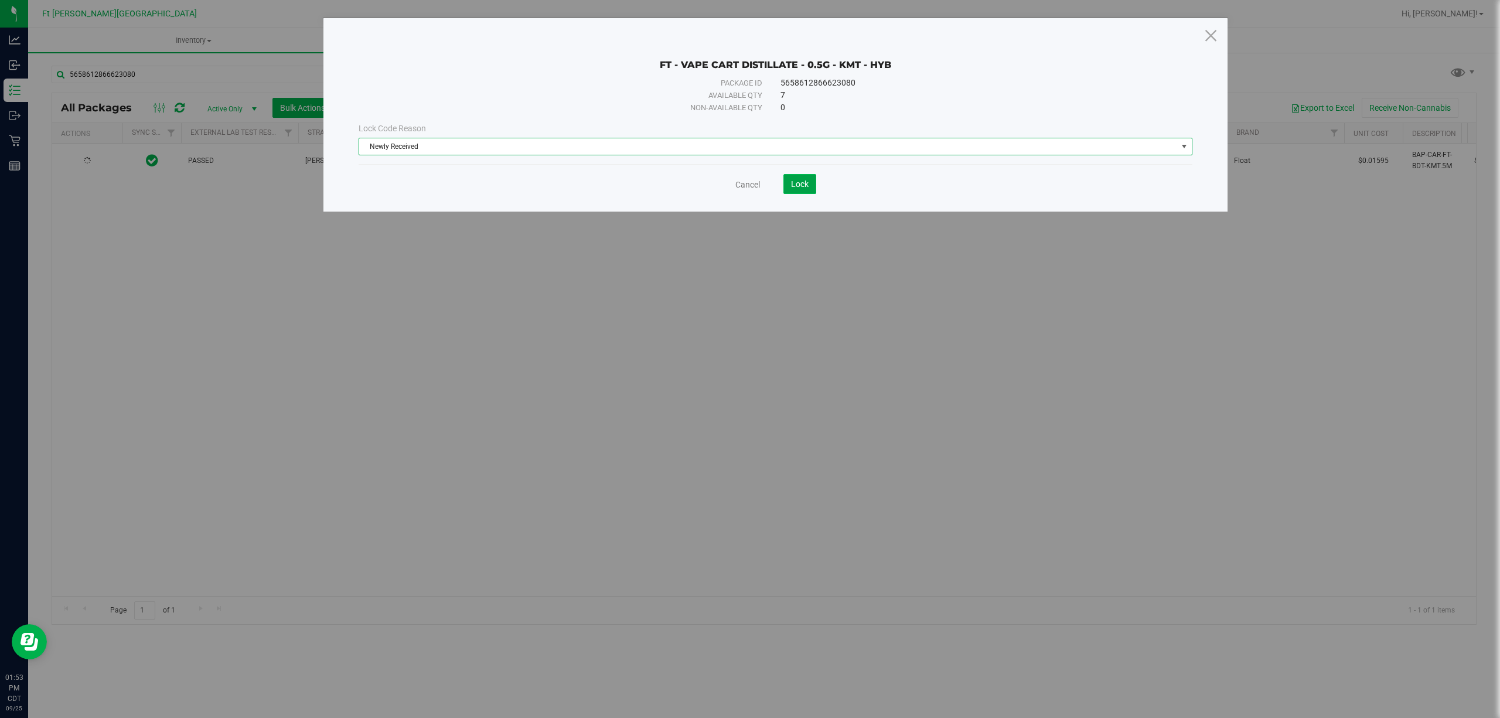
click at [802, 183] on span "Lock" at bounding box center [800, 183] width 18 height 9
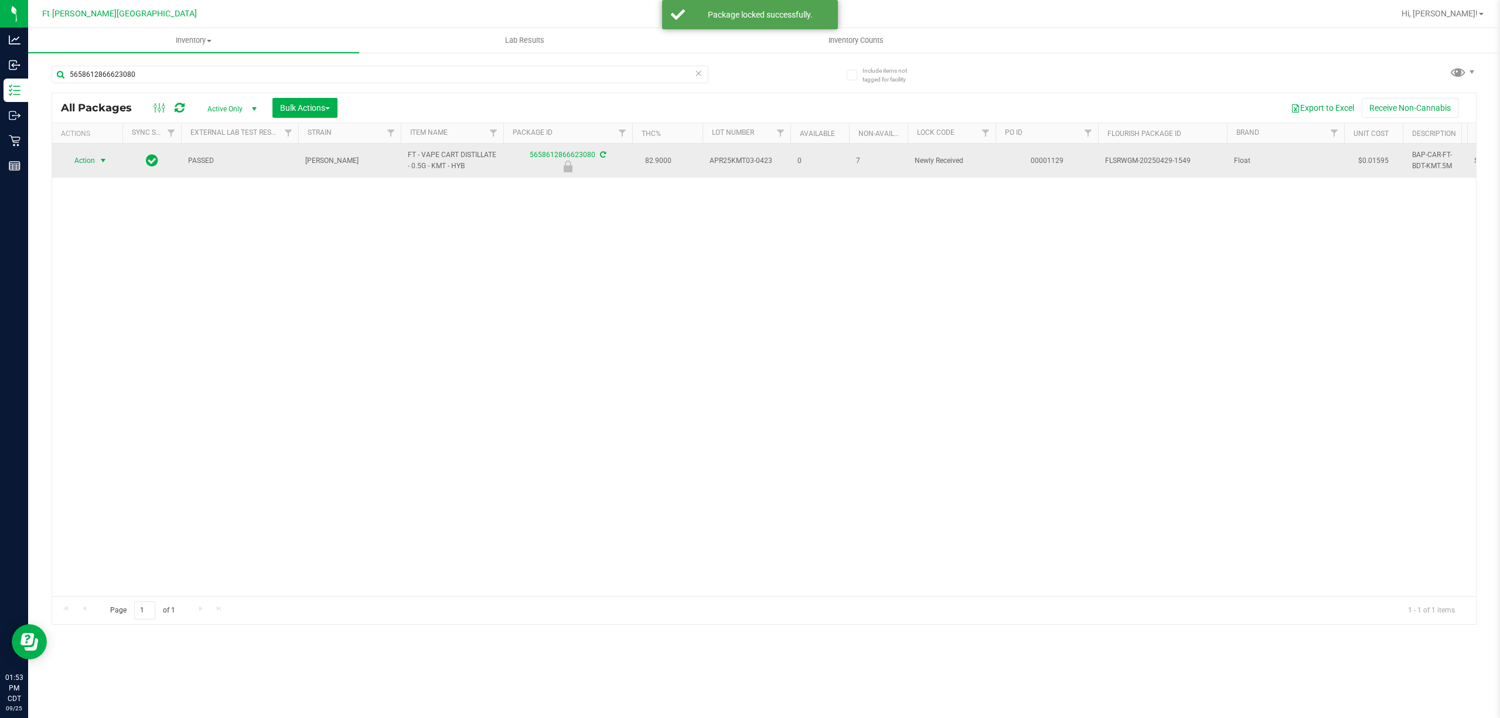
click at [83, 164] on span "Action" at bounding box center [80, 160] width 32 height 16
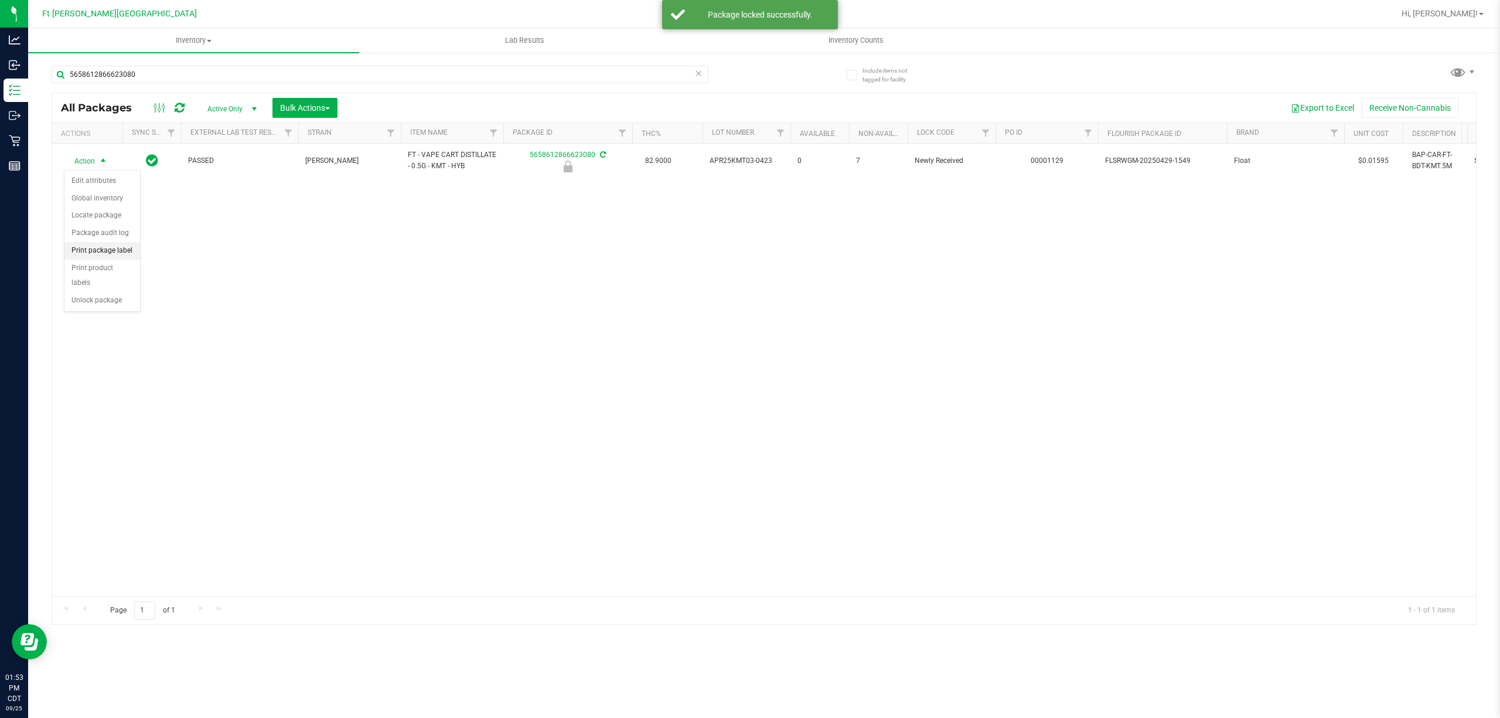
click at [100, 251] on li "Print package label" at bounding box center [102, 251] width 76 height 18
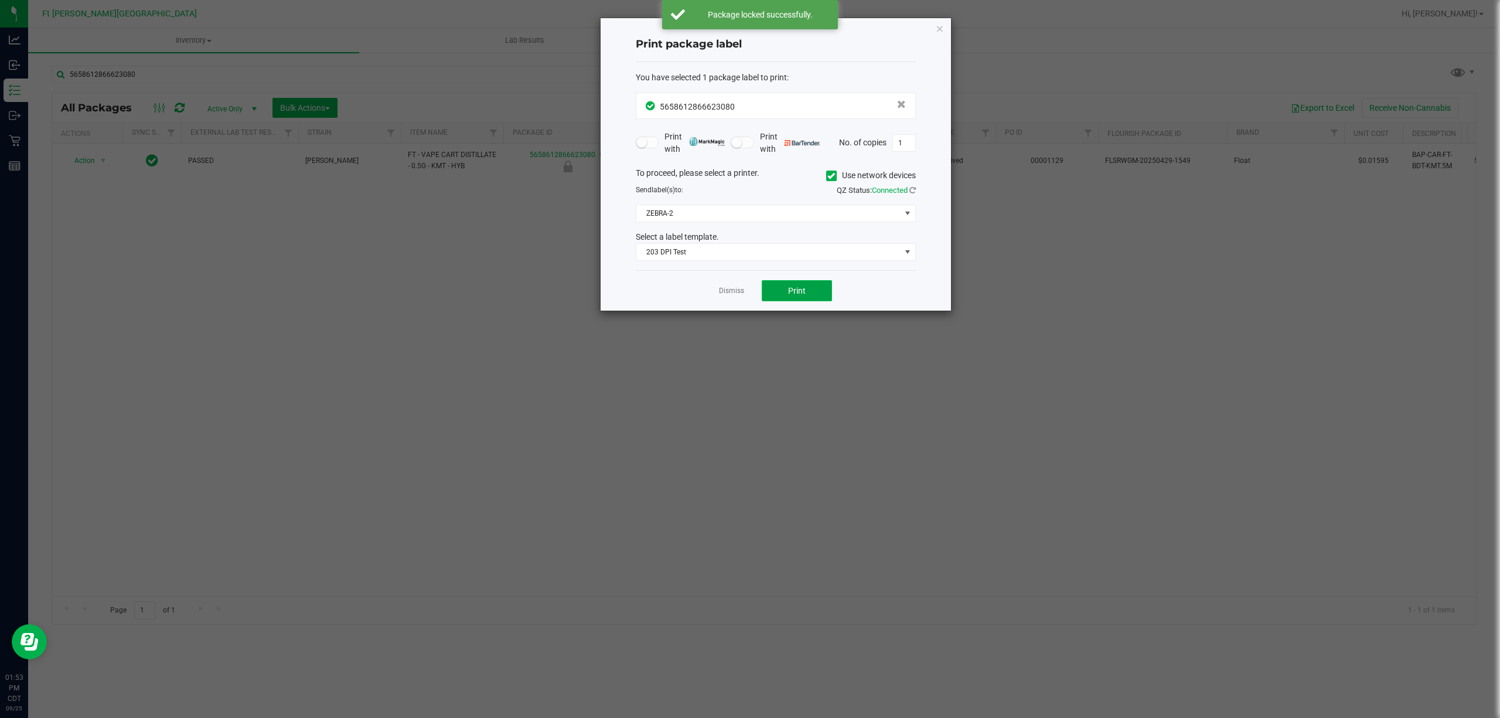
click at [815, 293] on button "Print" at bounding box center [797, 290] width 70 height 21
click at [734, 294] on link "Dismiss" at bounding box center [731, 291] width 25 height 10
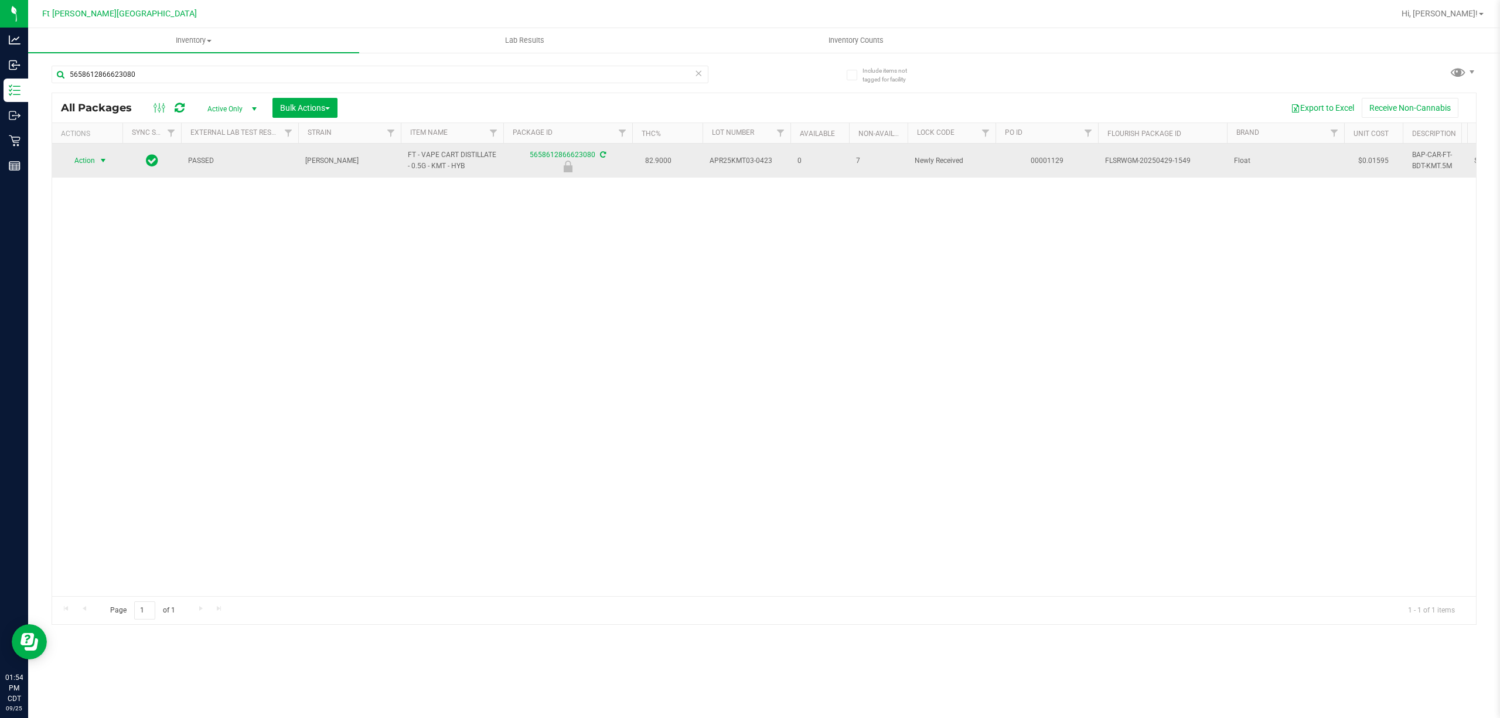
click at [106, 167] on span "select" at bounding box center [103, 160] width 15 height 16
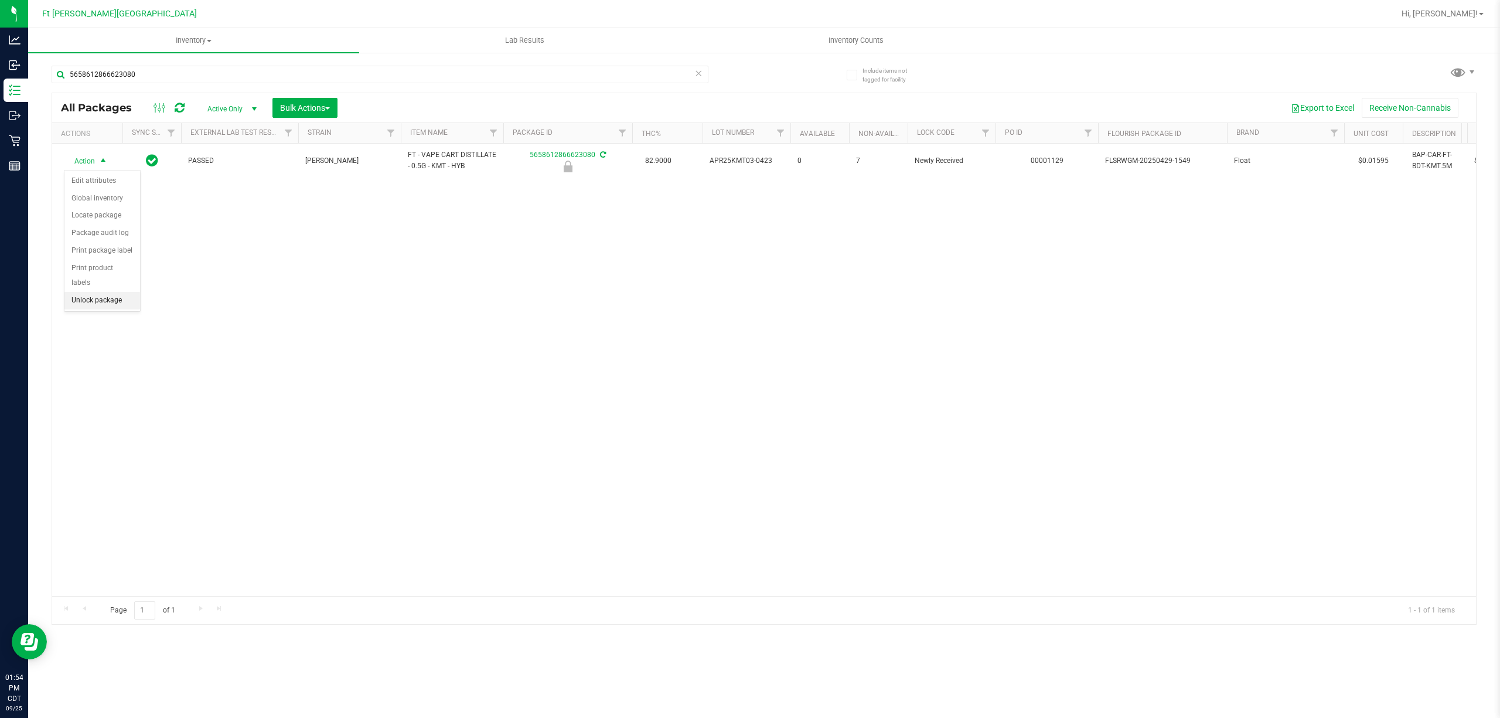
click at [109, 301] on li "Unlock package" at bounding box center [102, 301] width 76 height 18
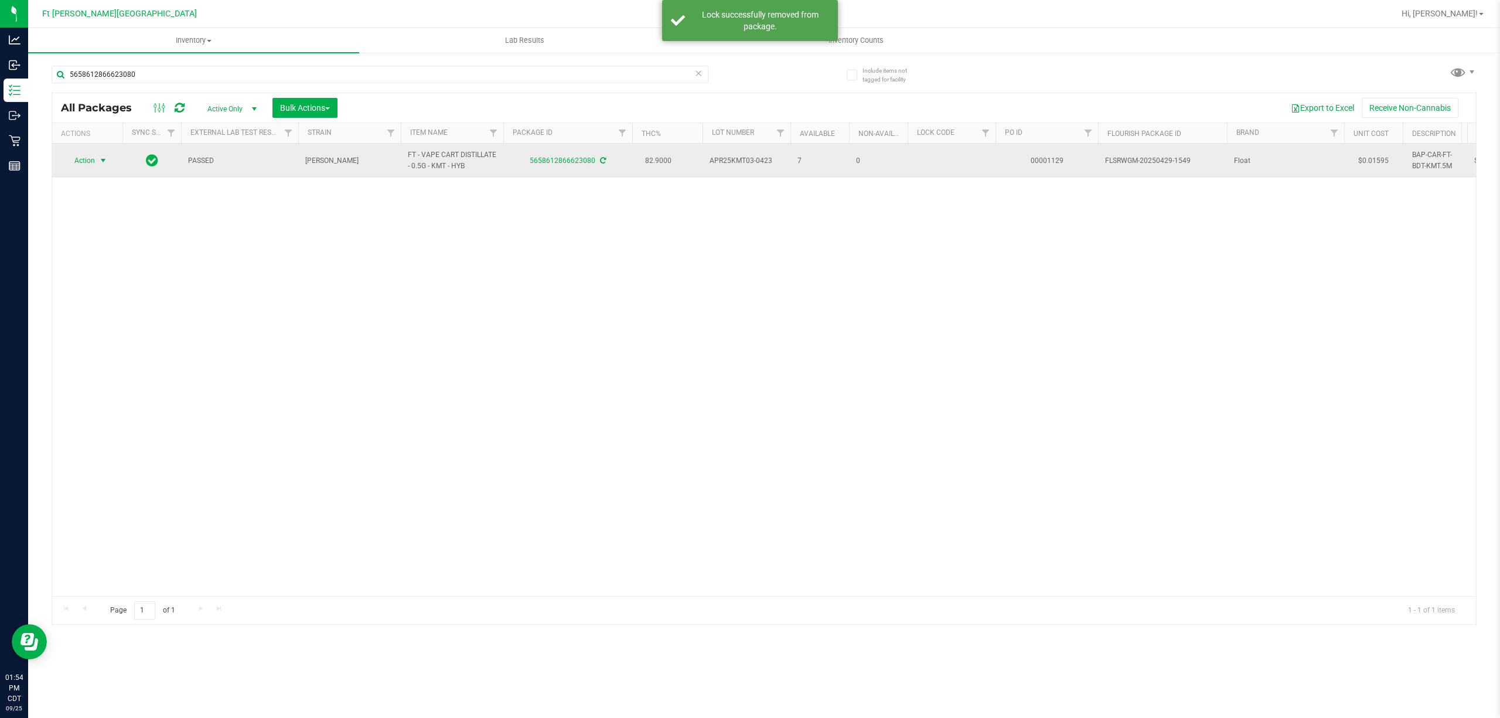
click at [92, 162] on span "Action" at bounding box center [80, 160] width 32 height 16
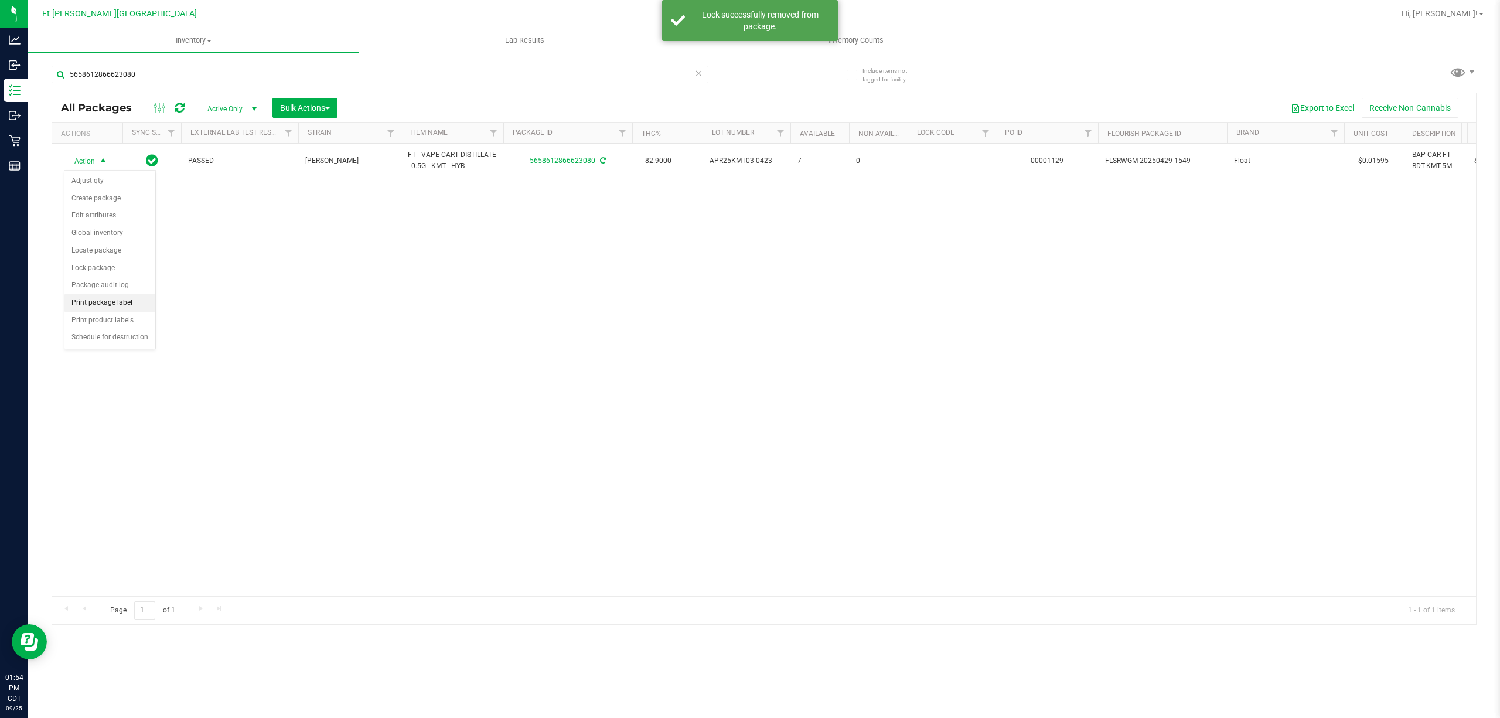
click at [125, 298] on li "Print package label" at bounding box center [109, 303] width 91 height 18
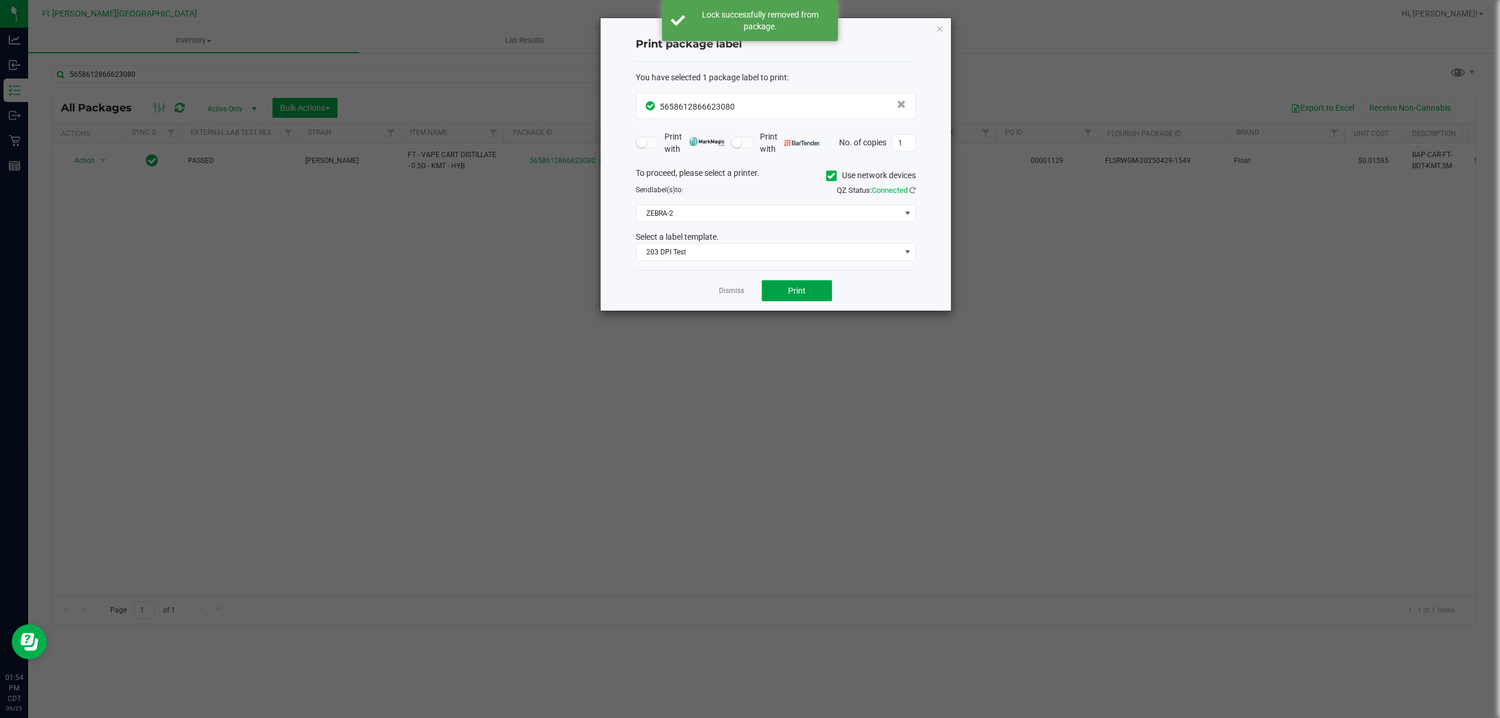
click at [781, 291] on button "Print" at bounding box center [797, 290] width 70 height 21
click at [732, 292] on link "Dismiss" at bounding box center [731, 291] width 25 height 10
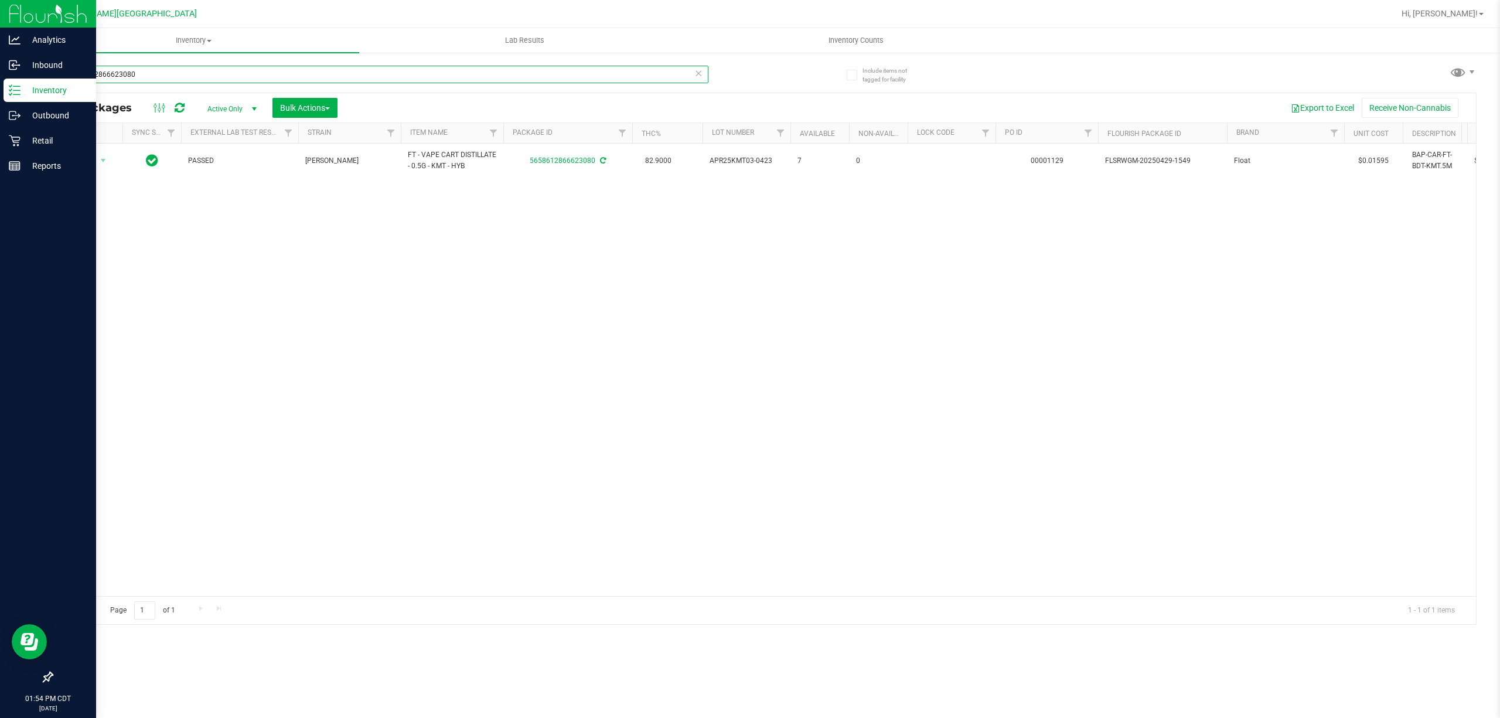
drag, startPoint x: 183, startPoint y: 69, endPoint x: 0, endPoint y: 85, distance: 183.5
click at [0, 85] on div "Analytics Inbound Inventory Outbound Retail Reports 01:54 PM CDT [DATE] 09/[GEO…" at bounding box center [750, 359] width 1500 height 718
drag, startPoint x: 158, startPoint y: 76, endPoint x: 0, endPoint y: 87, distance: 158.6
click at [0, 85] on div "Analytics Inbound Inventory Outbound Retail Reports 01:56 PM CDT [DATE] 09/[GEO…" at bounding box center [750, 359] width 1500 height 718
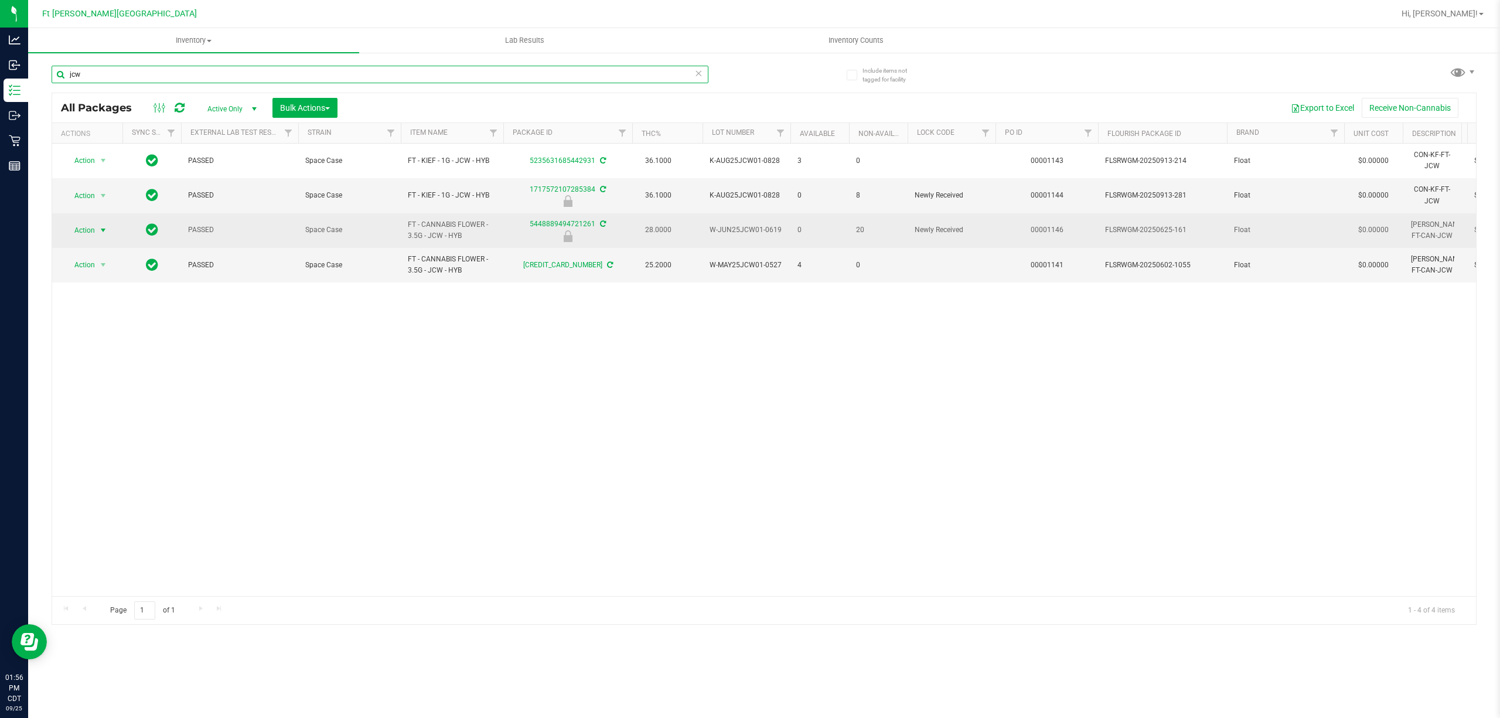
type input "jcw"
click at [80, 229] on span "Action" at bounding box center [80, 230] width 32 height 16
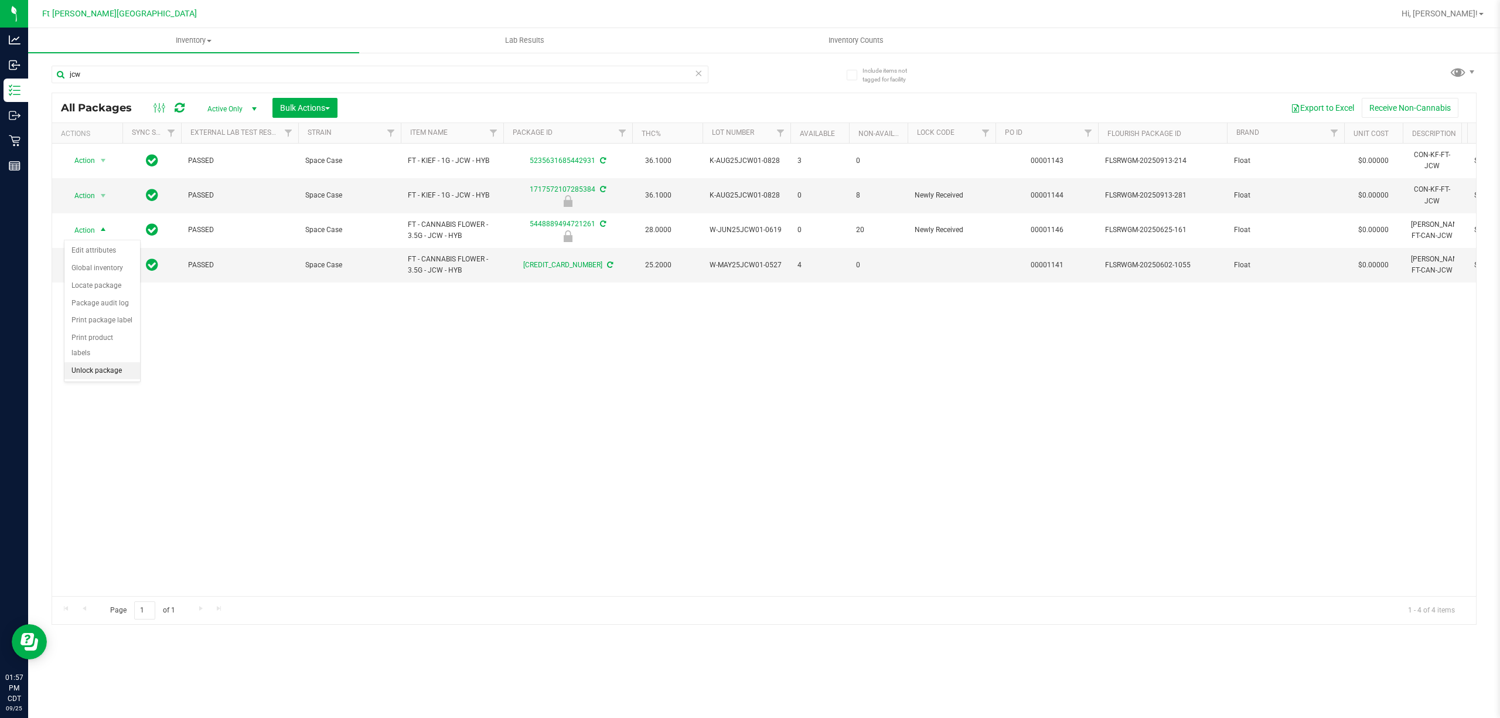
click at [101, 373] on li "Unlock package" at bounding box center [102, 371] width 76 height 18
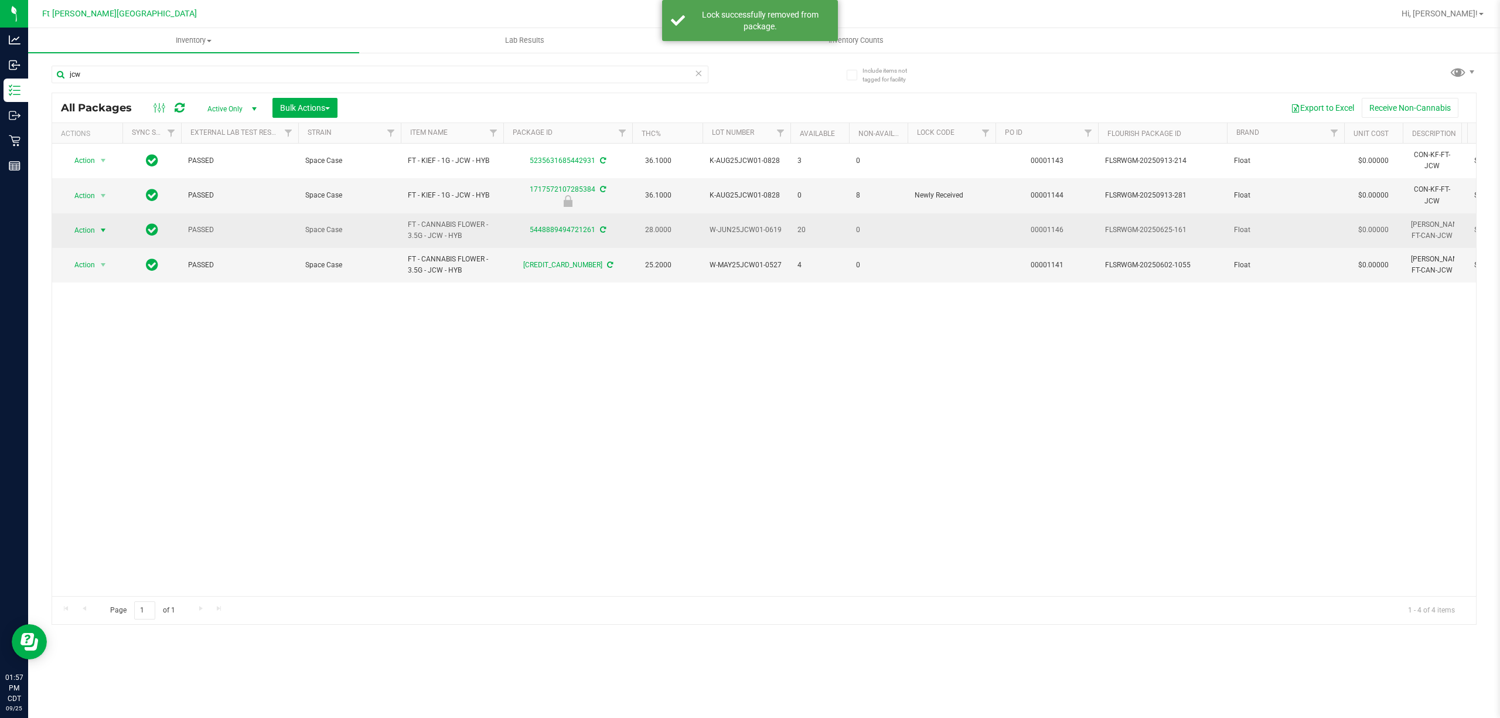
click at [88, 228] on span "Action" at bounding box center [80, 230] width 32 height 16
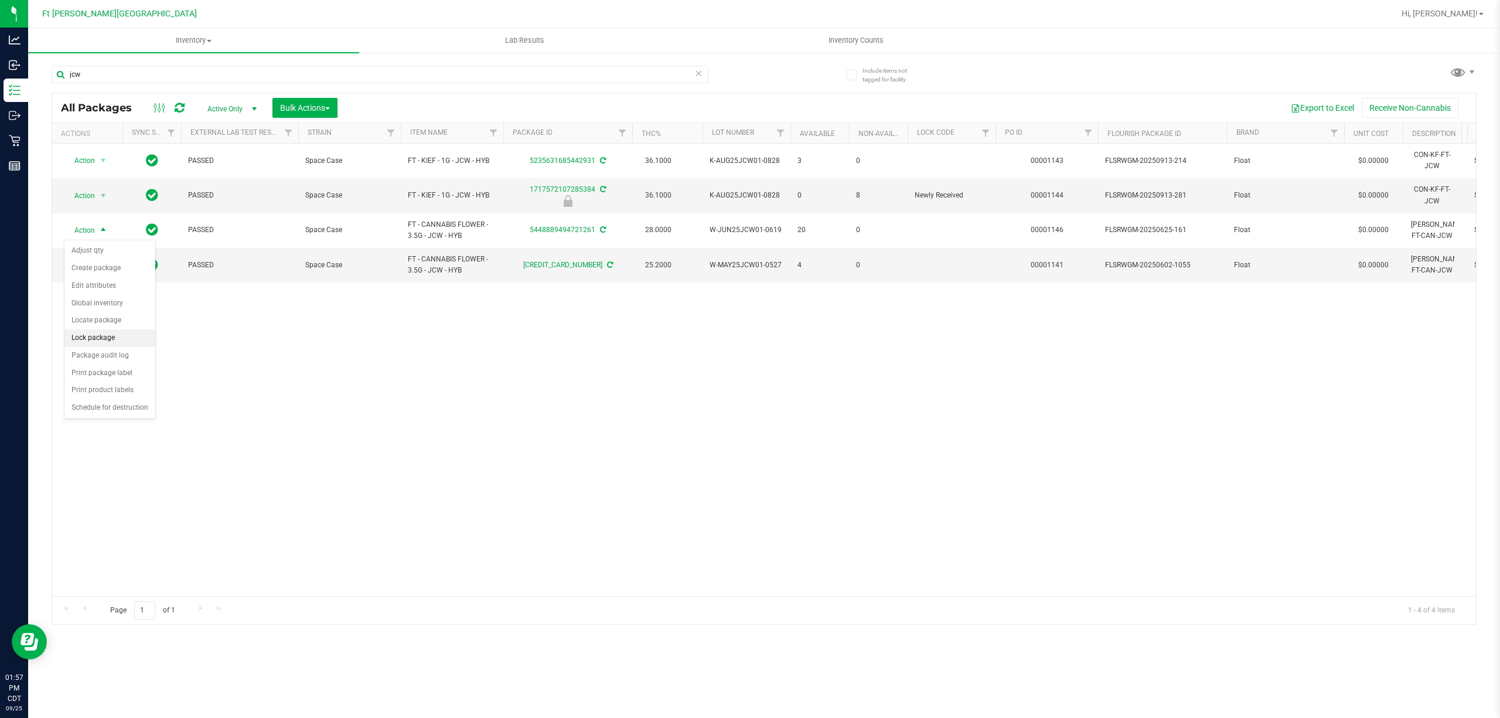
click at [110, 343] on li "Lock package" at bounding box center [109, 338] width 91 height 18
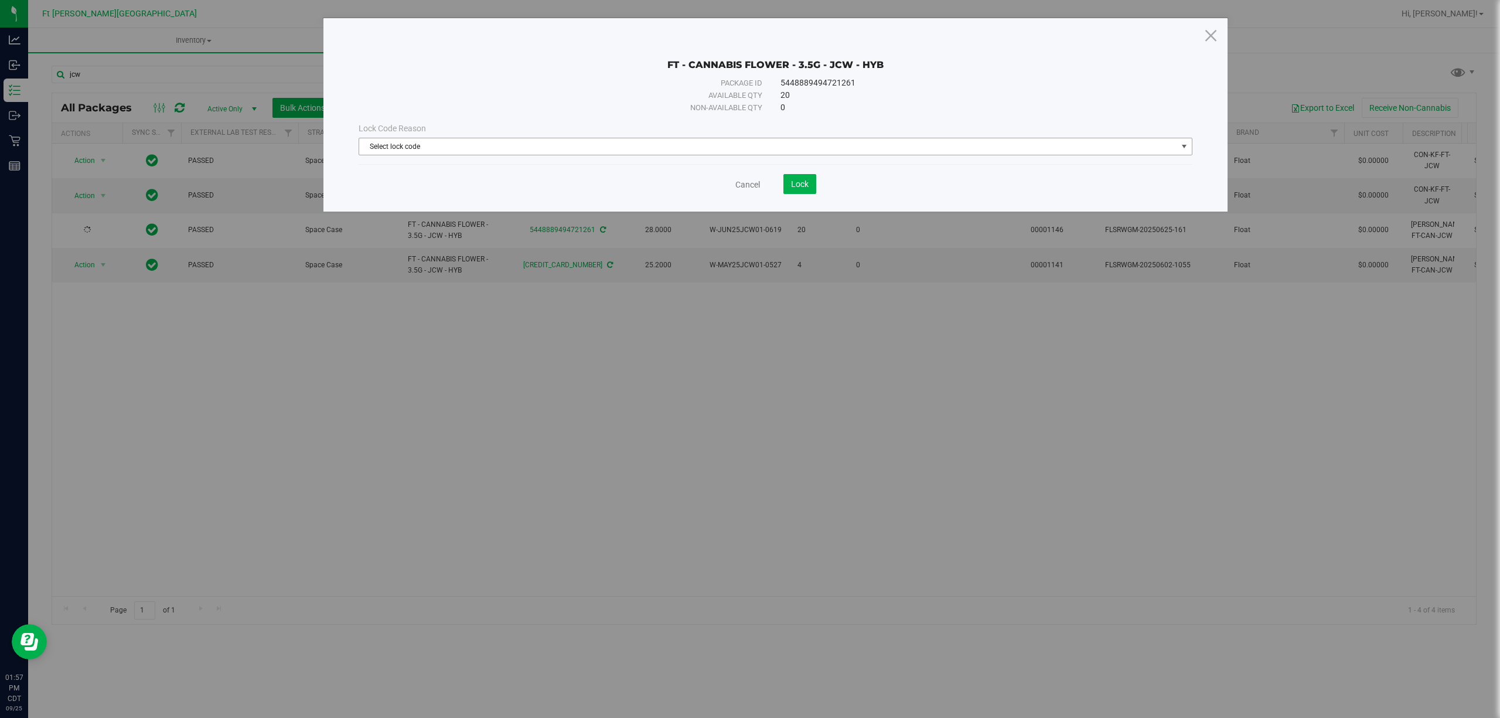
click at [564, 148] on span "Select lock code" at bounding box center [768, 146] width 818 height 16
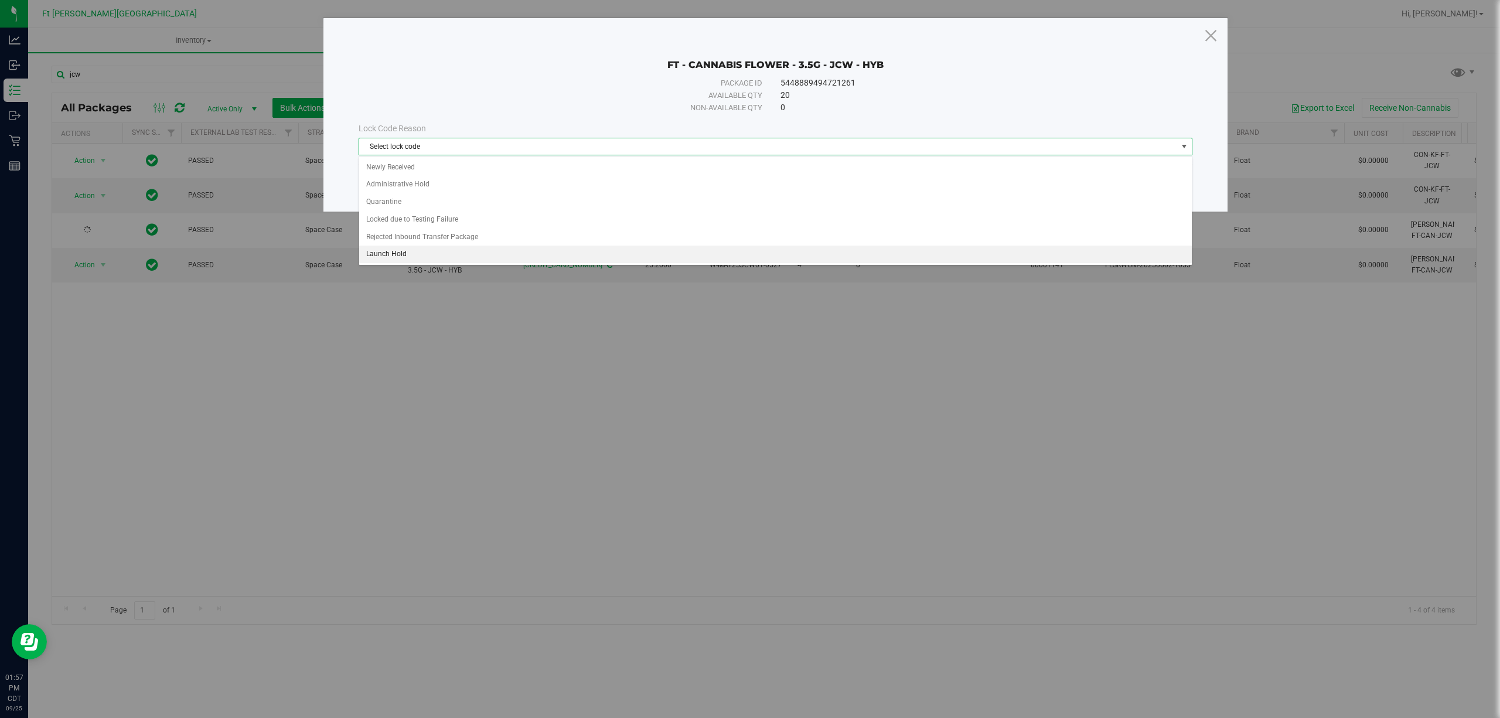
click at [510, 252] on li "Launch Hold" at bounding box center [775, 255] width 832 height 18
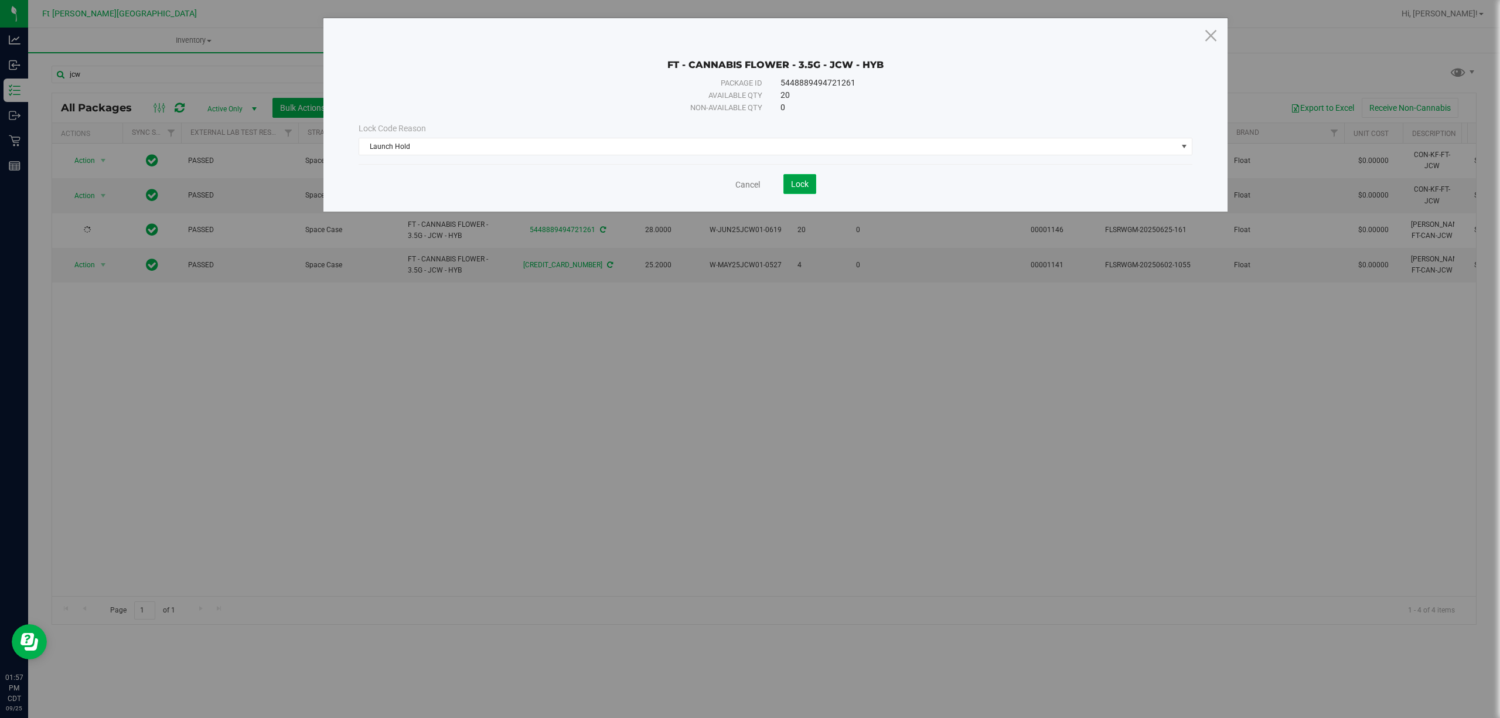
click at [794, 181] on span "Lock" at bounding box center [800, 183] width 18 height 9
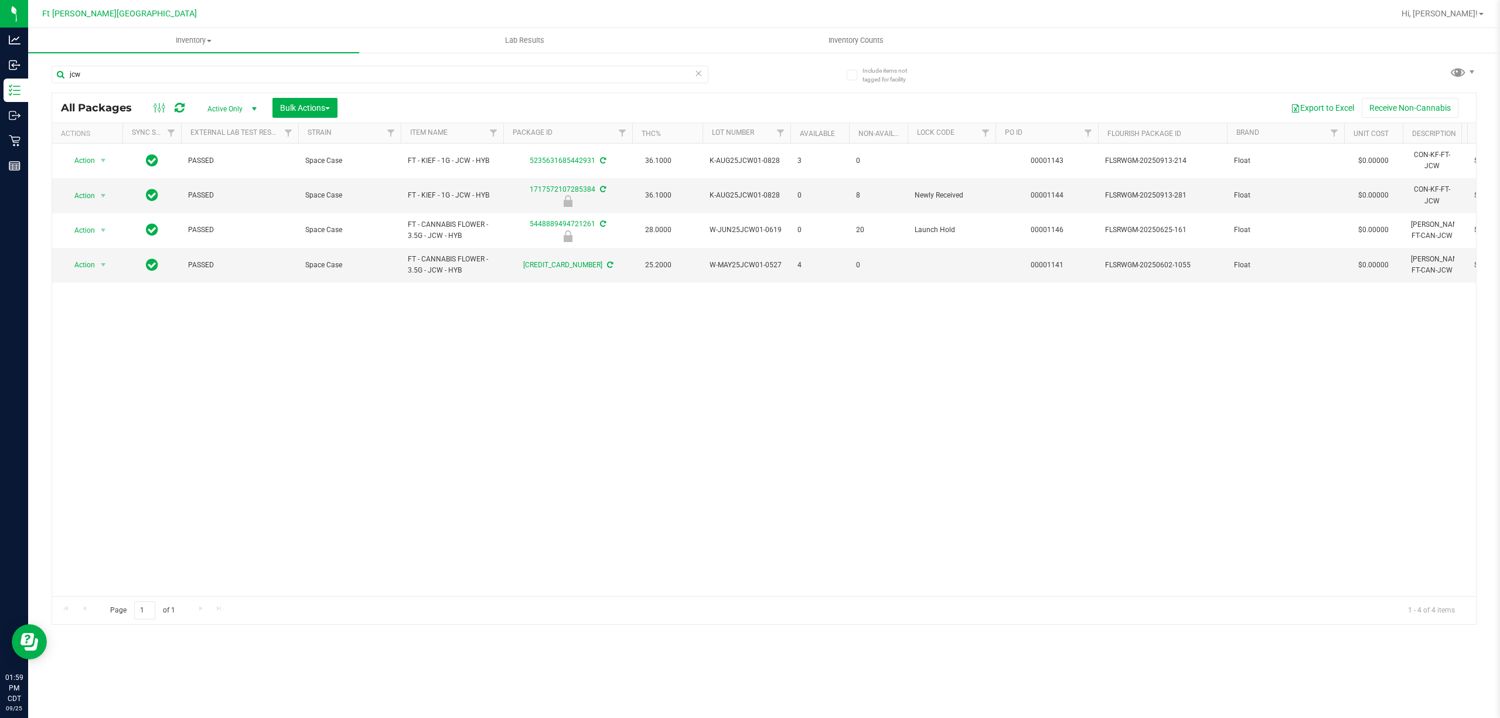
click at [968, 488] on div "Action Action Adjust qty Create package Edit attributes Global inventory Locate…" at bounding box center [764, 370] width 1424 height 452
